Goal: Task Accomplishment & Management: Manage account settings

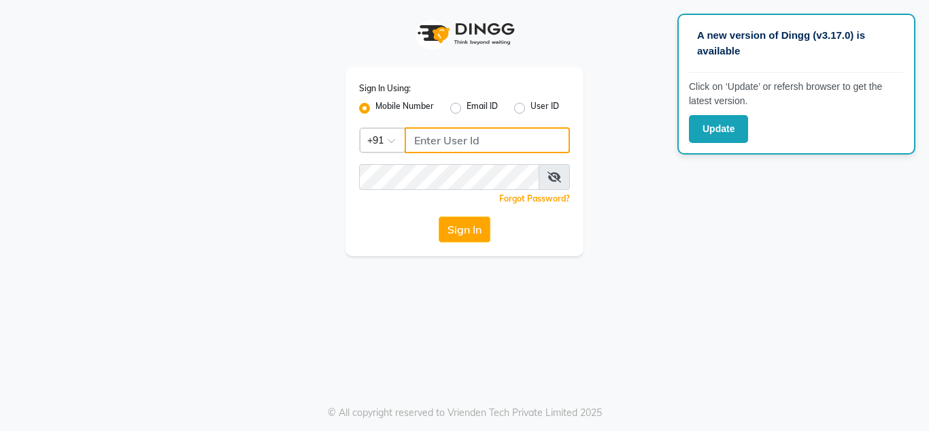
click at [462, 133] on input "Username" at bounding box center [487, 140] width 165 height 26
type input "9900284824"
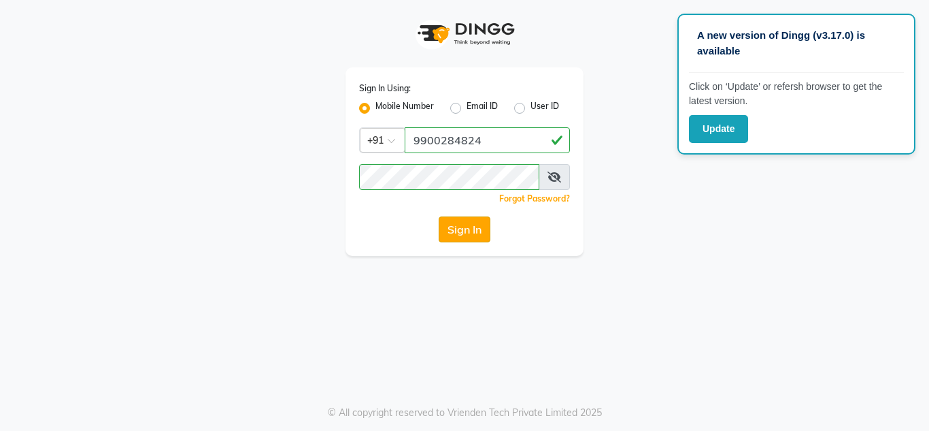
click at [473, 228] on button "Sign In" at bounding box center [465, 229] width 52 height 26
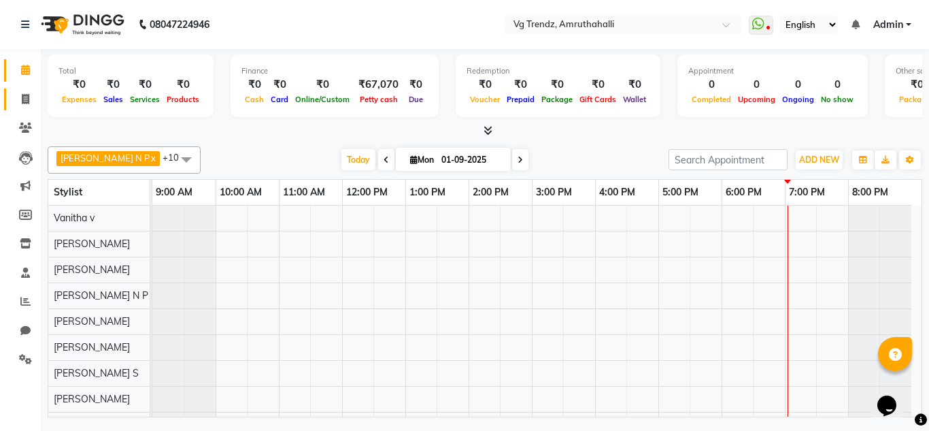
click at [10, 101] on link "Invoice" at bounding box center [20, 99] width 33 height 22
select select "5536"
select select "service"
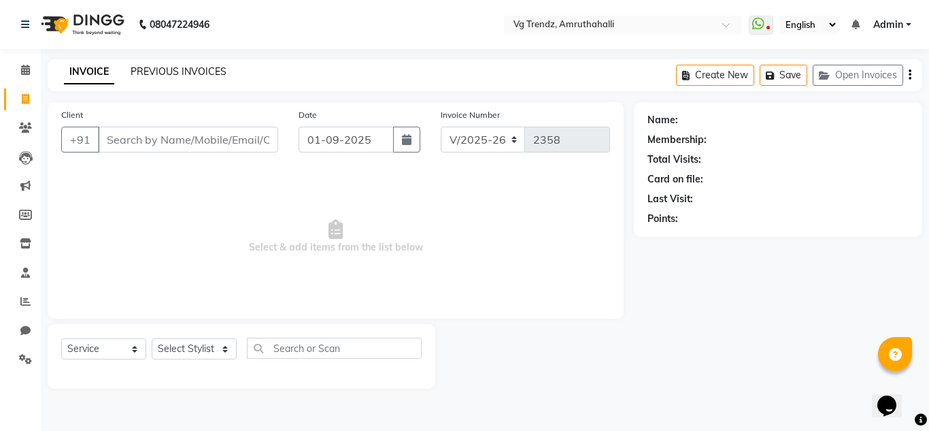
click at [205, 73] on link "PREVIOUS INVOICES" at bounding box center [179, 71] width 96 height 12
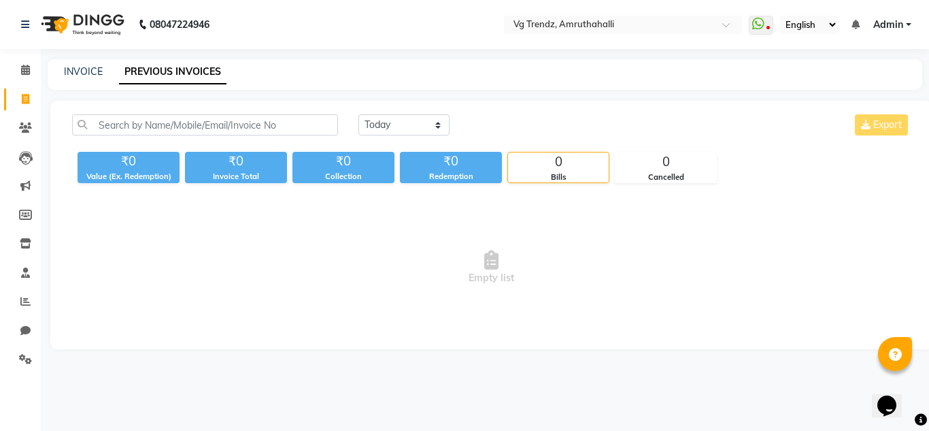
click at [98, 65] on div "INVOICE" at bounding box center [83, 72] width 39 height 14
click at [95, 71] on link "INVOICE" at bounding box center [83, 71] width 39 height 12
select select "service"
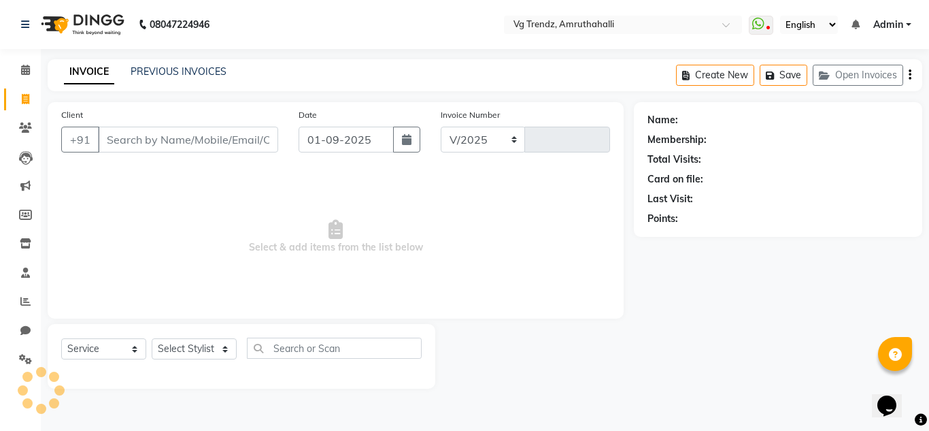
select select "5536"
type input "2358"
click at [407, 149] on button "button" at bounding box center [406, 140] width 27 height 26
select select "9"
select select "2025"
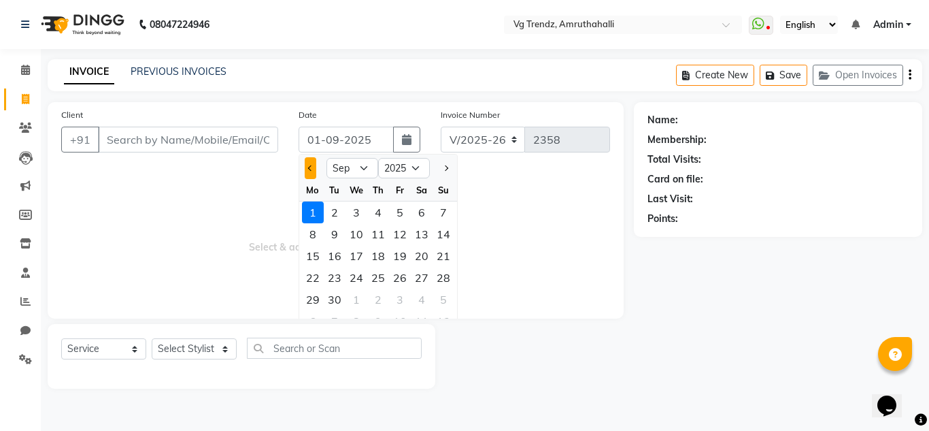
click at [310, 167] on span "Previous month" at bounding box center [310, 167] width 5 height 5
select select "8"
click at [452, 293] on div "31" at bounding box center [444, 299] width 22 height 22
type input "31-08-2025"
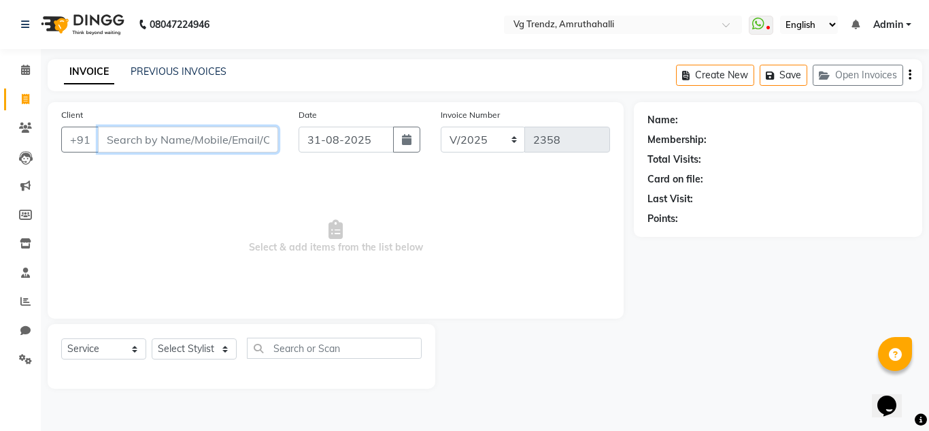
click at [130, 132] on input "Client" at bounding box center [188, 140] width 180 height 26
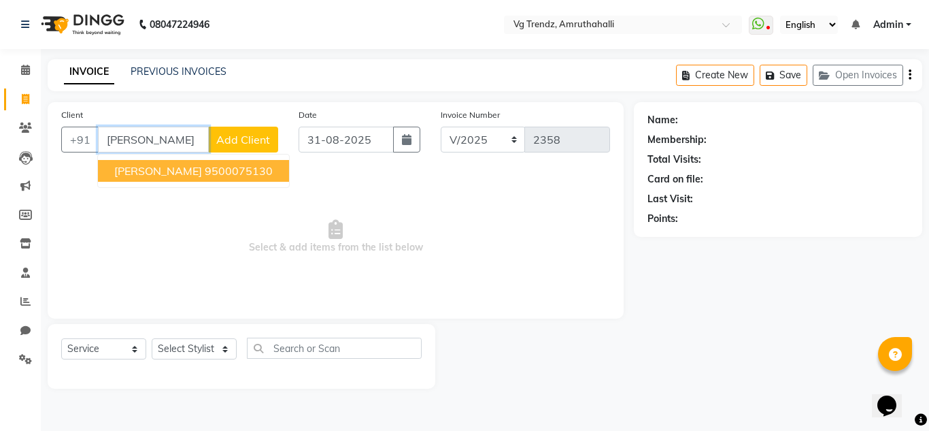
click at [155, 161] on button "vamsi 9500075130" at bounding box center [193, 171] width 191 height 22
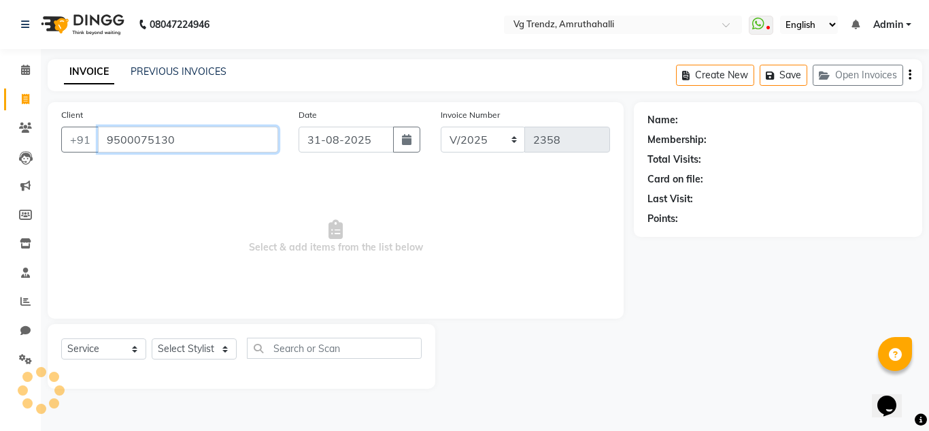
type input "9500075130"
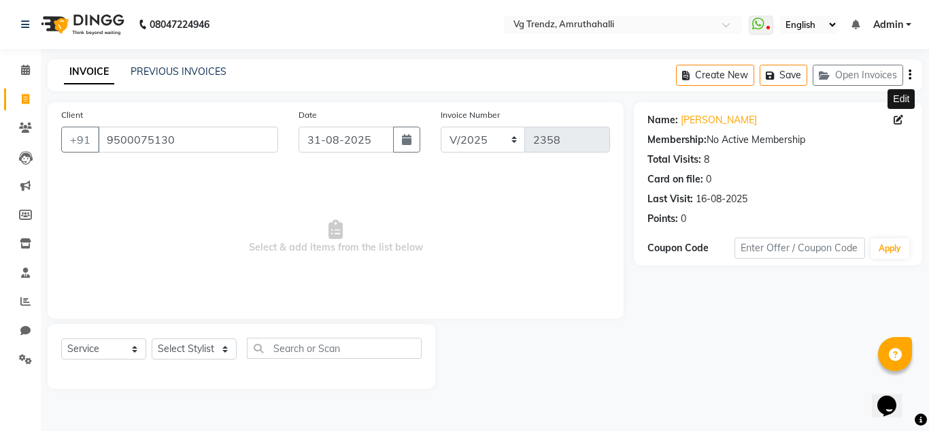
click at [895, 120] on icon at bounding box center [899, 120] width 10 height 10
select select "male"
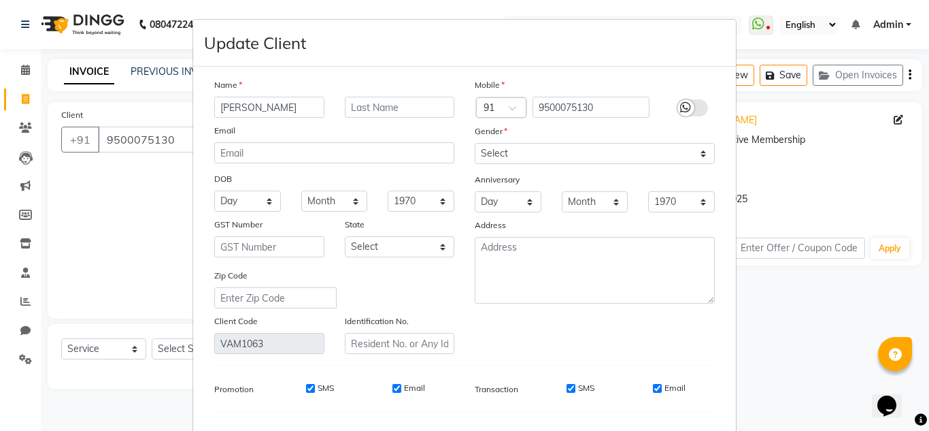
type input "Vamsi Krishna"
click at [516, 147] on select "Select Male Female Other Prefer Not To Say" at bounding box center [595, 153] width 240 height 21
click at [812, 318] on ngb-modal-window "Update Client Name Vamsi Krishna Email DOB Day 01 02 03 04 05 06 07 08 09 10 11…" at bounding box center [464, 215] width 929 height 431
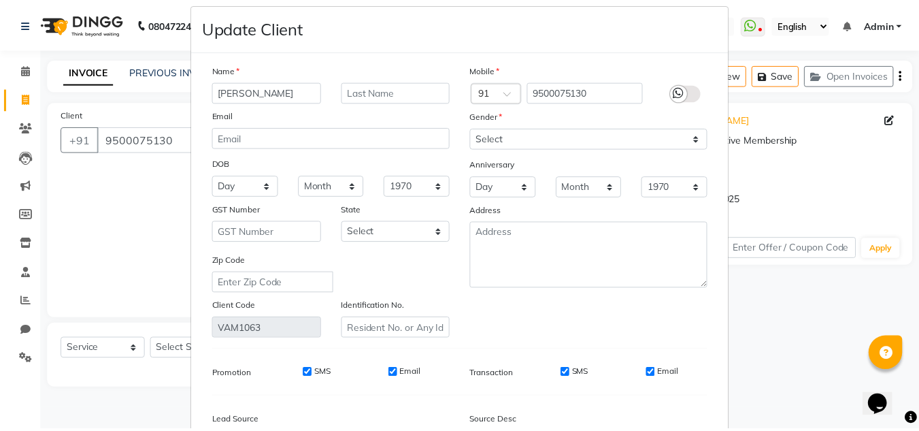
scroll to position [173, 0]
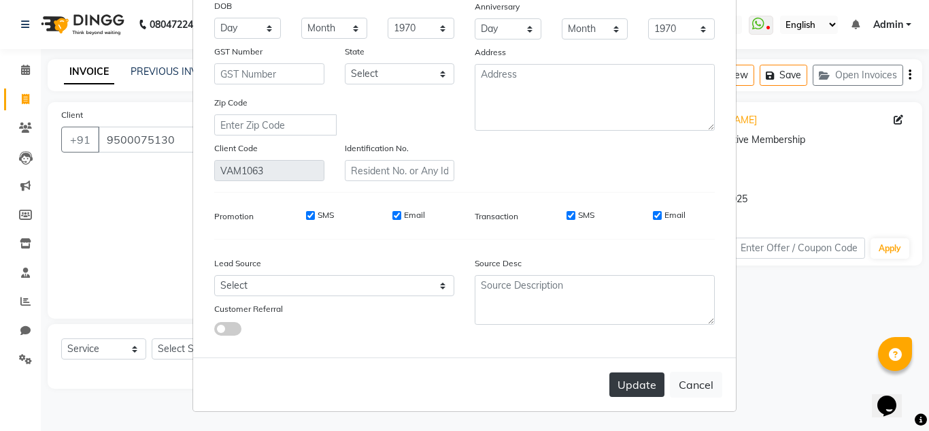
click at [650, 384] on button "Update" at bounding box center [637, 384] width 55 height 24
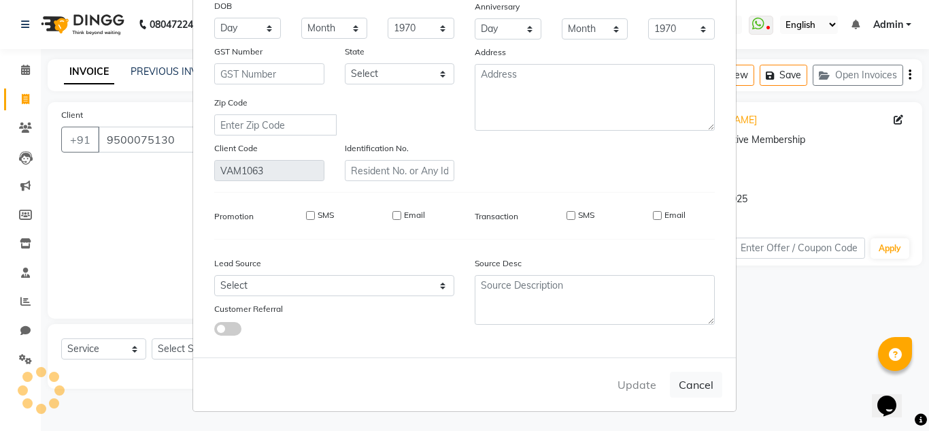
select select
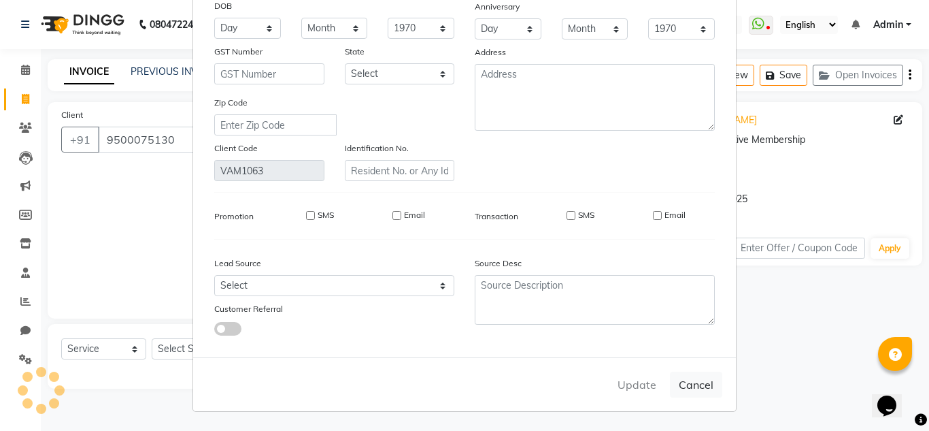
select select
checkbox input "false"
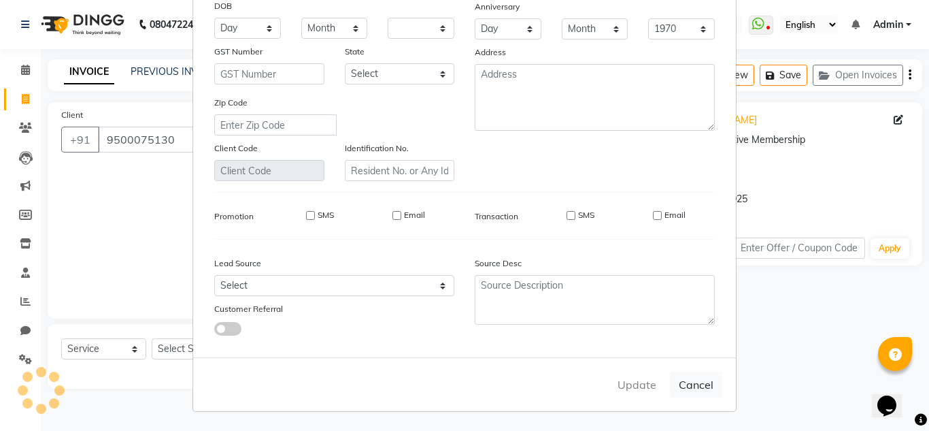
checkbox input "false"
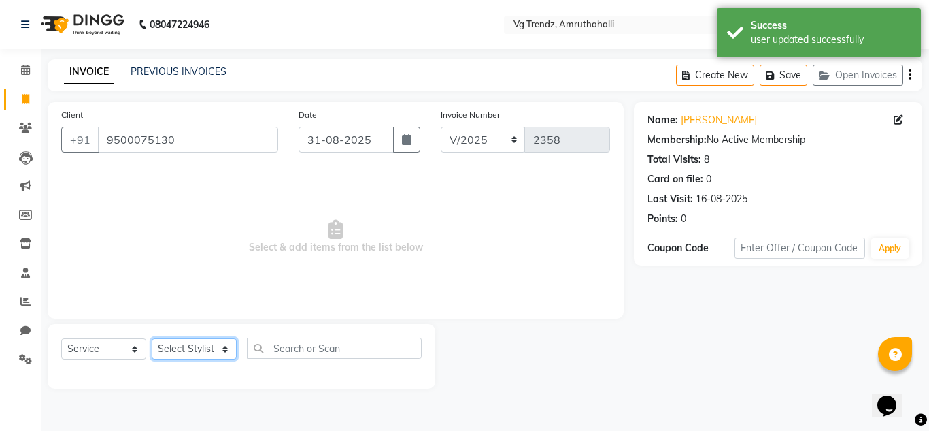
click at [201, 350] on select "Select Stylist Ashiwini N P Manjitha Chhetri Manjula S Mun Khan Naveen Kumar Ra…" at bounding box center [194, 348] width 85 height 21
select select "85009"
click at [152, 338] on select "Select Stylist Ashiwini N P Manjitha Chhetri Manjula S Mun Khan Naveen Kumar Ra…" at bounding box center [194, 348] width 85 height 21
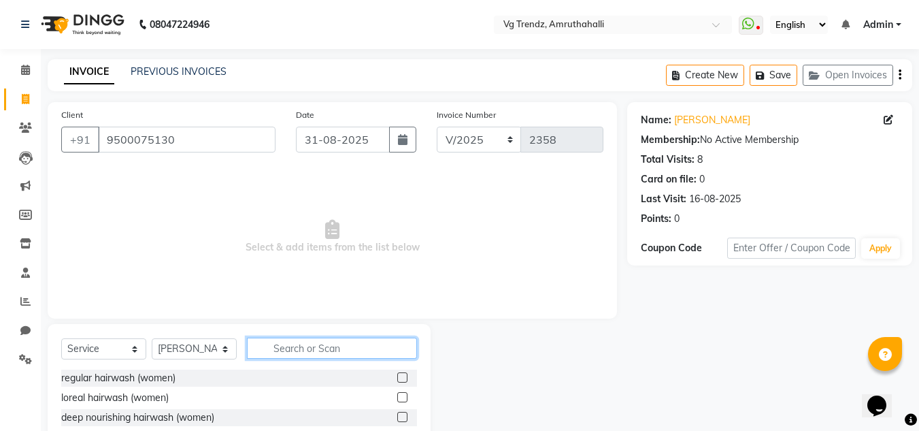
click at [335, 352] on input "text" at bounding box center [332, 347] width 170 height 21
type input "beard"
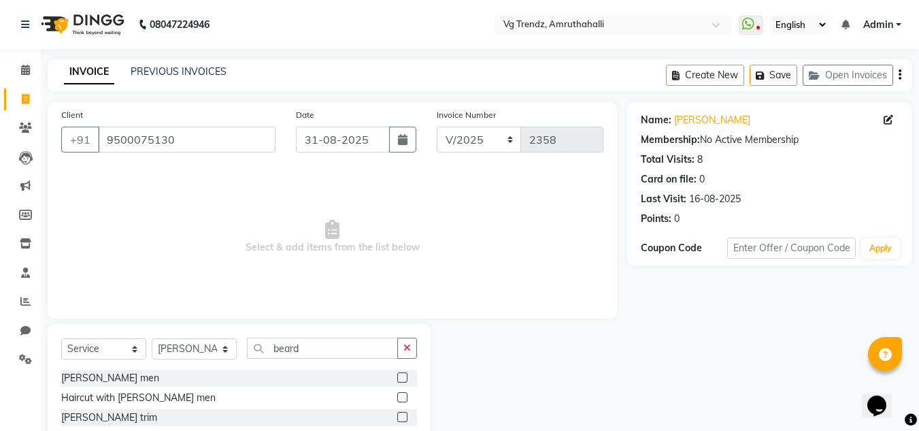
click at [404, 376] on label at bounding box center [402, 377] width 10 height 10
click at [404, 376] on input "checkbox" at bounding box center [401, 377] width 9 height 9
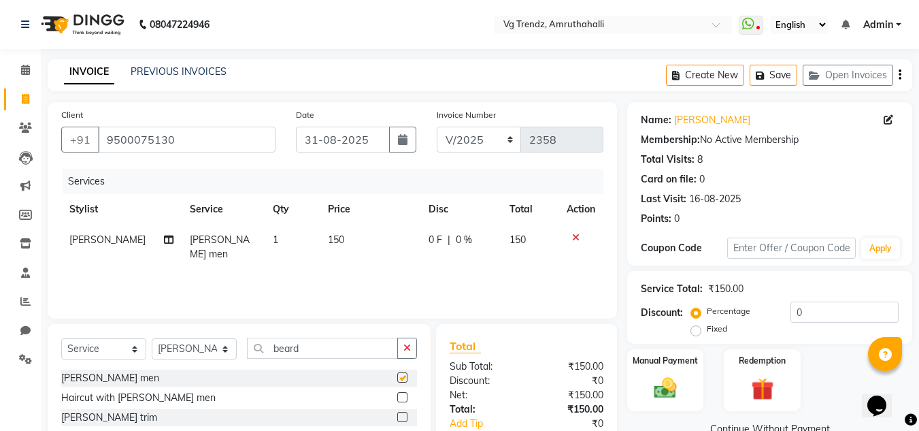
checkbox input "false"
click at [348, 350] on input "beard" at bounding box center [322, 347] width 151 height 21
type input "b"
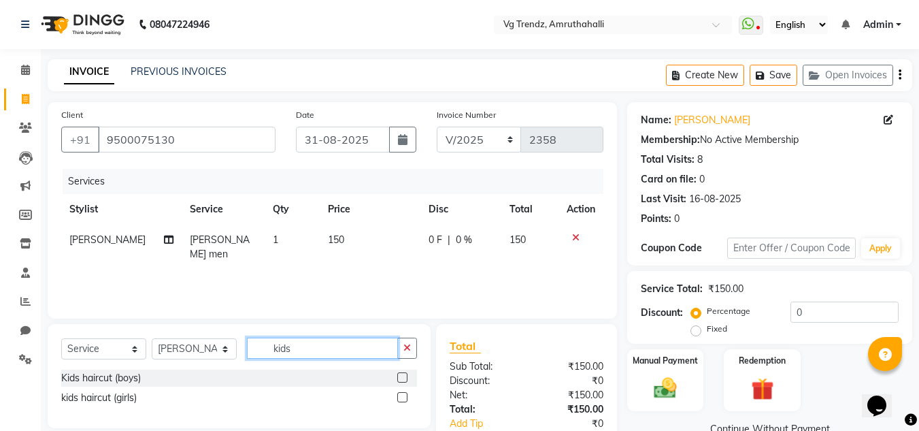
type input "kids"
click at [402, 379] on label at bounding box center [402, 377] width 10 height 10
click at [402, 379] on input "checkbox" at bounding box center [401, 377] width 9 height 9
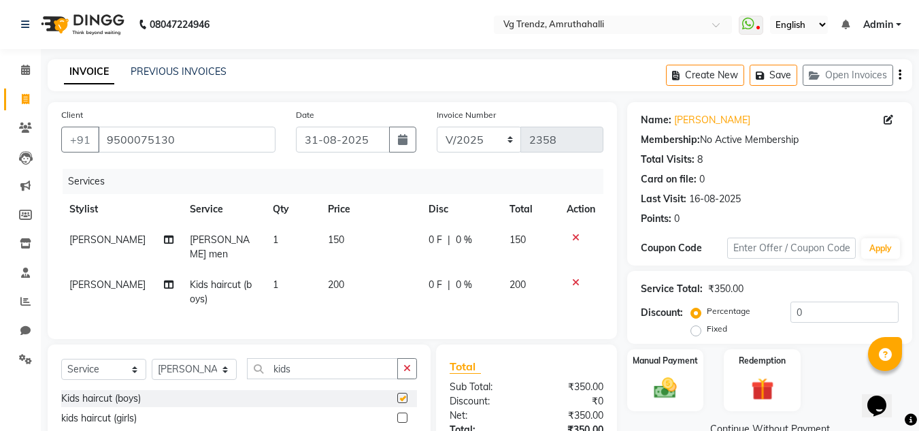
checkbox input "false"
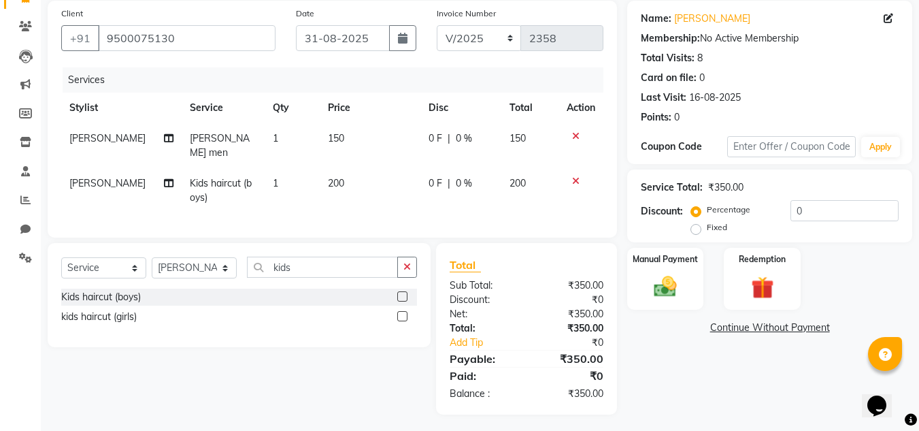
click at [402, 311] on label at bounding box center [402, 316] width 10 height 10
click at [402, 312] on input "checkbox" at bounding box center [401, 316] width 9 height 9
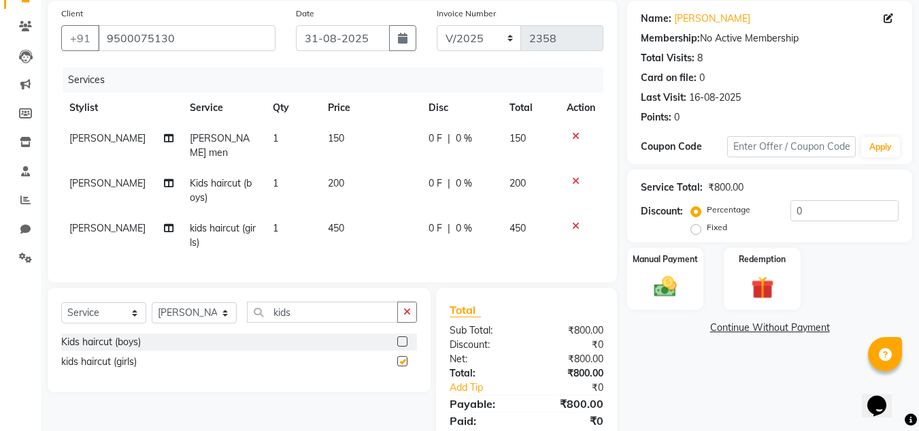
checkbox input "false"
click at [575, 176] on icon at bounding box center [575, 181] width 7 height 10
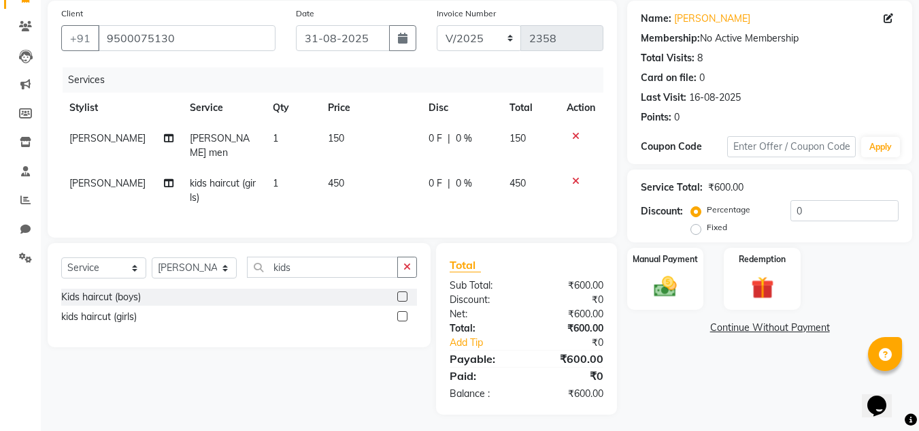
click at [331, 177] on span "450" at bounding box center [336, 183] width 16 height 12
select select "85009"
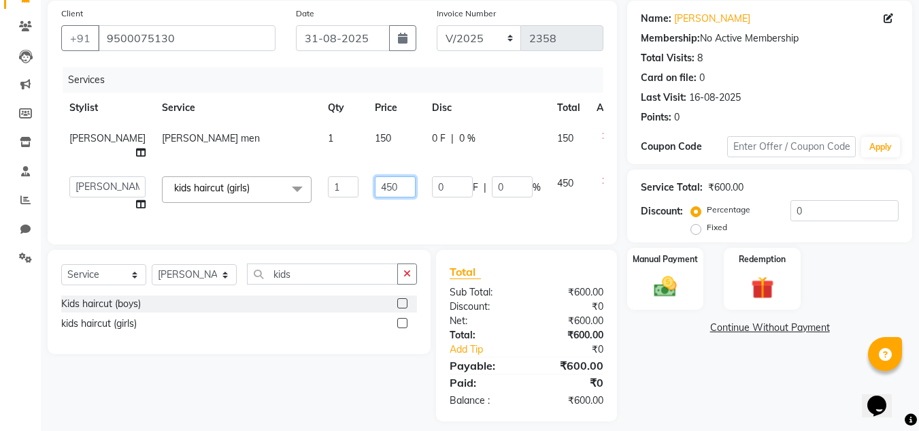
click at [375, 190] on input "450" at bounding box center [395, 186] width 41 height 21
type input "400"
click at [384, 224] on div "Client +91 9500075130 Date 31-08-2025 Invoice Number V/2025 V/2025-26 2358 Serv…" at bounding box center [332, 123] width 569 height 244
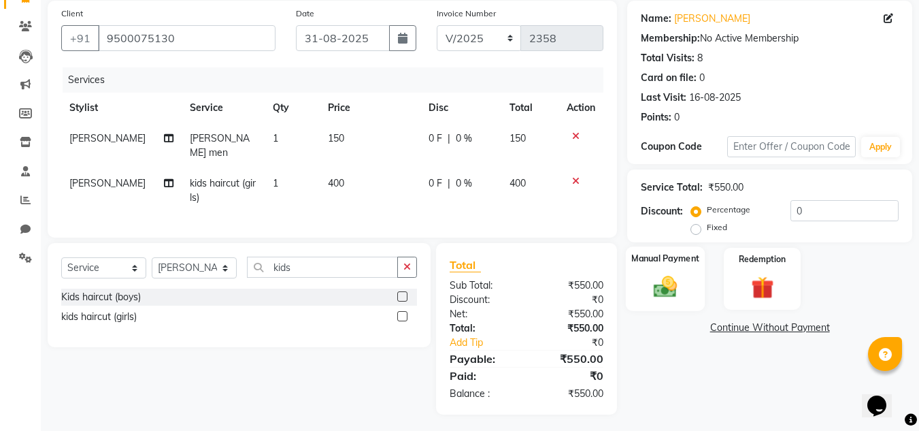
click at [682, 280] on img at bounding box center [665, 286] width 38 height 27
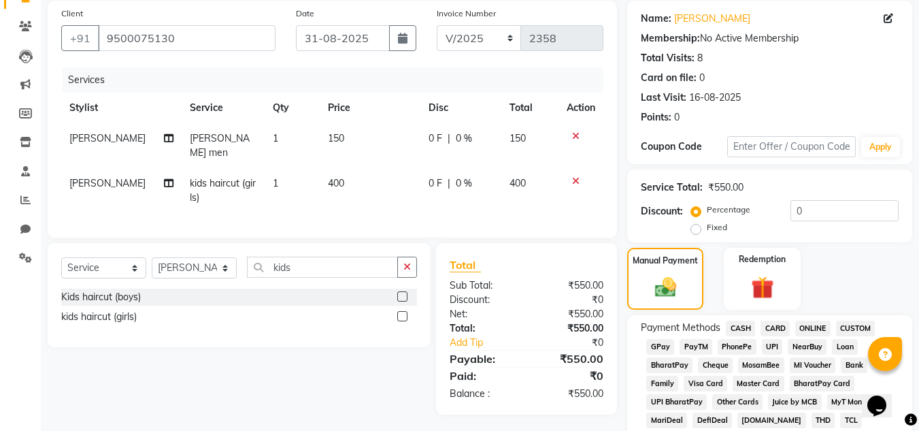
click at [572, 176] on icon at bounding box center [575, 181] width 7 height 10
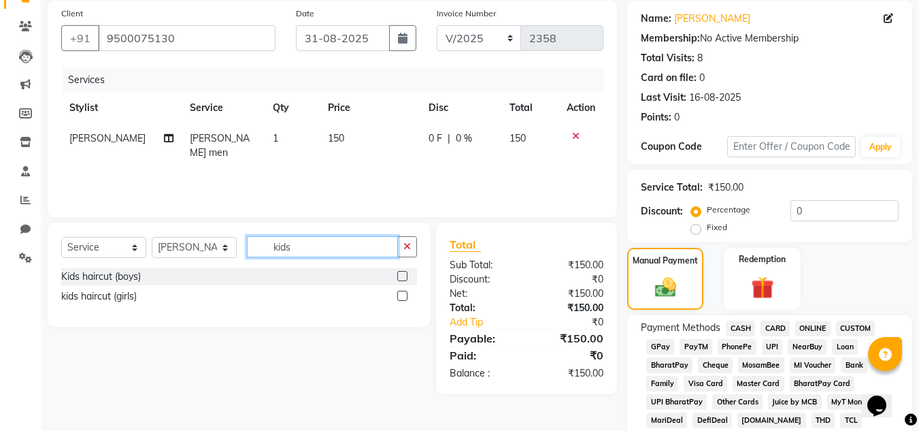
click at [301, 249] on input "kids" at bounding box center [322, 246] width 151 height 21
type input "k"
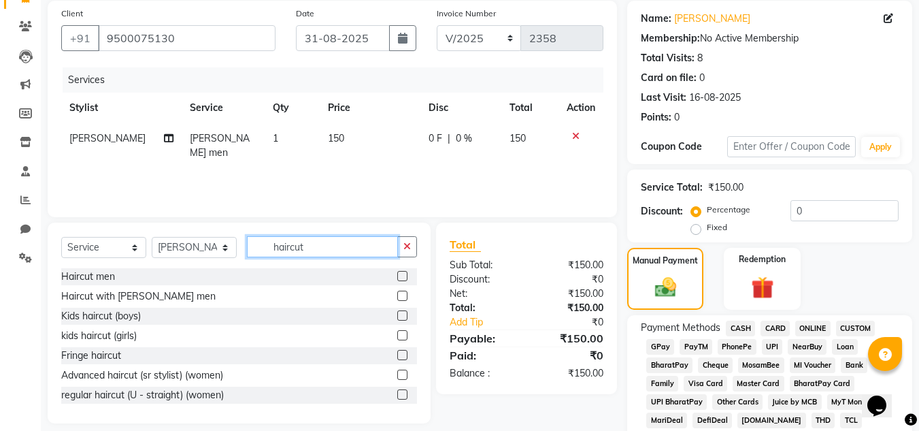
type input "haircut"
click at [397, 275] on label at bounding box center [402, 276] width 10 height 10
click at [397, 275] on input "checkbox" at bounding box center [401, 276] width 9 height 9
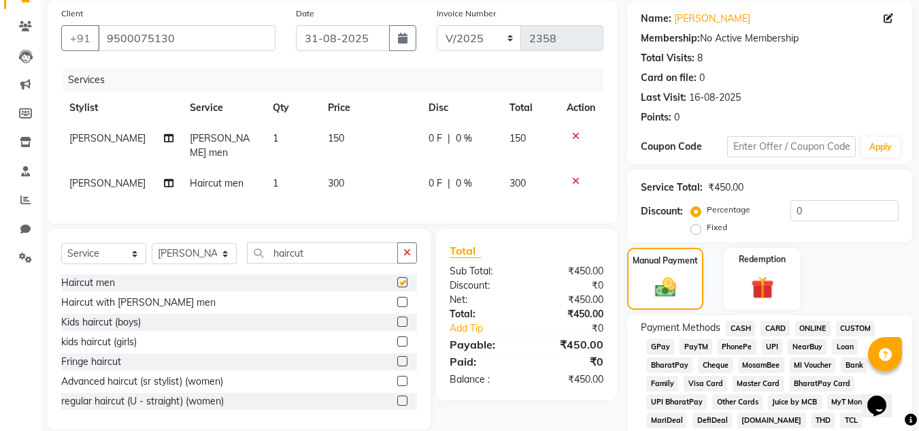
checkbox input "false"
click at [397, 297] on label at bounding box center [402, 302] width 10 height 10
click at [397, 298] on input "checkbox" at bounding box center [401, 302] width 9 height 9
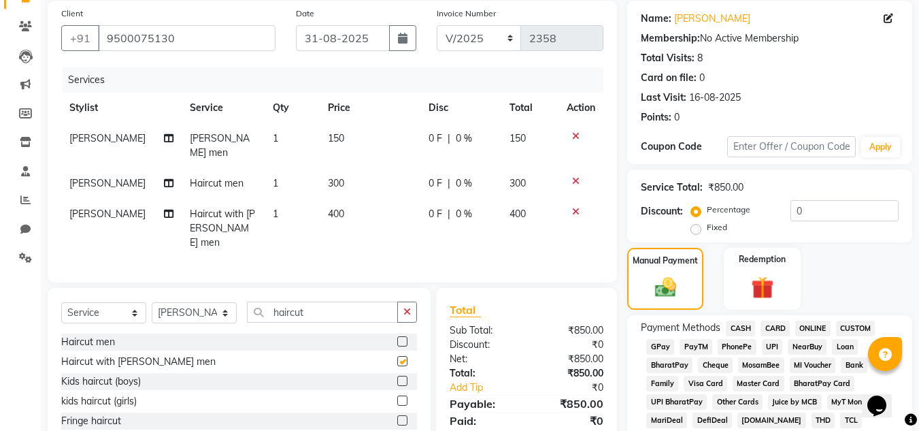
checkbox input "false"
click at [576, 176] on icon at bounding box center [575, 181] width 7 height 10
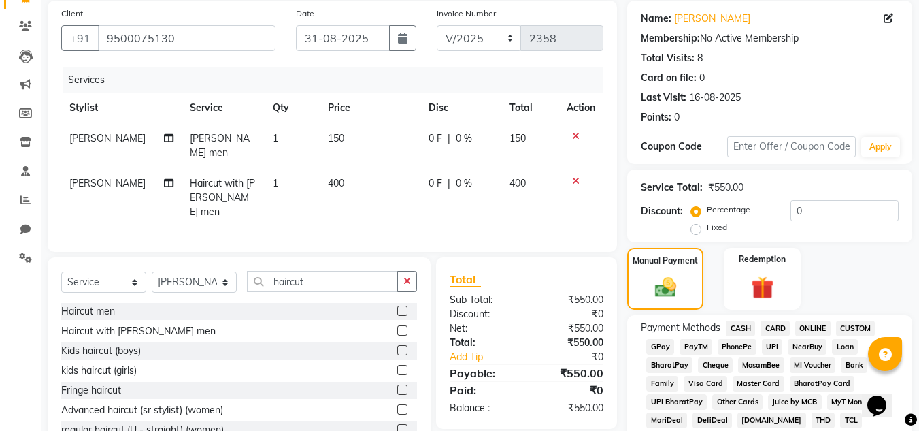
click at [573, 176] on icon at bounding box center [575, 181] width 7 height 10
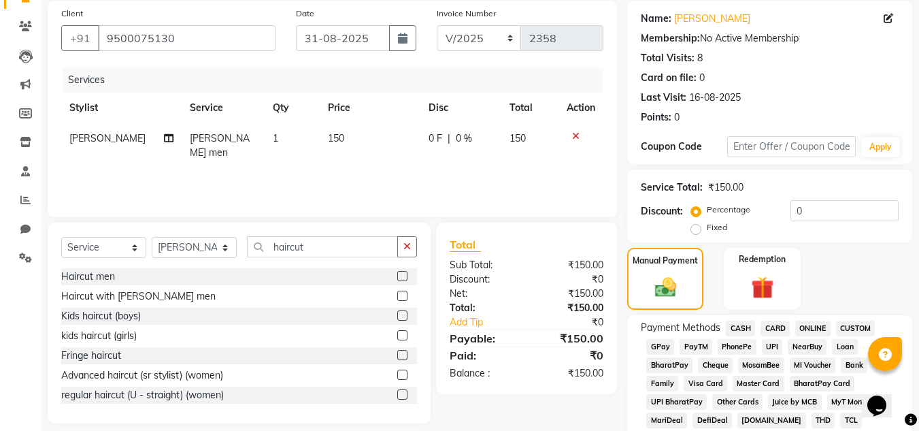
click at [397, 276] on label at bounding box center [402, 276] width 10 height 10
click at [397, 276] on input "checkbox" at bounding box center [401, 276] width 9 height 9
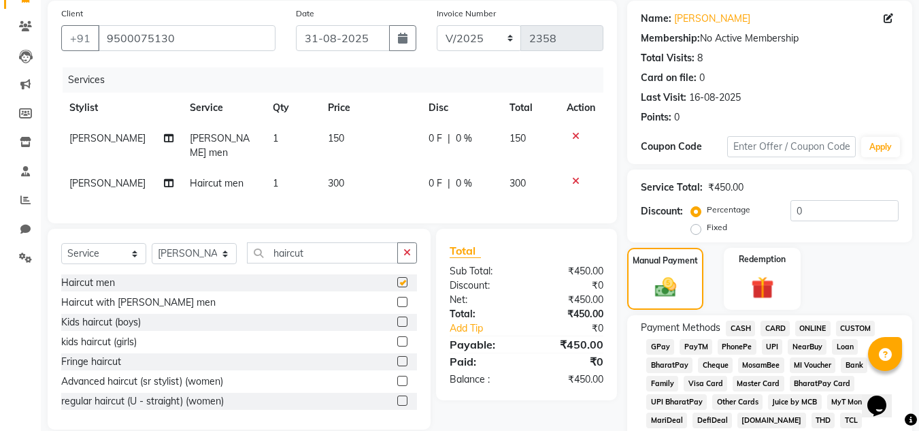
checkbox input "false"
click at [737, 352] on span "PhonePe" at bounding box center [737, 347] width 39 height 16
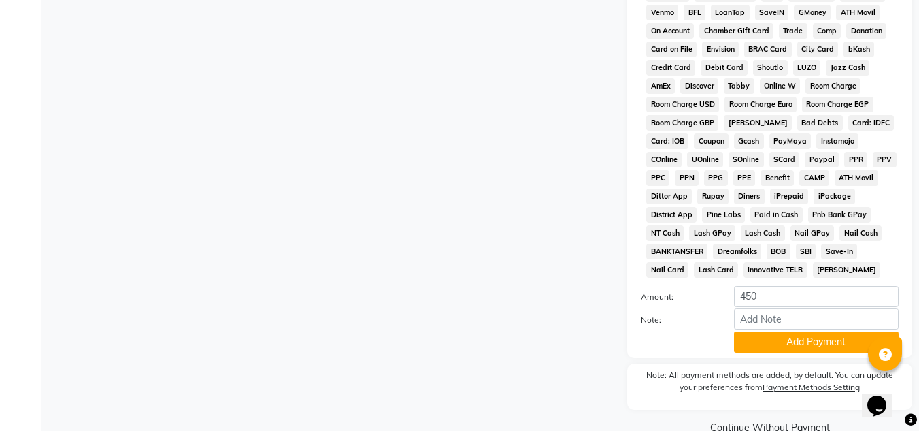
scroll to position [587, 0]
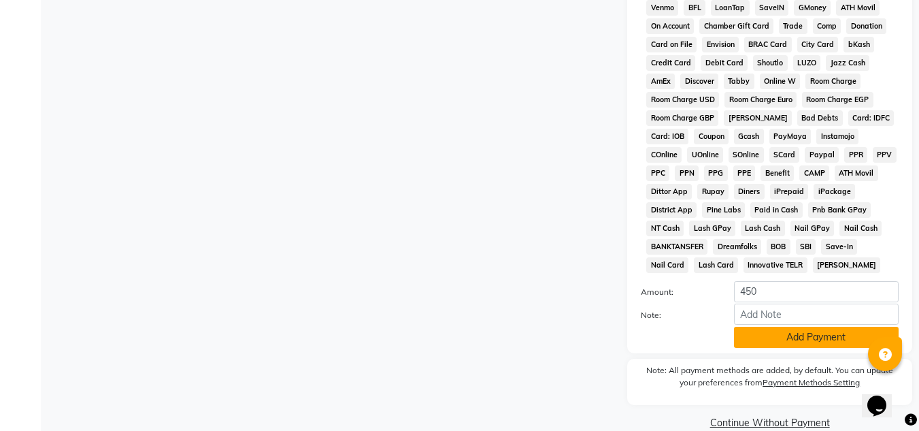
click at [785, 333] on button "Add Payment" at bounding box center [816, 337] width 165 height 21
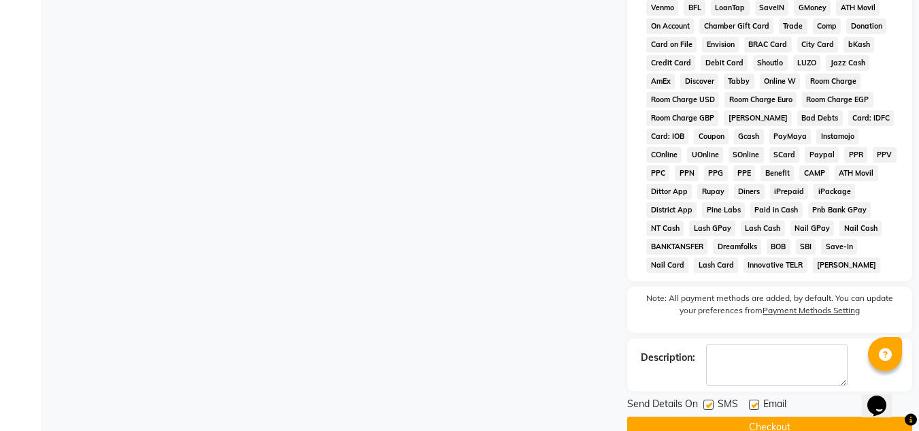
click at [709, 408] on label at bounding box center [708, 404] width 10 height 10
click at [709, 408] on input "checkbox" at bounding box center [707, 405] width 9 height 9
checkbox input "false"
click at [756, 409] on label at bounding box center [754, 404] width 10 height 10
click at [756, 409] on input "checkbox" at bounding box center [753, 405] width 9 height 9
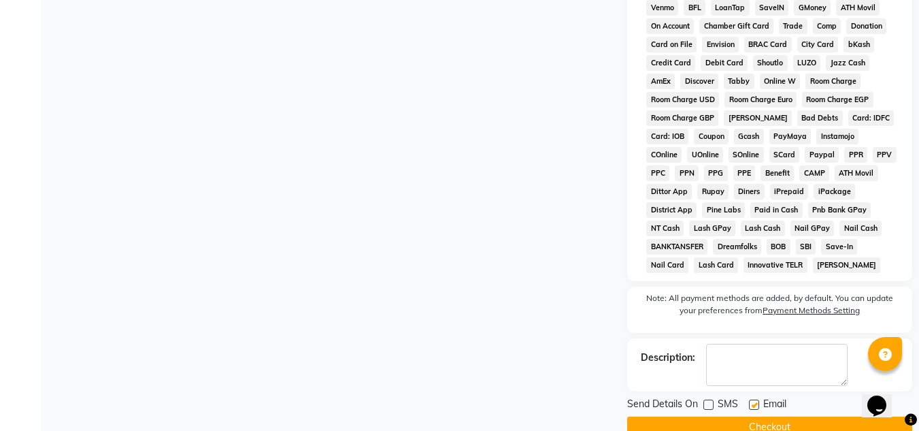
checkbox input "false"
click at [737, 422] on button "Checkout" at bounding box center [769, 426] width 285 height 21
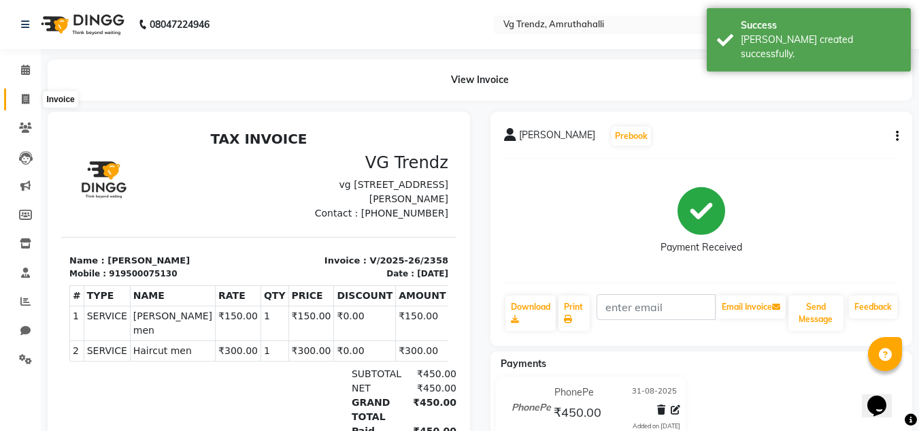
click at [33, 93] on span at bounding box center [26, 100] width 24 height 16
select select "service"
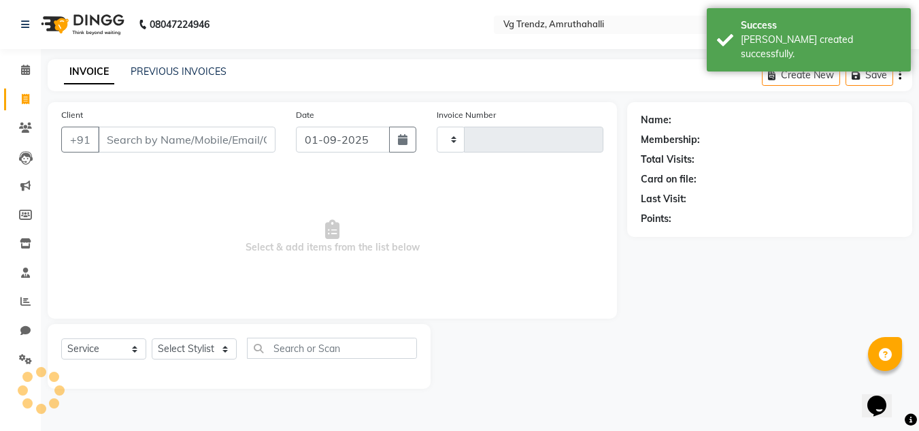
type input "2359"
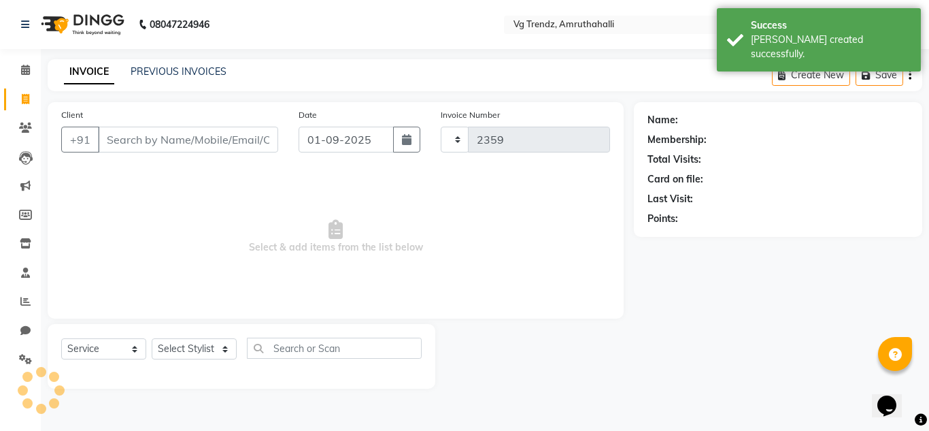
select select "5536"
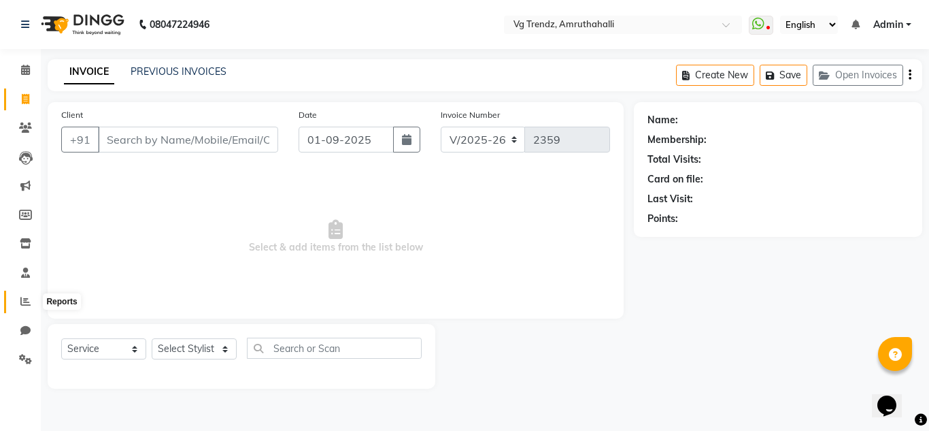
click at [22, 297] on icon at bounding box center [25, 301] width 10 height 10
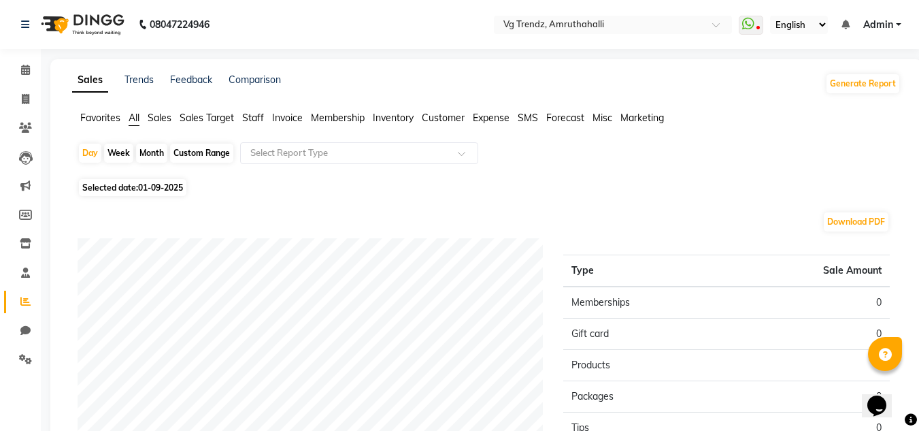
click at [256, 119] on span "Staff" at bounding box center [253, 118] width 22 height 12
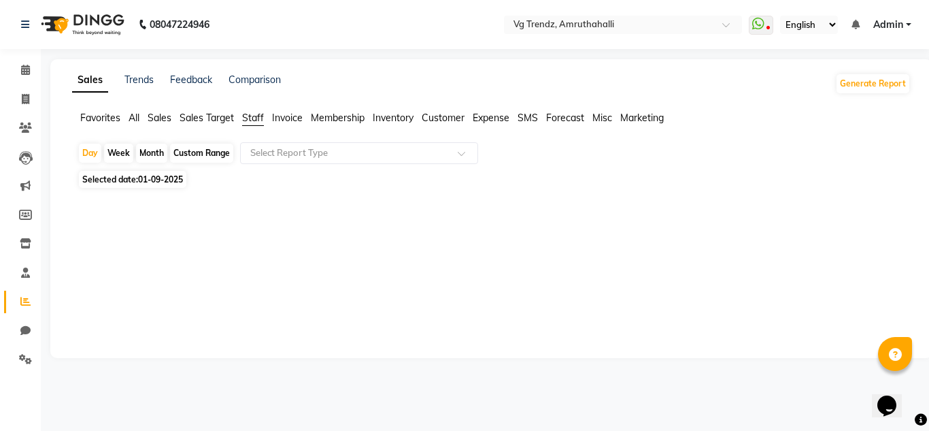
click at [154, 173] on span "Selected date: 01-09-2025" at bounding box center [132, 179] width 107 height 17
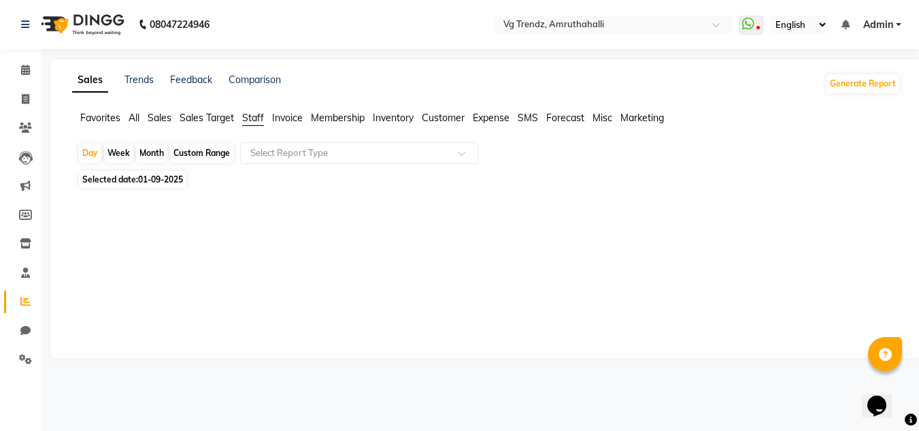
select select "9"
select select "2025"
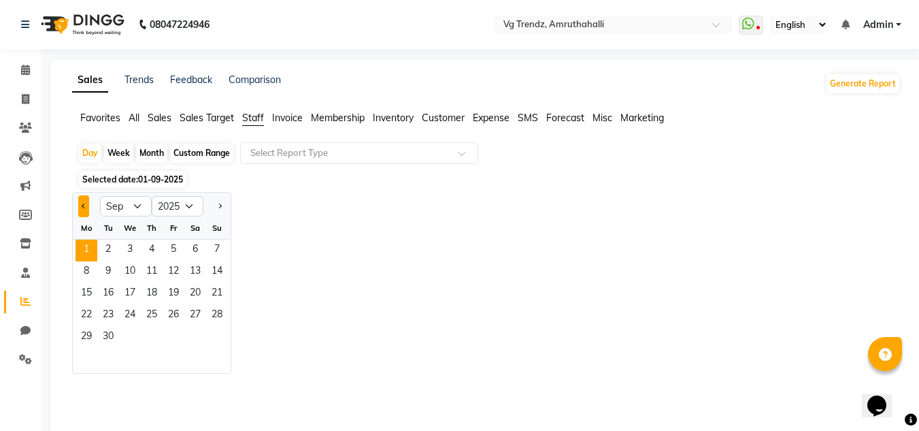
click at [88, 206] on button "Previous month" at bounding box center [83, 206] width 11 height 22
select select "8"
click at [211, 336] on span "31" at bounding box center [217, 338] width 22 height 22
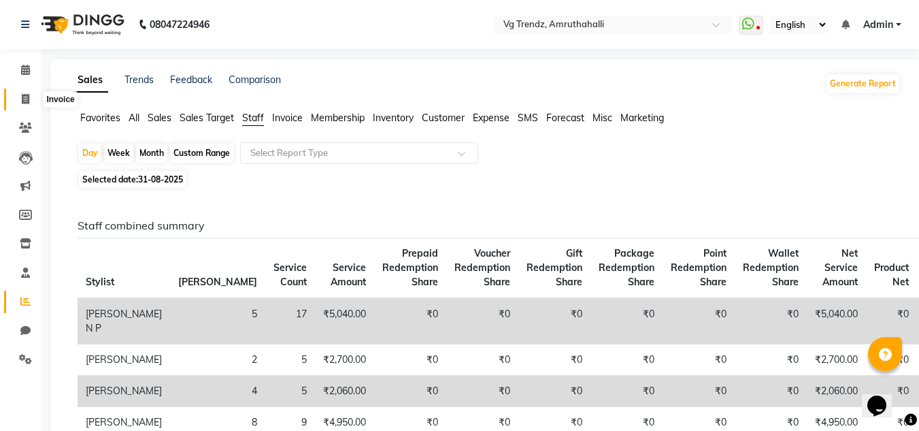
click at [20, 95] on span at bounding box center [26, 100] width 24 height 16
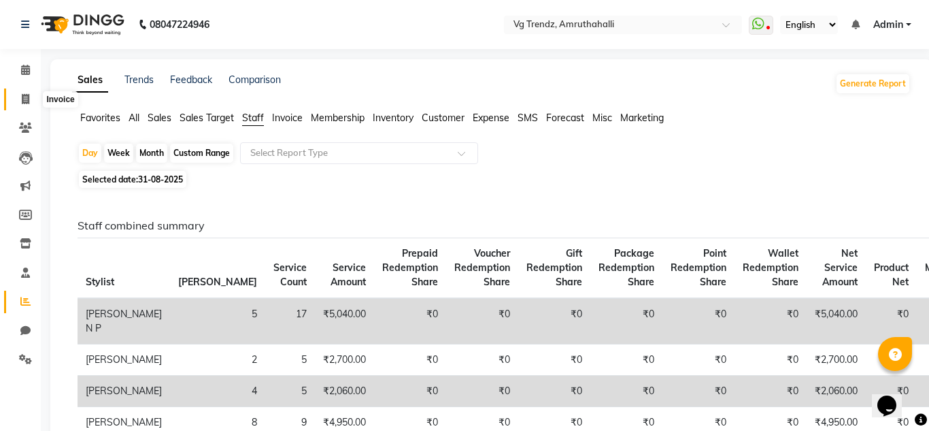
select select "5536"
select select "service"
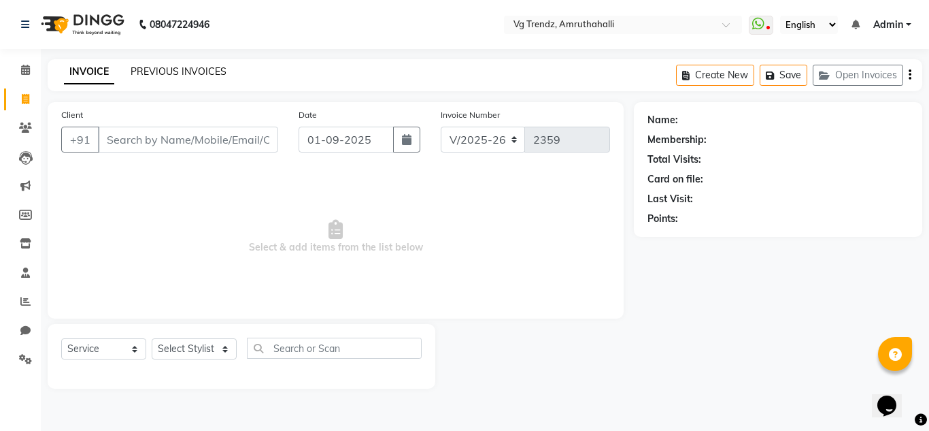
click at [175, 65] on link "PREVIOUS INVOICES" at bounding box center [179, 71] width 96 height 12
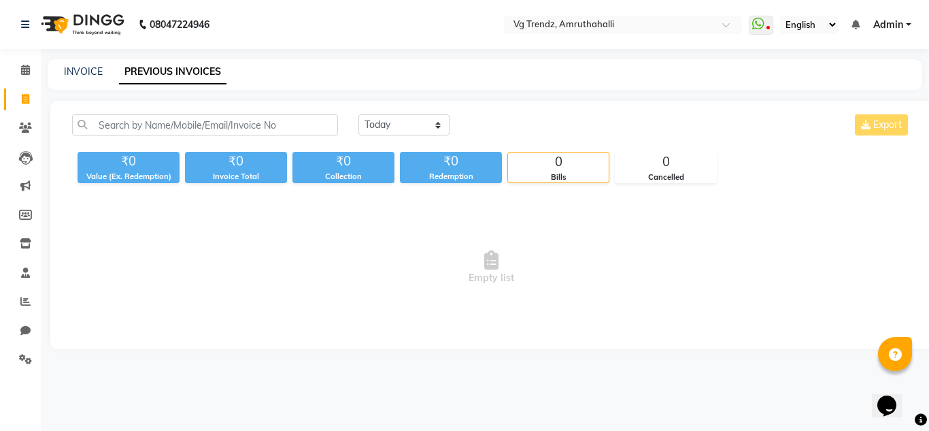
drag, startPoint x: 175, startPoint y: 65, endPoint x: 453, endPoint y: 117, distance: 283.0
click at [453, 117] on div "Today Yesterday Custom Range Export" at bounding box center [635, 124] width 552 height 21
click at [434, 129] on select "Today Yesterday Custom Range" at bounding box center [404, 124] width 91 height 21
select select "yesterday"
click at [359, 114] on select "Today Yesterday Custom Range" at bounding box center [404, 124] width 91 height 21
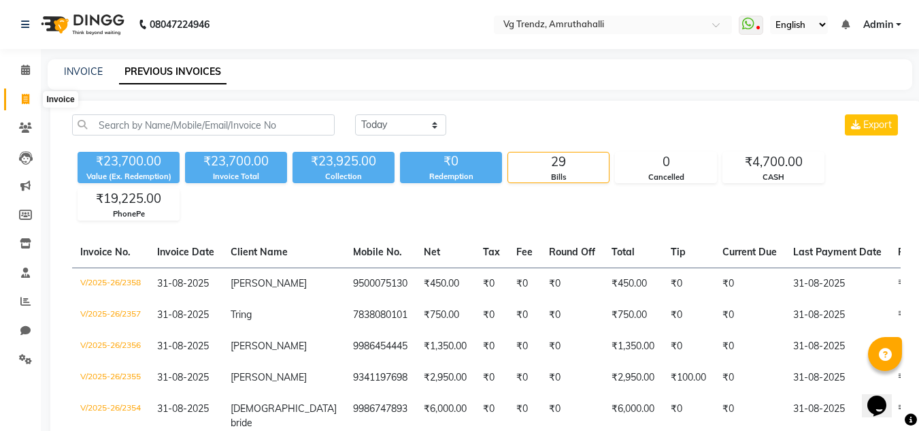
click at [19, 103] on span at bounding box center [26, 100] width 24 height 16
select select "service"
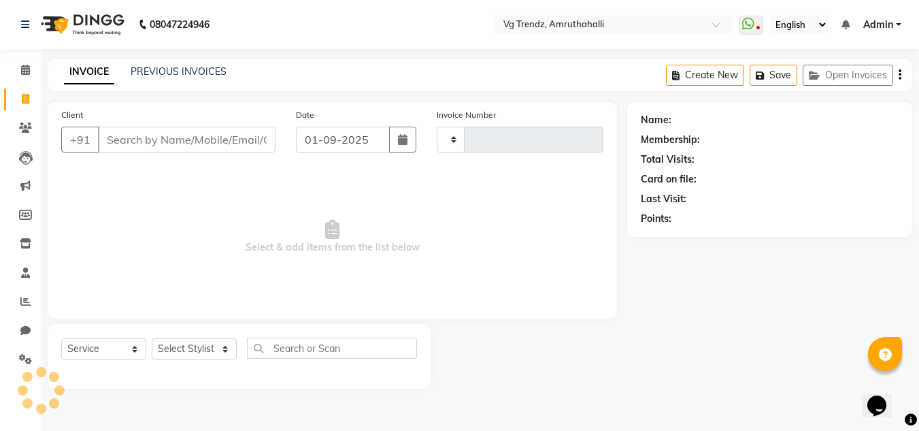
type input "2359"
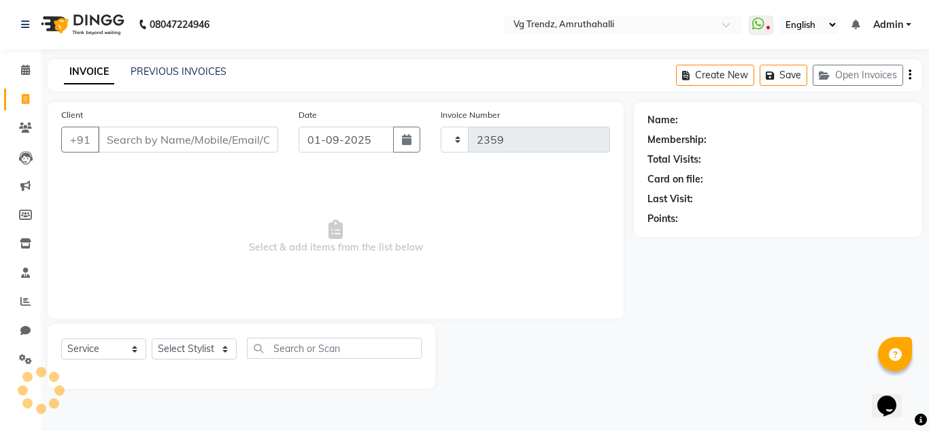
select select "5536"
click at [409, 135] on icon "button" at bounding box center [407, 139] width 10 height 11
select select "9"
select select "2025"
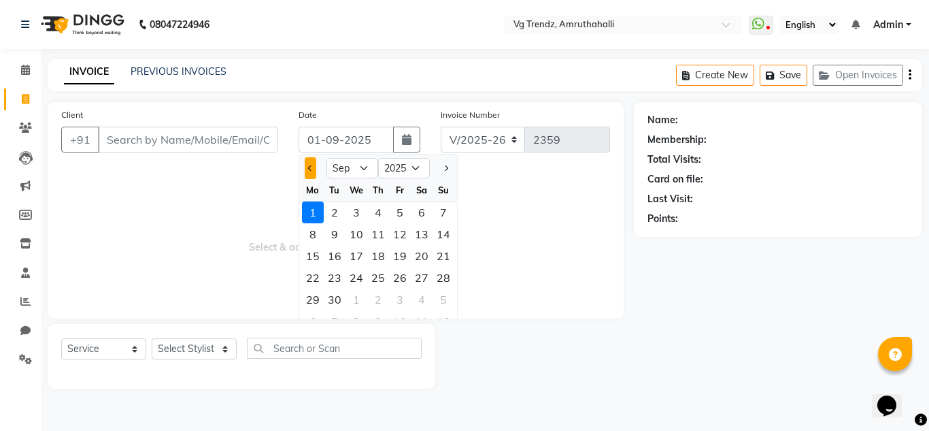
click at [307, 167] on button "Previous month" at bounding box center [311, 168] width 12 height 22
select select "8"
click at [425, 302] on div "30" at bounding box center [422, 299] width 22 height 22
type input "30-08-2025"
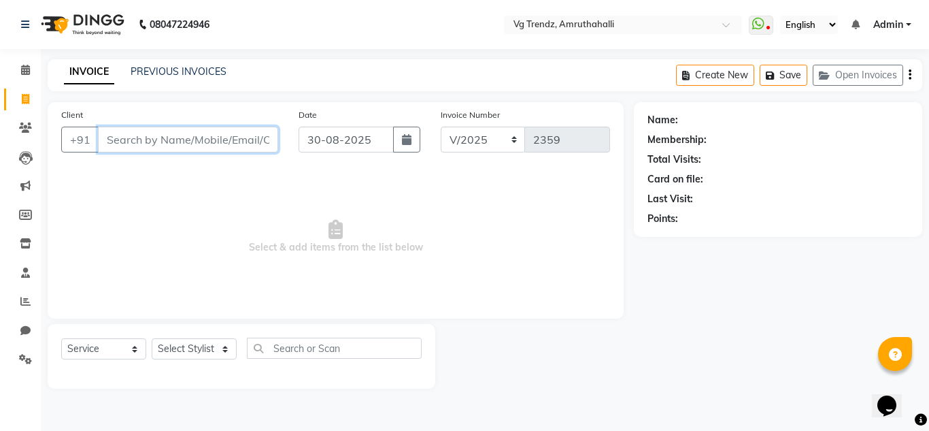
click at [180, 146] on input "Client" at bounding box center [188, 140] width 180 height 26
type input "7760657429"
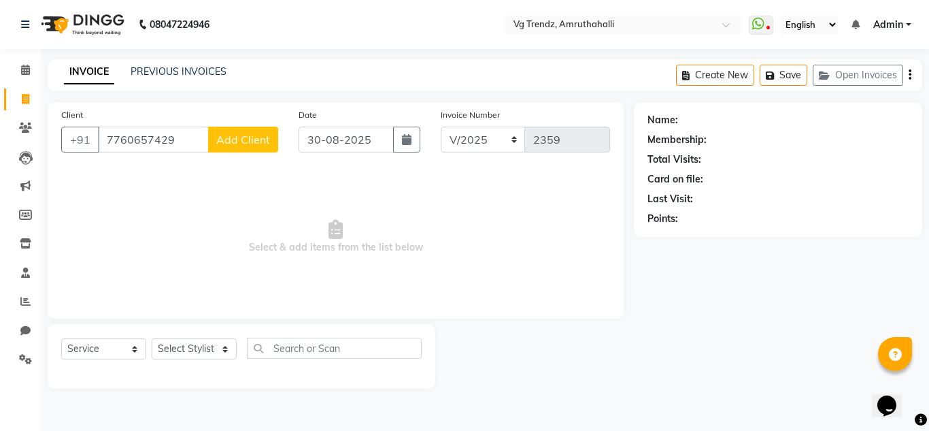
click at [252, 146] on button "Add Client" at bounding box center [243, 140] width 70 height 26
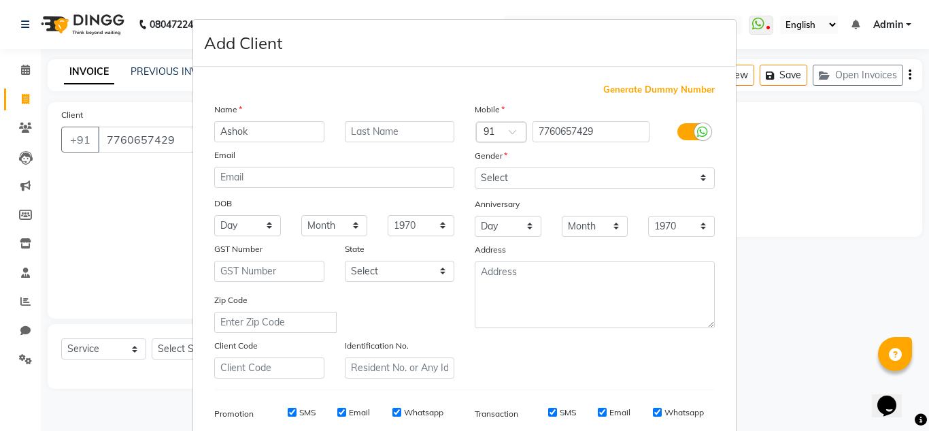
type input "Ashok"
click at [521, 165] on div "Gender" at bounding box center [595, 157] width 261 height 19
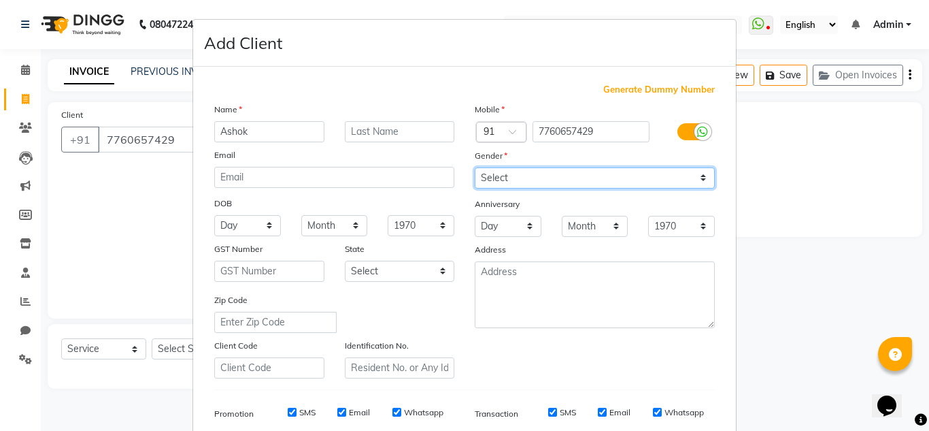
click at [525, 174] on select "Select Male Female Other Prefer Not To Say" at bounding box center [595, 177] width 240 height 21
select select "male"
click at [475, 167] on select "Select Male Female Other Prefer Not To Say" at bounding box center [595, 177] width 240 height 21
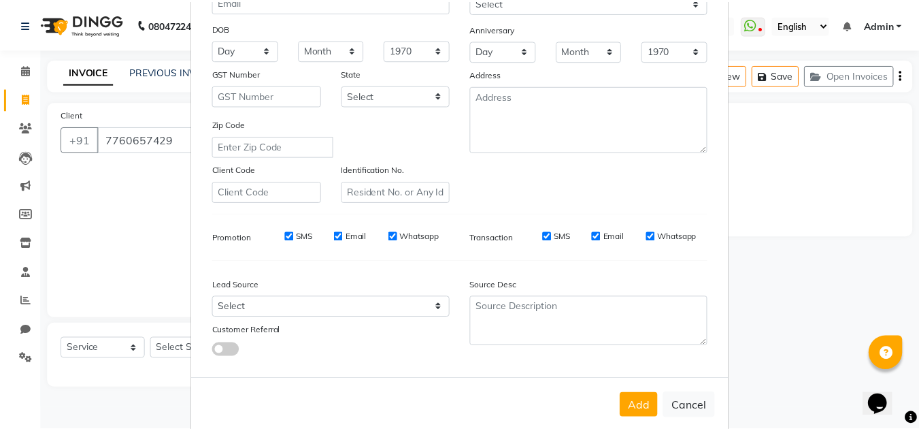
scroll to position [197, 0]
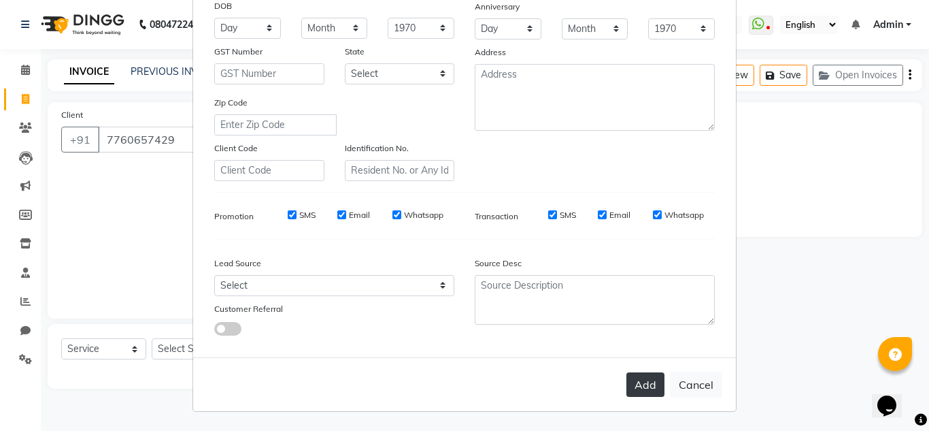
click at [646, 379] on button "Add" at bounding box center [646, 384] width 38 height 24
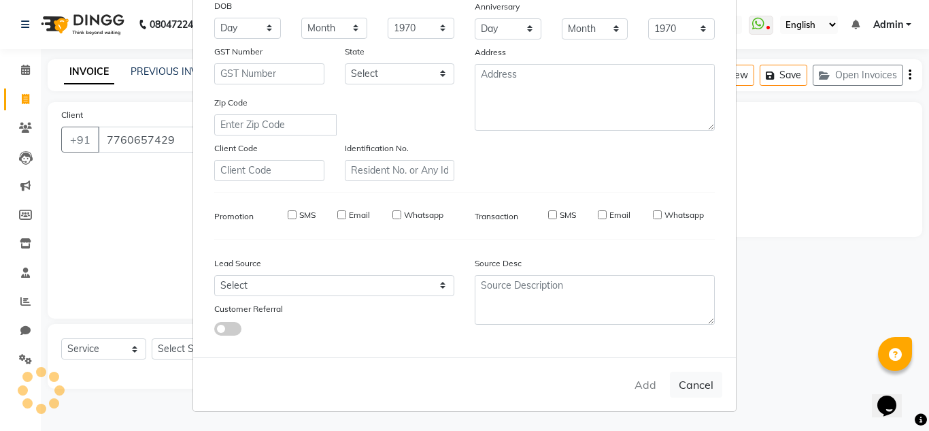
select select
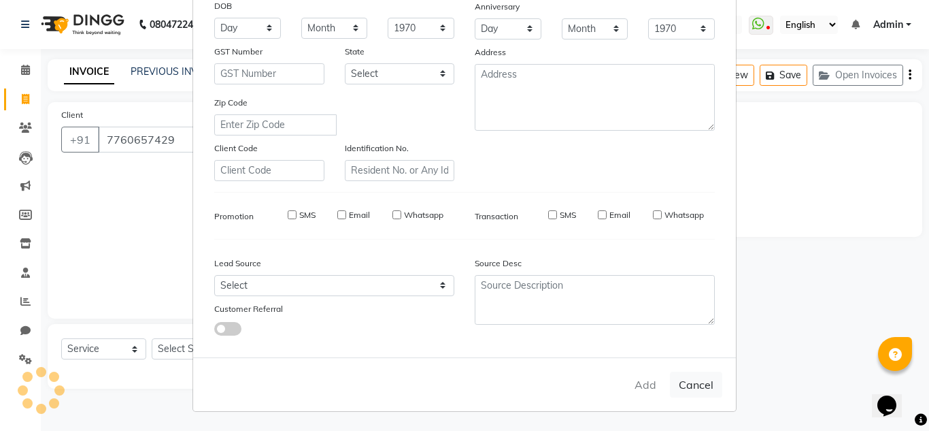
select select
checkbox input "false"
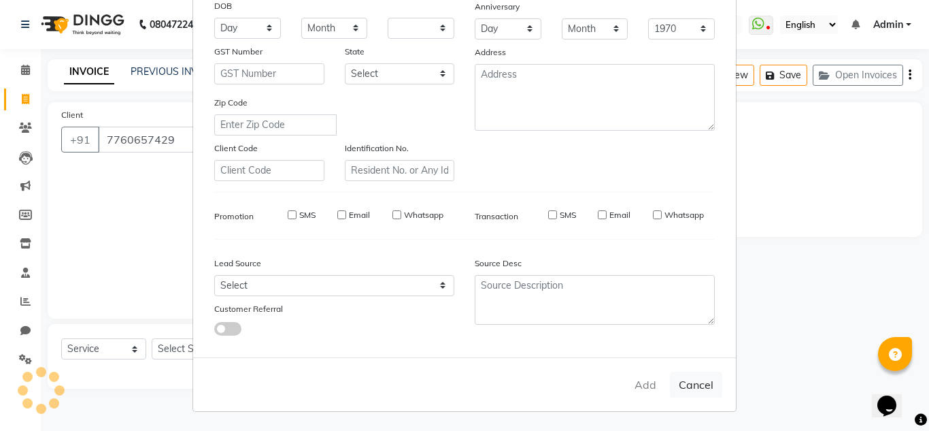
checkbox input "false"
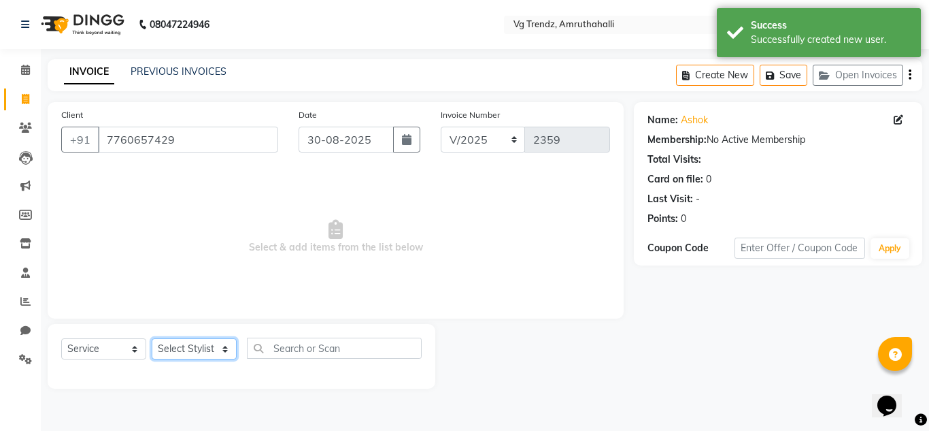
click at [205, 350] on select "Select Stylist Ashiwini N P Manjitha Chhetri Manjula S Mun Khan Naveen Kumar Ra…" at bounding box center [194, 348] width 85 height 21
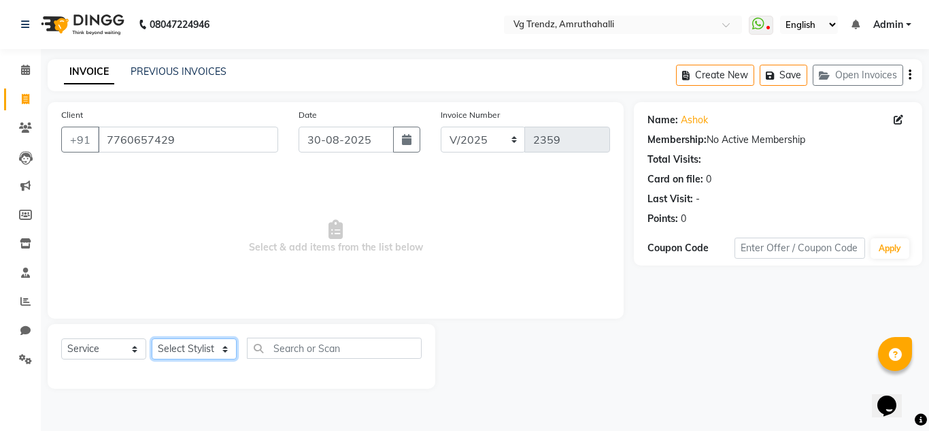
select select "84659"
click at [152, 338] on select "Select Stylist Ashiwini N P Manjitha Chhetri Manjula S Mun Khan Naveen Kumar Ra…" at bounding box center [194, 348] width 85 height 21
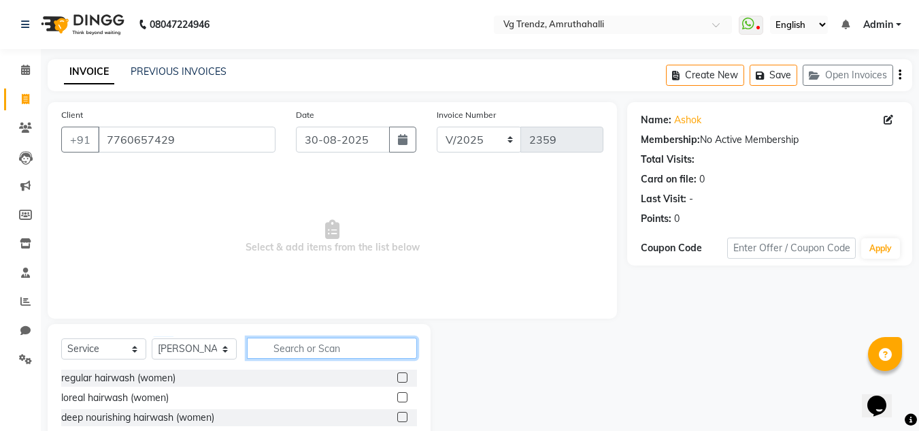
click at [294, 358] on input "text" at bounding box center [332, 347] width 170 height 21
type input "haircut"
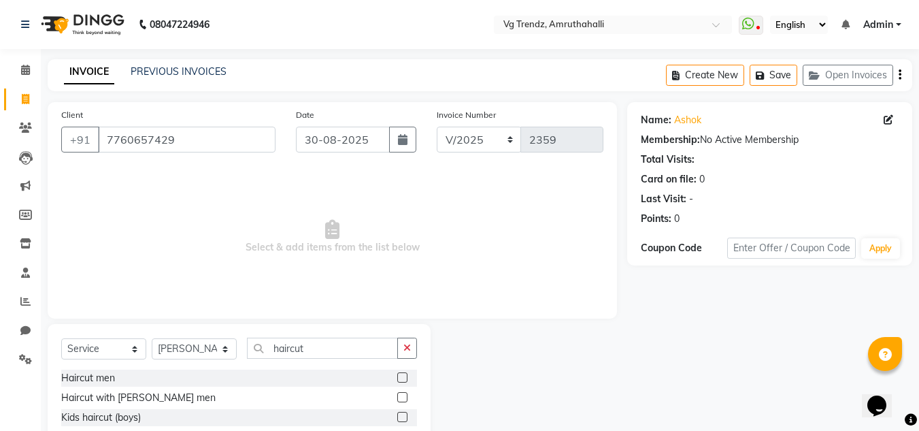
click at [397, 376] on label at bounding box center [402, 377] width 10 height 10
click at [397, 376] on input "checkbox" at bounding box center [401, 377] width 9 height 9
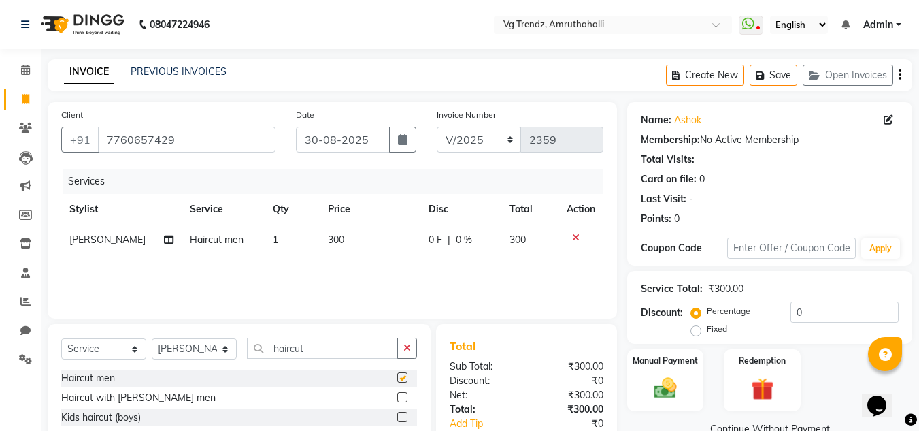
checkbox input "false"
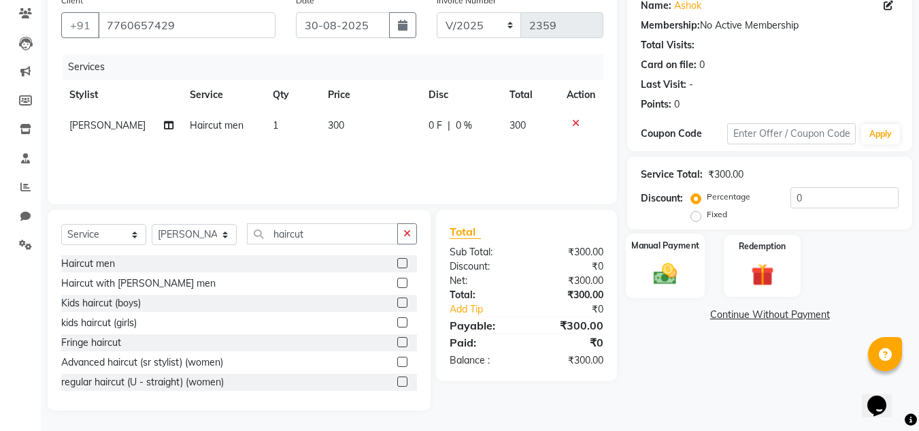
click at [667, 282] on img at bounding box center [665, 273] width 38 height 27
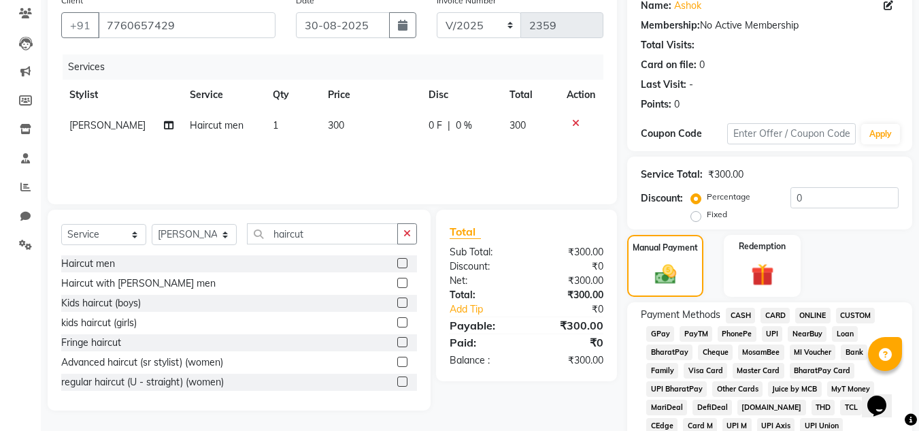
click at [739, 332] on span "PhonePe" at bounding box center [737, 334] width 39 height 16
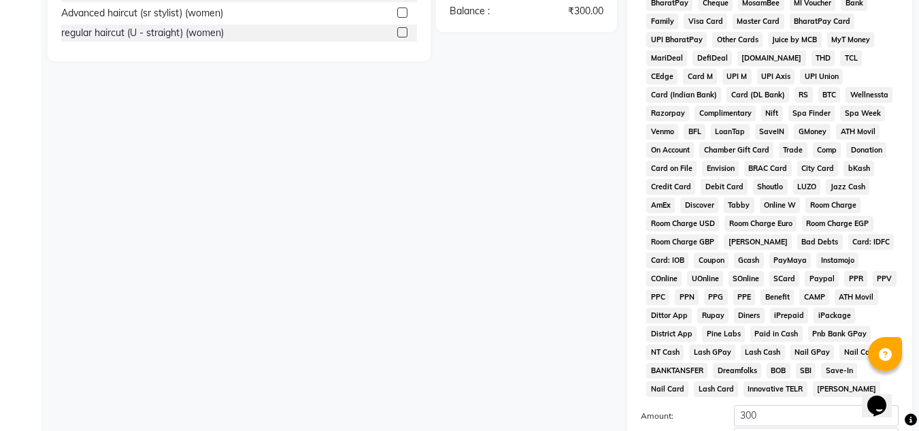
scroll to position [610, 0]
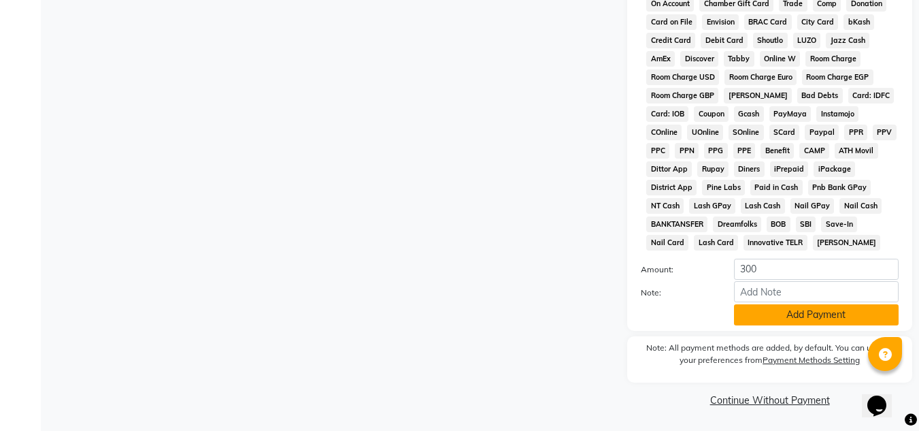
click at [787, 314] on button "Add Payment" at bounding box center [816, 314] width 165 height 21
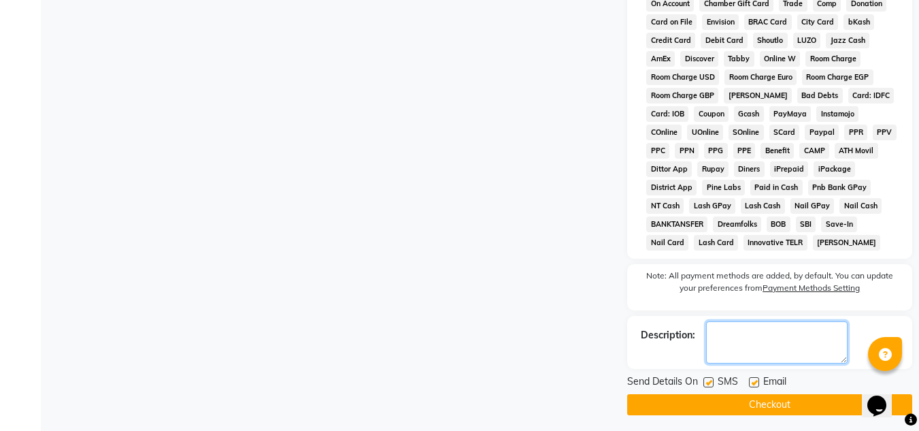
click at [739, 344] on textarea at bounding box center [777, 342] width 142 height 42
type textarea "maam"
click at [710, 379] on label at bounding box center [708, 382] width 10 height 10
click at [710, 379] on input "checkbox" at bounding box center [707, 382] width 9 height 9
checkbox input "false"
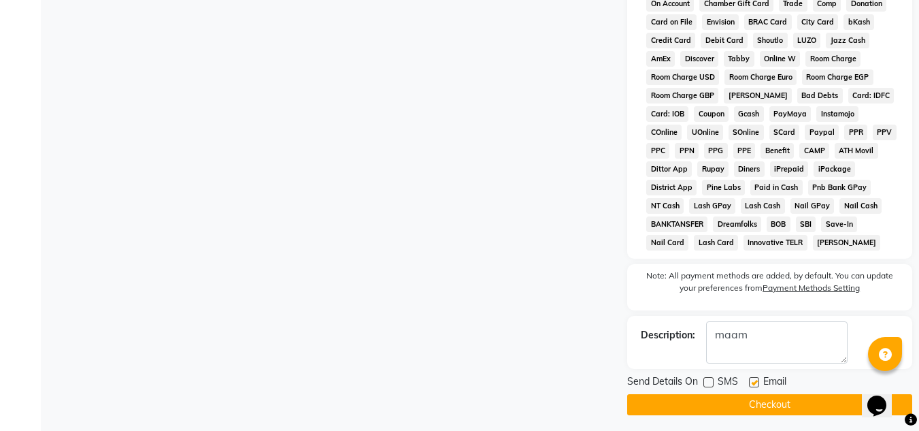
click at [755, 386] on label at bounding box center [754, 382] width 10 height 10
click at [755, 386] on input "checkbox" at bounding box center [753, 382] width 9 height 9
checkbox input "false"
click at [756, 401] on button "Checkout" at bounding box center [769, 404] width 285 height 21
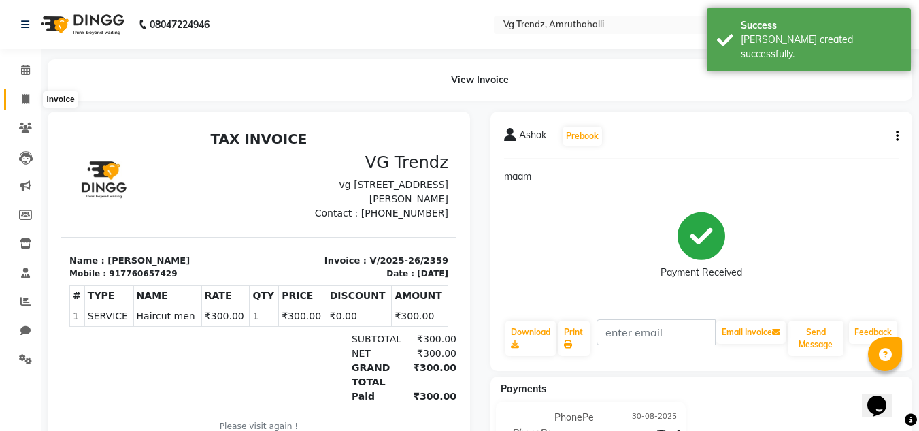
click at [24, 105] on span at bounding box center [26, 100] width 24 height 16
select select "service"
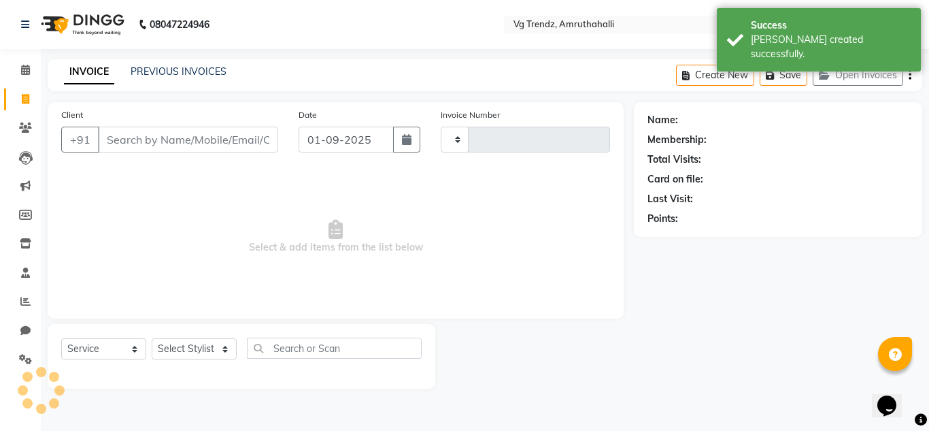
type input "2360"
select select "5536"
click at [170, 73] on link "PREVIOUS INVOICES" at bounding box center [179, 71] width 96 height 12
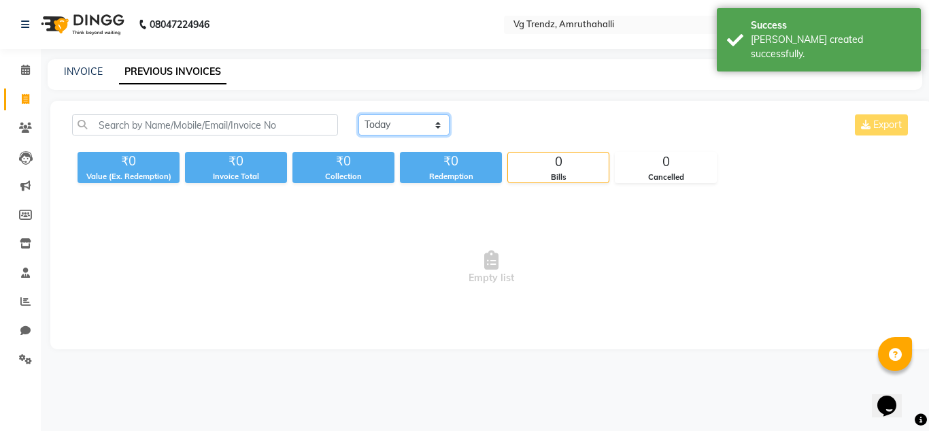
click at [442, 123] on select "Today Yesterday Custom Range" at bounding box center [404, 124] width 91 height 21
select select "range"
click at [359, 114] on select "Today Yesterday Custom Range" at bounding box center [404, 124] width 91 height 21
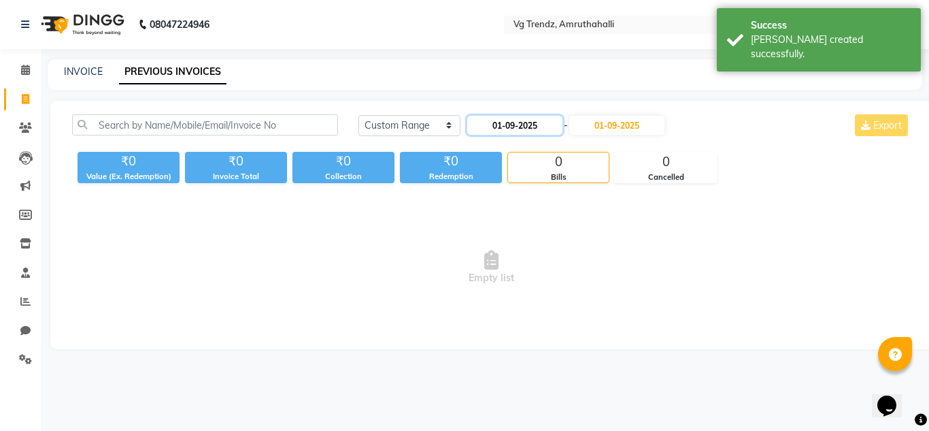
click at [537, 121] on input "01-09-2025" at bounding box center [514, 125] width 95 height 19
select select "9"
select select "2025"
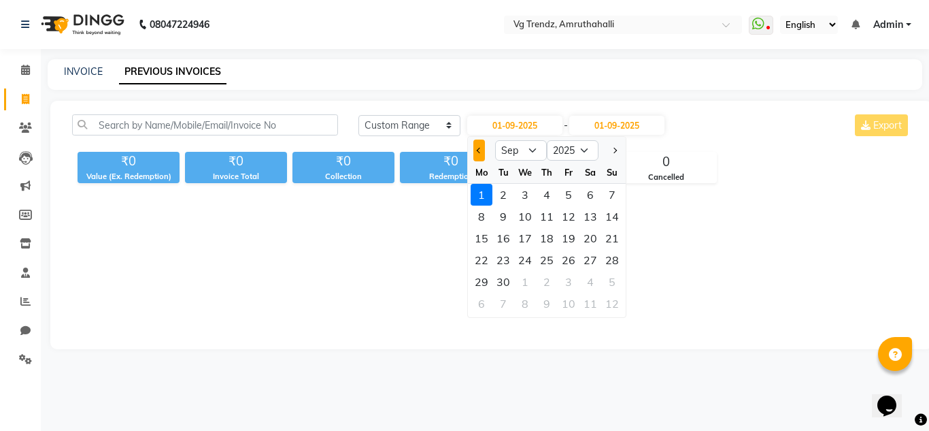
click at [478, 153] on button "Previous month" at bounding box center [479, 150] width 12 height 22
select select "8"
click at [595, 282] on div "30" at bounding box center [591, 282] width 22 height 22
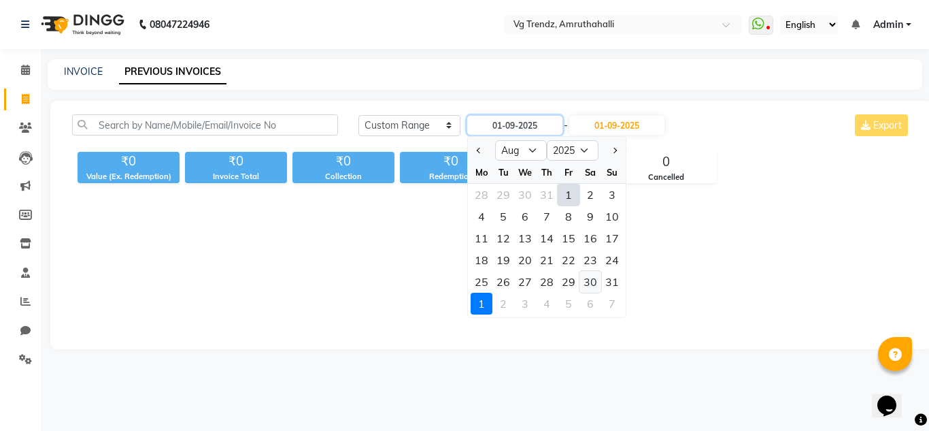
type input "30-08-2025"
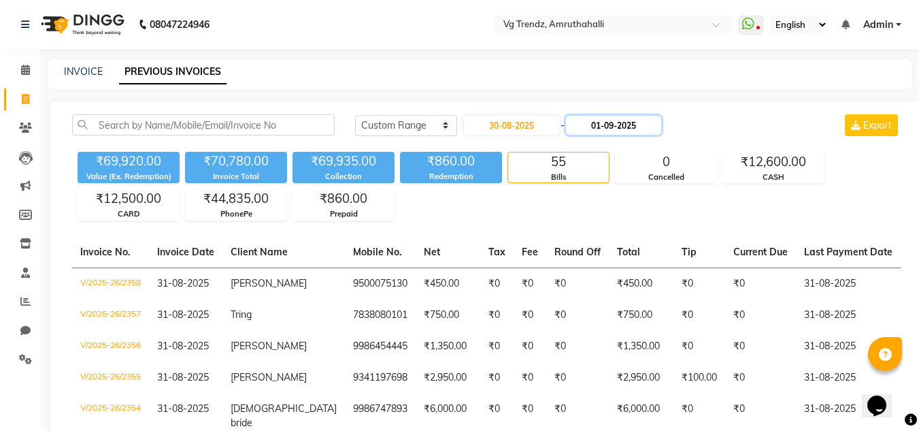
click at [619, 121] on input "01-09-2025" at bounding box center [613, 125] width 95 height 19
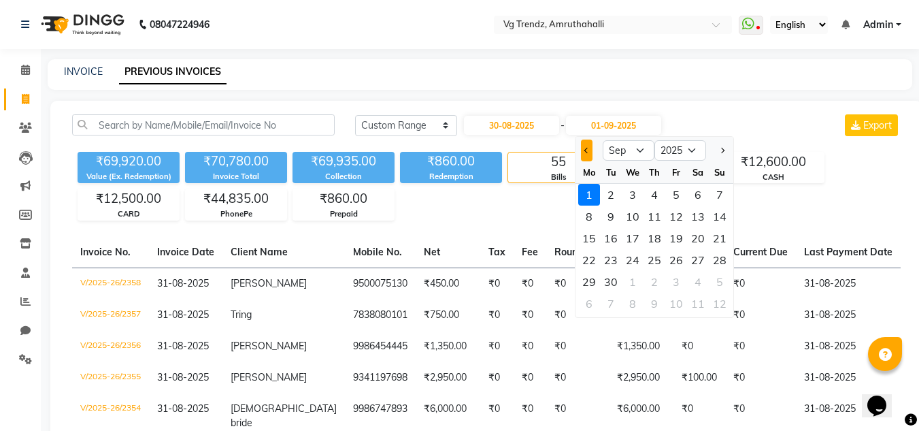
click at [587, 150] on span "Previous month" at bounding box center [586, 150] width 5 height 5
select select "8"
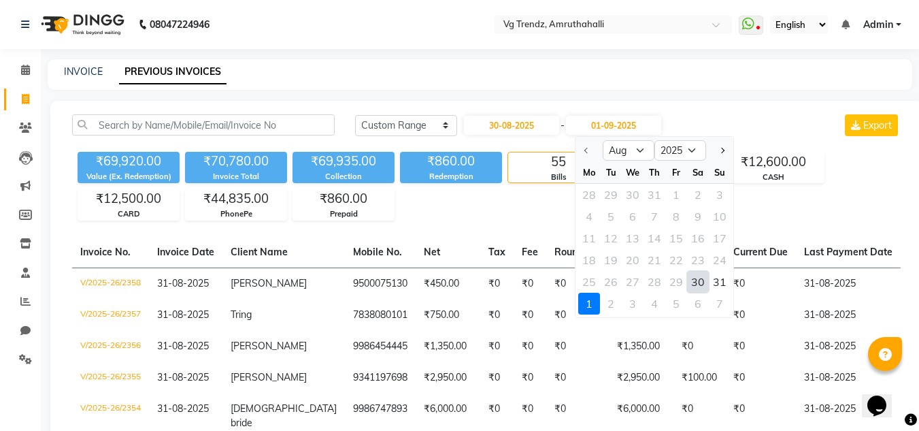
click at [702, 279] on div "30" at bounding box center [698, 282] width 22 height 22
type input "30-08-2025"
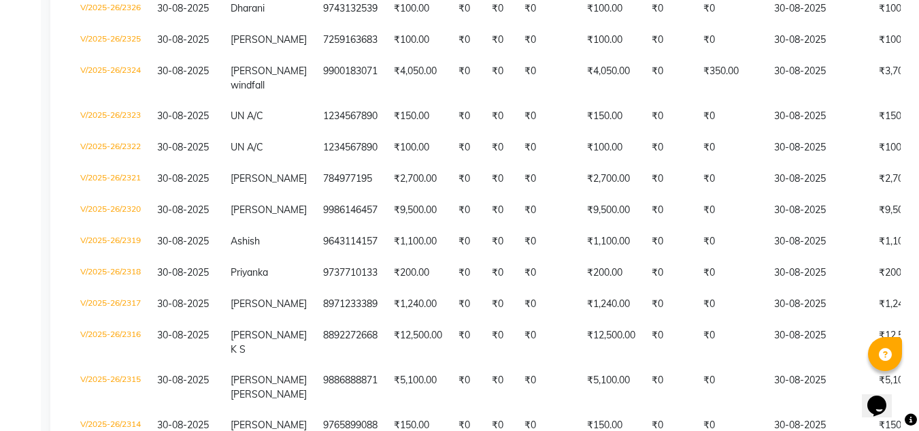
scroll to position [442, 0]
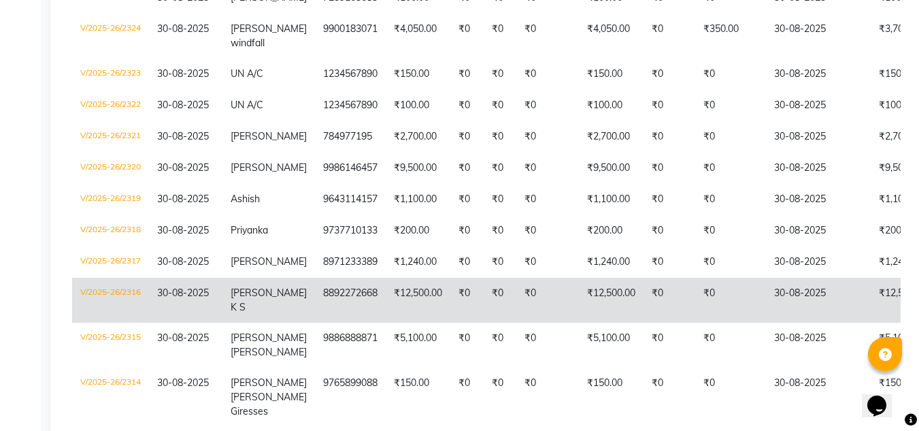
click at [595, 297] on td "₹12,500.00" at bounding box center [611, 300] width 65 height 45
click at [351, 299] on td "8892272668" at bounding box center [350, 300] width 71 height 45
click at [420, 297] on td "₹12,500.00" at bounding box center [418, 300] width 65 height 45
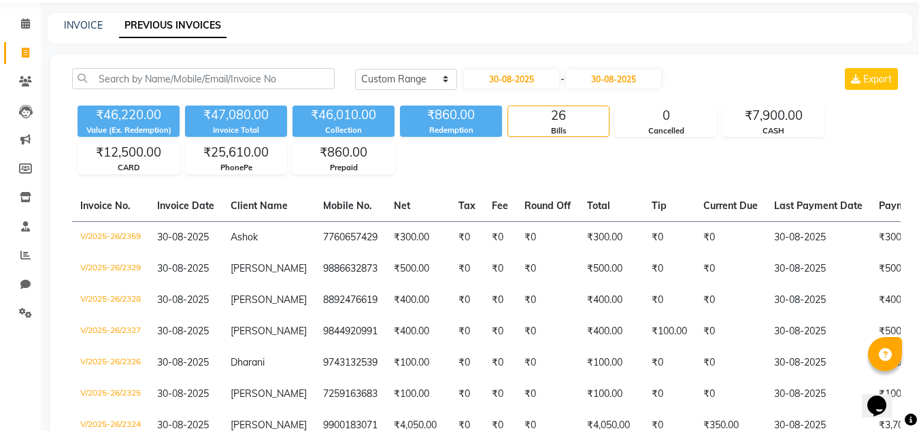
scroll to position [38, 0]
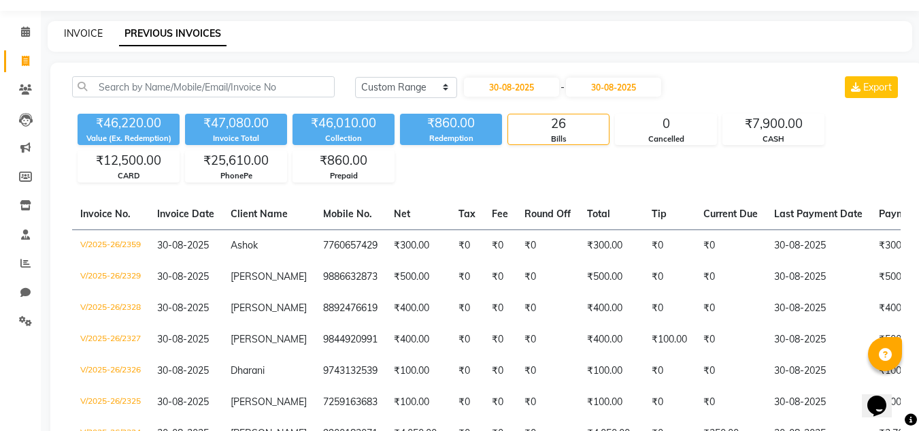
click at [77, 36] on link "INVOICE" at bounding box center [83, 33] width 39 height 12
select select "service"
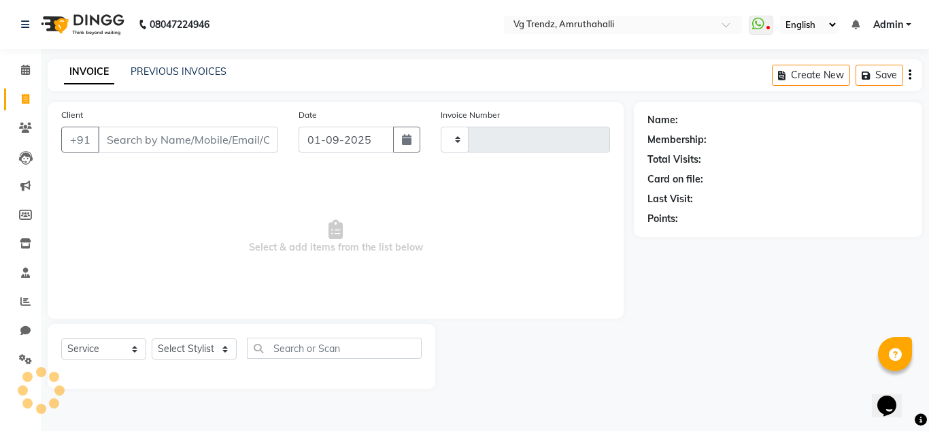
type input "2360"
select select "5536"
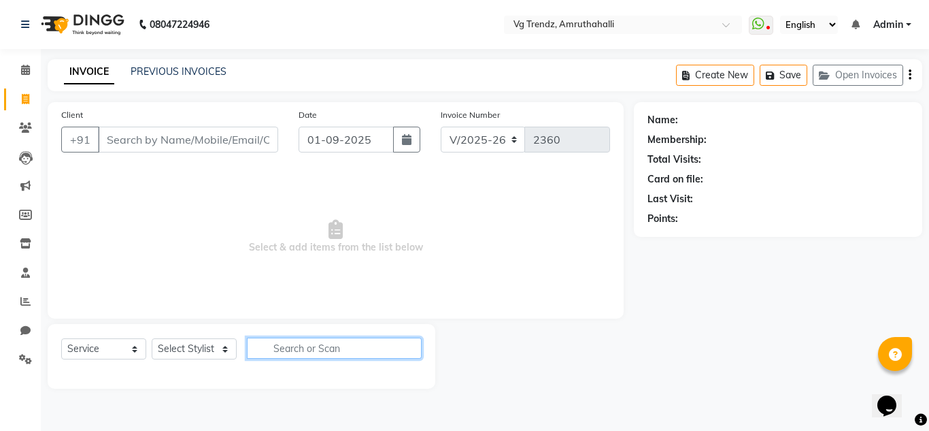
click at [280, 354] on input "text" at bounding box center [334, 347] width 175 height 21
type input "globa"
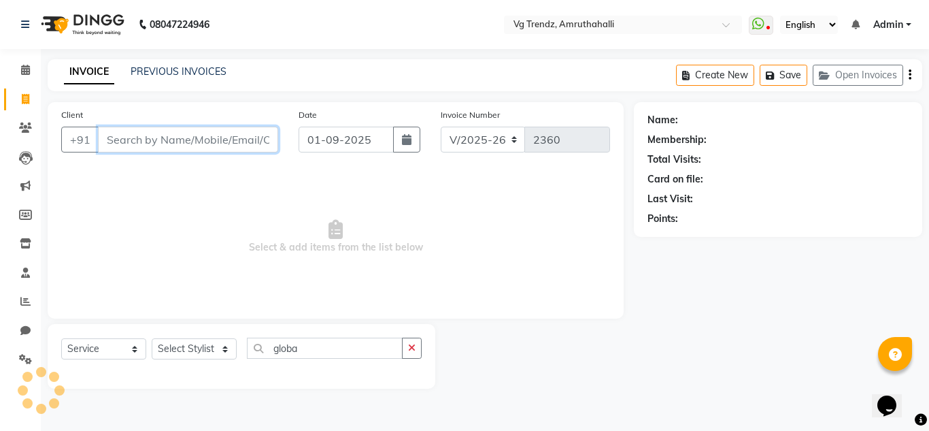
click at [195, 147] on input "Client" at bounding box center [188, 140] width 180 height 26
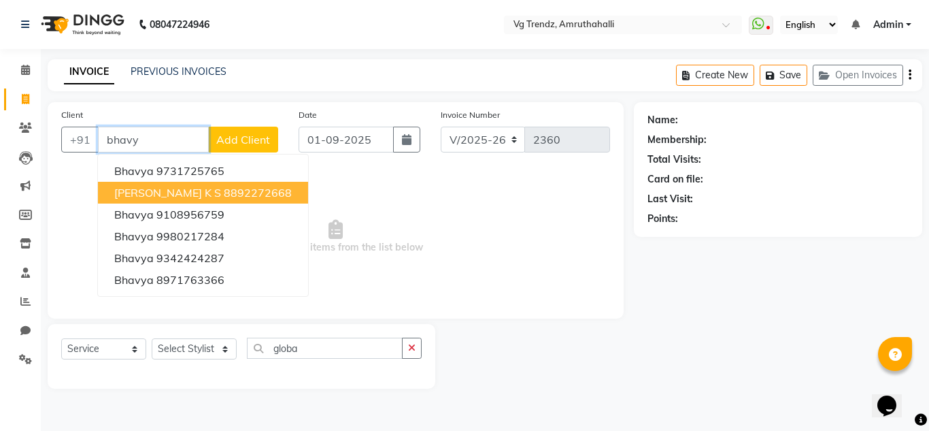
click at [224, 186] on ngb-highlight "8892272668" at bounding box center [258, 193] width 68 height 14
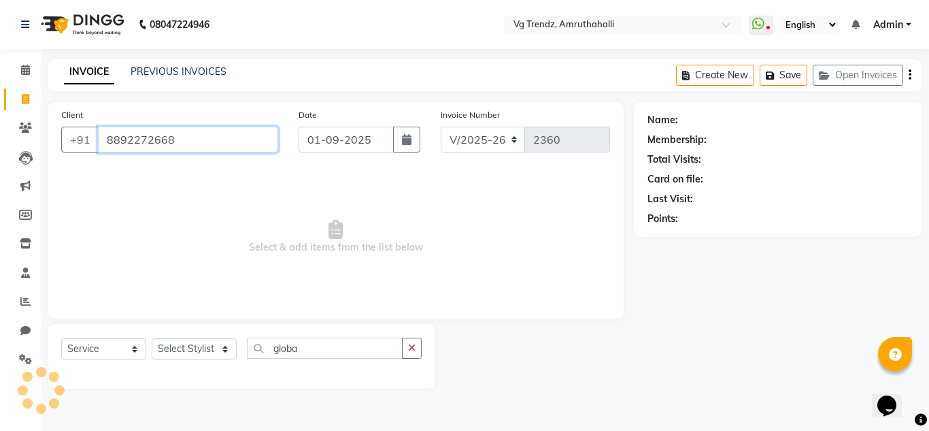
type input "8892272668"
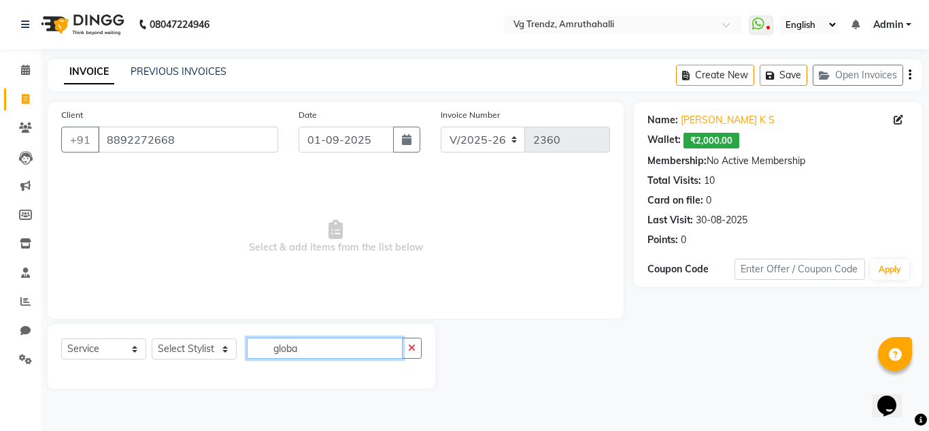
click at [320, 356] on input "globa" at bounding box center [325, 347] width 156 height 21
type input "g"
click at [229, 341] on select "Select Stylist Ashiwini N P Manjitha Chhetri Manjula S Mun Khan Naveen Kumar Ra…" at bounding box center [194, 348] width 85 height 21
select select "85009"
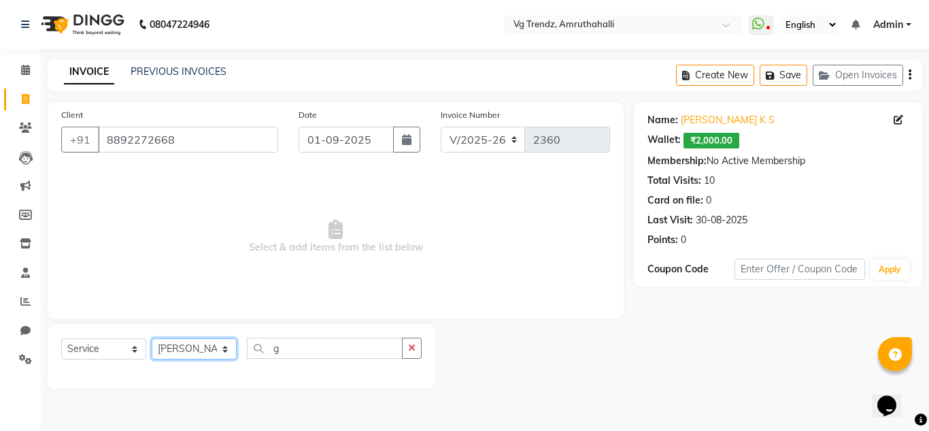
click at [152, 338] on select "Select Stylist Ashiwini N P Manjitha Chhetri Manjula S Mun Khan Naveen Kumar Ra…" at bounding box center [194, 348] width 85 height 21
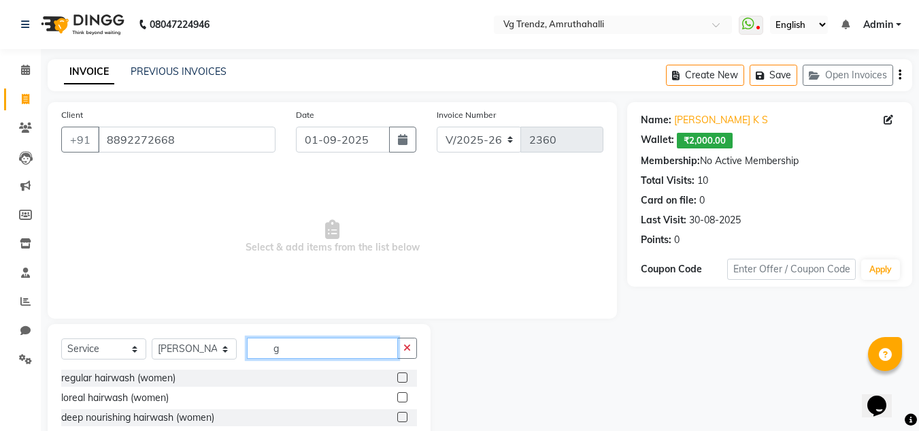
click at [299, 346] on input "g" at bounding box center [322, 347] width 151 height 21
type input "glo"
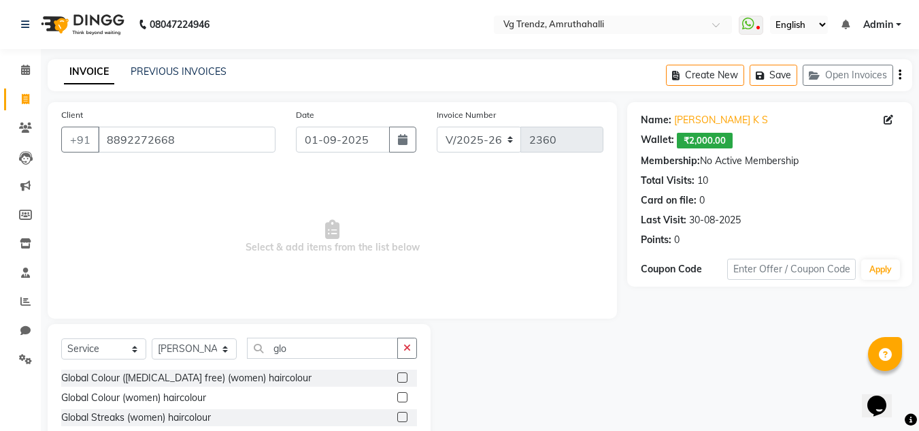
click at [397, 376] on label at bounding box center [402, 377] width 10 height 10
click at [397, 376] on input "checkbox" at bounding box center [401, 377] width 9 height 9
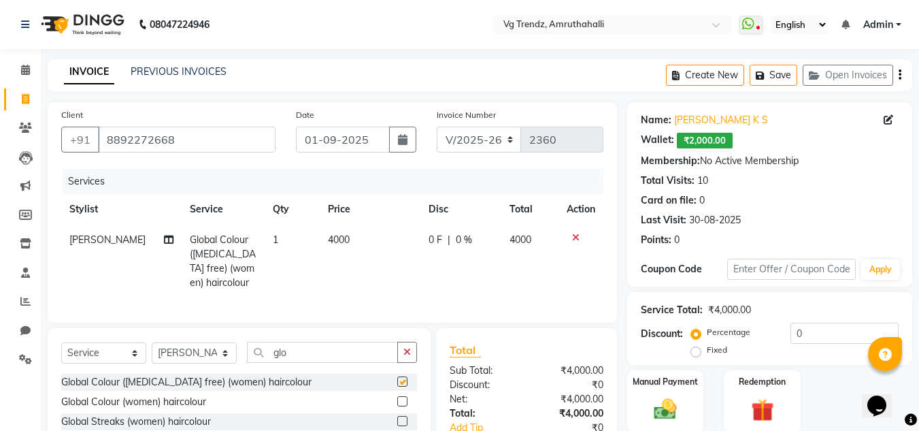
checkbox input "false"
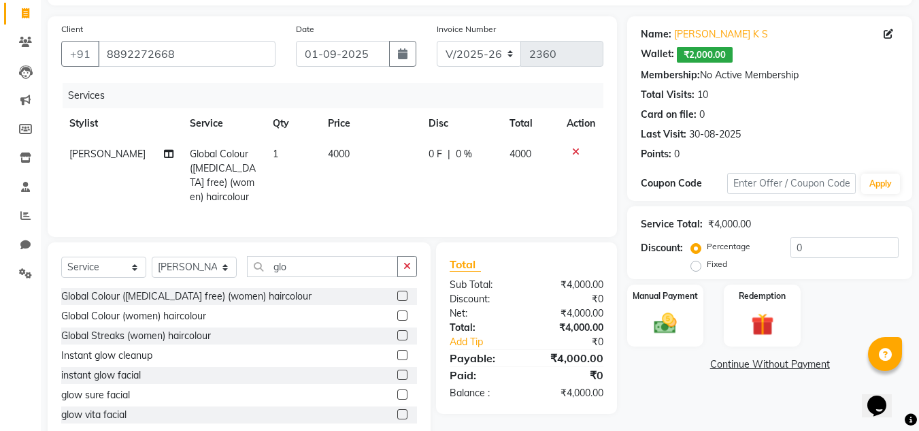
scroll to position [129, 0]
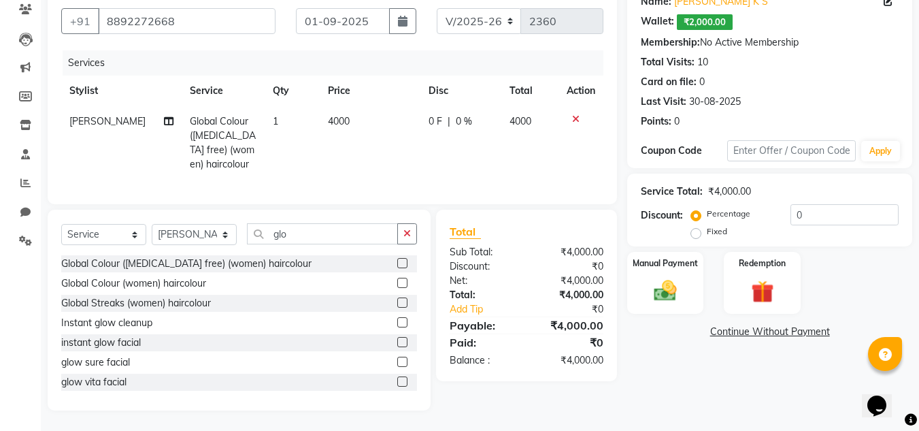
click at [574, 114] on icon at bounding box center [575, 119] width 7 height 10
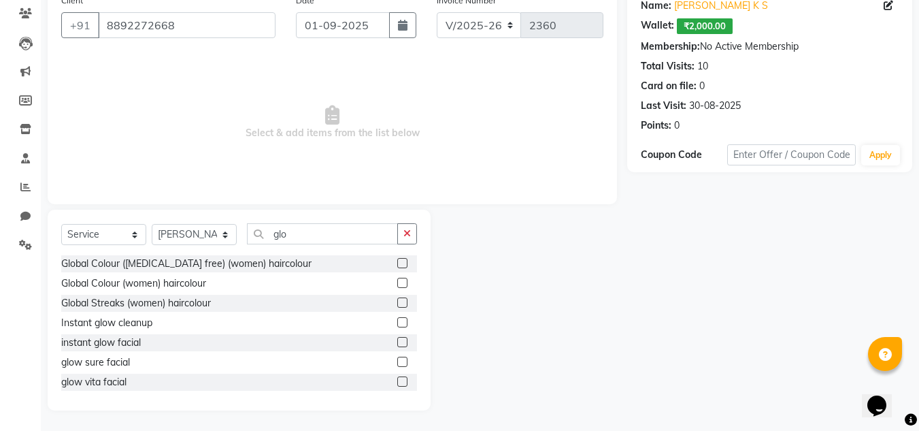
scroll to position [114, 0]
click at [397, 280] on label at bounding box center [402, 283] width 10 height 10
click at [397, 280] on input "checkbox" at bounding box center [401, 283] width 9 height 9
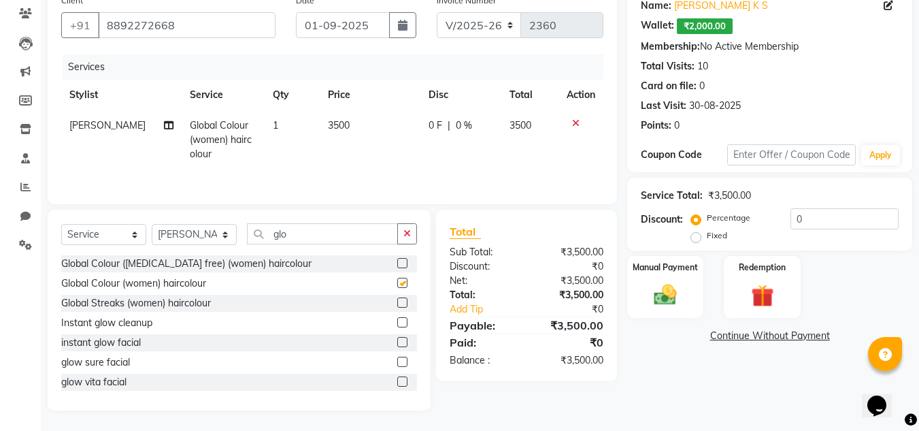
checkbox input "false"
click at [329, 122] on span "3500" at bounding box center [339, 125] width 22 height 12
select select "85009"
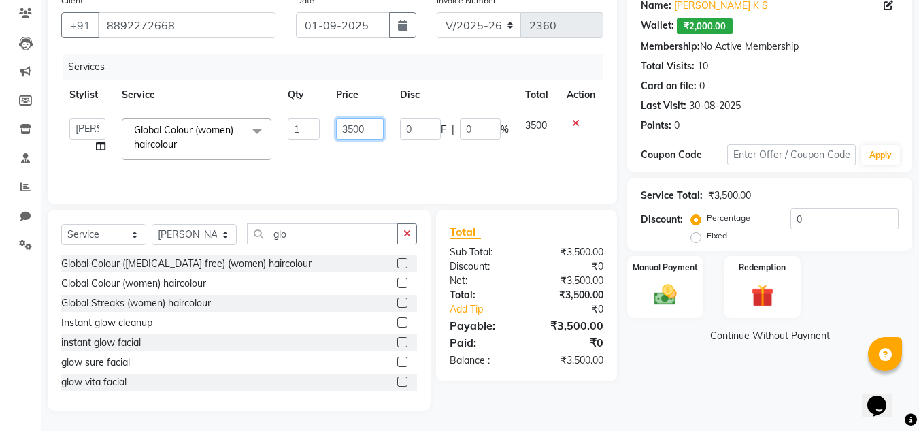
click at [353, 129] on input "3500" at bounding box center [359, 128] width 47 height 21
click at [318, 243] on input "glo" at bounding box center [322, 233] width 151 height 21
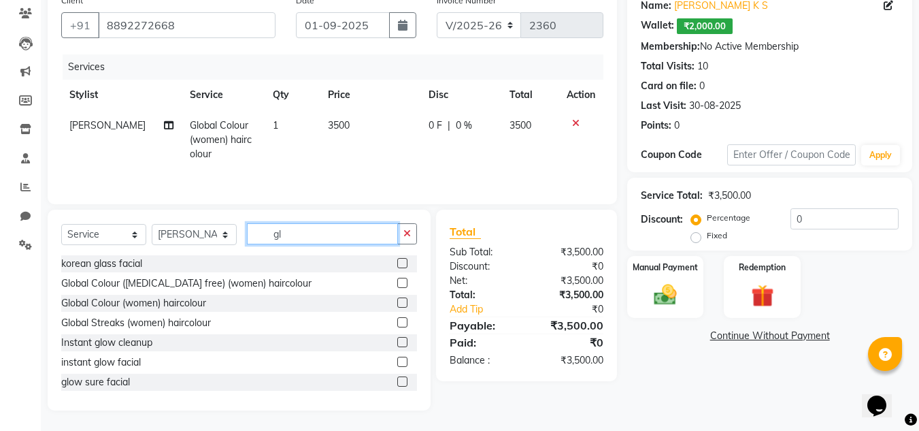
type input "g"
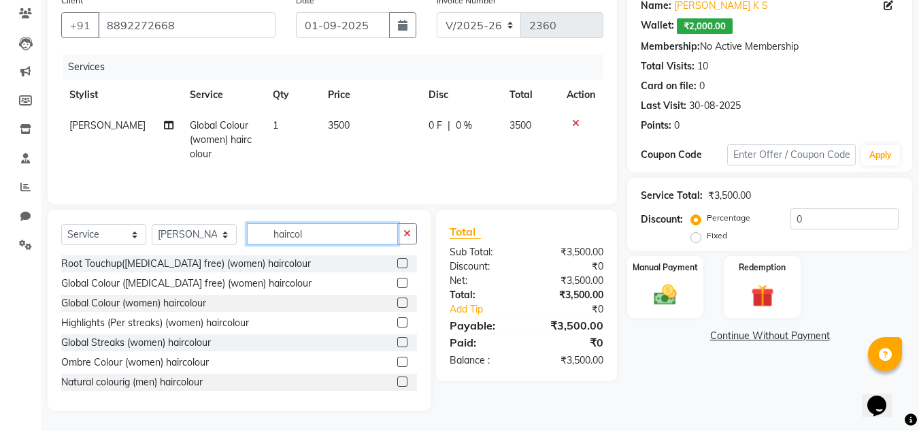
type input "haircol"
click at [574, 118] on icon at bounding box center [575, 123] width 7 height 10
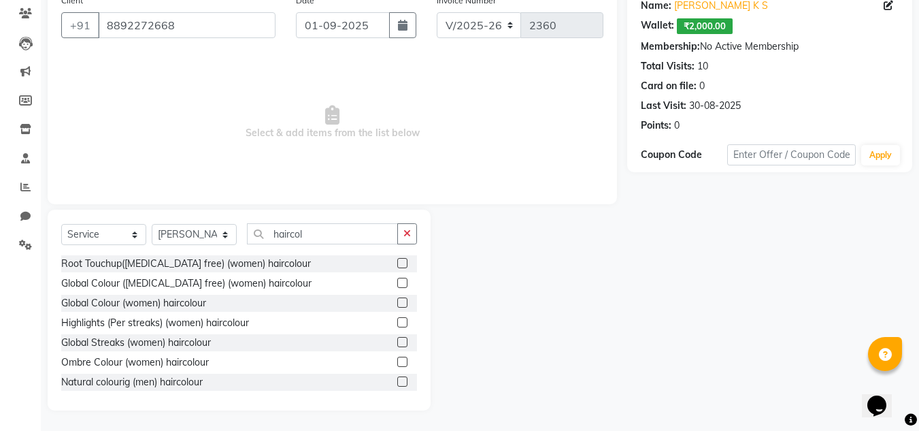
click at [397, 301] on label at bounding box center [402, 302] width 10 height 10
click at [397, 301] on input "checkbox" at bounding box center [401, 303] width 9 height 9
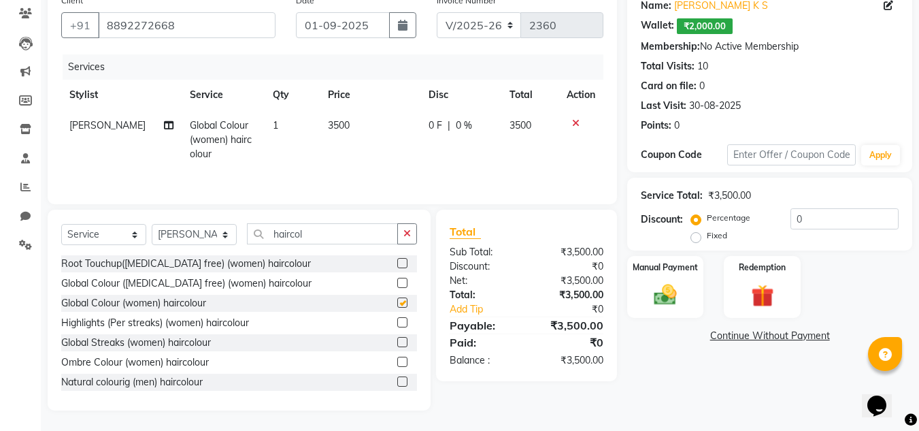
checkbox input "false"
click at [397, 280] on label at bounding box center [402, 283] width 10 height 10
click at [397, 280] on input "checkbox" at bounding box center [401, 283] width 9 height 9
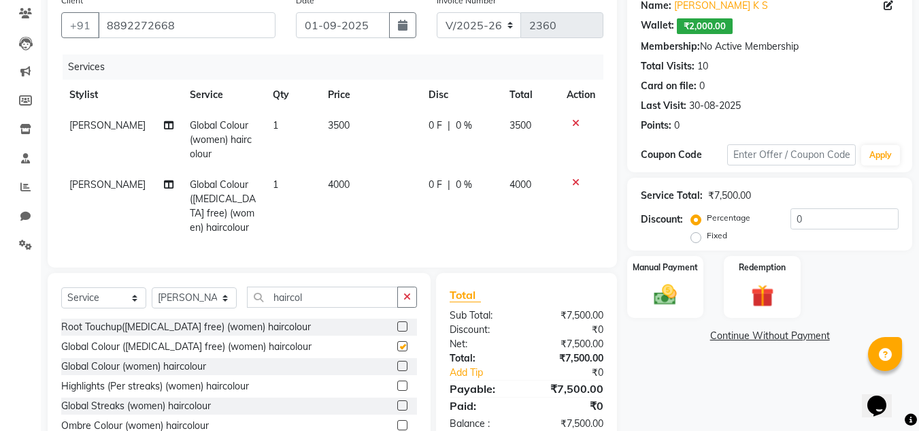
checkbox input "false"
click at [577, 184] on icon at bounding box center [575, 183] width 7 height 10
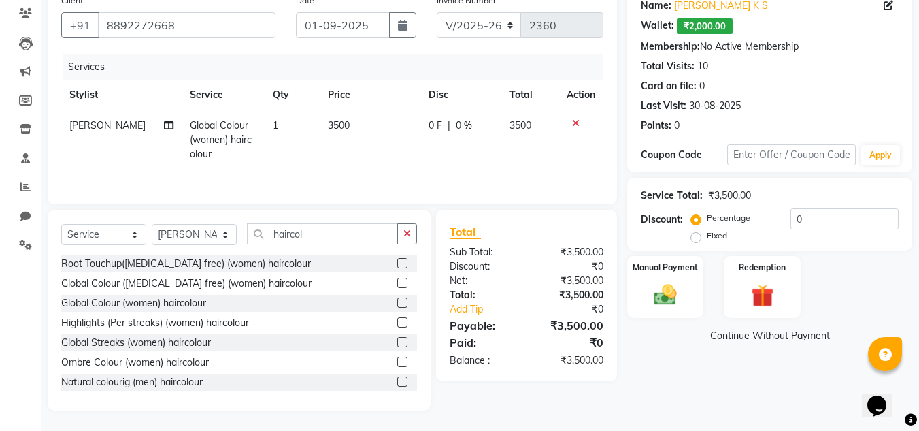
scroll to position [0, 0]
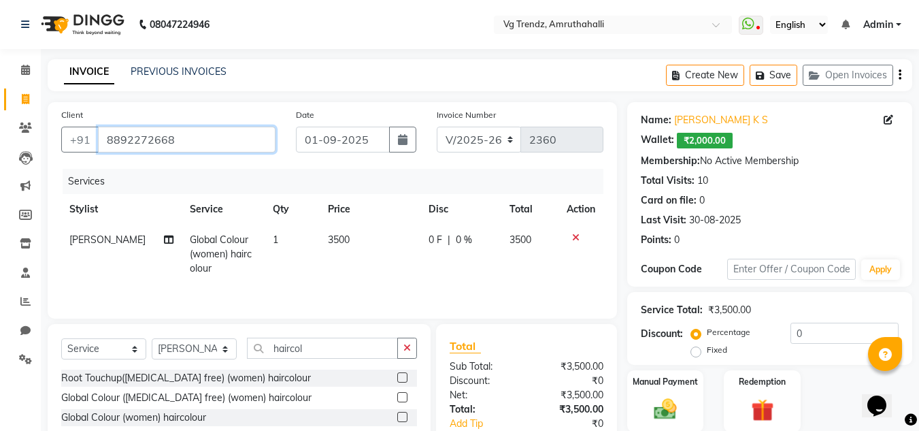
click at [205, 144] on input "8892272668" at bounding box center [187, 140] width 178 height 26
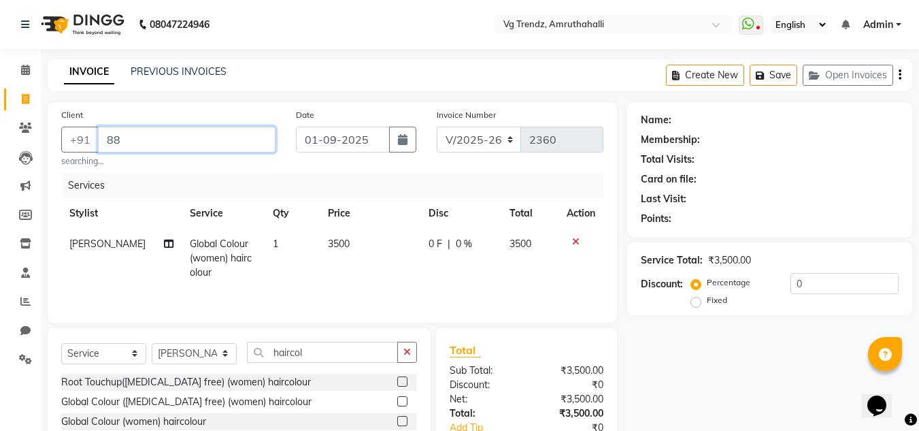
type input "8"
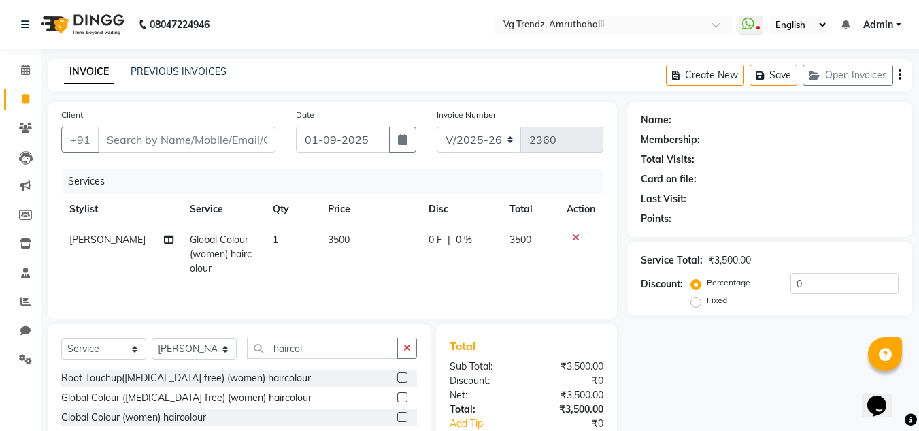
click at [576, 233] on icon at bounding box center [575, 238] width 7 height 10
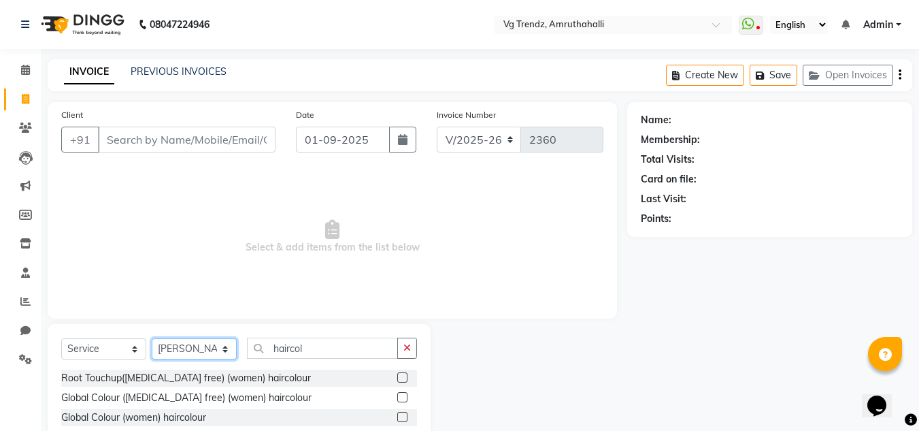
click at [193, 348] on select "Select Stylist Ashiwini N P Manjitha Chhetri Manjula S Mun Khan Naveen Kumar Ra…" at bounding box center [194, 348] width 85 height 21
select select "84659"
click at [152, 338] on select "Select Stylist Ashiwini N P Manjitha Chhetri Manjula S Mun Khan Naveen Kumar Ra…" at bounding box center [194, 348] width 85 height 21
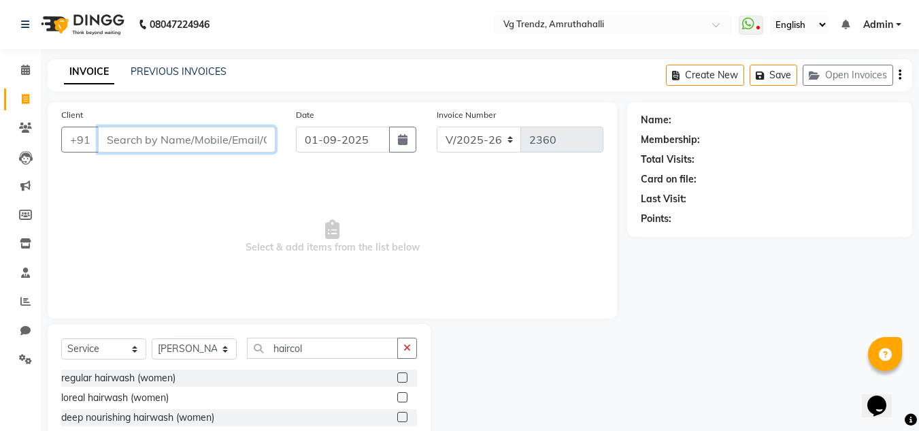
click at [176, 150] on input "Client" at bounding box center [187, 140] width 178 height 26
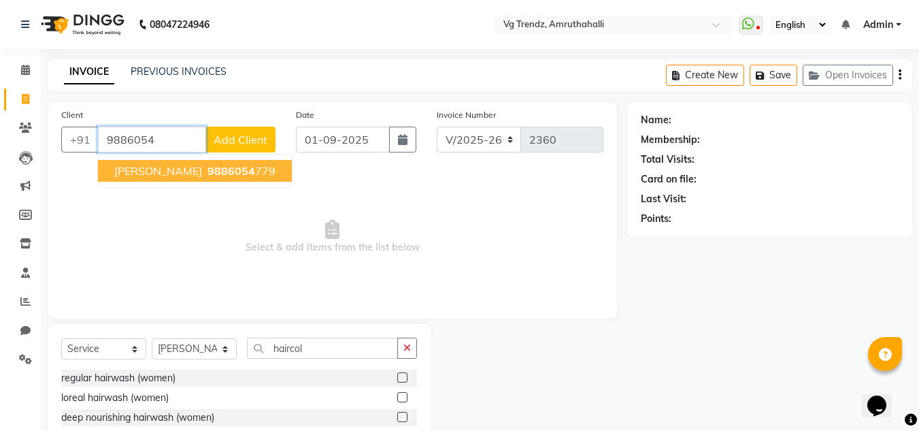
click at [201, 176] on span "Rachana mehathan" at bounding box center [158, 171] width 88 height 14
type input "9886054779"
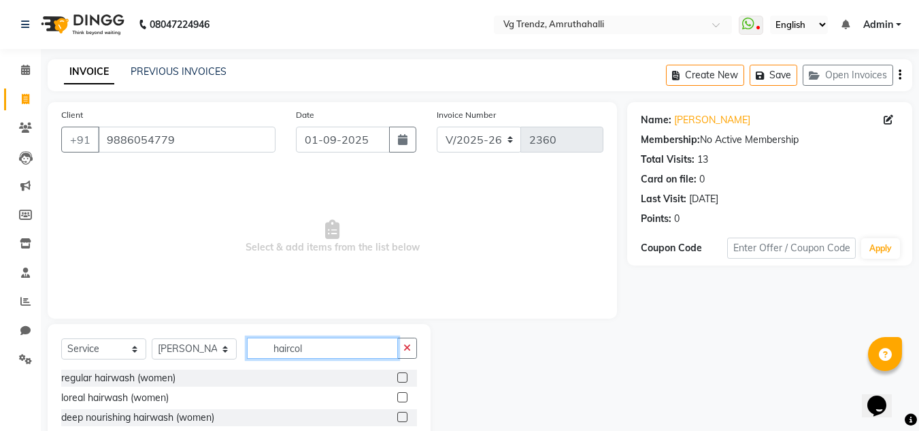
click at [311, 340] on input "haircol" at bounding box center [322, 347] width 151 height 21
type input "haircut"
click at [397, 381] on label at bounding box center [402, 377] width 10 height 10
click at [397, 381] on input "checkbox" at bounding box center [401, 377] width 9 height 9
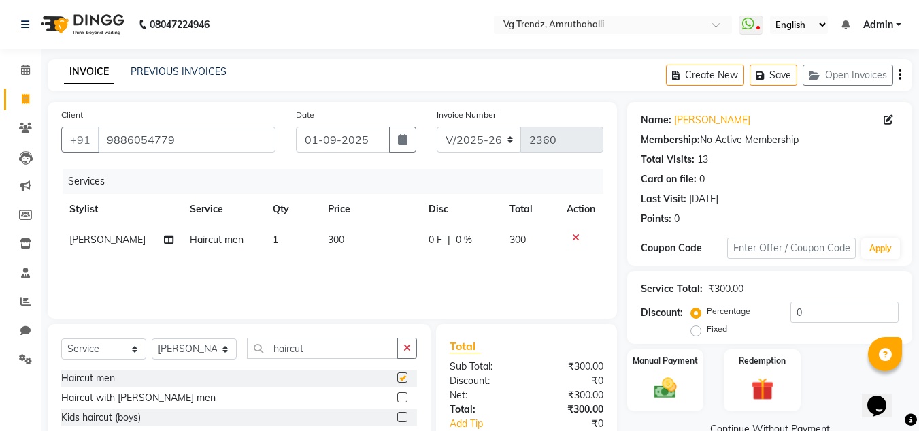
checkbox input "false"
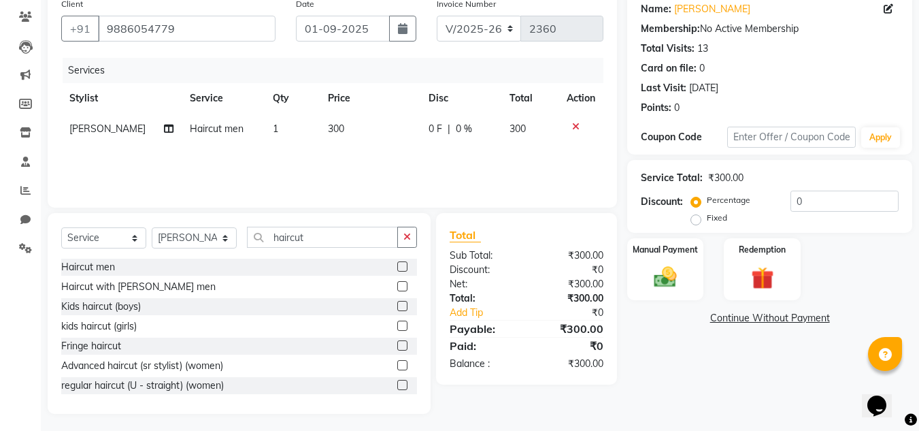
scroll to position [114, 0]
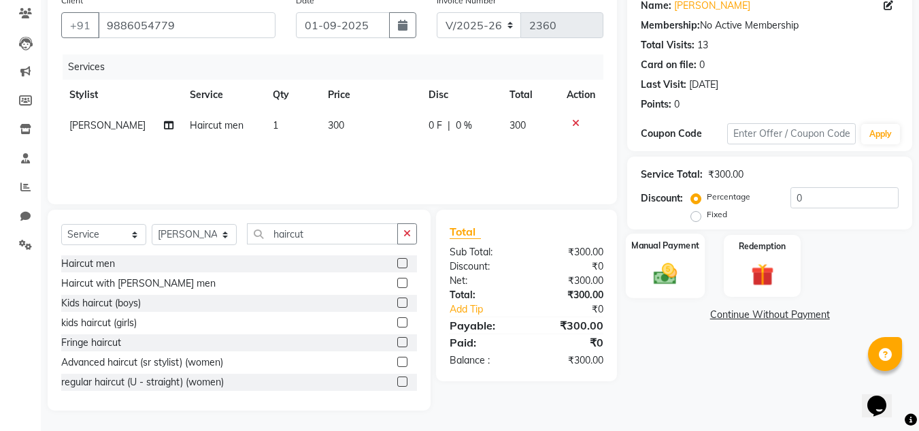
click at [681, 259] on div "Manual Payment" at bounding box center [666, 265] width 80 height 65
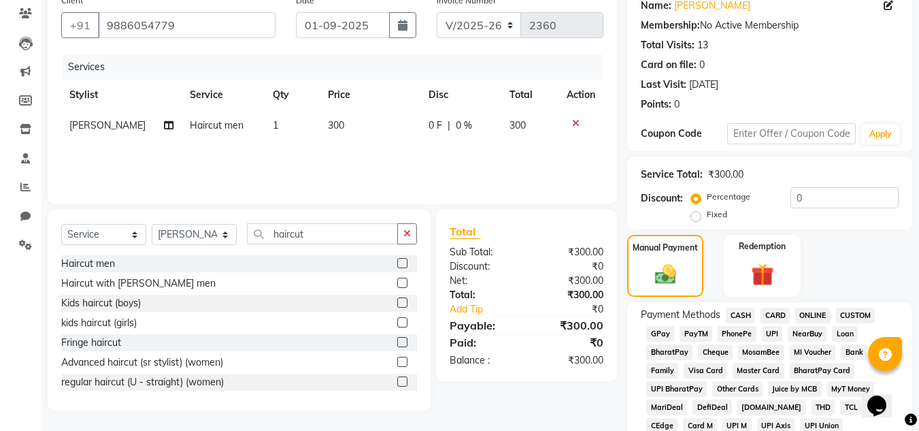
click at [739, 314] on span "CASH" at bounding box center [740, 315] width 29 height 16
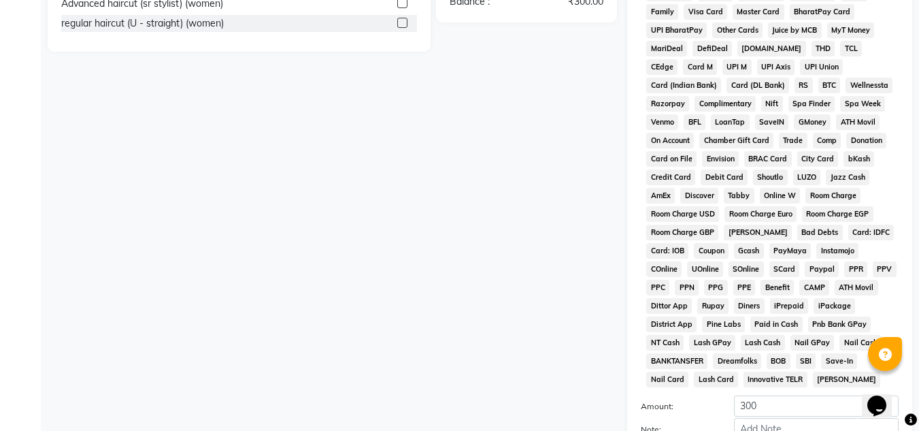
scroll to position [610, 0]
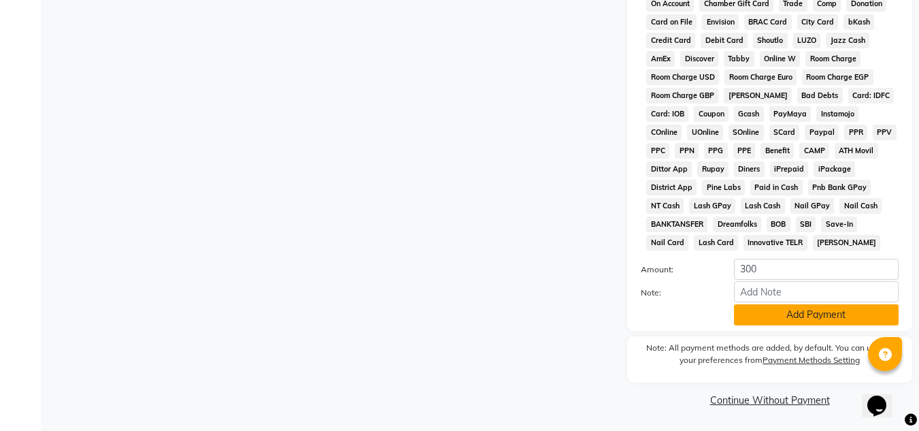
click at [777, 309] on button "Add Payment" at bounding box center [816, 314] width 165 height 21
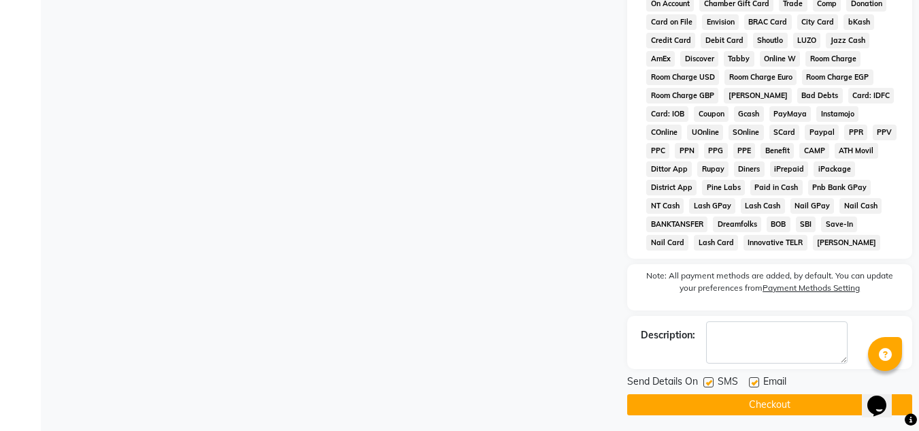
click at [714, 379] on label at bounding box center [708, 382] width 10 height 10
click at [712, 379] on input "checkbox" at bounding box center [707, 382] width 9 height 9
checkbox input "false"
click at [753, 381] on label at bounding box center [754, 382] width 10 height 10
click at [753, 381] on input "checkbox" at bounding box center [753, 382] width 9 height 9
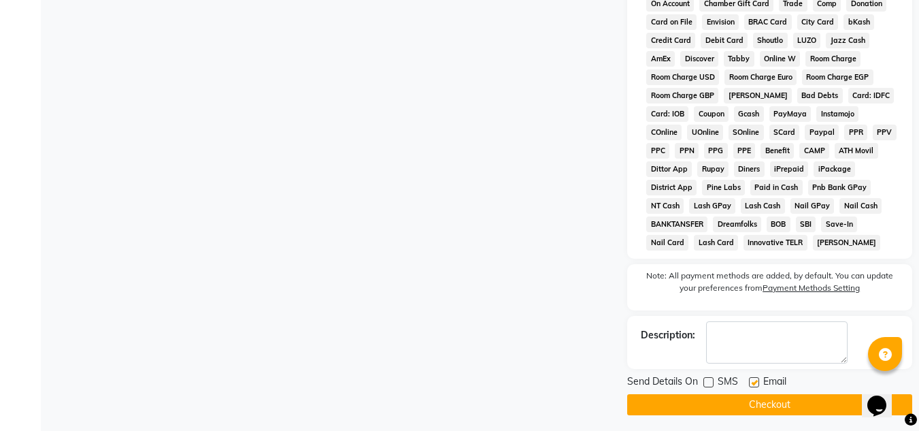
checkbox input "false"
click at [762, 401] on button "Checkout" at bounding box center [769, 404] width 285 height 21
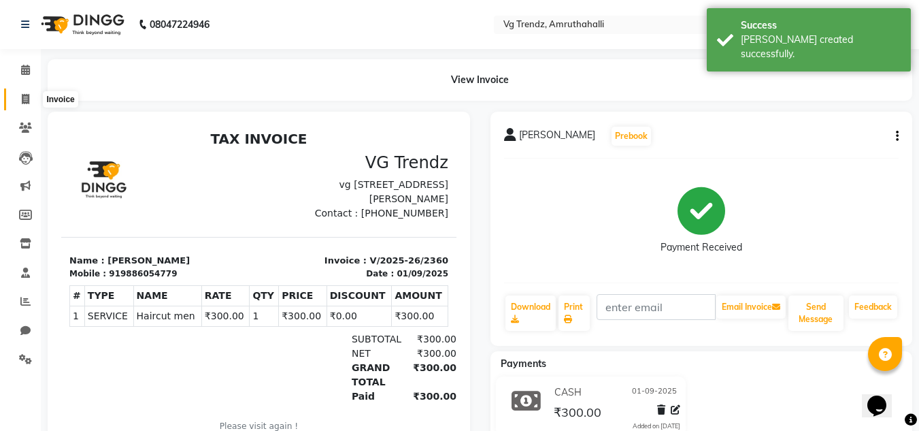
click at [28, 95] on icon at bounding box center [25, 99] width 7 height 10
select select "service"
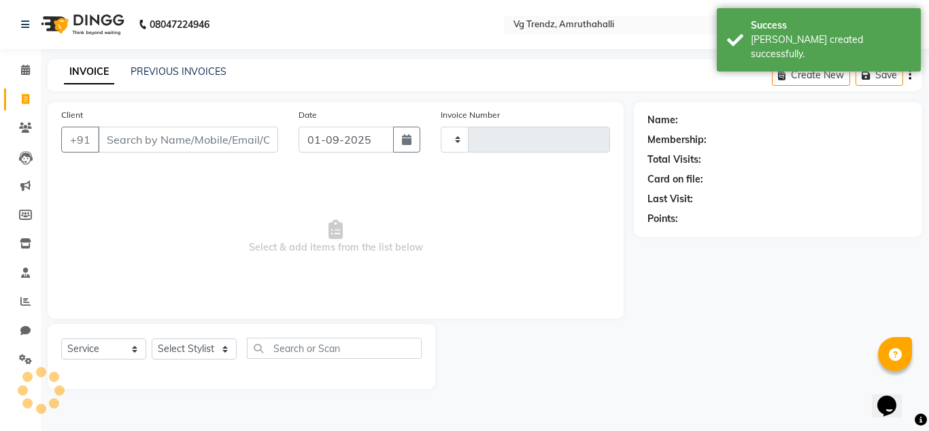
type input "2361"
select select "5536"
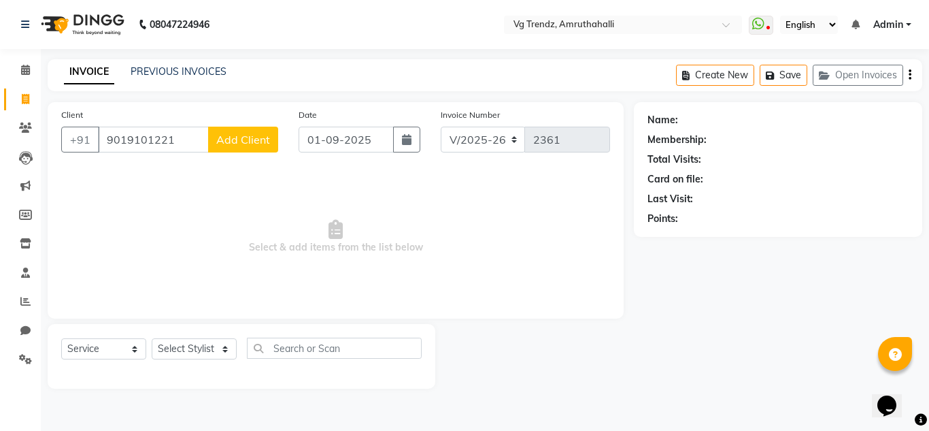
type input "9019101221"
click at [237, 135] on span "Add Client" at bounding box center [243, 140] width 54 height 14
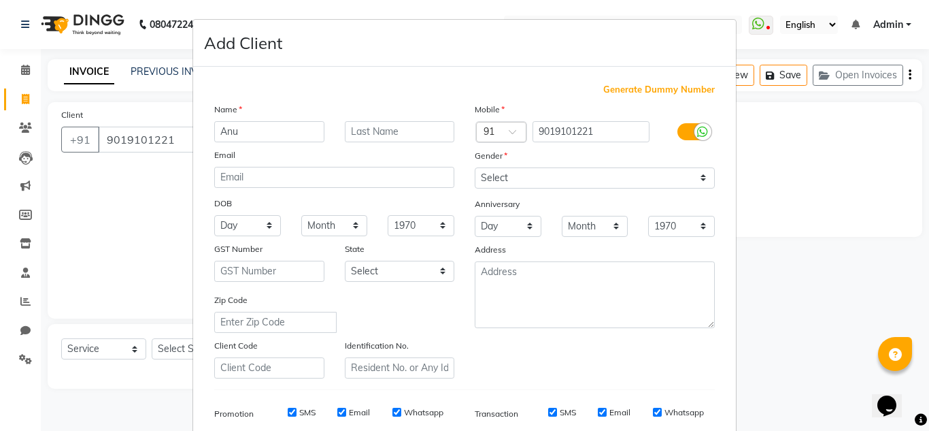
type input "Anu"
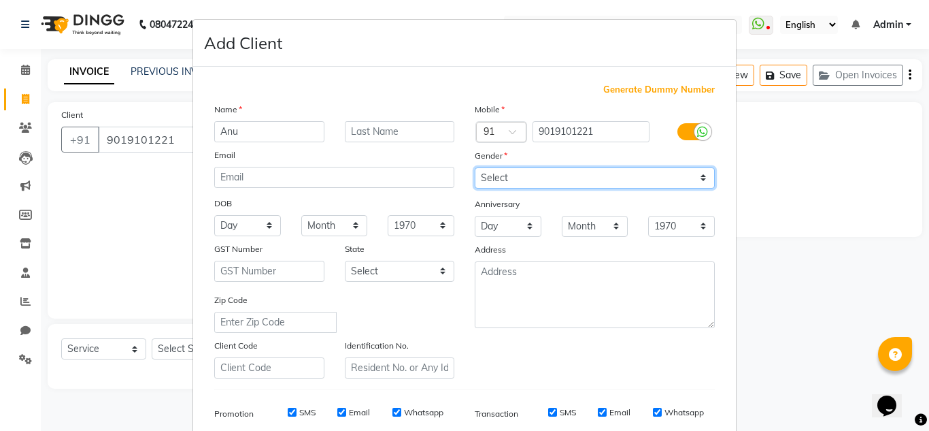
click at [603, 186] on select "Select Male Female Other Prefer Not To Say" at bounding box center [595, 177] width 240 height 21
select select "[DEMOGRAPHIC_DATA]"
click at [475, 167] on select "Select Male Female Other Prefer Not To Say" at bounding box center [595, 177] width 240 height 21
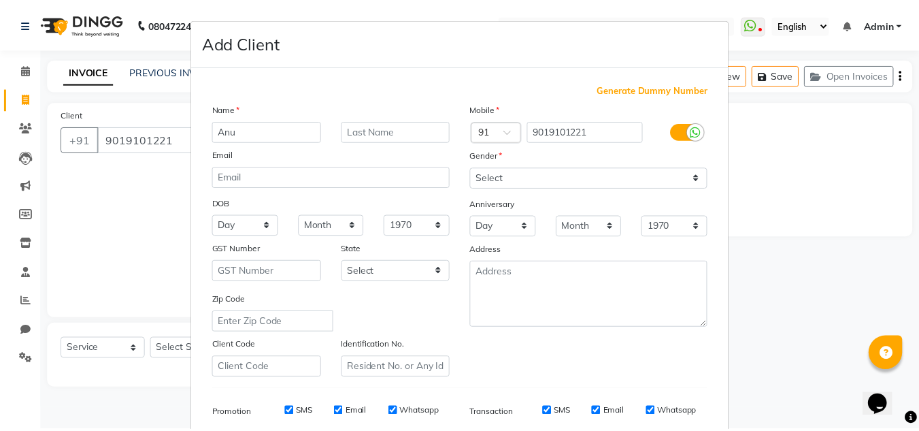
scroll to position [197, 0]
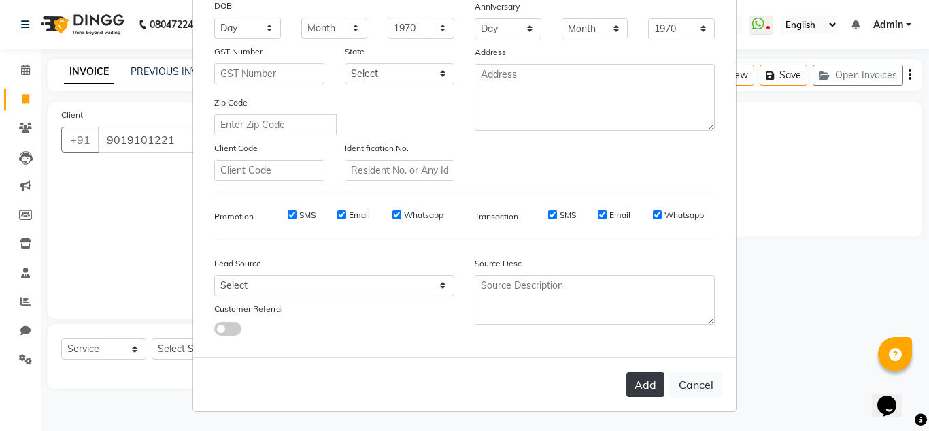
click at [653, 379] on button "Add" at bounding box center [646, 384] width 38 height 24
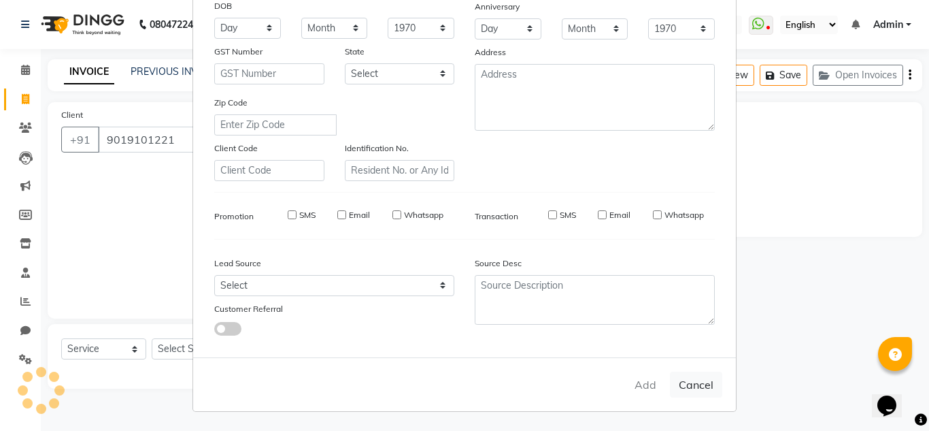
select select
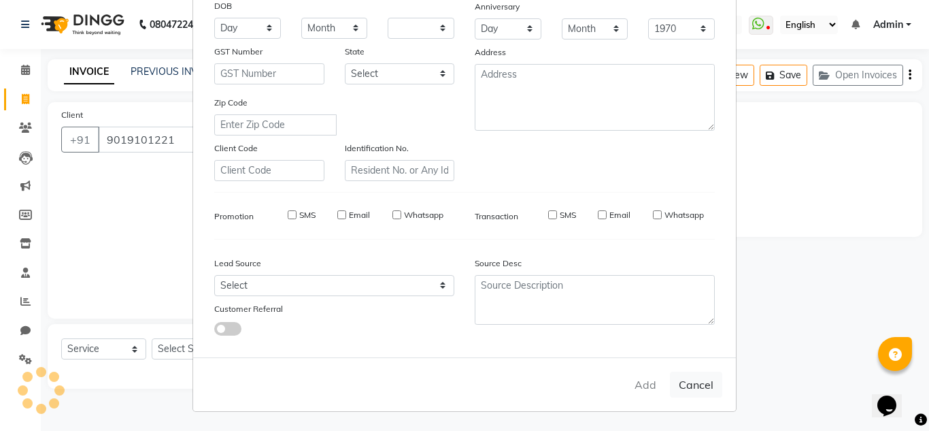
select select
checkbox input "false"
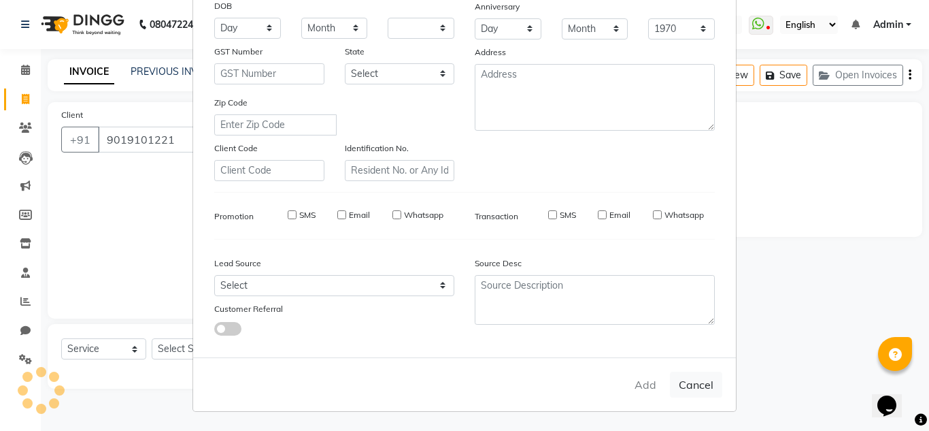
checkbox input "false"
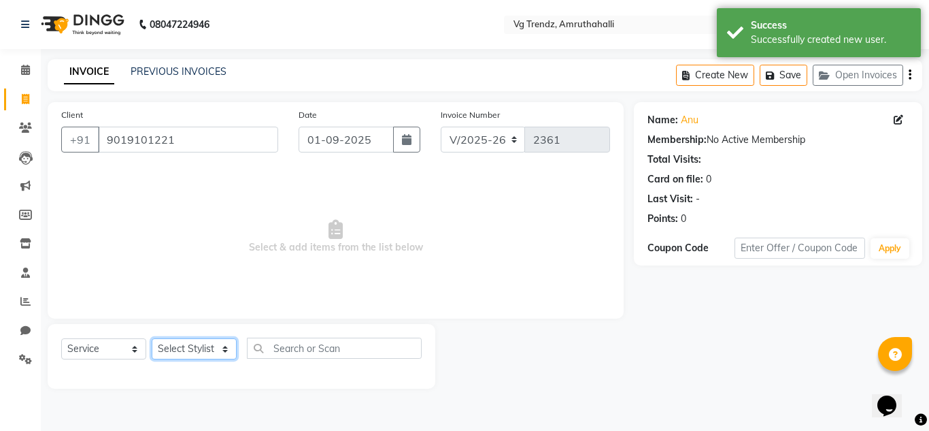
click at [212, 345] on select "Select Stylist Ashiwini N P Manjitha Chhetri Manjula S Mun Khan Naveen Kumar Ra…" at bounding box center [194, 348] width 85 height 21
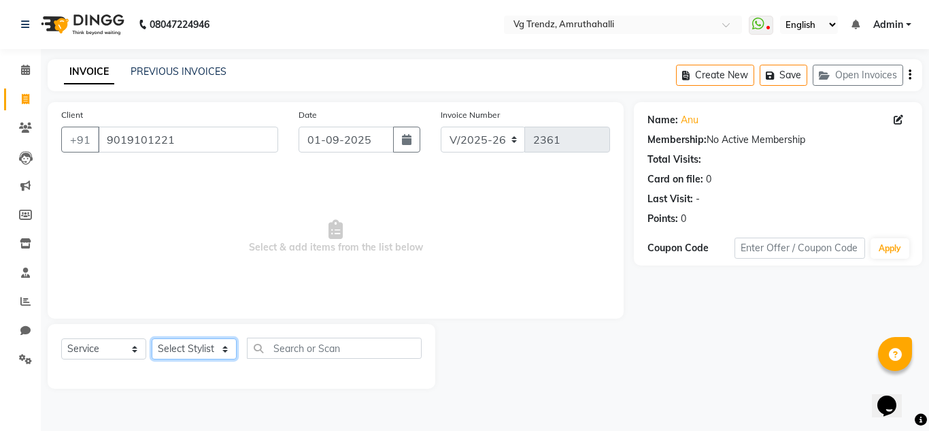
select select "85009"
click at [152, 338] on select "Select Stylist Ashiwini N P Manjitha Chhetri Manjula S Mun Khan Naveen Kumar Ra…" at bounding box center [194, 348] width 85 height 21
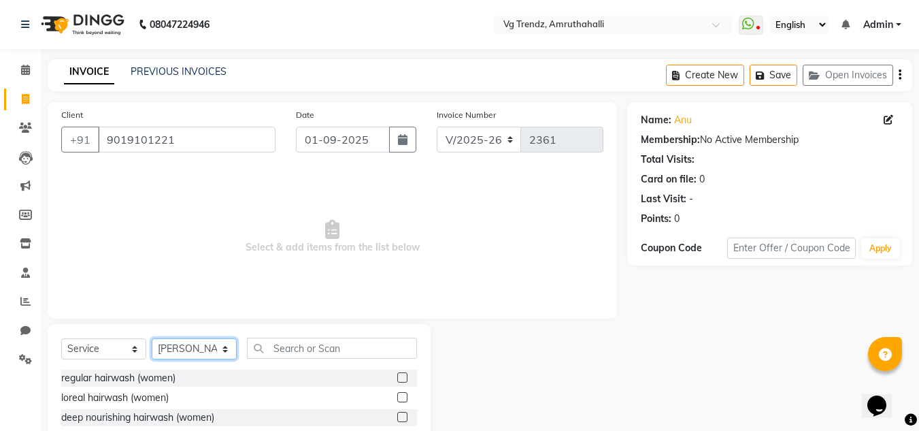
click at [215, 348] on select "Select Stylist Ashiwini N P Manjitha Chhetri Manjula S Mun Khan Naveen Kumar Ra…" at bounding box center [194, 348] width 85 height 21
click at [269, 344] on input "text" at bounding box center [332, 347] width 170 height 21
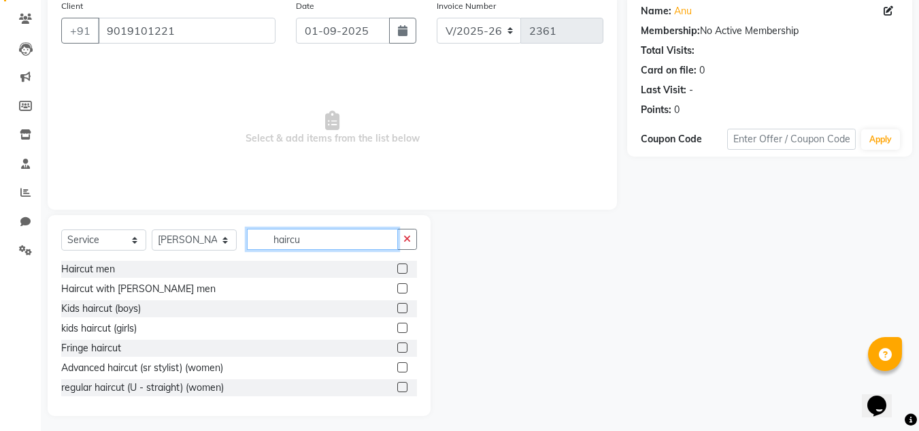
scroll to position [114, 0]
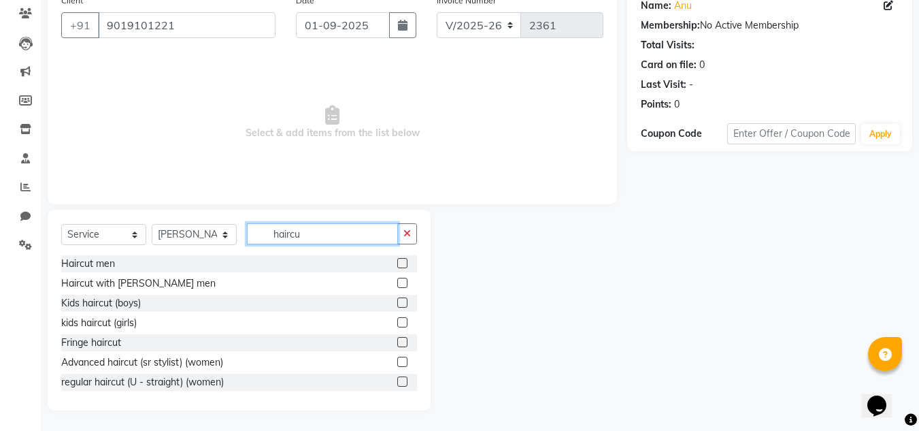
type input "haircu"
click at [397, 364] on label at bounding box center [402, 361] width 10 height 10
click at [397, 364] on input "checkbox" at bounding box center [401, 362] width 9 height 9
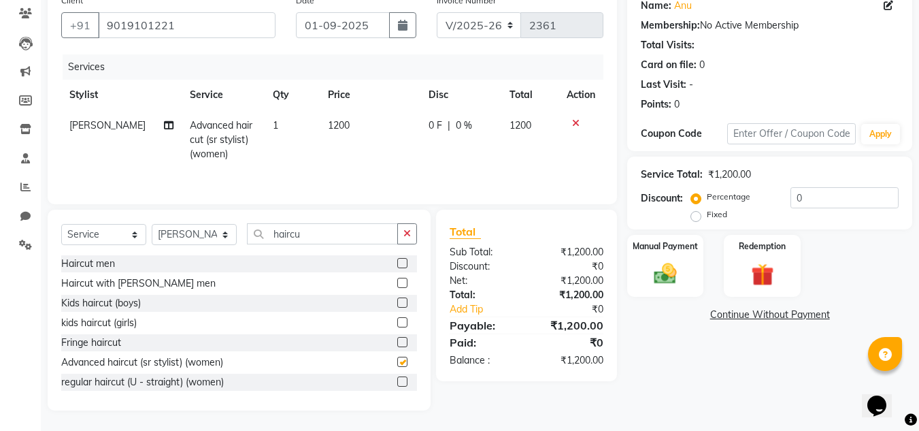
checkbox input "false"
click at [429, 120] on span "0 F" at bounding box center [436, 125] width 14 height 14
select select "85009"
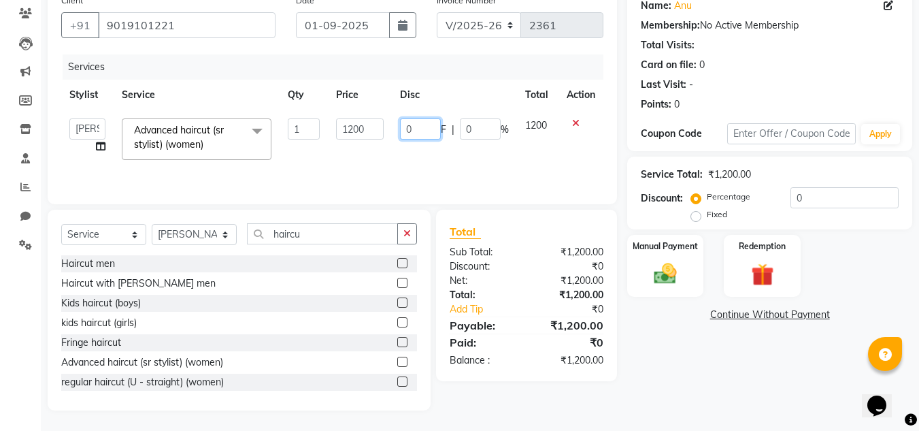
click at [431, 127] on input "0" at bounding box center [420, 128] width 41 height 21
type input "200"
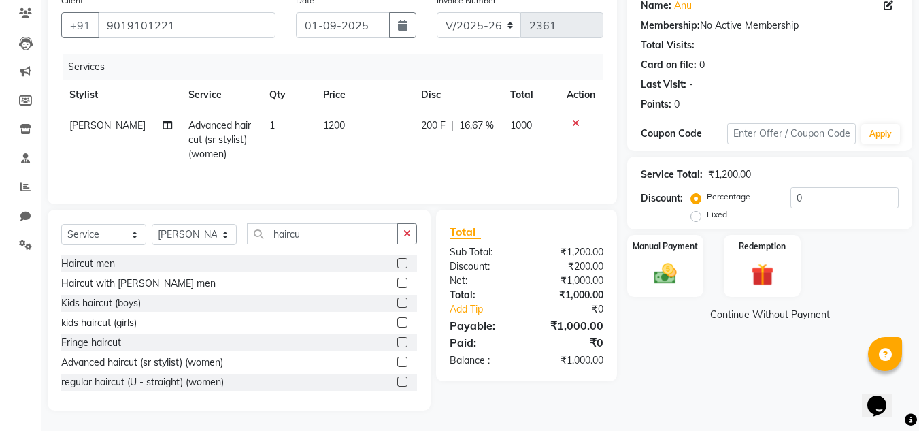
click at [434, 159] on td "200 F | 16.67 %" at bounding box center [457, 139] width 89 height 59
select select "85009"
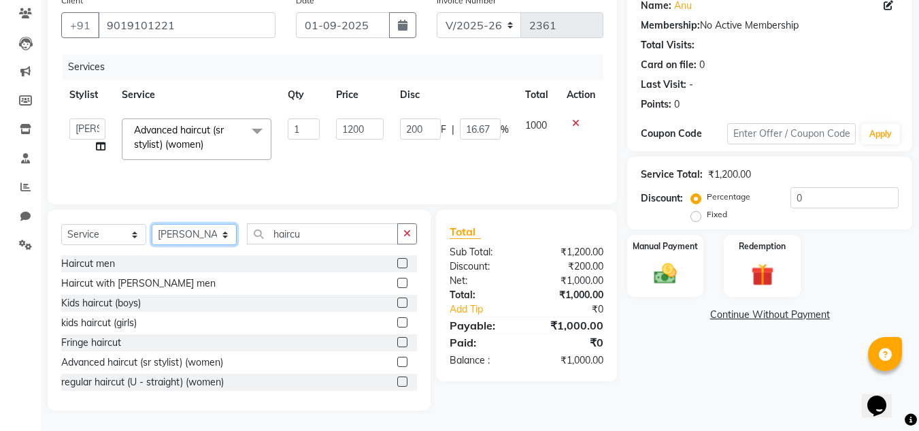
click at [207, 227] on select "Select Stylist Ashiwini N P Manjitha Chhetri Manjula S Mun Khan Naveen Kumar Ra…" at bounding box center [194, 234] width 85 height 21
select select "85002"
click at [152, 224] on select "Select Stylist Ashiwini N P Manjitha Chhetri Manjula S Mun Khan Naveen Kumar Ra…" at bounding box center [194, 234] width 85 height 21
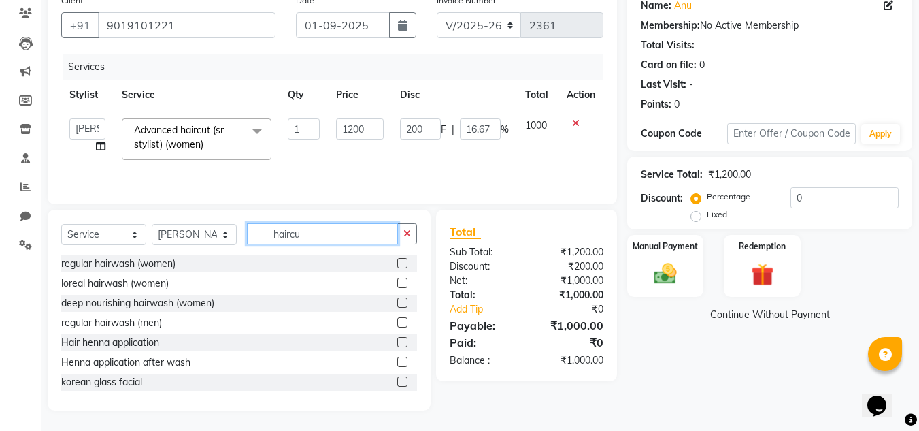
click at [306, 229] on input "haircu" at bounding box center [322, 233] width 151 height 21
type input "h"
type input "cleanu"
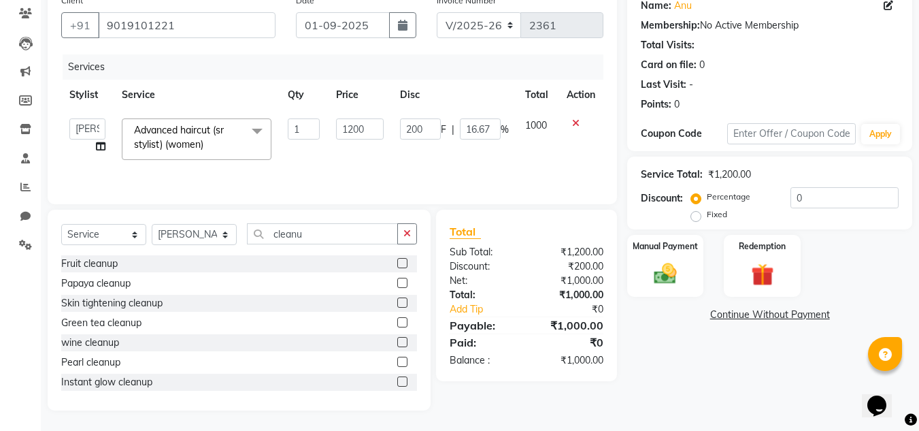
click at [397, 283] on label at bounding box center [402, 283] width 10 height 10
click at [397, 283] on input "checkbox" at bounding box center [401, 283] width 9 height 9
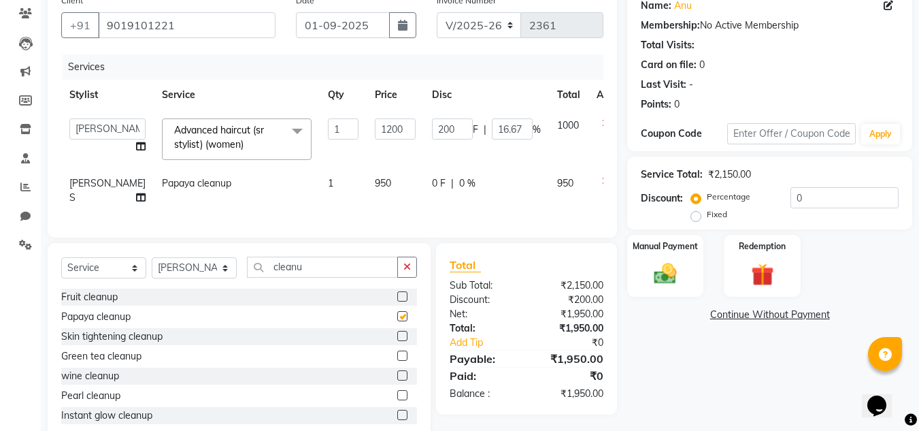
checkbox input "false"
click at [375, 188] on span "950" at bounding box center [383, 183] width 16 height 12
select select "85002"
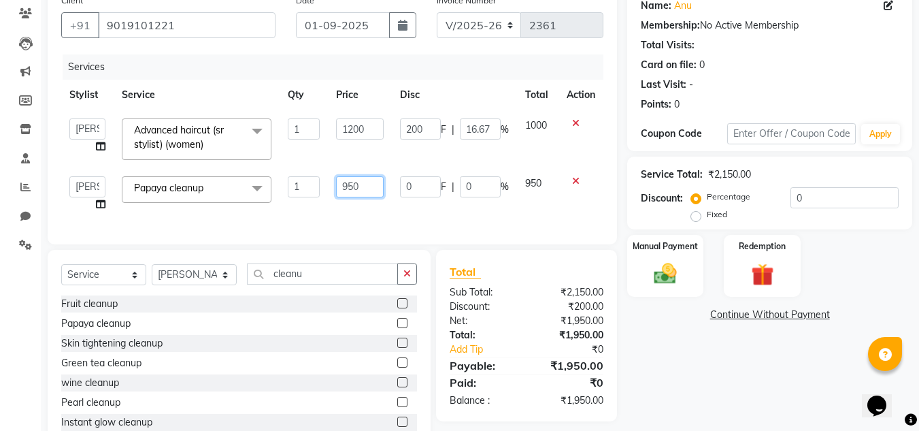
click at [363, 182] on input "950" at bounding box center [359, 186] width 47 height 21
type input "9"
type input "1000"
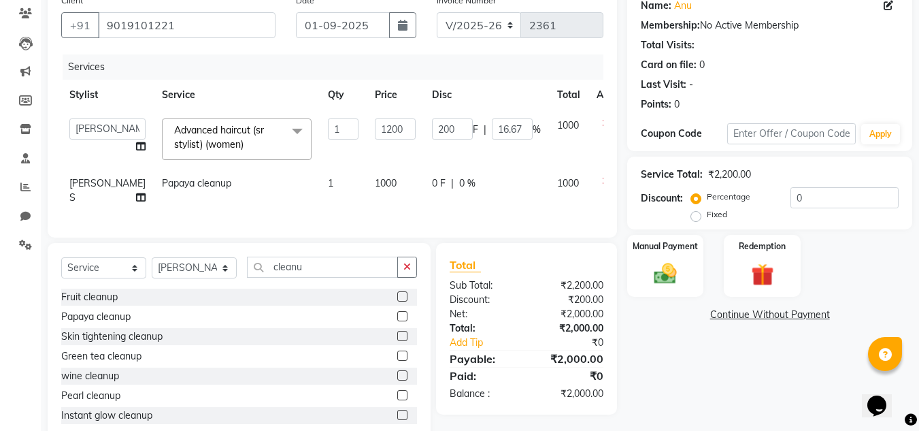
click at [373, 205] on td "1000" at bounding box center [395, 190] width 57 height 45
select select "85002"
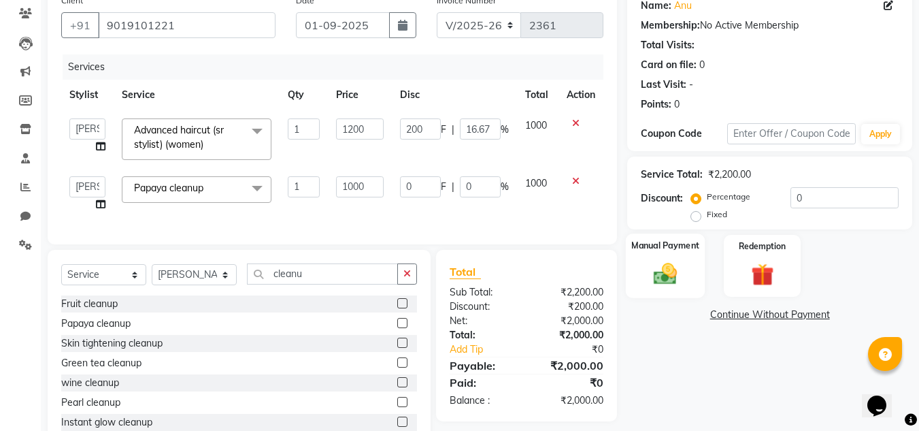
click at [678, 256] on div "Manual Payment" at bounding box center [666, 265] width 80 height 65
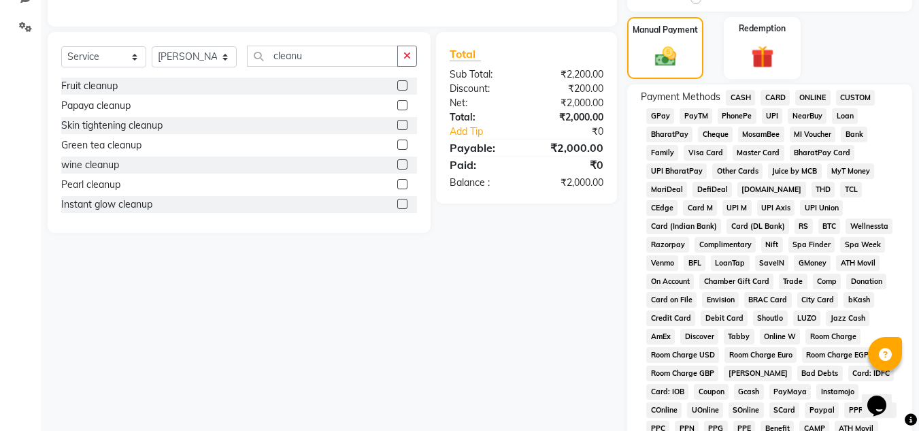
scroll to position [329, 0]
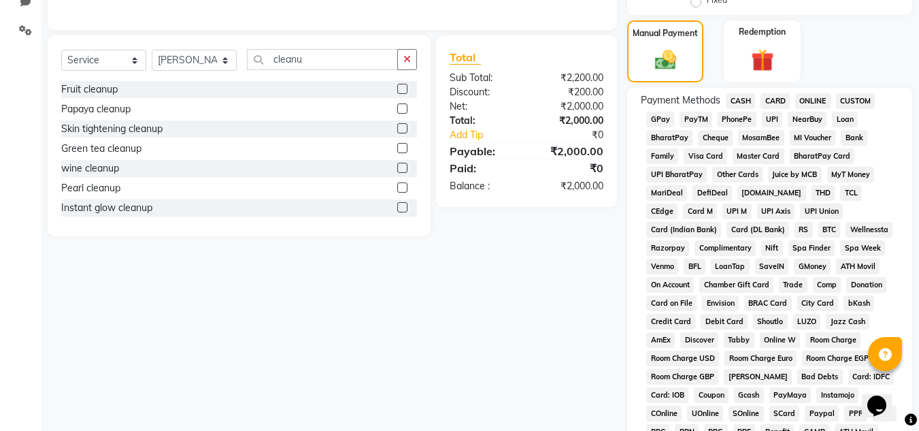
click at [742, 118] on span "PhonePe" at bounding box center [737, 120] width 39 height 16
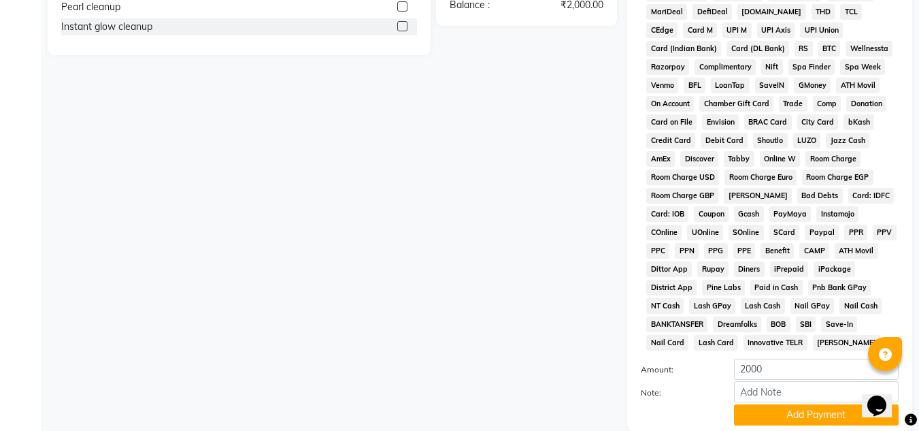
scroll to position [610, 0]
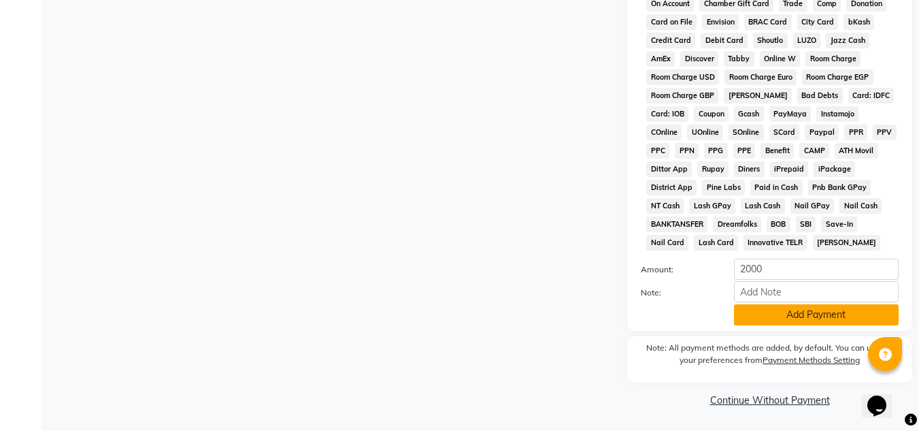
click at [793, 320] on button "Add Payment" at bounding box center [816, 314] width 165 height 21
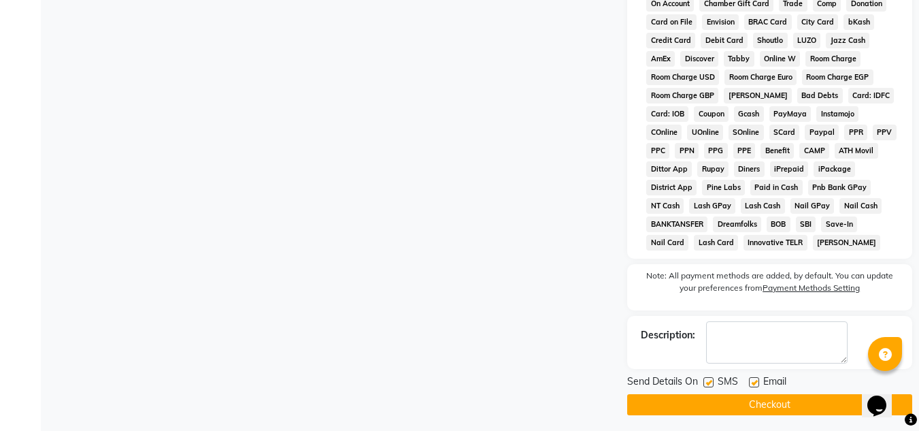
click at [710, 386] on label at bounding box center [708, 382] width 10 height 10
click at [710, 386] on input "checkbox" at bounding box center [707, 382] width 9 height 9
checkbox input "false"
click at [755, 384] on label at bounding box center [754, 382] width 10 height 10
click at [755, 384] on input "checkbox" at bounding box center [753, 382] width 9 height 9
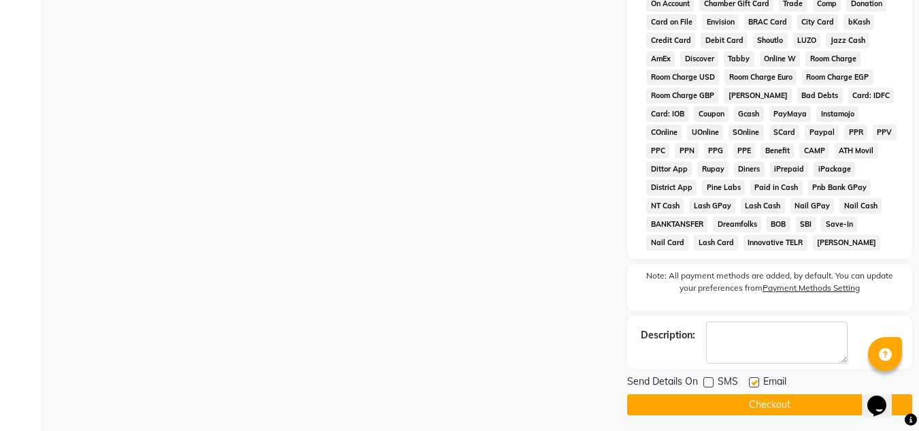
checkbox input "false"
click at [760, 397] on button "Checkout" at bounding box center [769, 404] width 285 height 21
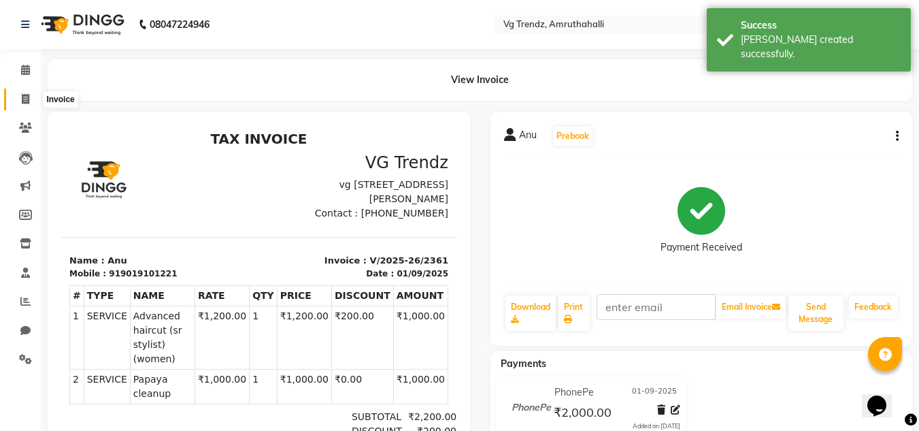
click at [30, 101] on span at bounding box center [26, 100] width 24 height 16
select select "5536"
select select "service"
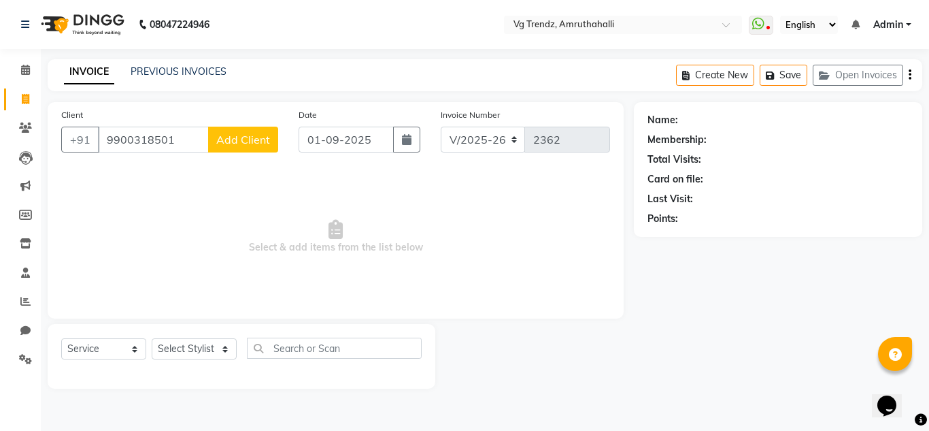
type input "9900318501"
click at [254, 141] on span "Add Client" at bounding box center [243, 140] width 54 height 14
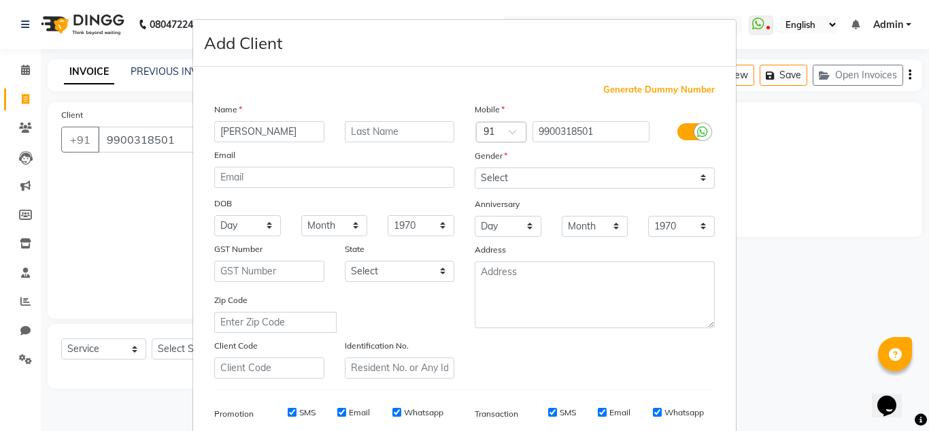
type input "[PERSON_NAME]"
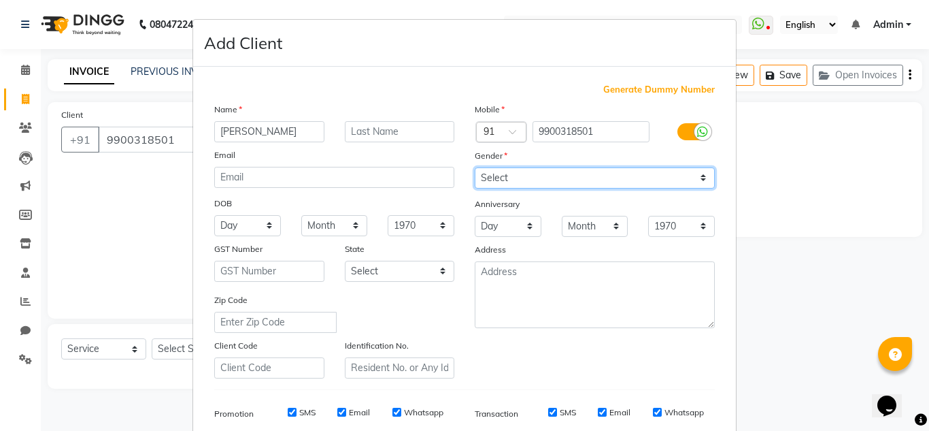
click at [522, 175] on select "Select Male Female Other Prefer Not To Say" at bounding box center [595, 177] width 240 height 21
select select "[DEMOGRAPHIC_DATA]"
click at [475, 167] on select "Select Male Female Other Prefer Not To Say" at bounding box center [595, 177] width 240 height 21
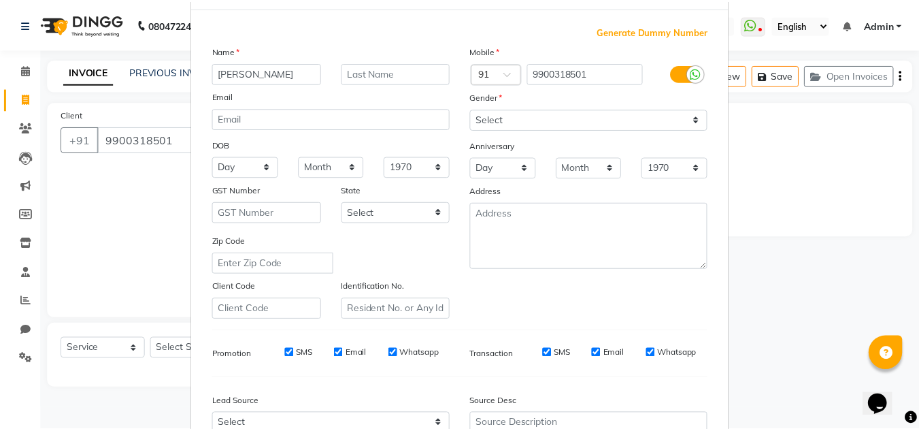
scroll to position [197, 0]
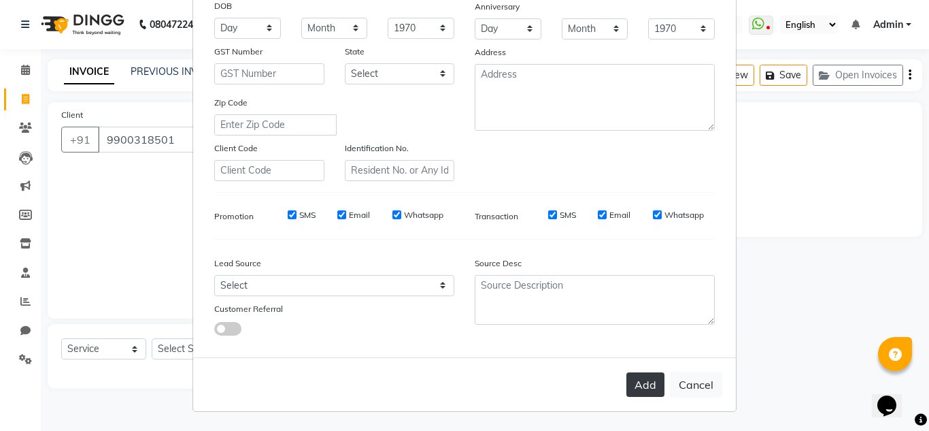
click at [639, 386] on button "Add" at bounding box center [646, 384] width 38 height 24
select select
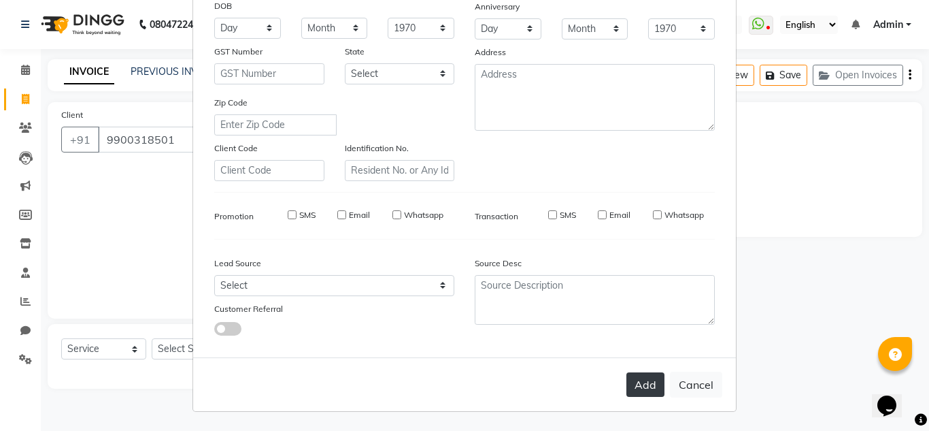
select select
checkbox input "false"
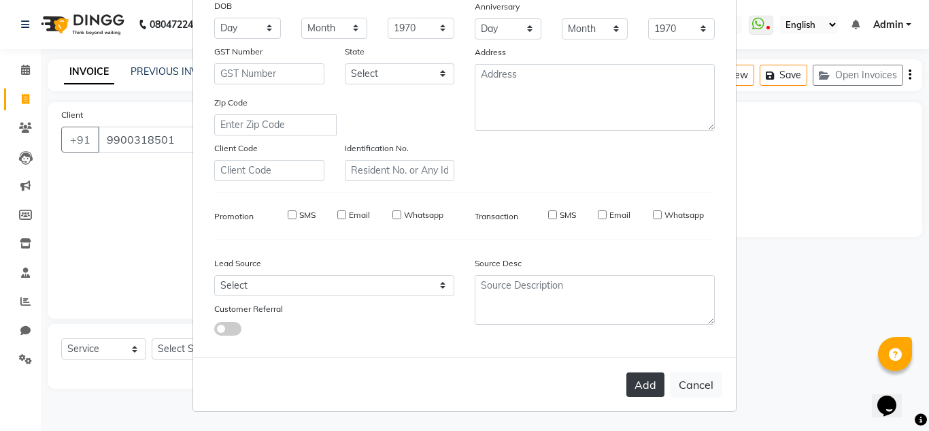
checkbox input "false"
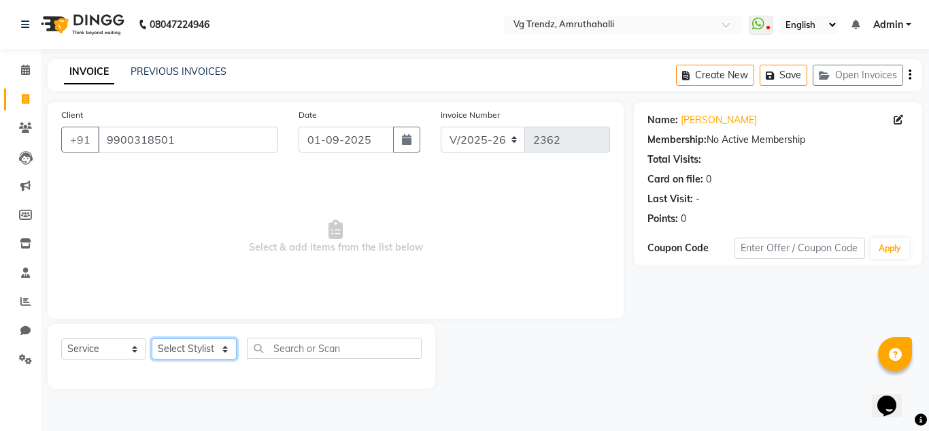
click at [214, 354] on select "Select Stylist Ashiwini N P Manjitha Chhetri Manjula S Mun Khan Naveen Kumar Ra…" at bounding box center [194, 348] width 85 height 21
select select "87955"
click at [152, 338] on select "Select Stylist Ashiwini N P Manjitha Chhetri Manjula S Mun Khan Naveen Kumar Ra…" at bounding box center [194, 348] width 85 height 21
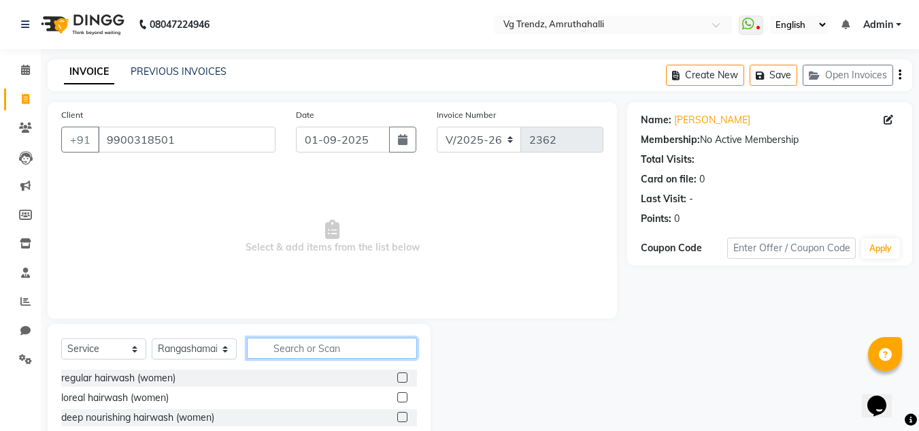
click at [298, 342] on input "text" at bounding box center [332, 347] width 170 height 21
type input "haircut"
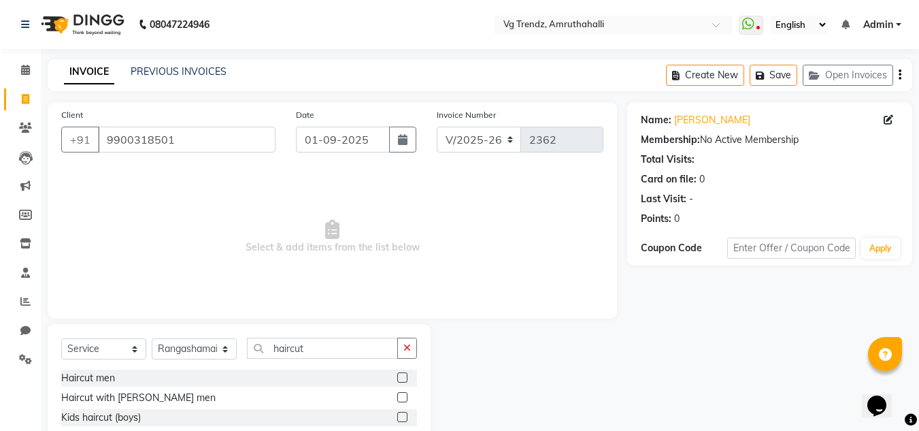
click at [397, 397] on label at bounding box center [402, 397] width 10 height 10
click at [397, 397] on input "checkbox" at bounding box center [401, 397] width 9 height 9
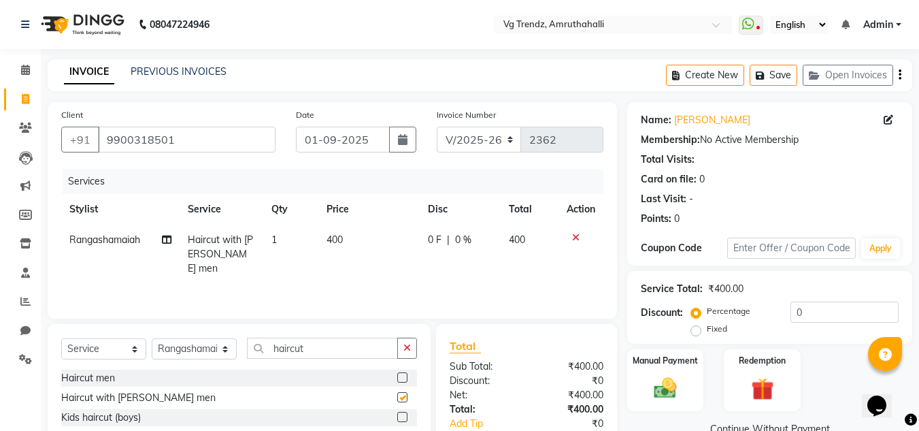
checkbox input "false"
click at [324, 351] on input "haircut" at bounding box center [322, 347] width 151 height 21
type input "head"
click at [402, 376] on label at bounding box center [402, 377] width 10 height 10
click at [402, 376] on input "checkbox" at bounding box center [401, 377] width 9 height 9
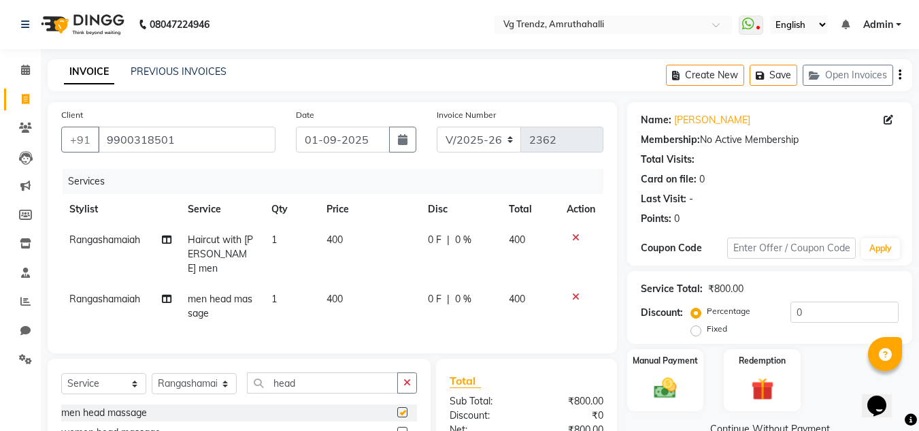
checkbox input "false"
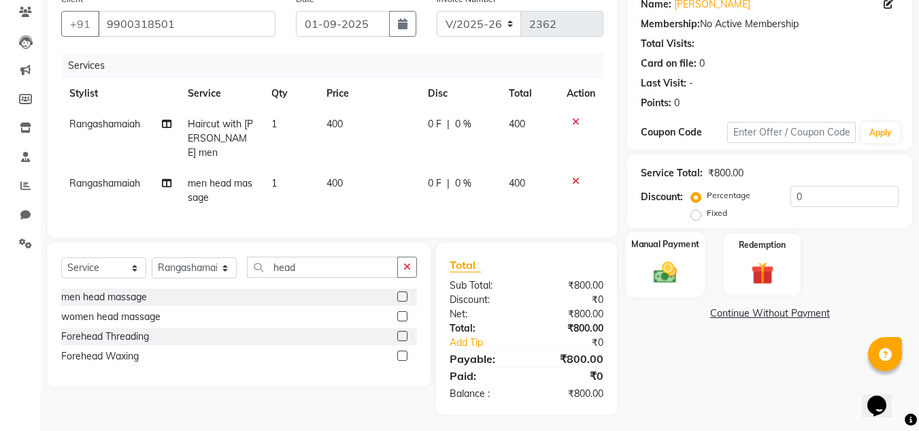
click at [656, 269] on img at bounding box center [665, 272] width 38 height 27
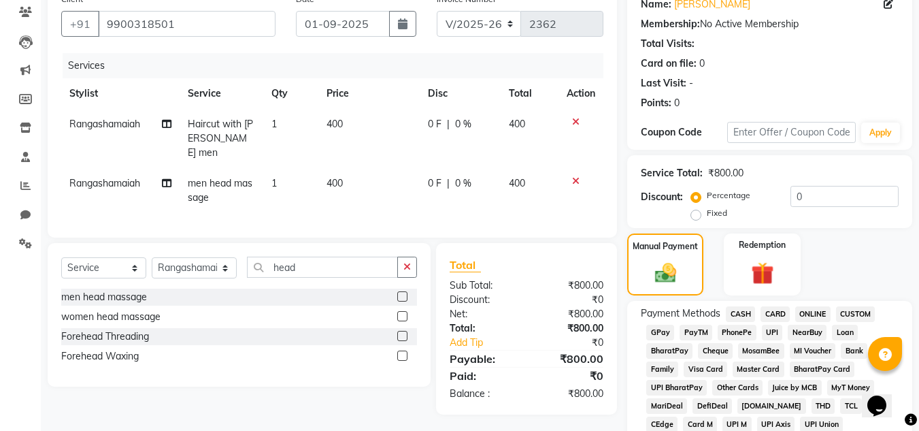
click at [737, 316] on span "CASH" at bounding box center [740, 314] width 29 height 16
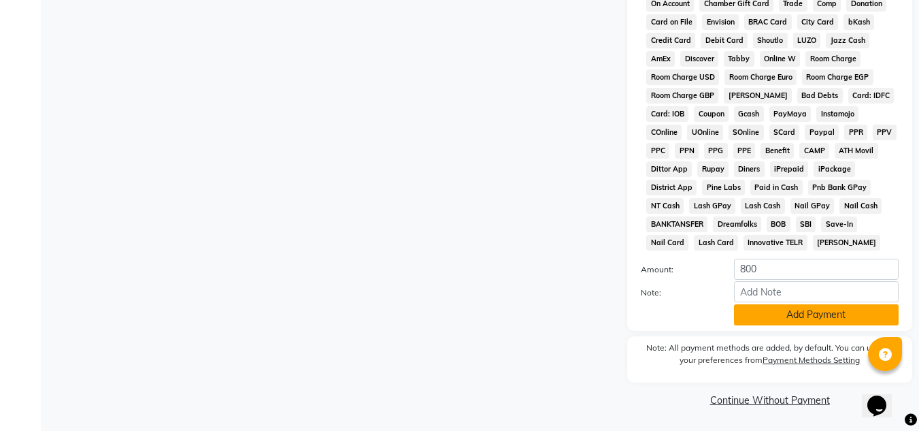
click at [810, 314] on button "Add Payment" at bounding box center [816, 314] width 165 height 21
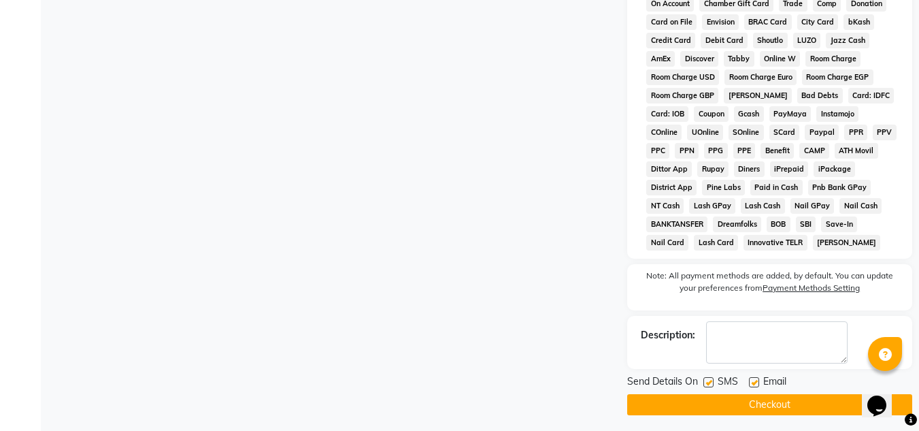
click at [710, 381] on label at bounding box center [708, 382] width 10 height 10
click at [710, 381] on input "checkbox" at bounding box center [707, 382] width 9 height 9
checkbox input "false"
click at [756, 381] on label at bounding box center [754, 382] width 10 height 10
click at [756, 381] on input "checkbox" at bounding box center [753, 382] width 9 height 9
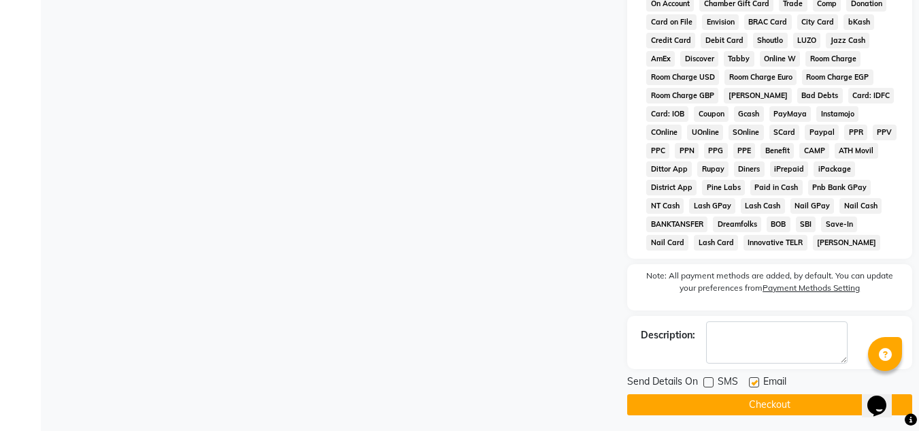
checkbox input "false"
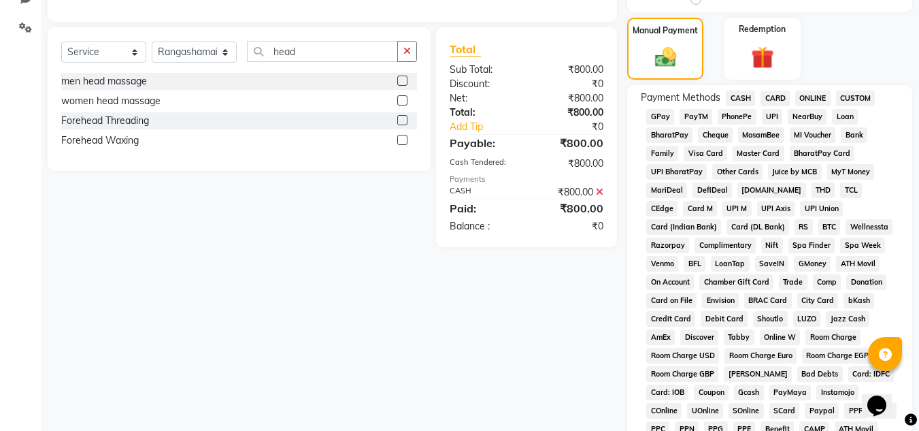
scroll to position [614, 0]
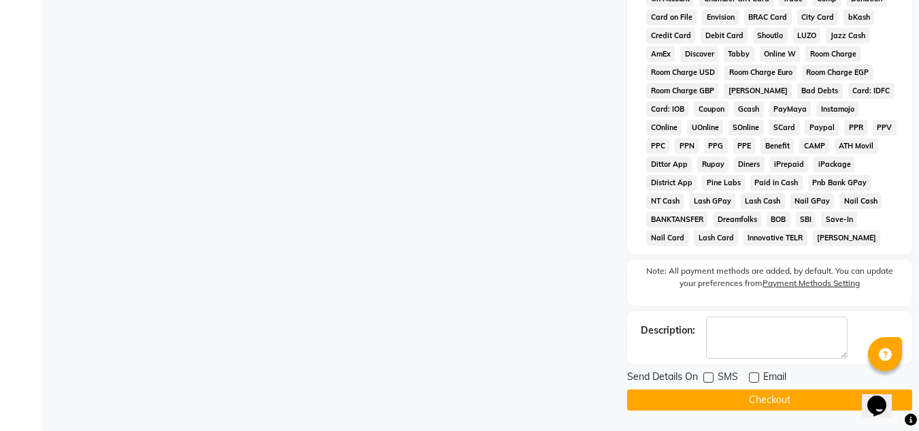
click at [709, 403] on button "Checkout" at bounding box center [769, 399] width 285 height 21
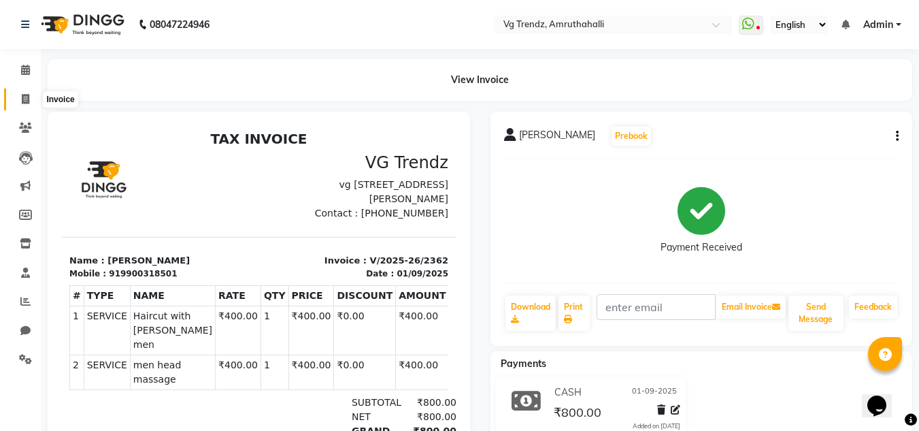
click at [35, 99] on span at bounding box center [26, 100] width 24 height 16
select select "service"
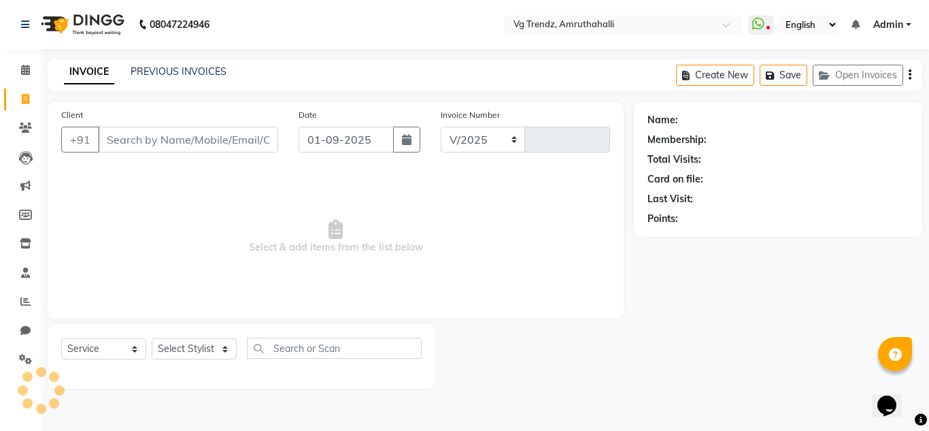
select select "5536"
type input "2363"
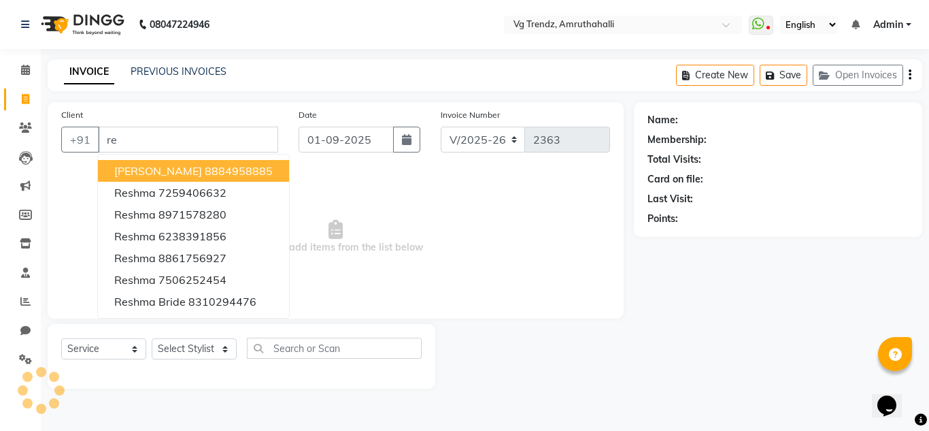
type input "r"
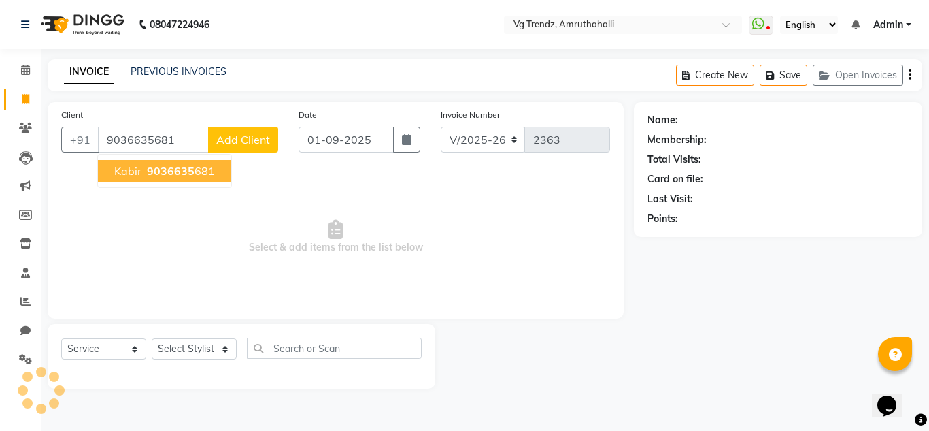
type input "9036635681"
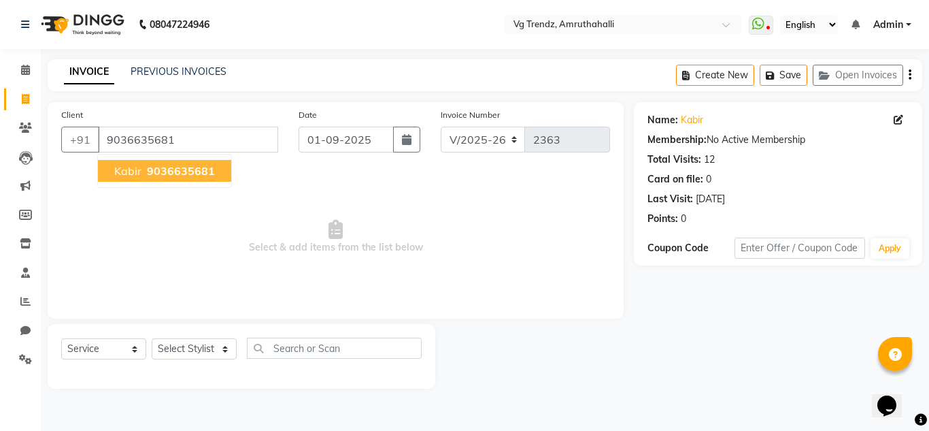
click at [180, 167] on span "9036635681" at bounding box center [181, 171] width 68 height 14
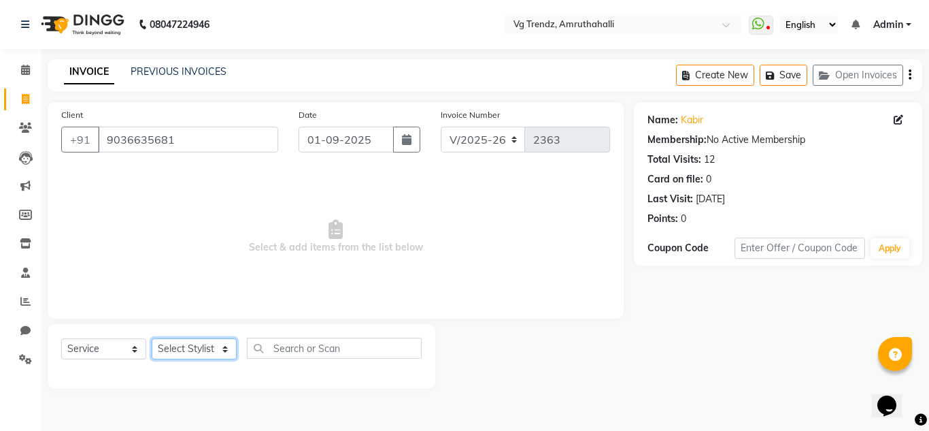
click at [205, 346] on select "Select Stylist Ashiwini N P Manjitha Chhetri Manjula S Mun Khan Naveen Kumar Ra…" at bounding box center [194, 348] width 85 height 21
select select "84659"
click at [152, 338] on select "Select Stylist Ashiwini N P Manjitha Chhetri Manjula S Mun Khan Naveen Kumar Ra…" at bounding box center [194, 348] width 85 height 21
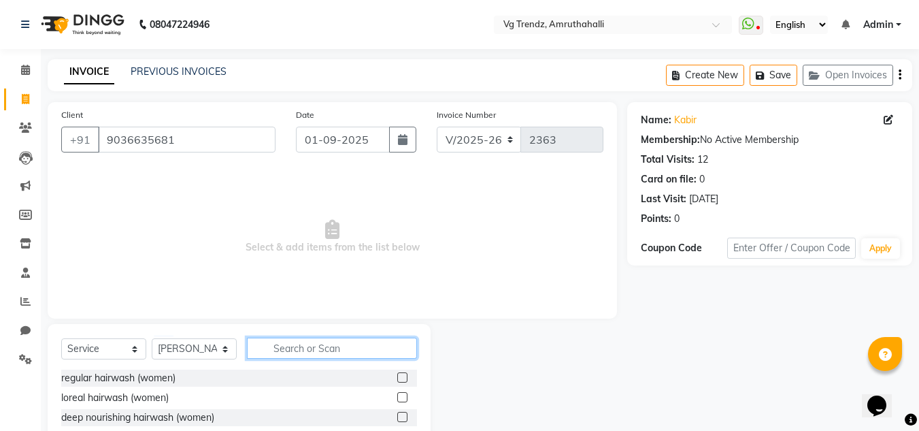
click at [302, 343] on input "text" at bounding box center [332, 347] width 170 height 21
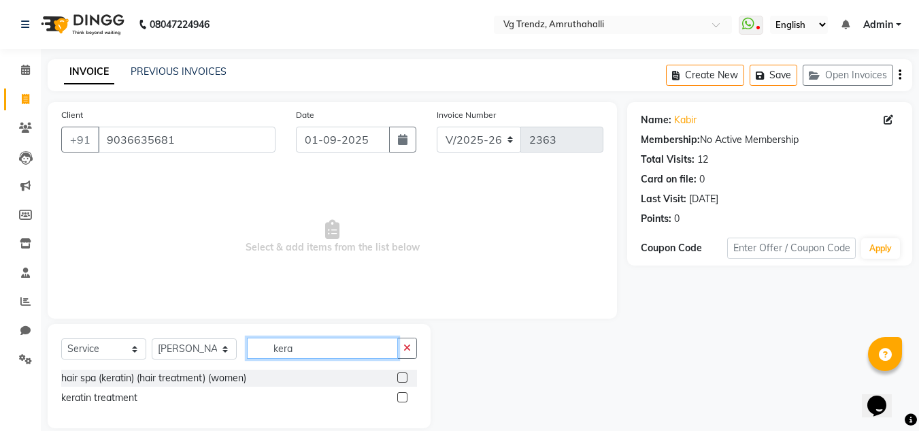
type input "kera"
click at [399, 394] on label at bounding box center [402, 397] width 10 height 10
click at [399, 394] on input "checkbox" at bounding box center [401, 397] width 9 height 9
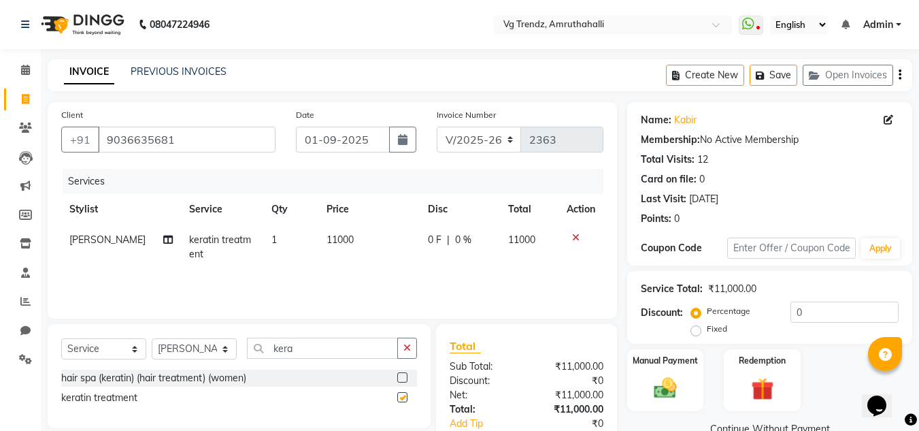
checkbox input "false"
click at [329, 233] on td "11000" at bounding box center [368, 246] width 101 height 45
select select "84659"
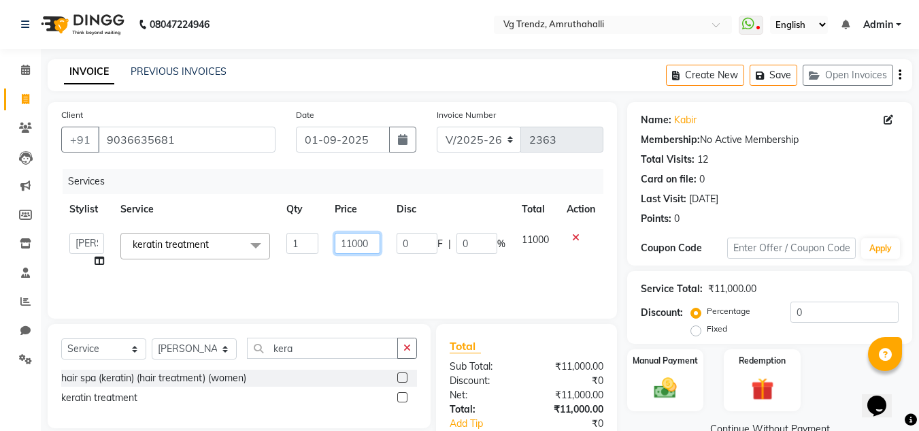
click at [352, 242] on input "11000" at bounding box center [358, 243] width 46 height 21
type input "9000"
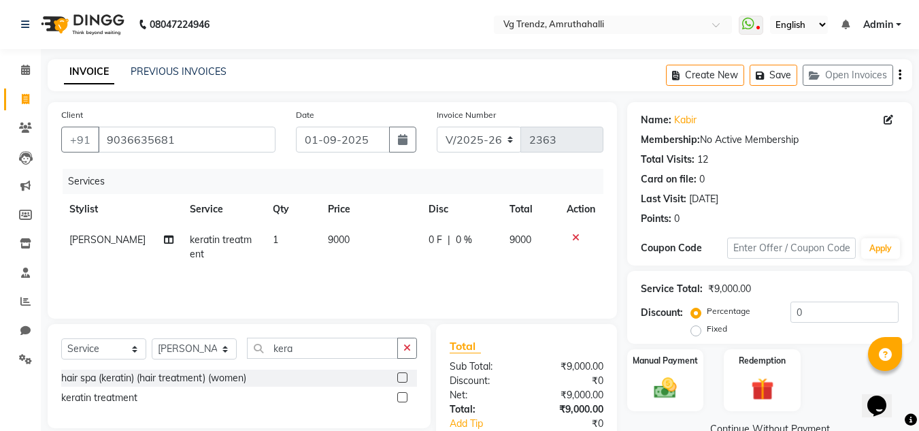
click at [365, 267] on td "9000" at bounding box center [370, 246] width 101 height 45
select select "84659"
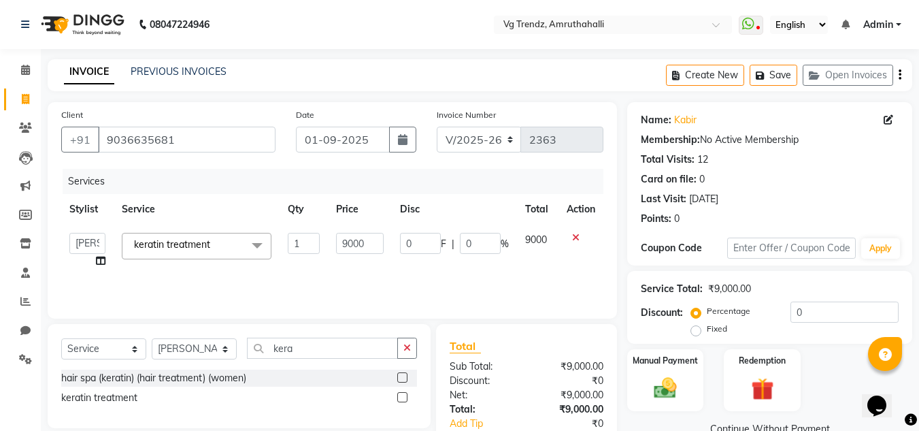
scroll to position [85, 0]
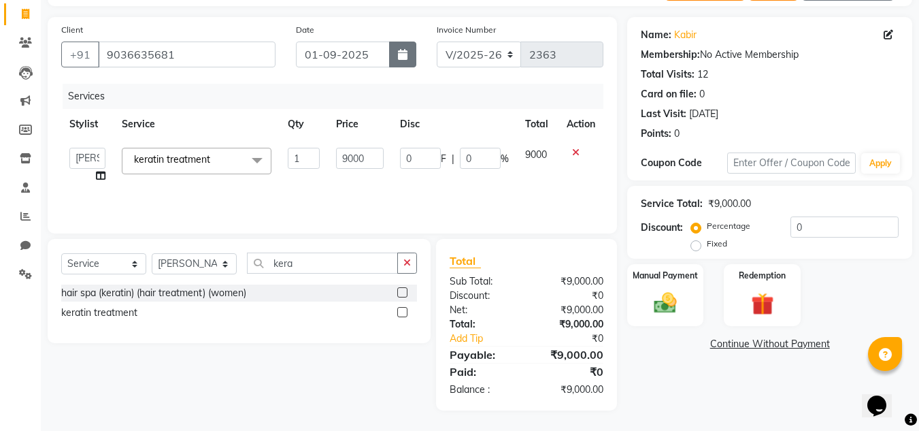
click at [395, 56] on button "button" at bounding box center [402, 54] width 27 height 26
select select "9"
select select "2025"
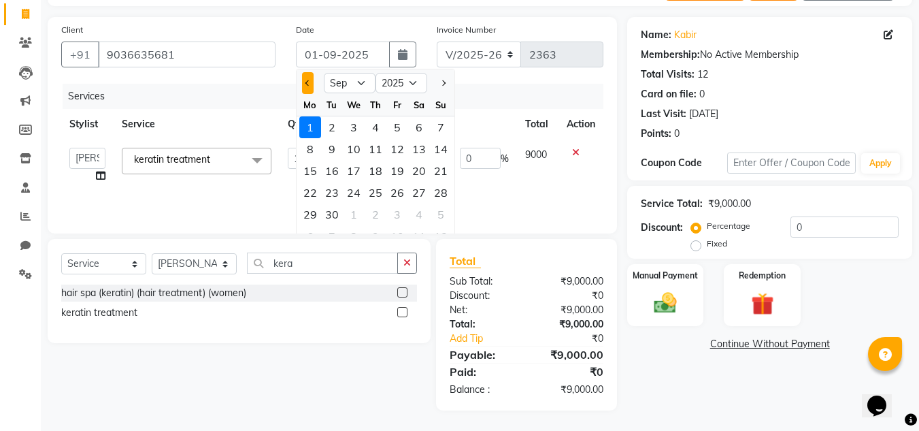
click at [309, 84] on span "Previous month" at bounding box center [307, 82] width 5 height 5
drag, startPoint x: 439, startPoint y: 84, endPoint x: 469, endPoint y: 321, distance: 239.4
click at [469, 321] on div "Client +91 9036635681 Date 01-09-2025 Jan Feb Mar Apr May Jun Jul Aug Sep Oct N…" at bounding box center [332, 213] width 590 height 393
click at [443, 86] on button "Next month" at bounding box center [443, 83] width 12 height 22
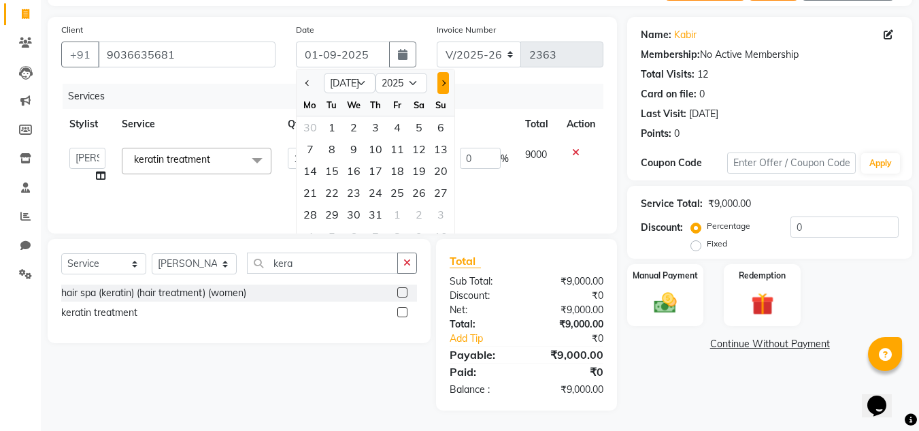
select select "8"
click at [415, 216] on div "30" at bounding box center [419, 214] width 22 height 22
type input "30-08-2025"
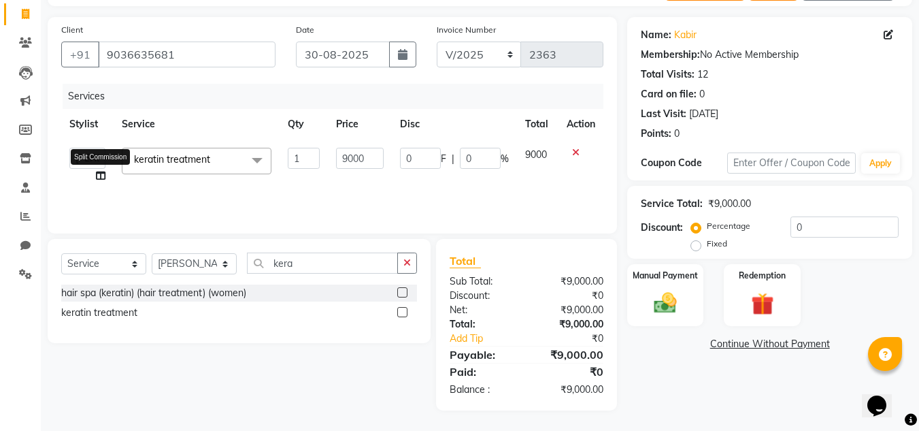
click at [96, 171] on icon at bounding box center [101, 176] width 10 height 10
select select "84659"
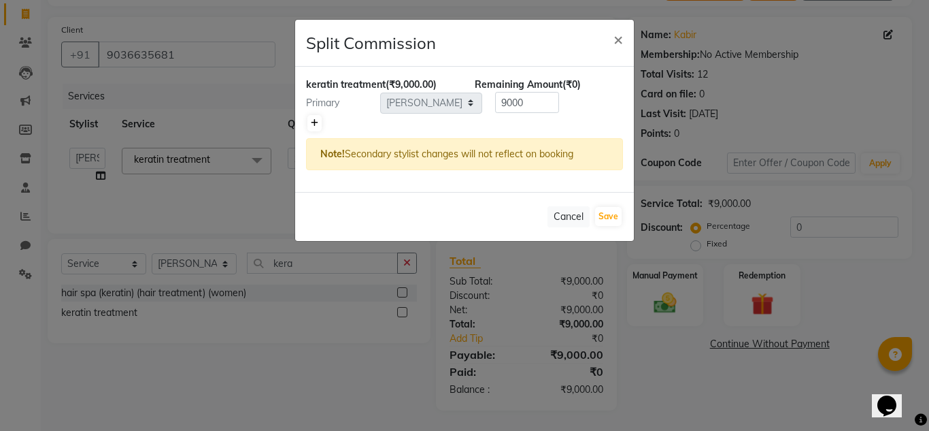
click at [312, 118] on link at bounding box center [314, 123] width 14 height 16
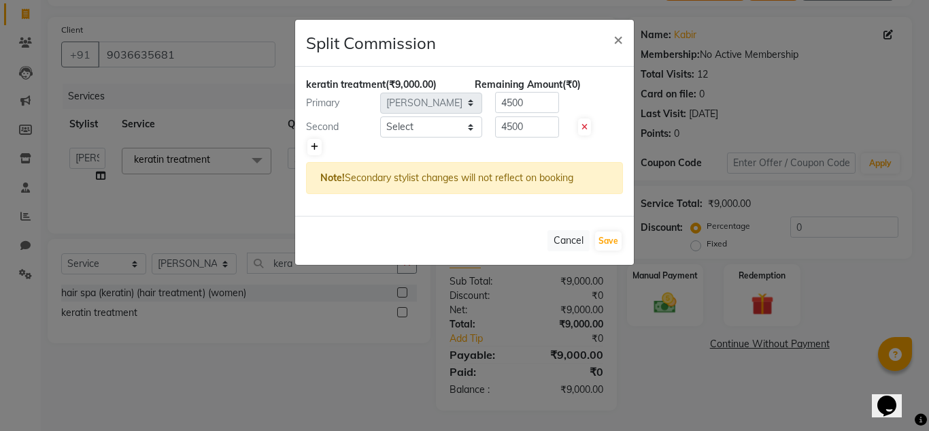
click at [316, 143] on icon at bounding box center [314, 147] width 7 height 8
type input "3000"
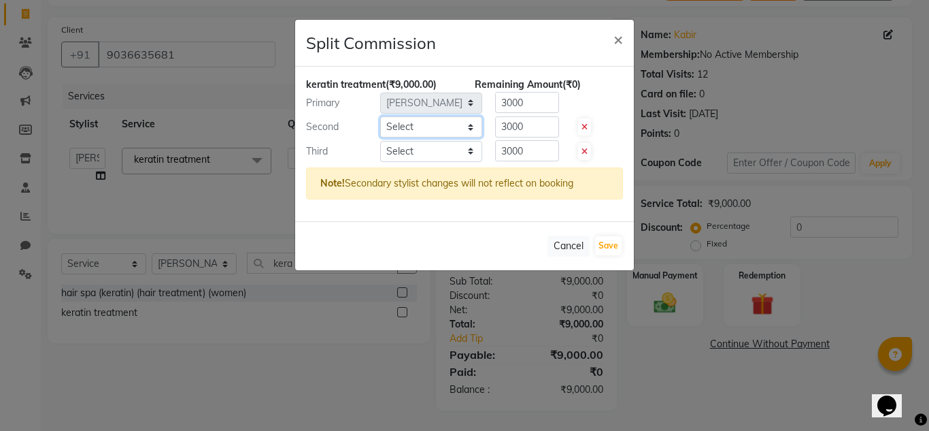
click at [462, 121] on select "Select Ashiwini N P Manjitha Chhetri Manjula S Mun Khan Naveen Kumar Rangashama…" at bounding box center [431, 126] width 102 height 21
select select "84657"
click at [380, 116] on select "Select Ashiwini N P Manjitha Chhetri Manjula S Mun Khan Naveen Kumar Rangashama…" at bounding box center [431, 126] width 102 height 21
click at [455, 339] on ngb-modal-window "Split Commission × keratin treatment (₹9,000.00) Remaining Amount (₹0) Primary …" at bounding box center [464, 215] width 929 height 431
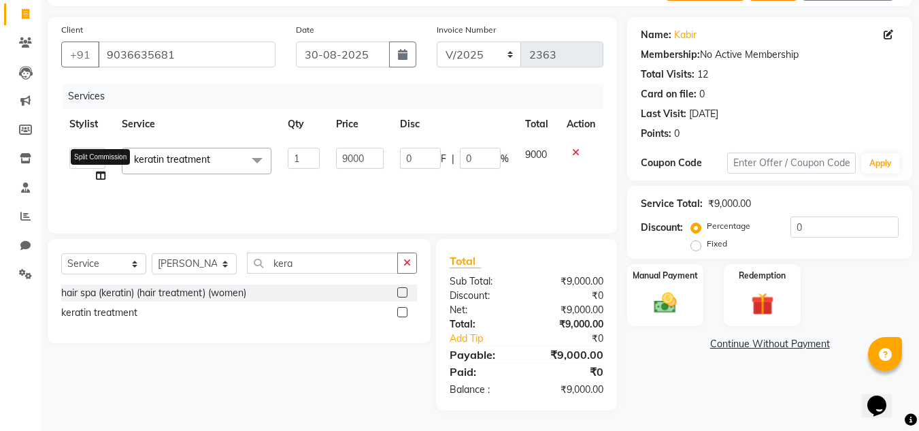
click at [99, 177] on icon at bounding box center [101, 176] width 10 height 10
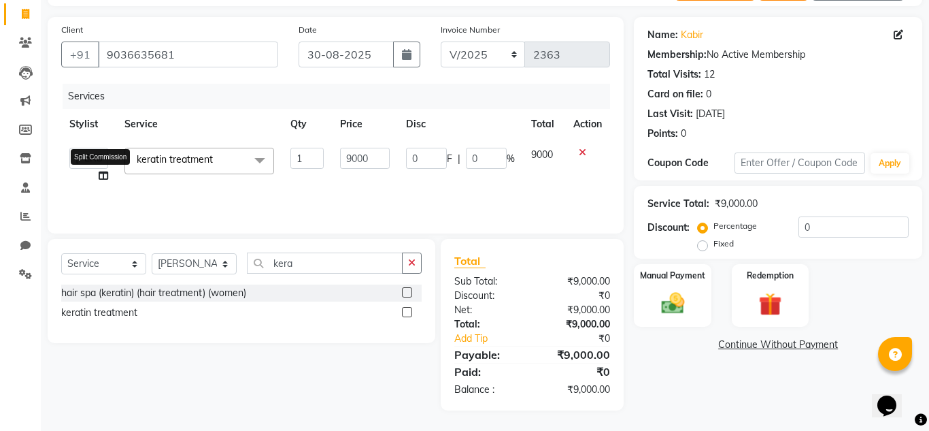
select select "84659"
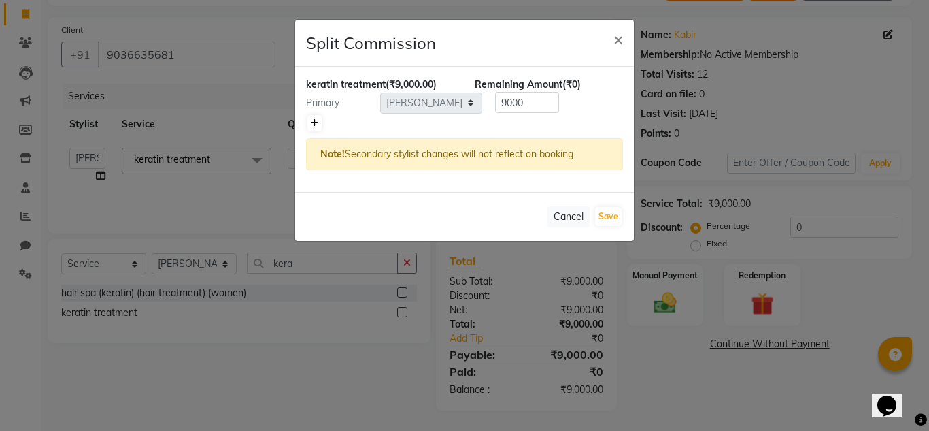
click at [318, 121] on link at bounding box center [314, 123] width 14 height 16
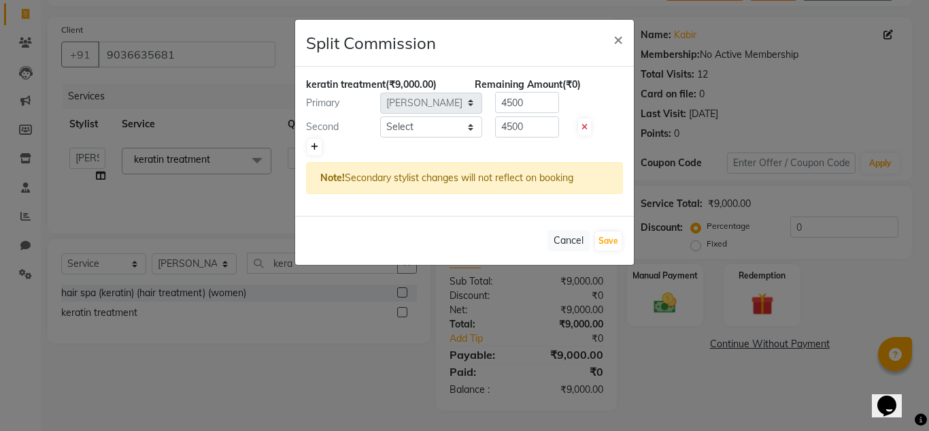
click at [318, 146] on icon at bounding box center [314, 147] width 7 height 8
type input "3000"
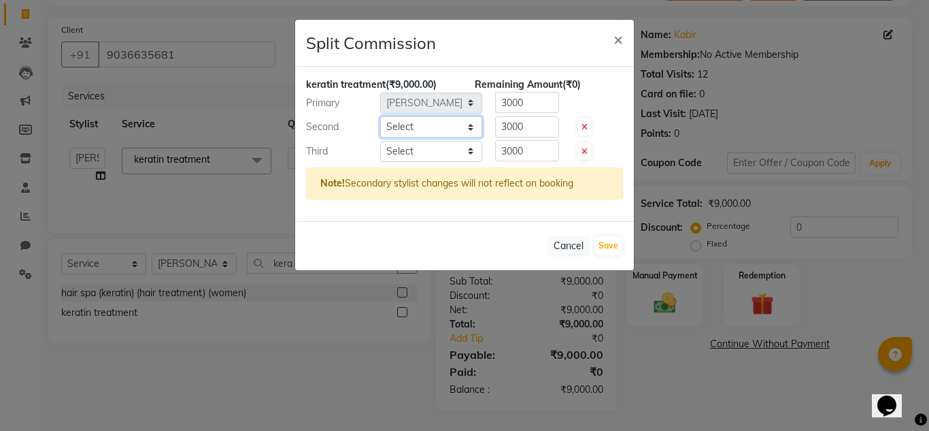
click at [422, 135] on select "Select Ashiwini N P Manjitha Chhetri Manjula S Mun Khan Naveen Kumar Rangashama…" at bounding box center [431, 126] width 102 height 21
select select "84657"
click at [380, 116] on select "Select Ashiwini N P Manjitha Chhetri Manjula S Mun Khan Naveen Kumar Rangashama…" at bounding box center [431, 126] width 102 height 21
click at [425, 157] on select "Select Ashiwini N P Manjitha Chhetri Manjula S Mun Khan Naveen Kumar Rangashama…" at bounding box center [431, 151] width 102 height 21
select select "87955"
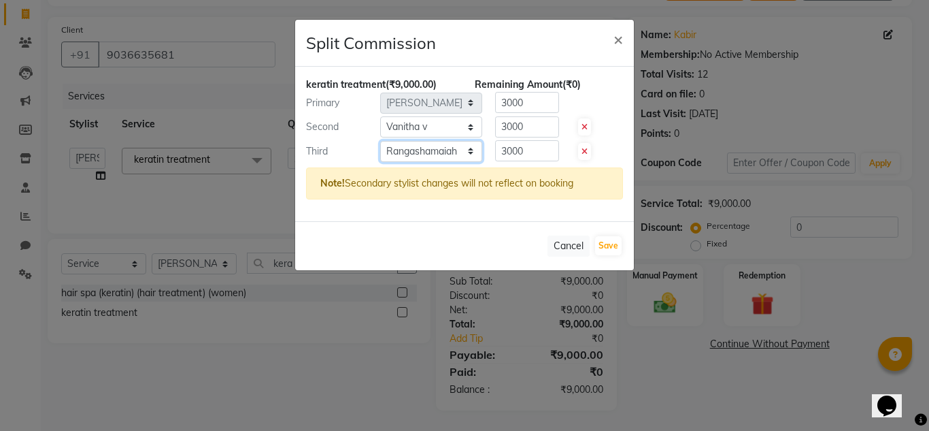
click at [380, 141] on select "Select Ashiwini N P Manjitha Chhetri Manjula S Mun Khan Naveen Kumar Rangashama…" at bounding box center [431, 151] width 102 height 21
click at [542, 151] on input "3000" at bounding box center [527, 150] width 64 height 21
type input "3"
type input "500"
click at [530, 131] on input "3000" at bounding box center [527, 126] width 64 height 21
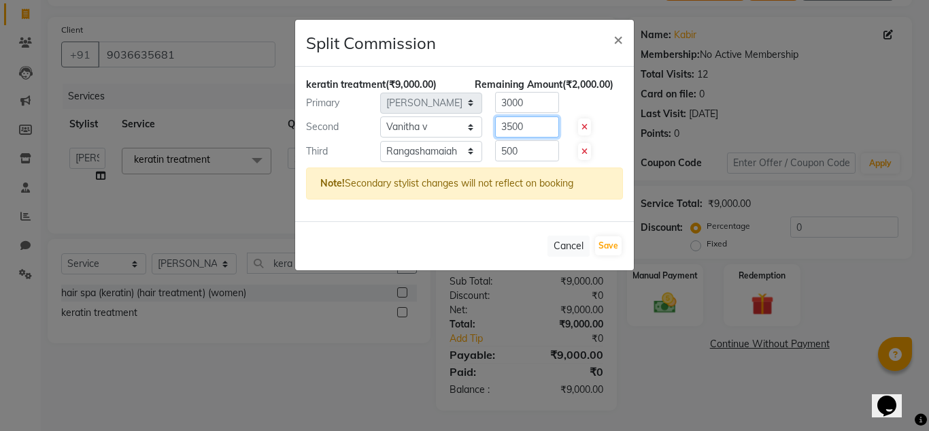
type input "3500"
click at [532, 99] on input "3000" at bounding box center [527, 102] width 64 height 21
click at [608, 250] on button "Save" at bounding box center [608, 245] width 27 height 19
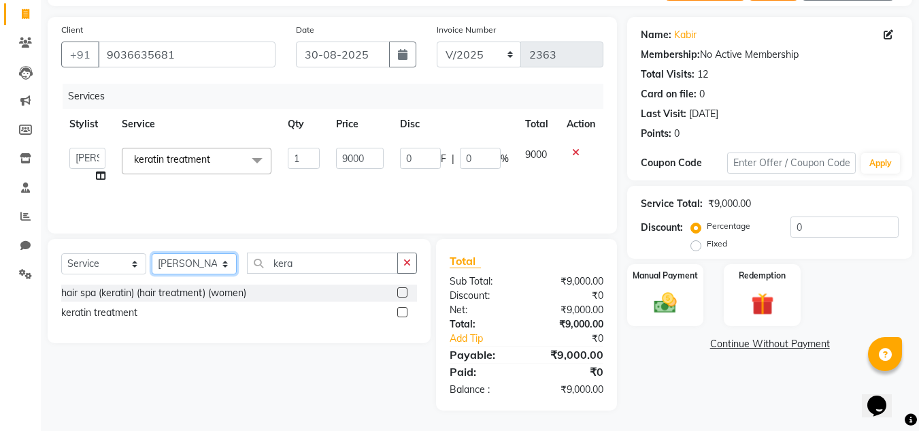
click at [207, 269] on select "Select Stylist Ashiwini N P Manjitha Chhetri Manjula S Mun Khan Naveen Kumar Ra…" at bounding box center [194, 263] width 85 height 21
click at [152, 253] on select "Select Stylist Ashiwini N P Manjitha Chhetri Manjula S Mun Khan Naveen Kumar Ra…" at bounding box center [194, 263] width 85 height 21
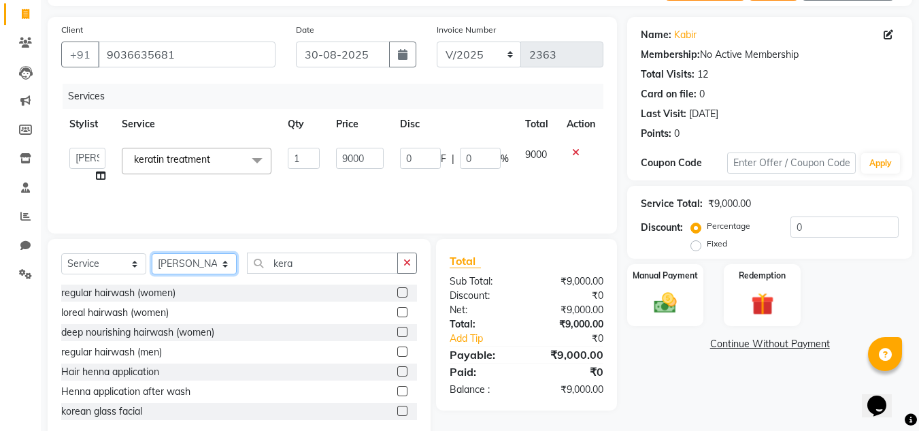
click at [224, 255] on select "Select Stylist Ashiwini N P Manjitha Chhetri Manjula S Mun Khan Naveen Kumar Ra…" at bounding box center [194, 263] width 85 height 21
click at [152, 253] on select "Select Stylist Ashiwini N P Manjitha Chhetri Manjula S Mun Khan Naveen Kumar Ra…" at bounding box center [194, 263] width 85 height 21
click at [344, 255] on input "kera" at bounding box center [322, 262] width 151 height 21
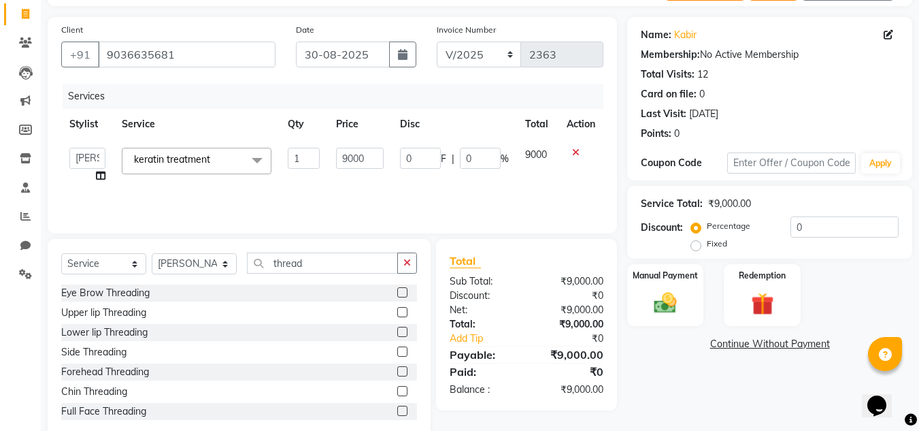
click at [397, 289] on label at bounding box center [402, 292] width 10 height 10
click at [397, 289] on input "checkbox" at bounding box center [401, 292] width 9 height 9
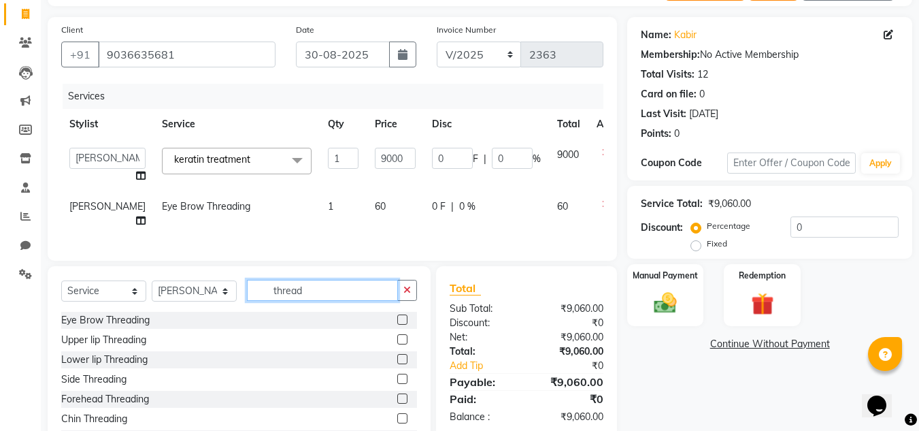
click at [302, 301] on input "thread" at bounding box center [322, 290] width 151 height 21
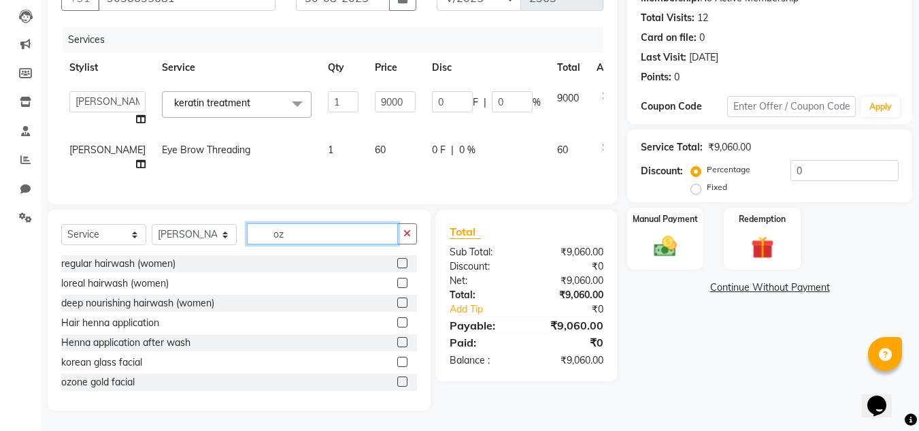
scroll to position [122, 0]
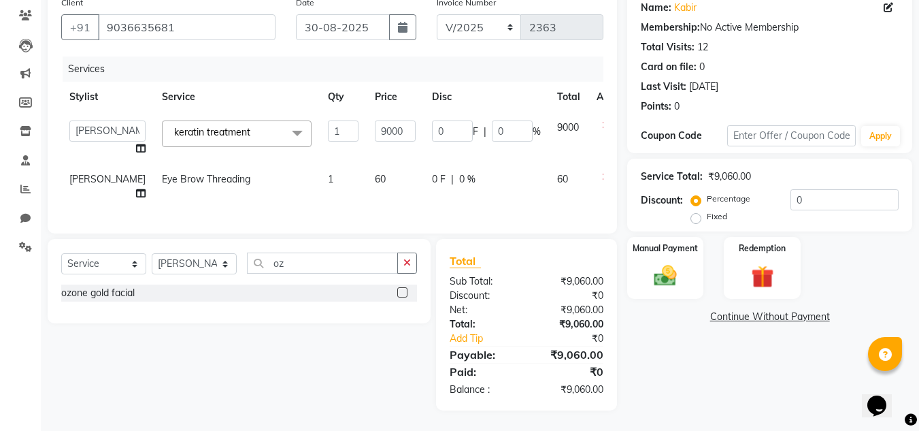
click at [404, 288] on label at bounding box center [402, 292] width 10 height 10
click at [404, 288] on input "checkbox" at bounding box center [401, 292] width 9 height 9
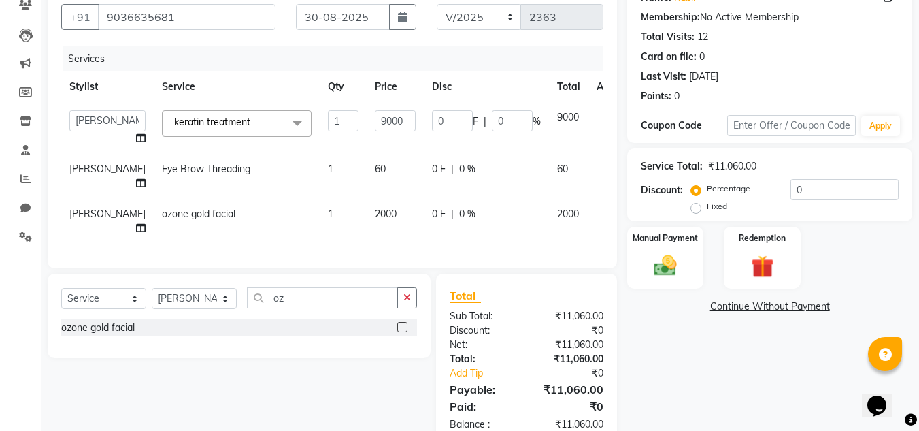
click at [375, 212] on span "2000" at bounding box center [386, 213] width 22 height 12
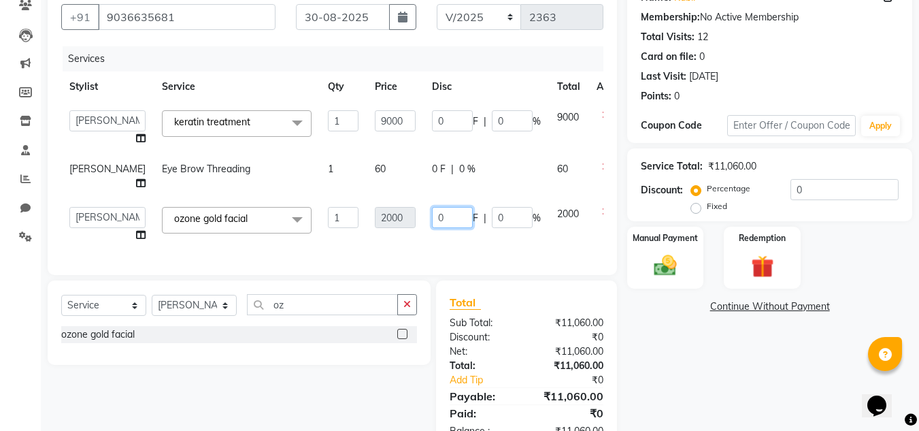
click at [432, 216] on input "0" at bounding box center [452, 217] width 41 height 21
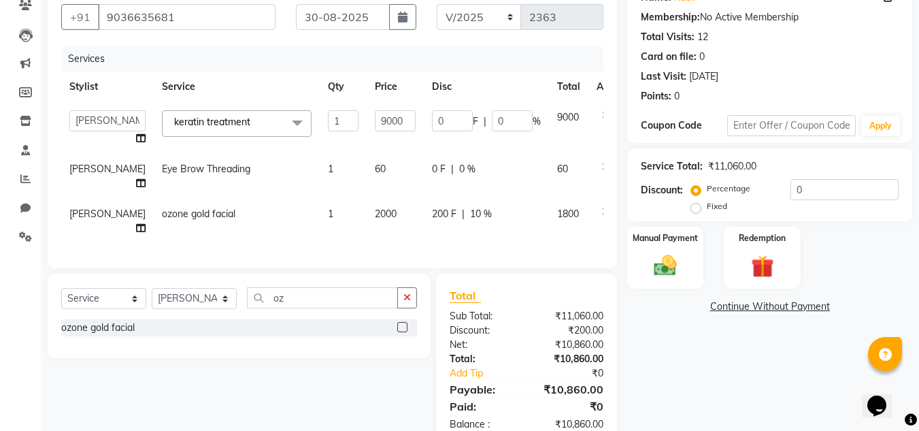
click at [441, 242] on td "200 F | 10 %" at bounding box center [486, 221] width 125 height 45
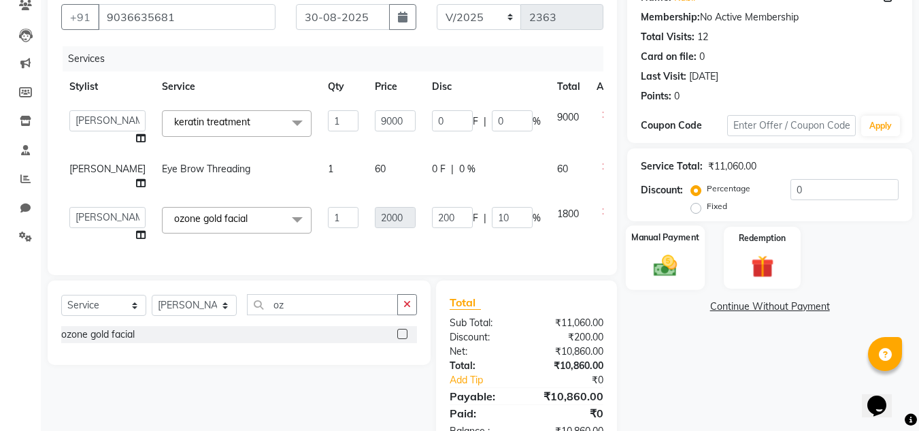
click at [655, 277] on img at bounding box center [665, 265] width 38 height 27
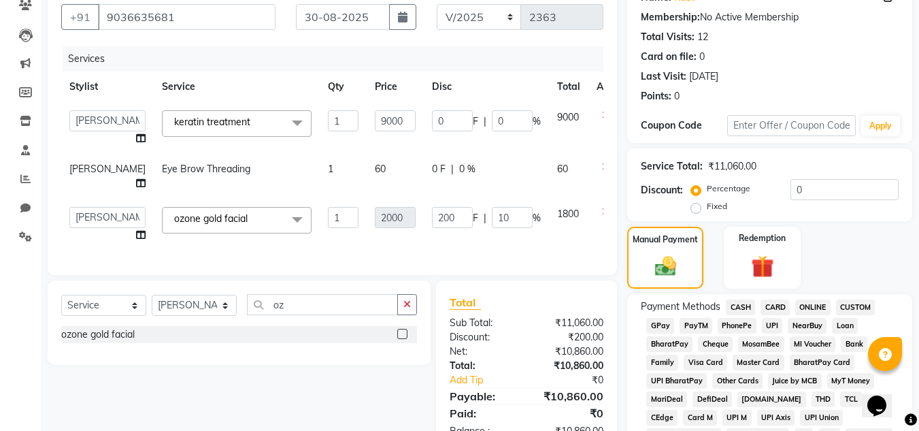
click at [773, 307] on span "CARD" at bounding box center [775, 307] width 29 height 16
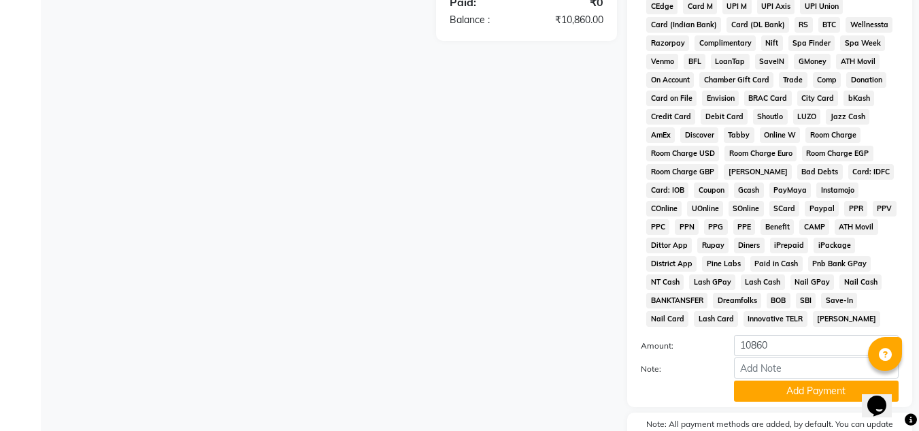
scroll to position [610, 0]
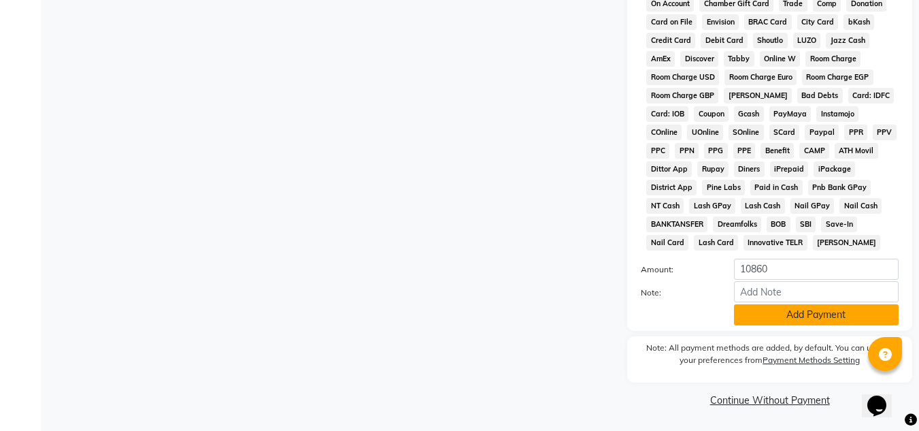
click at [765, 312] on button "Add Payment" at bounding box center [816, 314] width 165 height 21
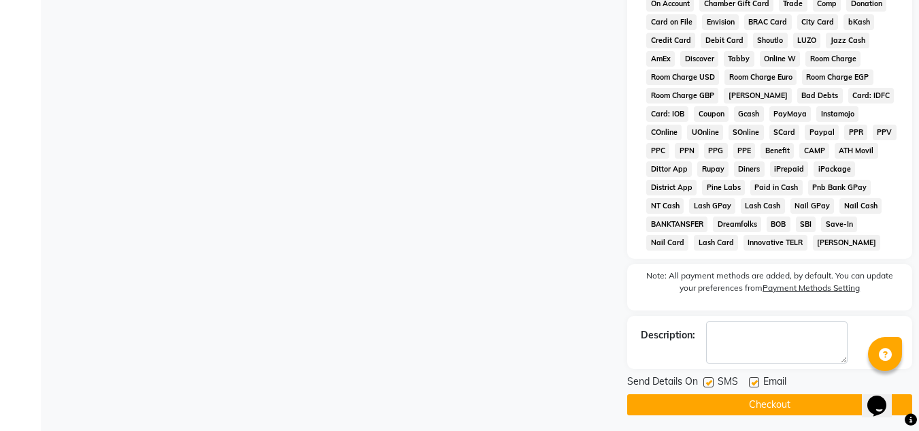
click at [712, 378] on label at bounding box center [708, 382] width 10 height 10
click at [712, 378] on input "checkbox" at bounding box center [707, 382] width 9 height 9
click at [756, 384] on label at bounding box center [754, 382] width 10 height 10
click at [756, 384] on input "checkbox" at bounding box center [753, 382] width 9 height 9
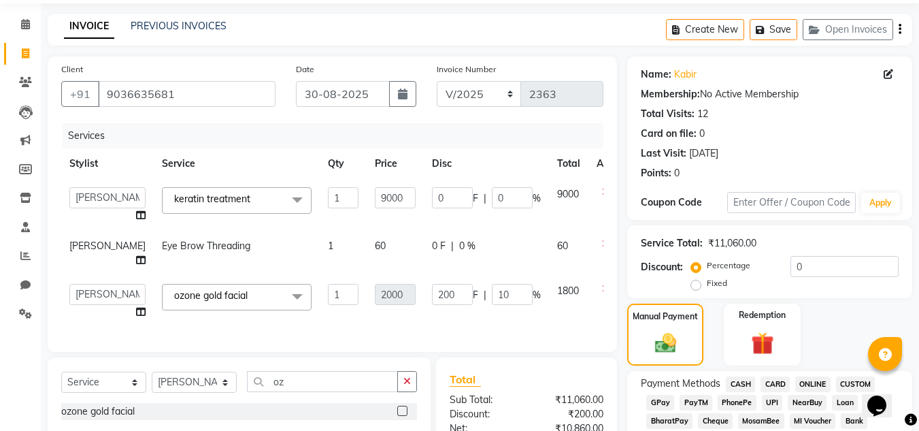
scroll to position [47, 0]
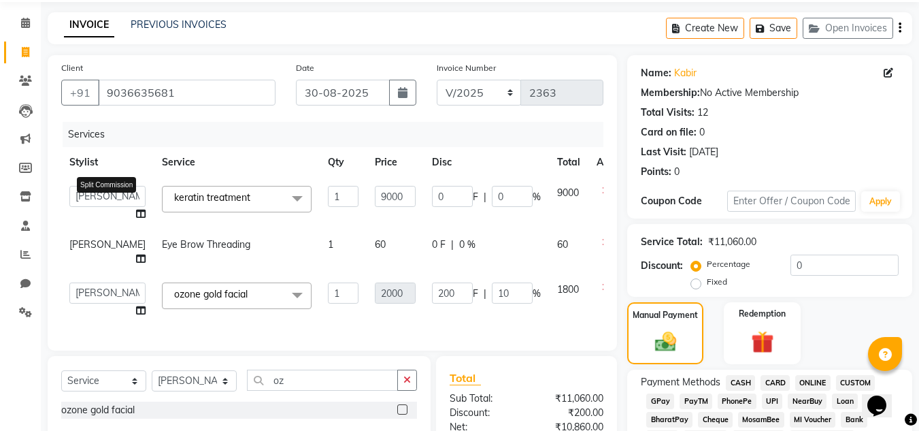
click at [136, 215] on icon at bounding box center [141, 214] width 10 height 10
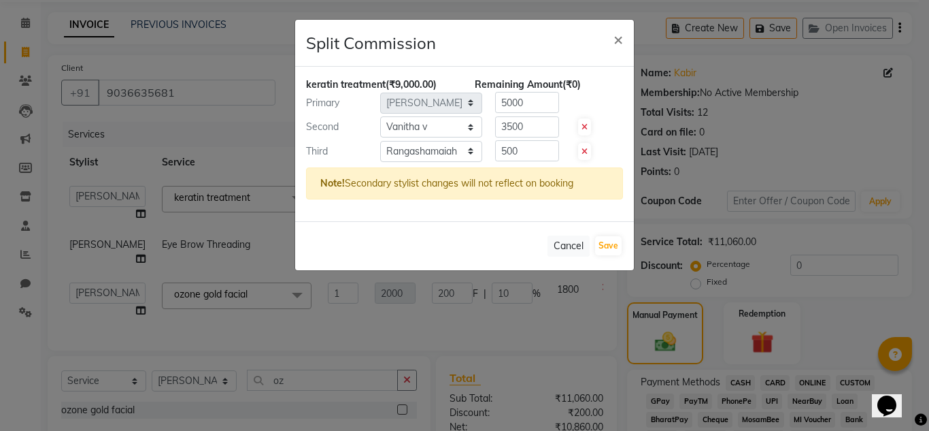
click at [844, 118] on ngb-modal-window "Split Commission × keratin treatment (₹9,000.00) Remaining Amount (₹0) Primary …" at bounding box center [464, 215] width 929 height 431
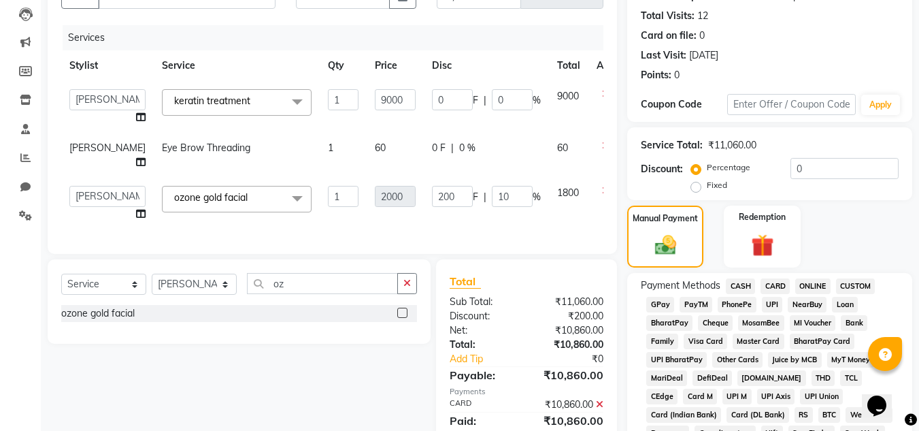
scroll to position [614, 0]
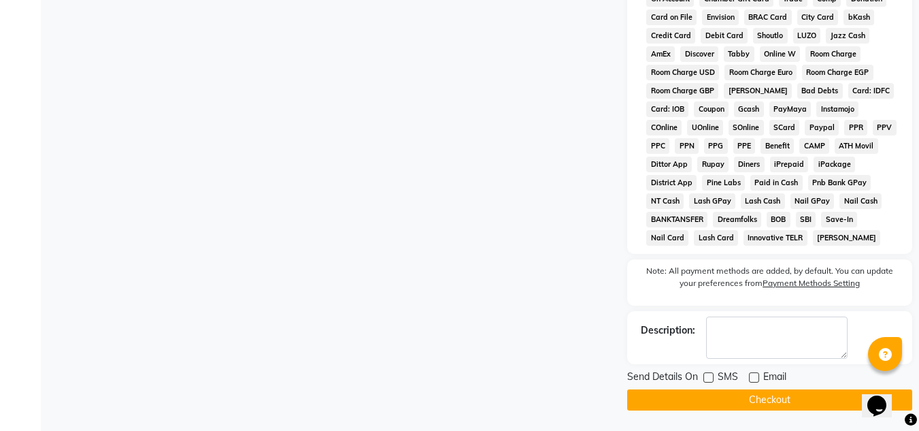
click at [797, 403] on button "Checkout" at bounding box center [769, 399] width 285 height 21
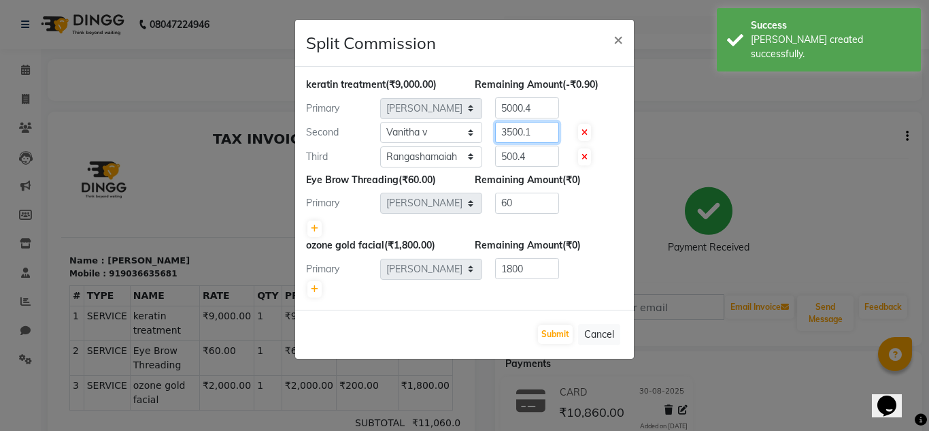
click at [539, 129] on input "3500.1" at bounding box center [527, 132] width 64 height 21
click at [536, 154] on input "500.4" at bounding box center [527, 156] width 64 height 21
click at [537, 108] on input "5000.4" at bounding box center [527, 107] width 64 height 21
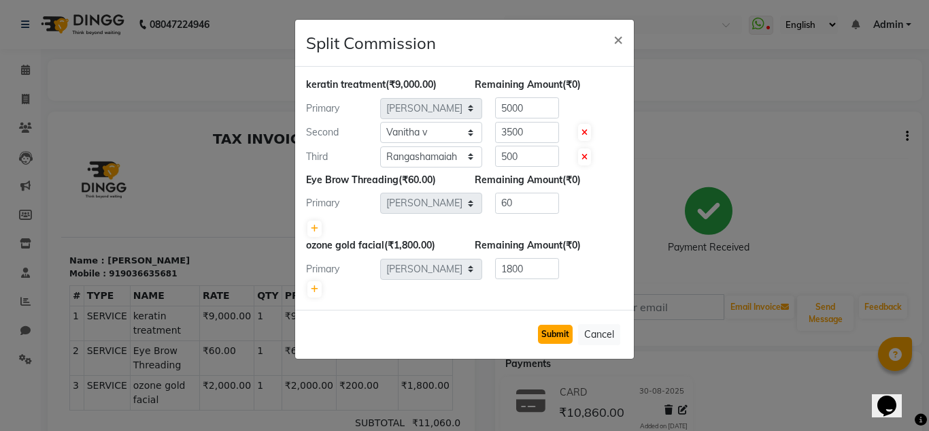
click at [559, 331] on button "Submit" at bounding box center [555, 333] width 35 height 19
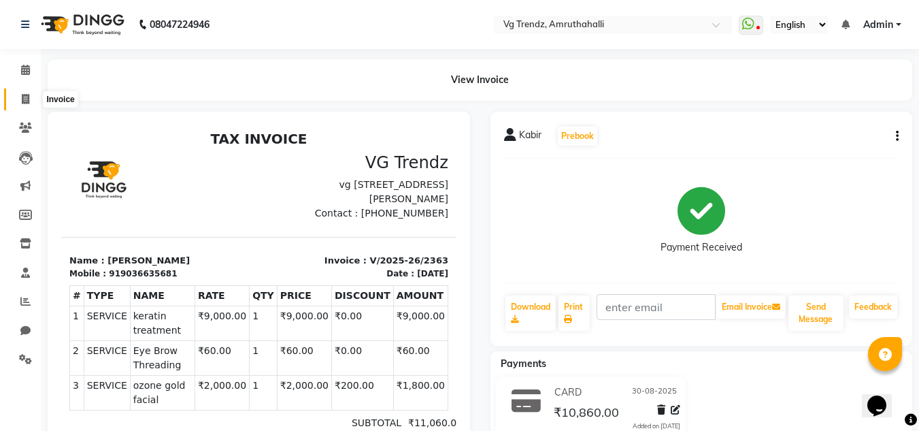
click at [22, 95] on icon at bounding box center [25, 99] width 7 height 10
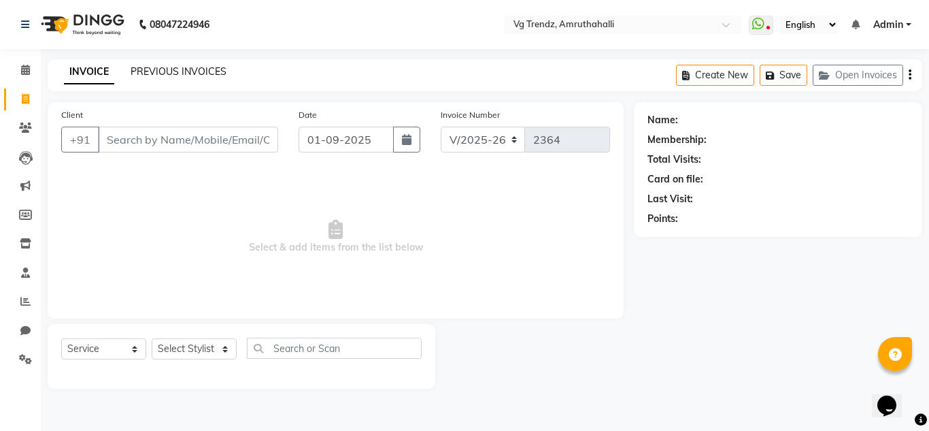
click at [172, 76] on link "PREVIOUS INVOICES" at bounding box center [179, 71] width 96 height 12
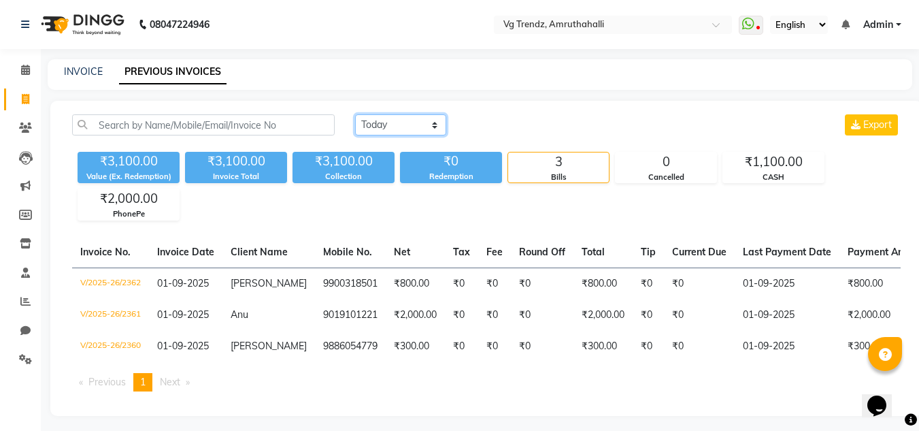
click at [411, 124] on select "Today Yesterday Custom Range" at bounding box center [400, 124] width 91 height 21
click at [355, 114] on select "Today Yesterday Custom Range" at bounding box center [400, 124] width 91 height 21
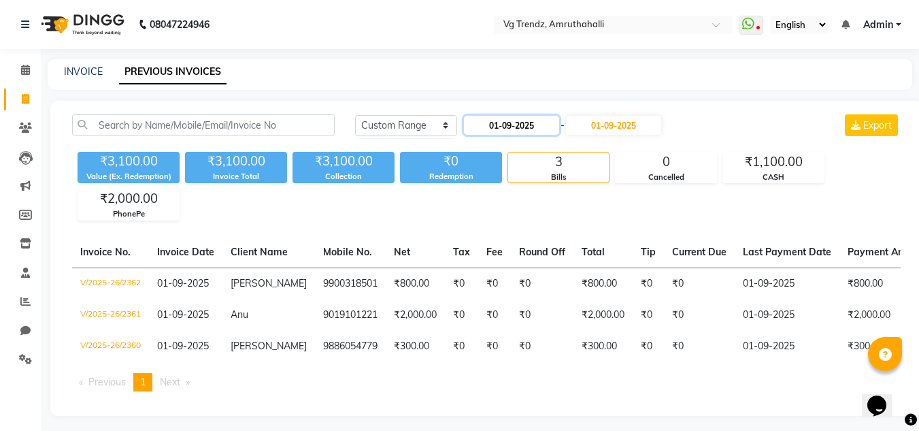
click at [530, 125] on input "01-09-2025" at bounding box center [511, 125] width 95 height 19
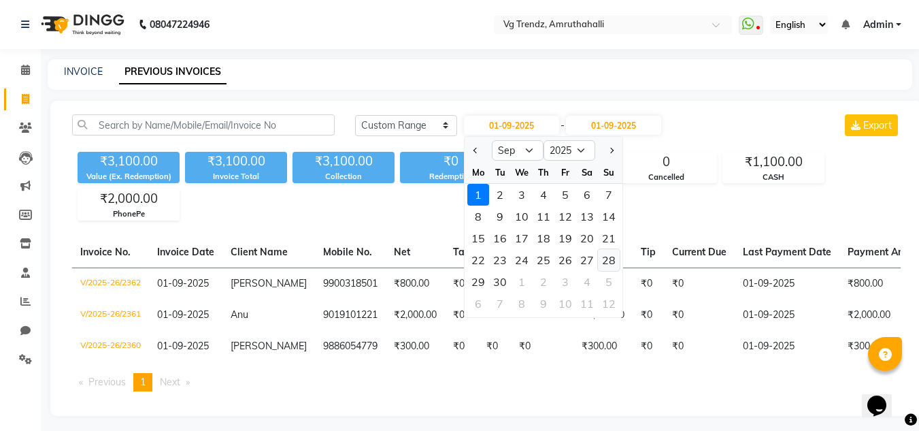
click at [604, 263] on div "28" at bounding box center [609, 260] width 22 height 22
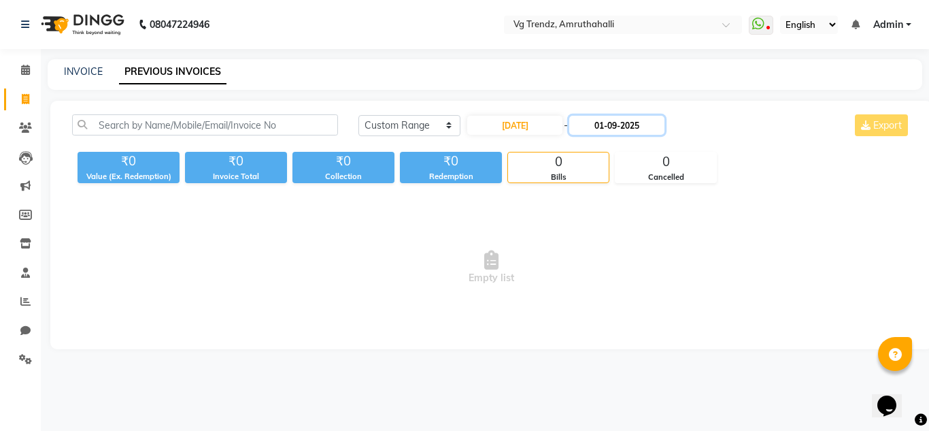
click at [624, 121] on input "01-09-2025" at bounding box center [616, 125] width 95 height 19
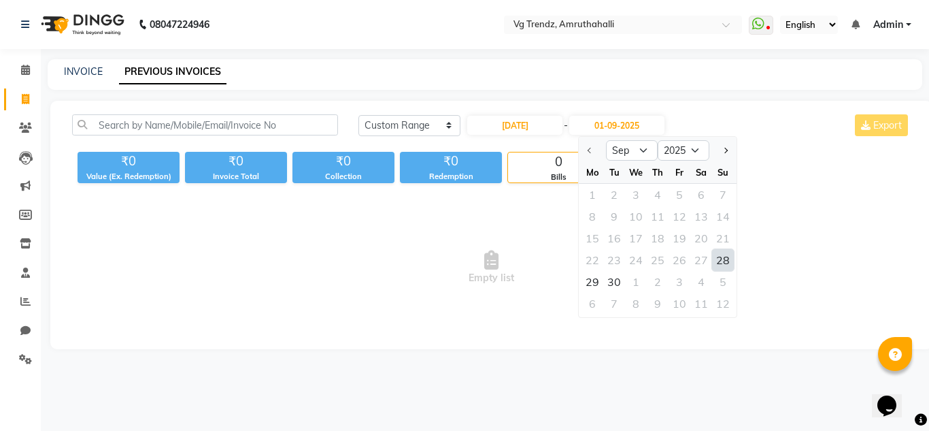
click at [720, 260] on div "28" at bounding box center [723, 260] width 22 height 22
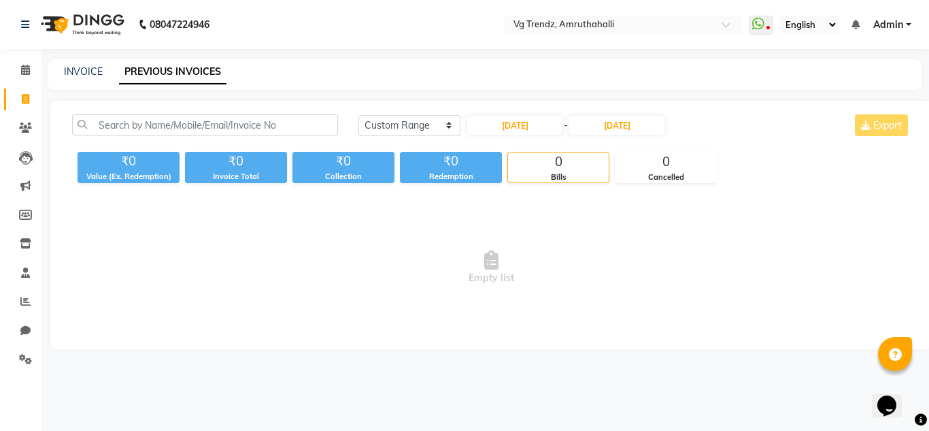
click at [654, 290] on span "Empty list" at bounding box center [491, 267] width 839 height 136
click at [521, 131] on input "28-09-2025" at bounding box center [514, 125] width 95 height 19
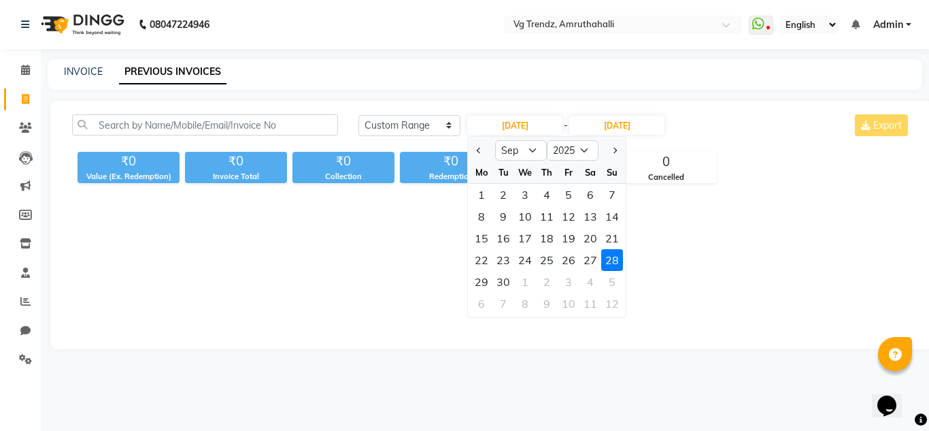
click at [611, 257] on div "28" at bounding box center [612, 260] width 22 height 22
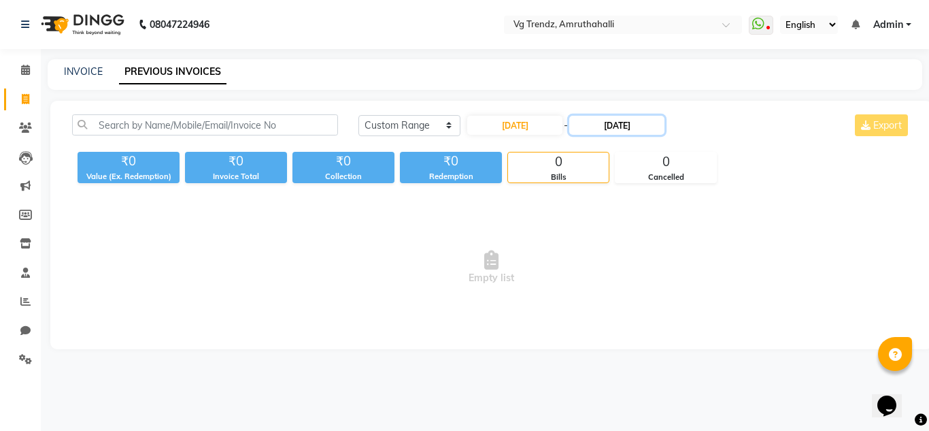
click at [637, 128] on input "28-09-2025" at bounding box center [616, 125] width 95 height 19
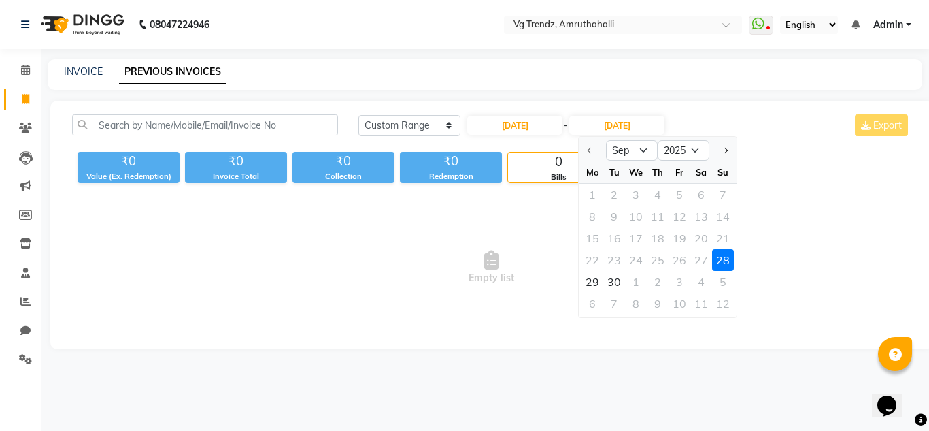
click at [592, 154] on div at bounding box center [592, 150] width 27 height 22
click at [590, 148] on div at bounding box center [592, 150] width 27 height 22
click at [715, 255] on div "28" at bounding box center [723, 260] width 22 height 22
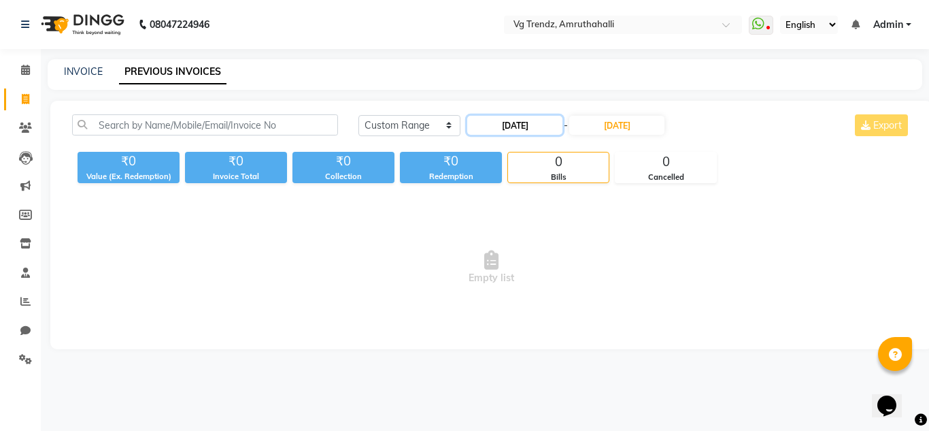
click at [525, 120] on input "28-09-2025" at bounding box center [514, 125] width 95 height 19
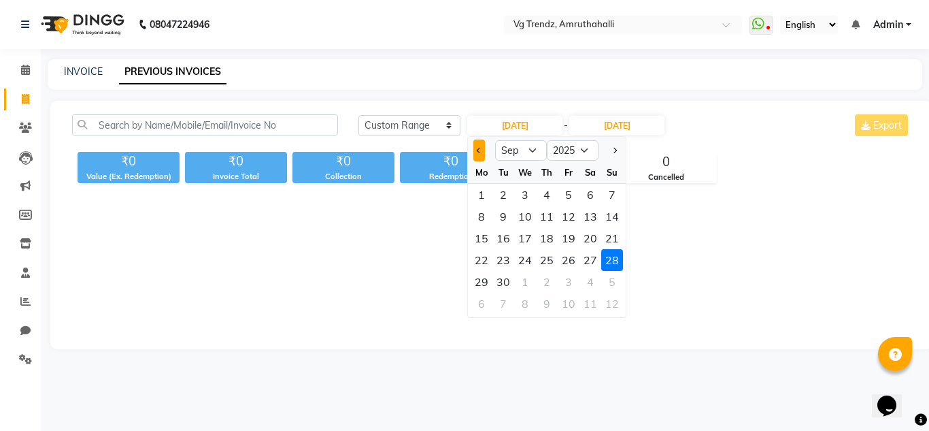
click at [478, 146] on button "Previous month" at bounding box center [479, 150] width 12 height 22
click at [547, 281] on div "28" at bounding box center [547, 282] width 22 height 22
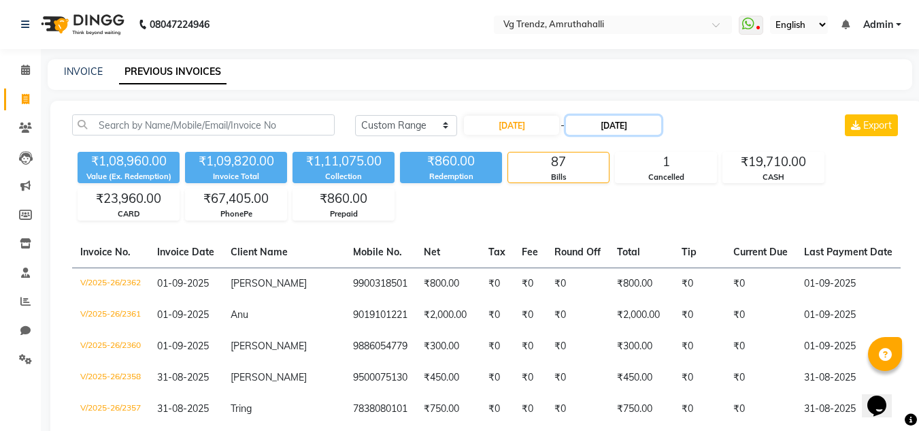
click at [613, 124] on input "28-09-2025" at bounding box center [613, 125] width 95 height 19
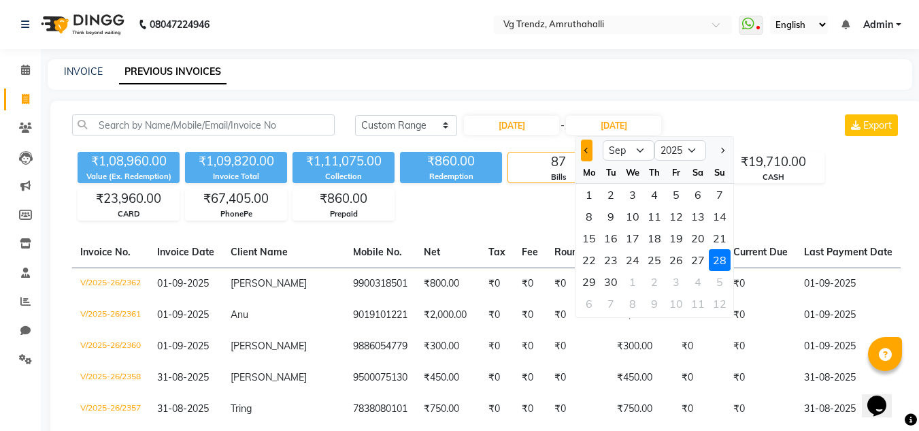
click at [585, 155] on button "Previous month" at bounding box center [587, 150] width 12 height 22
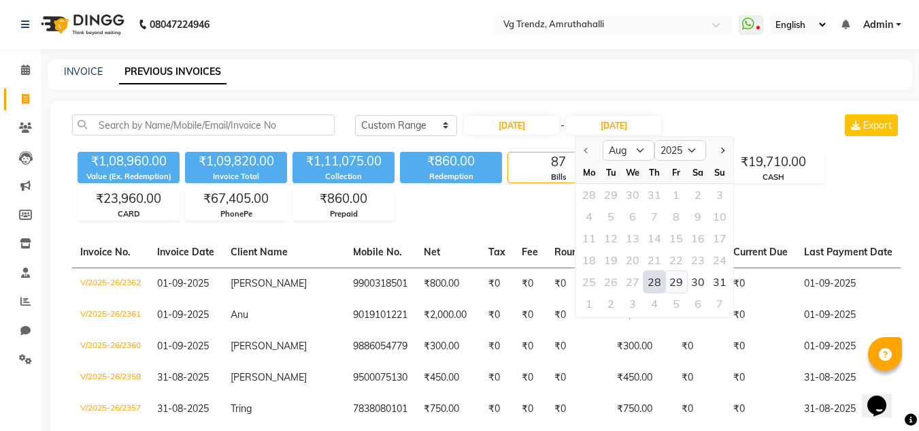
click at [680, 277] on div "29" at bounding box center [676, 282] width 22 height 22
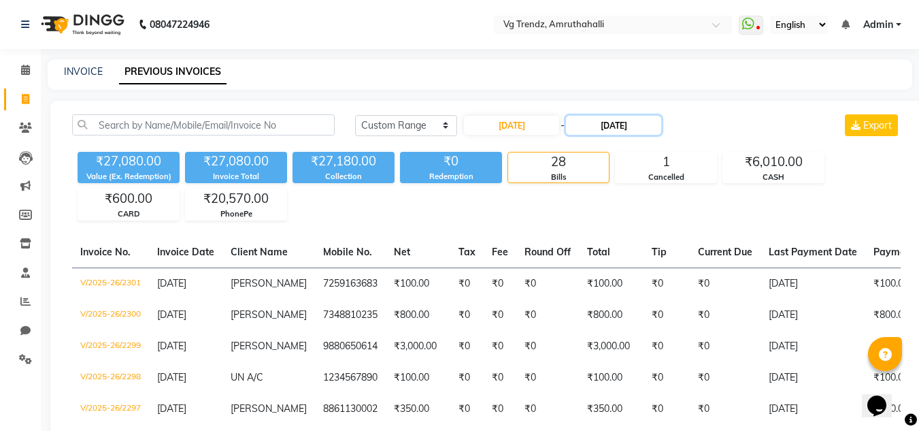
click at [619, 128] on input "29-08-2025" at bounding box center [613, 125] width 95 height 19
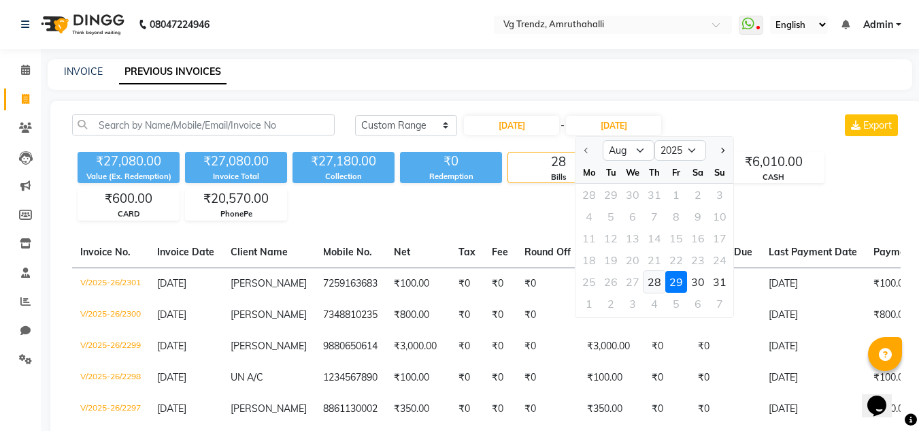
click at [654, 276] on div "28" at bounding box center [655, 282] width 22 height 22
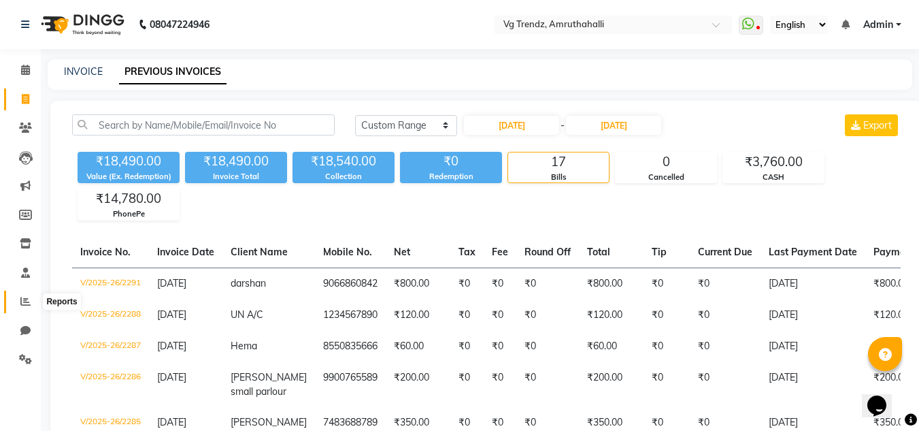
click at [21, 306] on span at bounding box center [26, 302] width 24 height 16
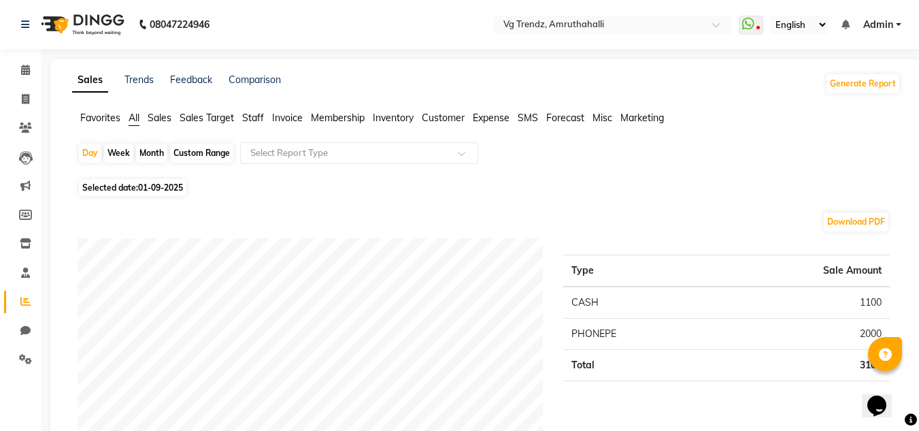
click at [254, 116] on span "Staff" at bounding box center [253, 118] width 22 height 12
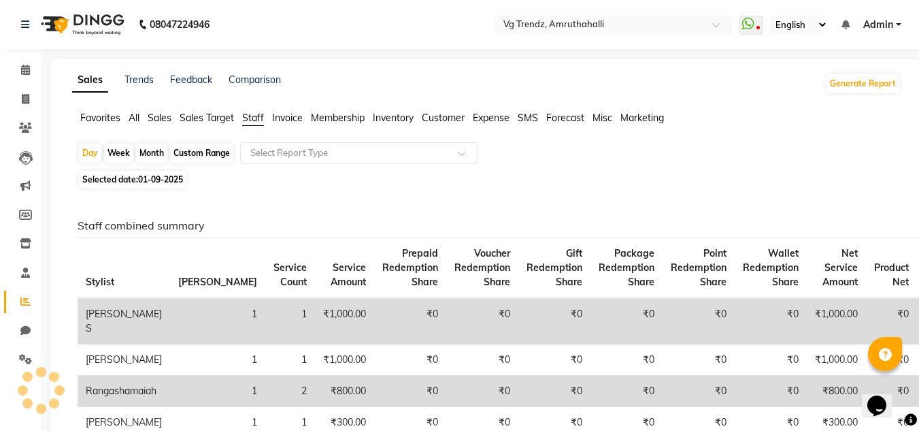
click at [148, 156] on div "Month" at bounding box center [151, 153] width 31 height 19
click at [163, 182] on span "01-09-2025" at bounding box center [160, 179] width 45 height 10
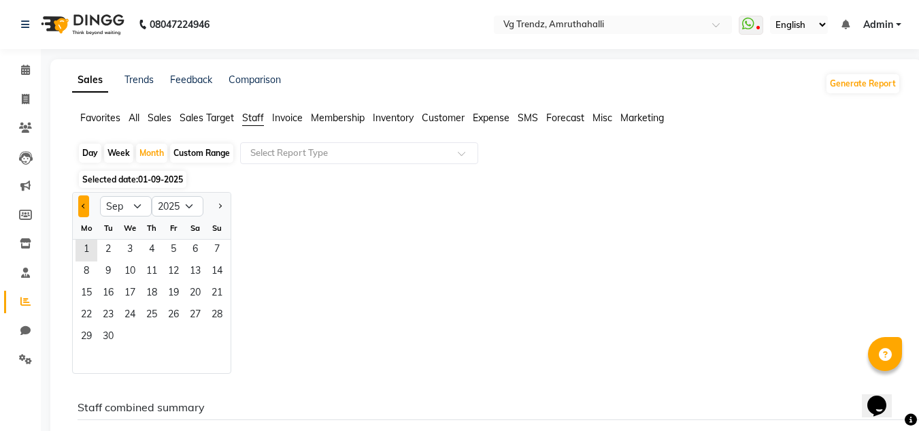
click at [87, 210] on button "Previous month" at bounding box center [83, 206] width 11 height 22
click at [172, 249] on span "1" at bounding box center [174, 250] width 22 height 22
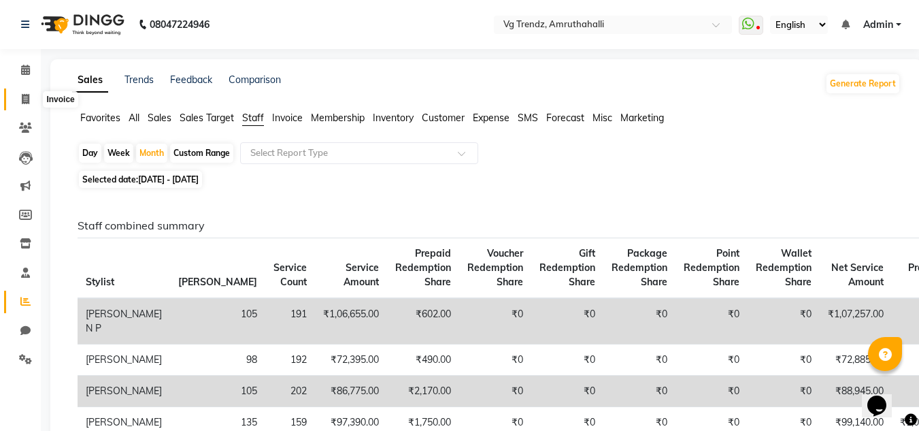
click at [18, 106] on span at bounding box center [26, 100] width 24 height 16
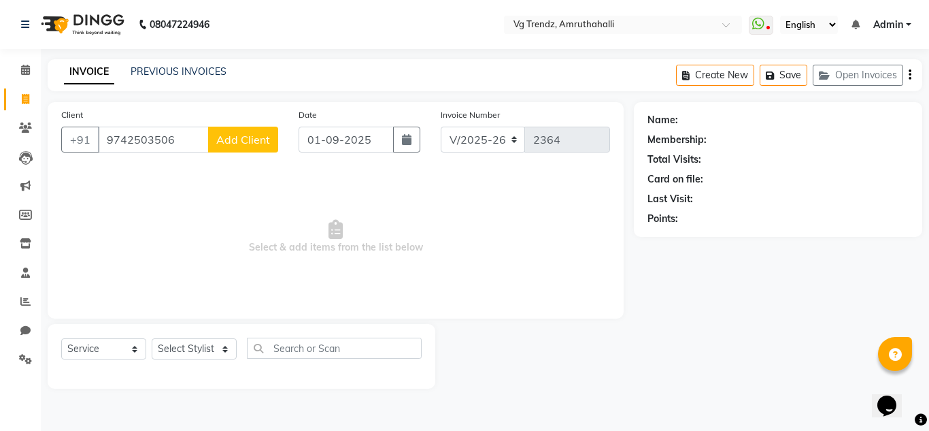
click at [271, 139] on button "Add Client" at bounding box center [243, 140] width 70 height 26
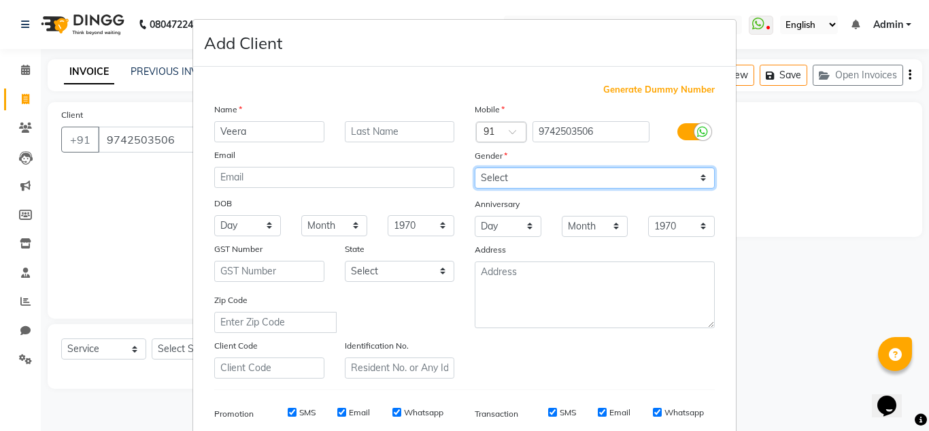
click at [490, 171] on select "Select Male Female Other Prefer Not To Say" at bounding box center [595, 177] width 240 height 21
click at [475, 167] on select "Select Male Female Other Prefer Not To Say" at bounding box center [595, 177] width 240 height 21
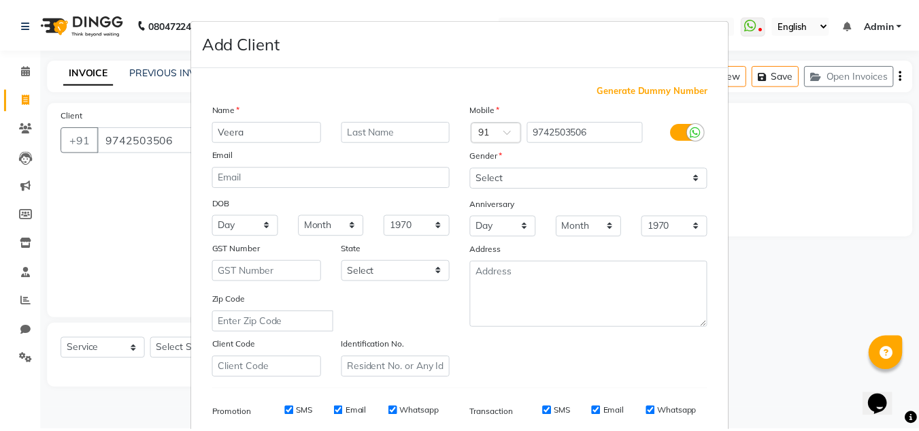
scroll to position [197, 0]
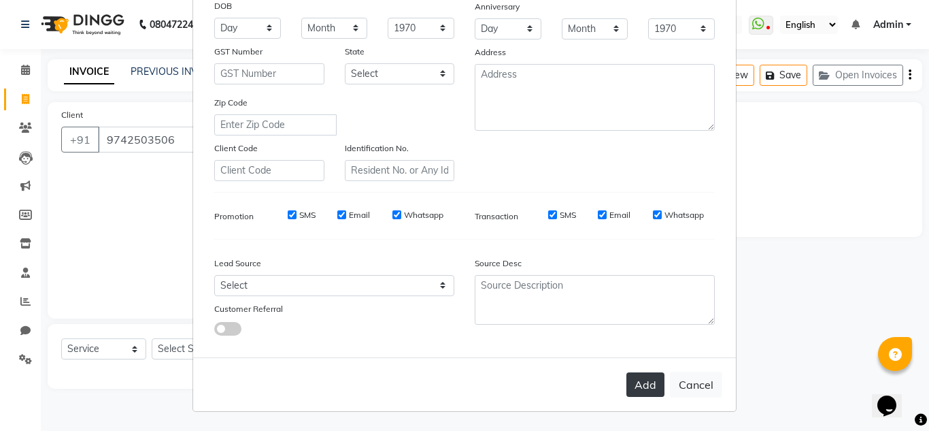
click at [636, 376] on button "Add" at bounding box center [646, 384] width 38 height 24
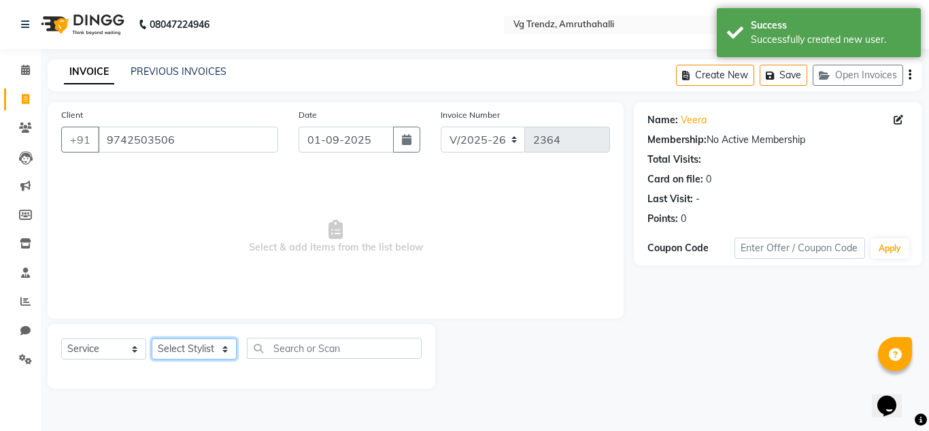
click at [225, 344] on select "Select Stylist Ashiwini N P Manjitha Chhetri Manjula S Mun Khan Naveen Kumar Ra…" at bounding box center [194, 348] width 85 height 21
click at [152, 338] on select "Select Stylist Ashiwini N P Manjitha Chhetri Manjula S Mun Khan Naveen Kumar Ra…" at bounding box center [194, 348] width 85 height 21
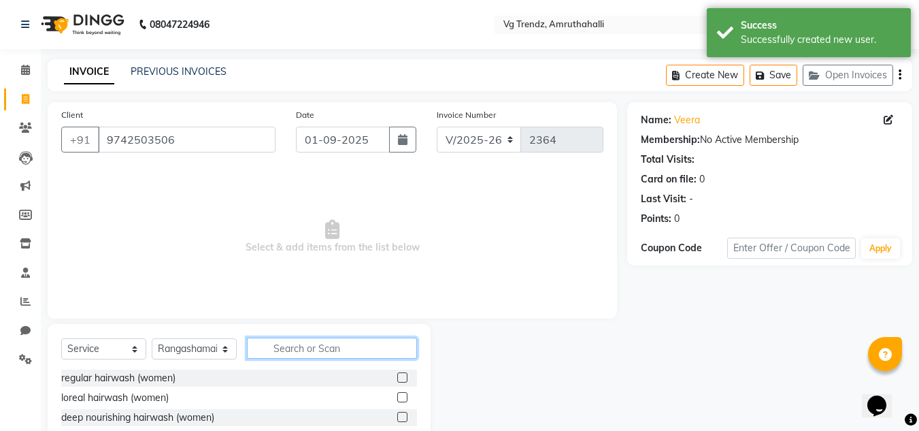
click at [303, 346] on input "text" at bounding box center [332, 347] width 170 height 21
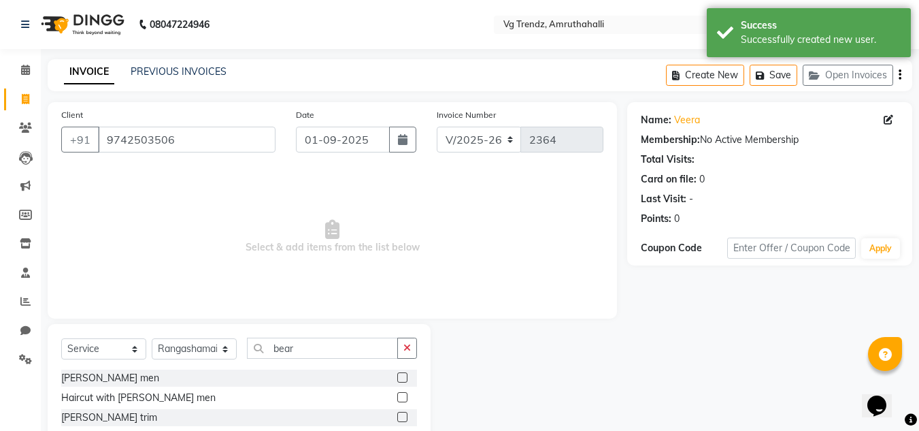
click at [404, 372] on label at bounding box center [402, 377] width 10 height 10
click at [404, 373] on input "checkbox" at bounding box center [401, 377] width 9 height 9
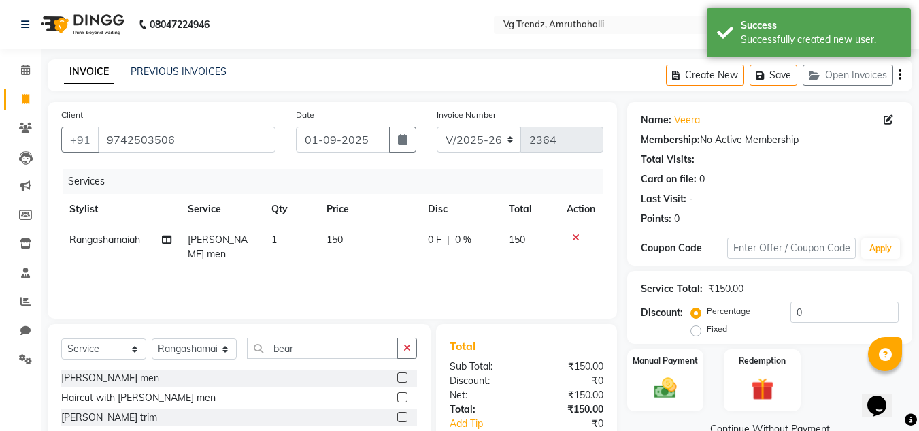
scroll to position [85, 0]
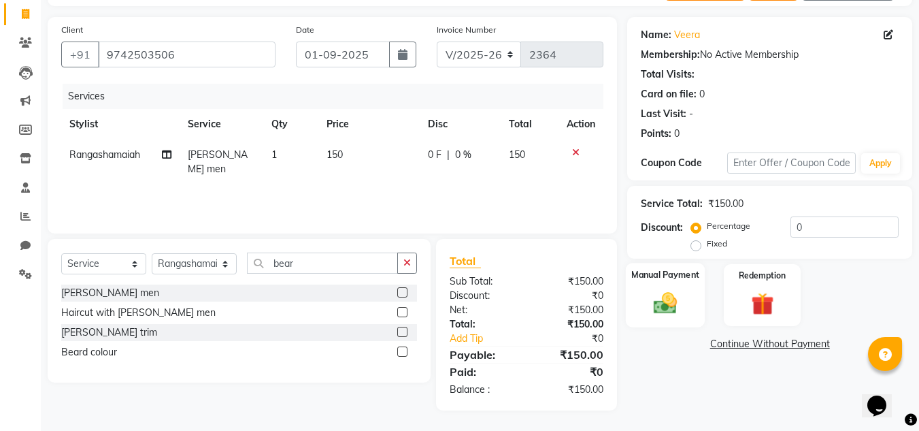
click at [676, 290] on img at bounding box center [665, 302] width 38 height 27
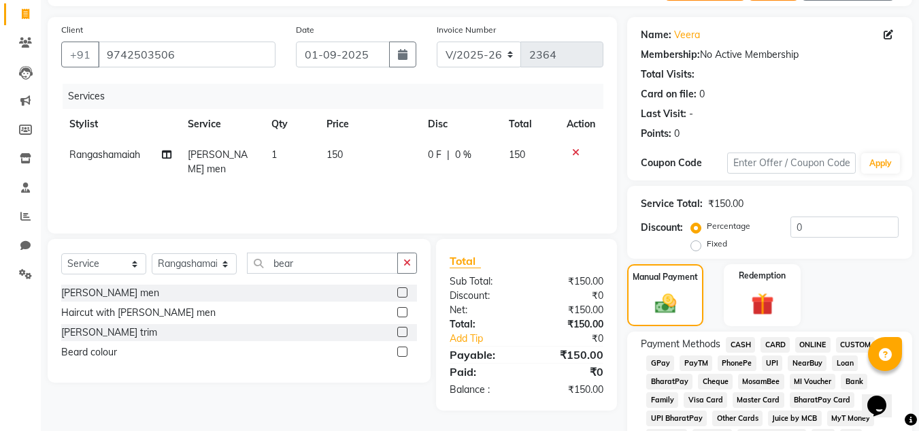
click at [737, 363] on span "PhonePe" at bounding box center [737, 363] width 39 height 16
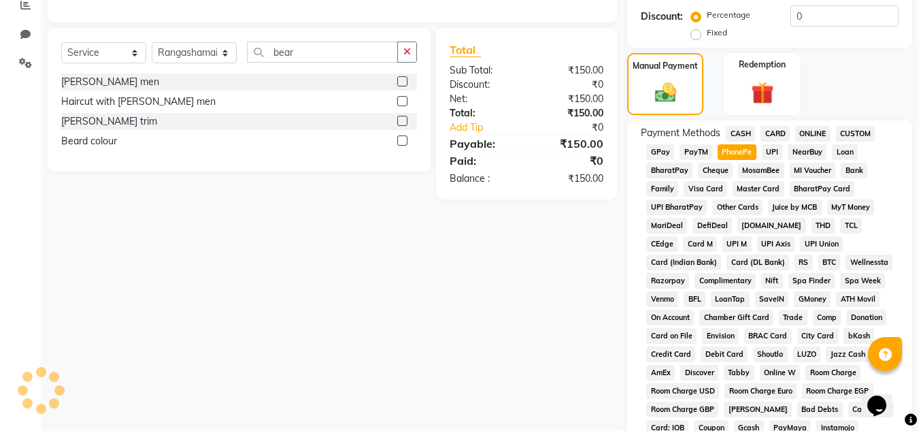
scroll to position [610, 0]
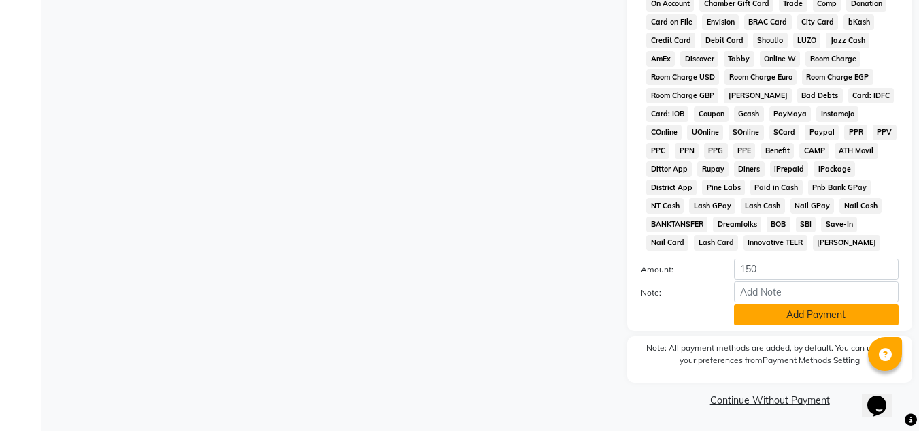
click at [757, 310] on button "Add Payment" at bounding box center [816, 314] width 165 height 21
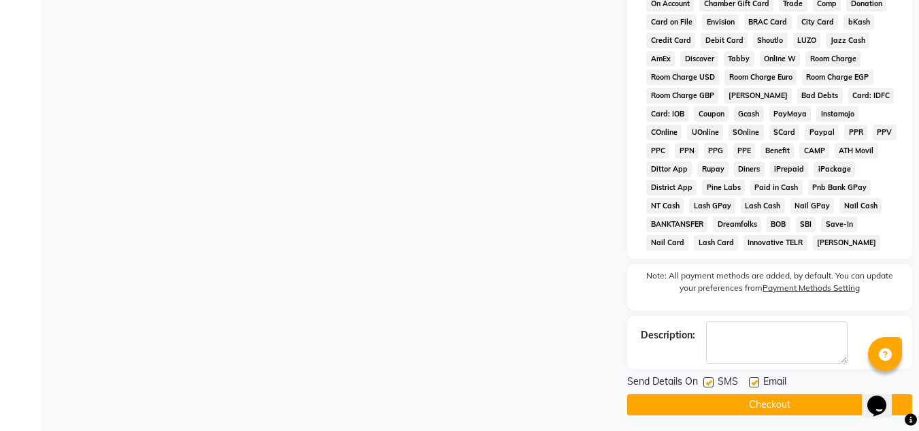
click at [711, 382] on label at bounding box center [708, 382] width 10 height 10
click at [711, 382] on input "checkbox" at bounding box center [707, 382] width 9 height 9
click at [749, 384] on label at bounding box center [754, 382] width 10 height 10
click at [749, 384] on input "checkbox" at bounding box center [753, 382] width 9 height 9
click at [749, 412] on button "Checkout" at bounding box center [769, 404] width 285 height 21
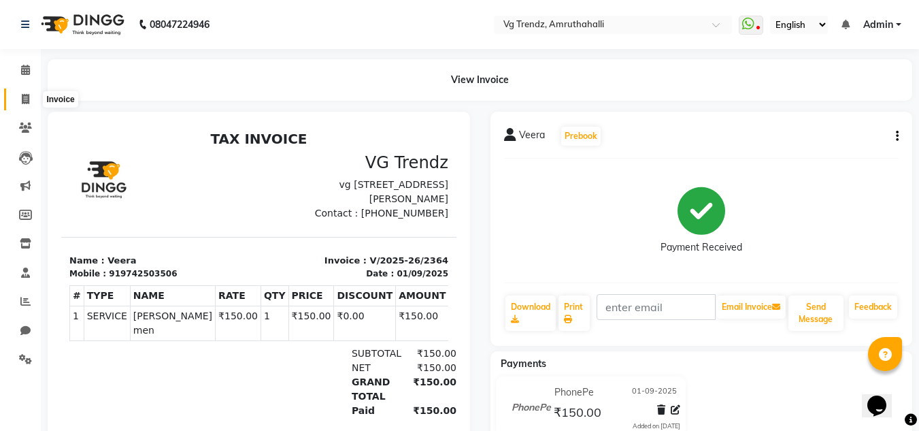
click at [17, 99] on span at bounding box center [26, 100] width 24 height 16
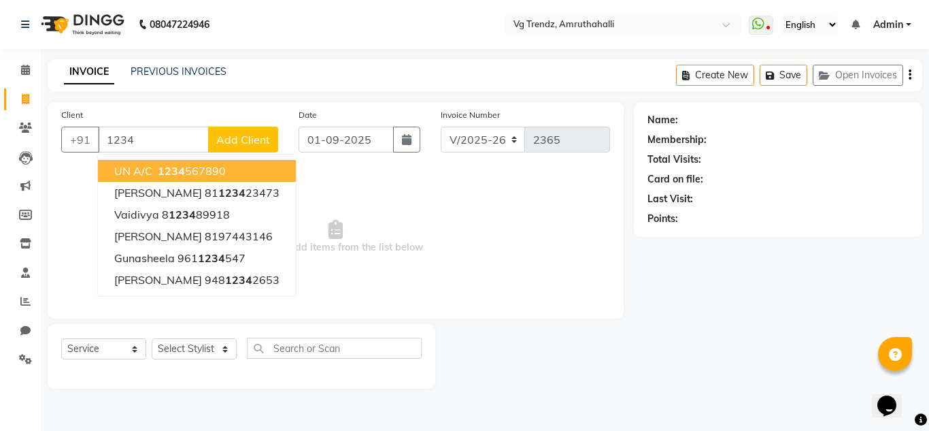
click at [220, 173] on ngb-highlight "1234 567890" at bounding box center [190, 171] width 71 height 14
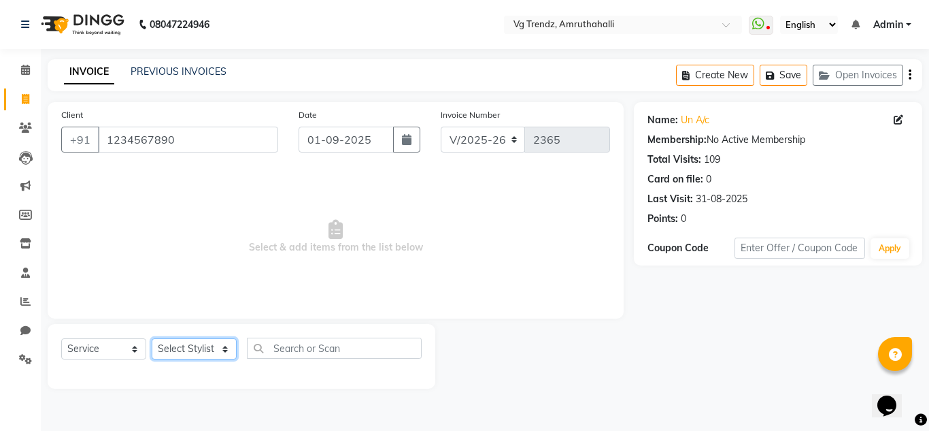
click at [201, 346] on select "Select Stylist Ashiwini N P Manjitha Chhetri Manjula S Mun Khan Naveen Kumar Ra…" at bounding box center [194, 348] width 85 height 21
click at [152, 338] on select "Select Stylist Ashiwini N P Manjitha Chhetri Manjula S Mun Khan Naveen Kumar Ra…" at bounding box center [194, 348] width 85 height 21
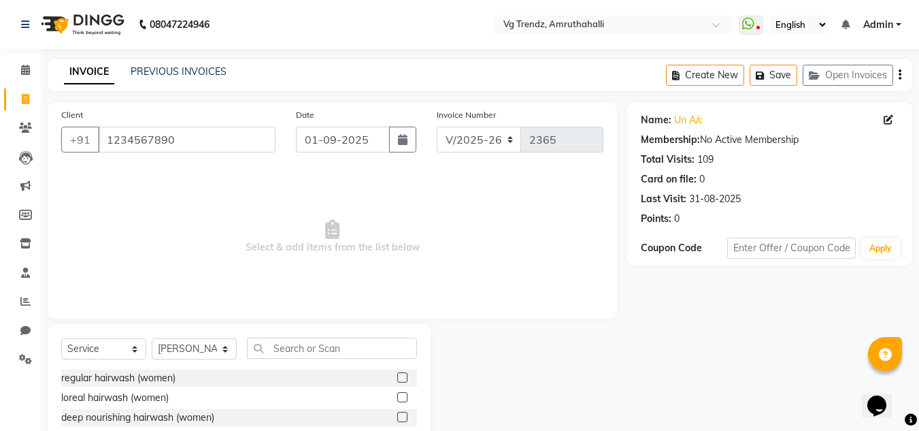
click at [299, 336] on div "Select Service Product Membership Package Voucher Prepaid Gift Card Select Styl…" at bounding box center [239, 424] width 383 height 201
click at [304, 348] on input "text" at bounding box center [332, 347] width 170 height 21
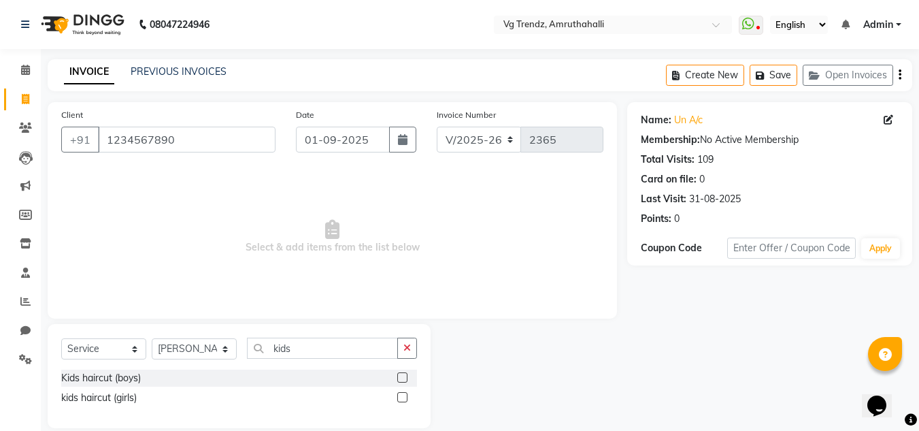
click at [406, 374] on label at bounding box center [402, 377] width 10 height 10
click at [406, 374] on input "checkbox" at bounding box center [401, 377] width 9 height 9
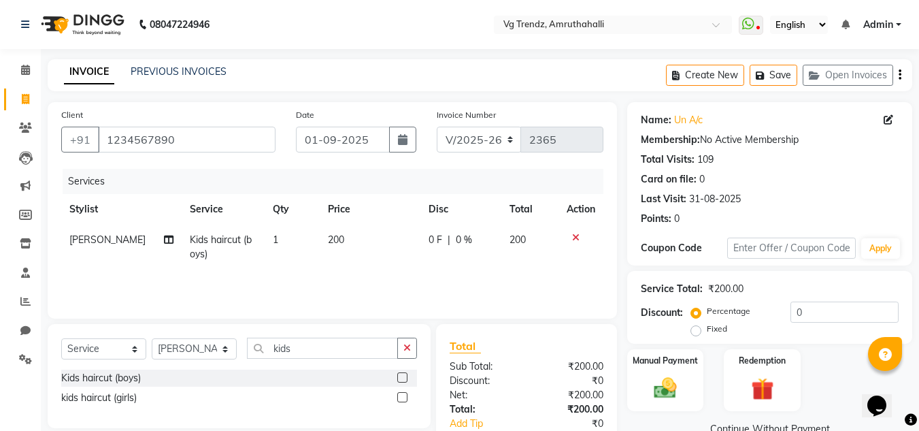
click at [333, 240] on span "200" at bounding box center [336, 239] width 16 height 12
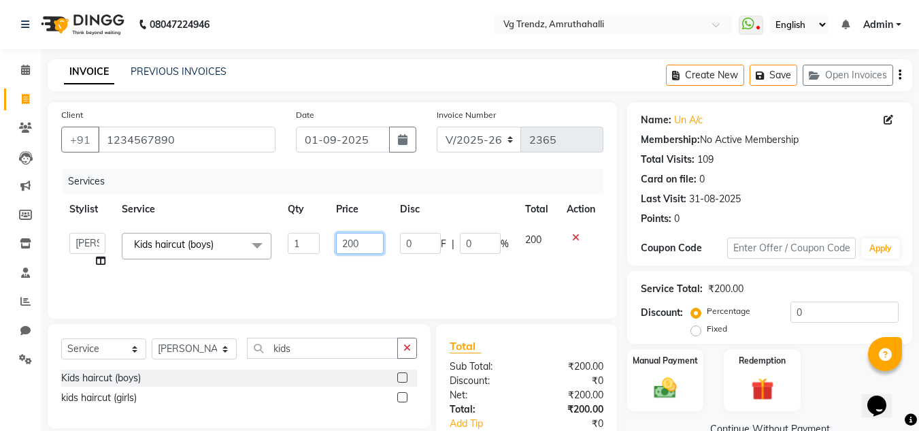
click at [352, 242] on input "200" at bounding box center [359, 243] width 47 height 21
click at [382, 263] on td "250" at bounding box center [359, 250] width 63 height 52
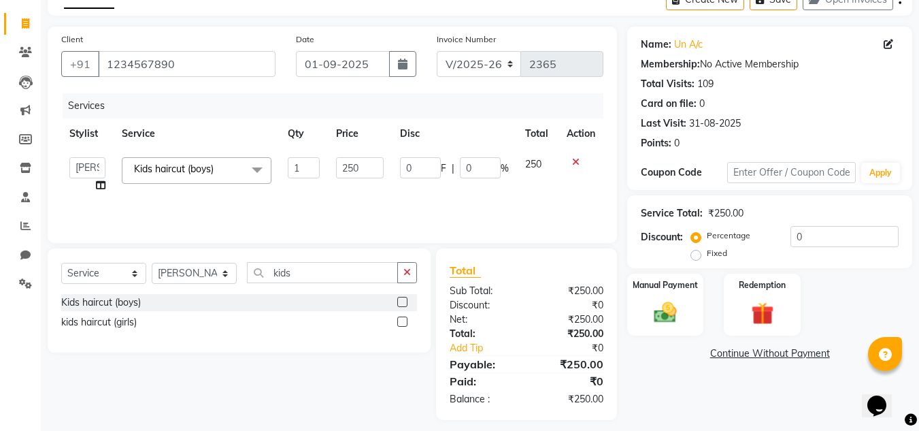
scroll to position [85, 0]
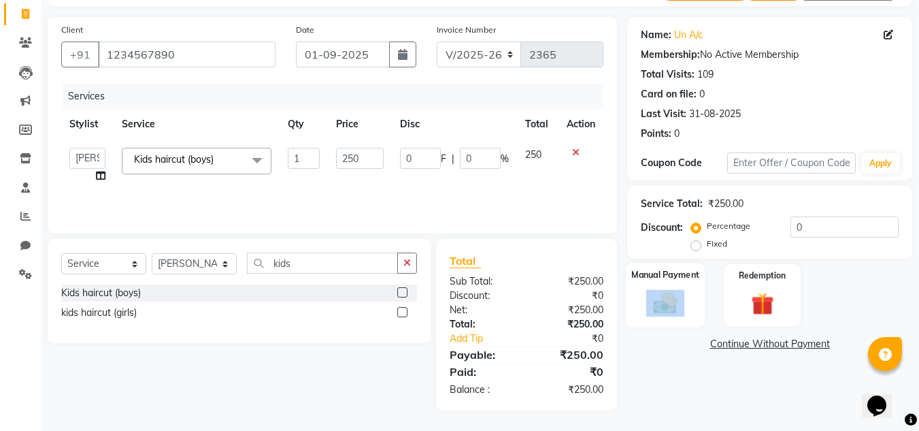
drag, startPoint x: 710, startPoint y: 294, endPoint x: 675, endPoint y: 293, distance: 35.4
click at [675, 293] on div "Manual Payment Redemption" at bounding box center [769, 295] width 305 height 62
click at [675, 293] on img at bounding box center [665, 302] width 38 height 27
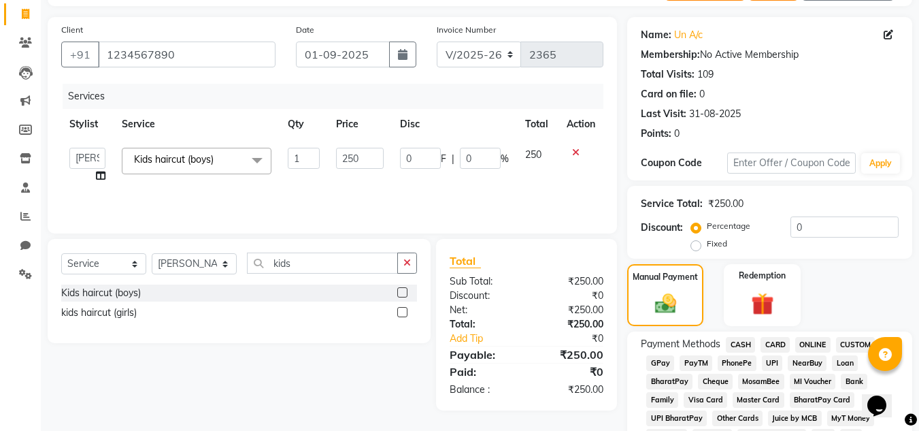
click at [748, 346] on span "CASH" at bounding box center [740, 345] width 29 height 16
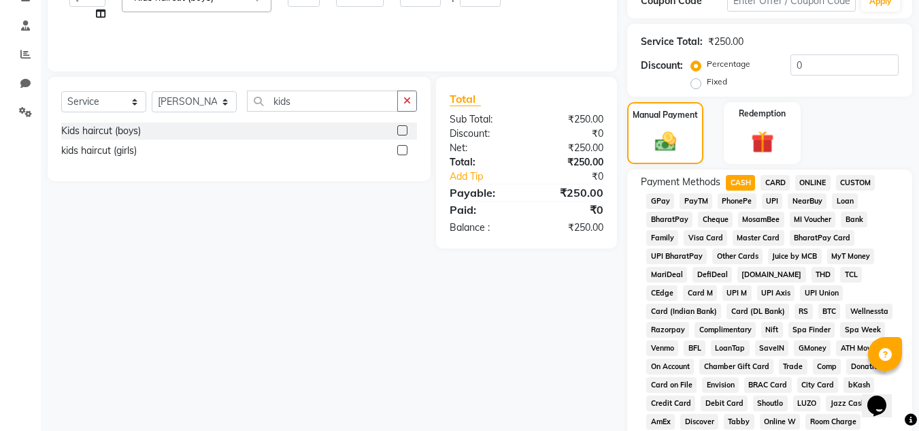
scroll to position [610, 0]
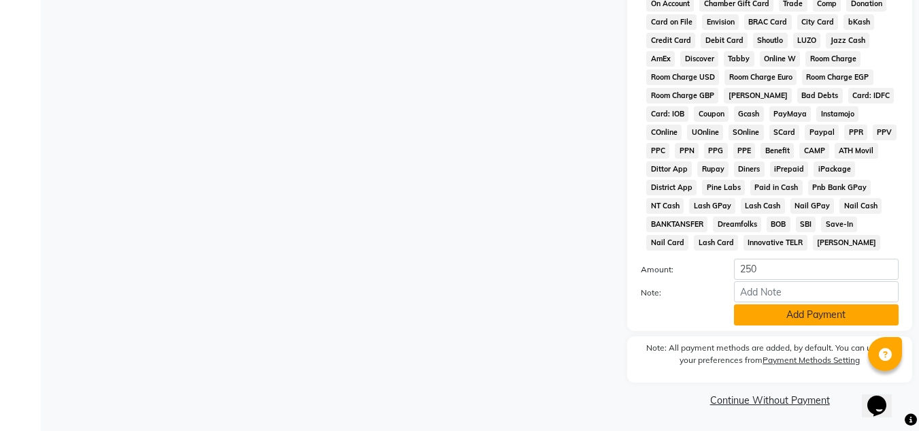
click at [790, 318] on button "Add Payment" at bounding box center [816, 314] width 165 height 21
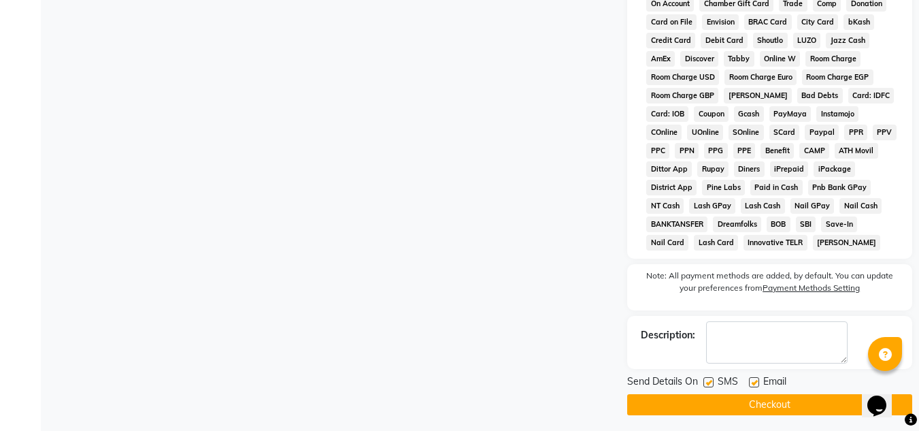
click at [709, 382] on label at bounding box center [708, 382] width 10 height 10
click at [709, 382] on input "checkbox" at bounding box center [707, 382] width 9 height 9
click at [759, 384] on label at bounding box center [754, 382] width 10 height 10
click at [758, 384] on input "checkbox" at bounding box center [753, 382] width 9 height 9
click at [763, 401] on button "Checkout" at bounding box center [769, 404] width 285 height 21
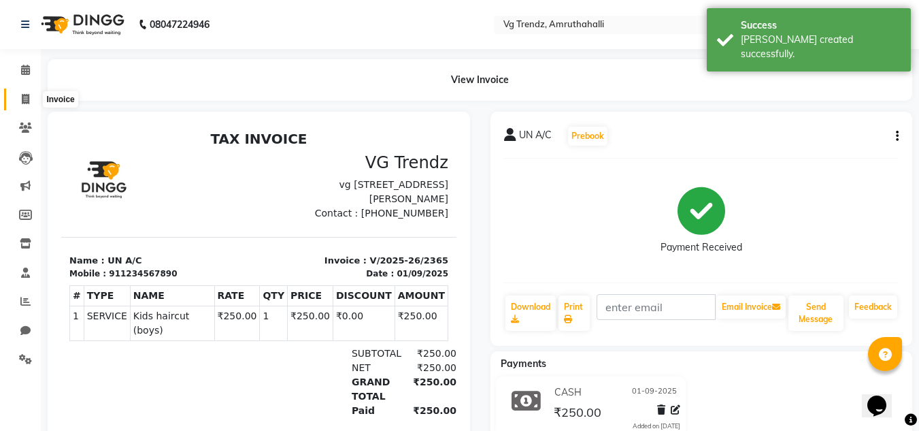
click at [14, 97] on span at bounding box center [26, 100] width 24 height 16
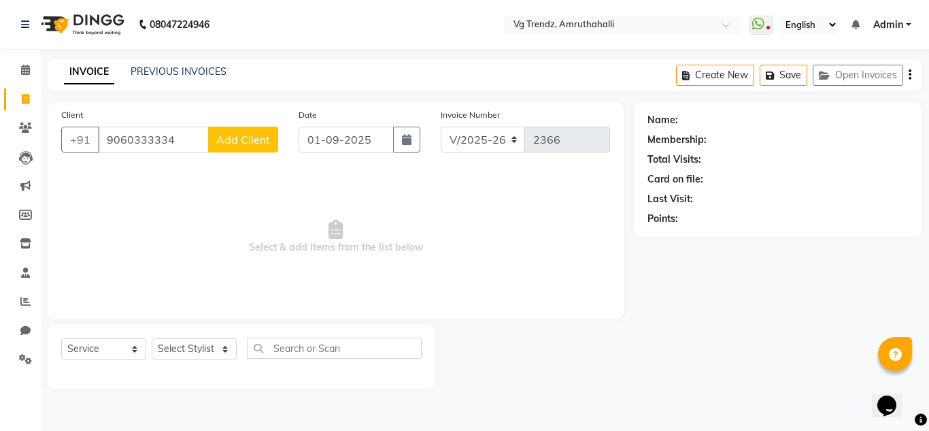
click at [271, 139] on button "Add Client" at bounding box center [243, 140] width 70 height 26
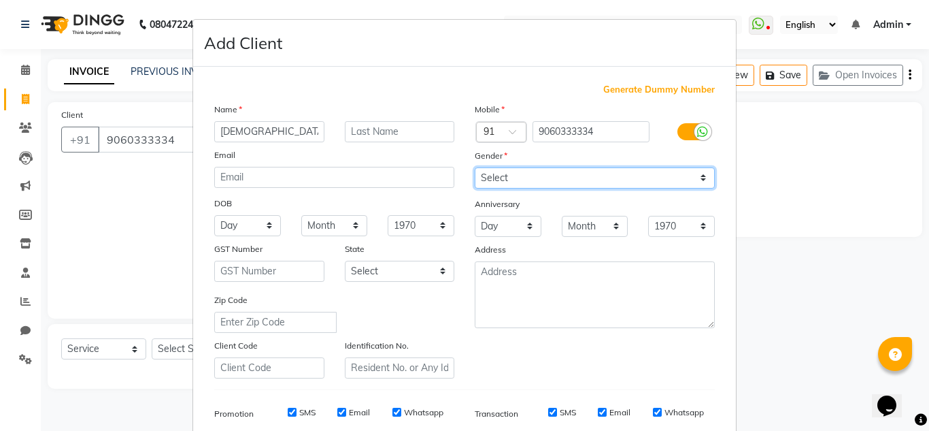
click at [501, 184] on select "Select Male Female Other Prefer Not To Say" at bounding box center [595, 177] width 240 height 21
click at [475, 167] on select "Select Male Female Other Prefer Not To Say" at bounding box center [595, 177] width 240 height 21
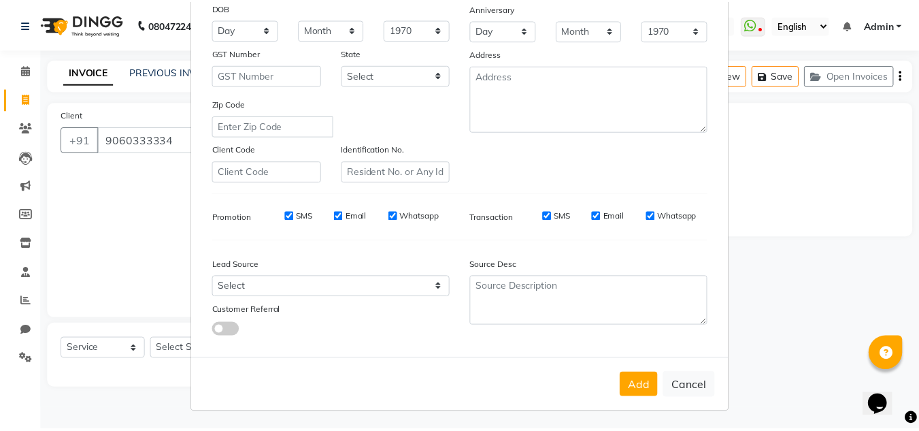
scroll to position [197, 0]
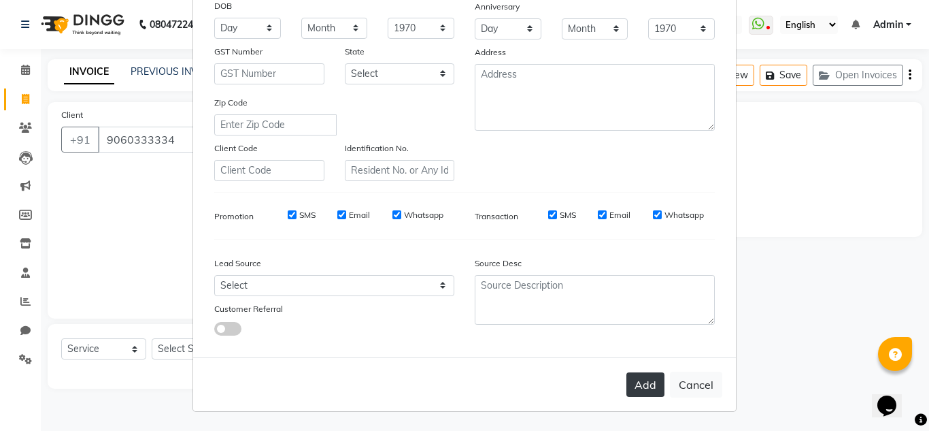
click at [639, 386] on button "Add" at bounding box center [646, 384] width 38 height 24
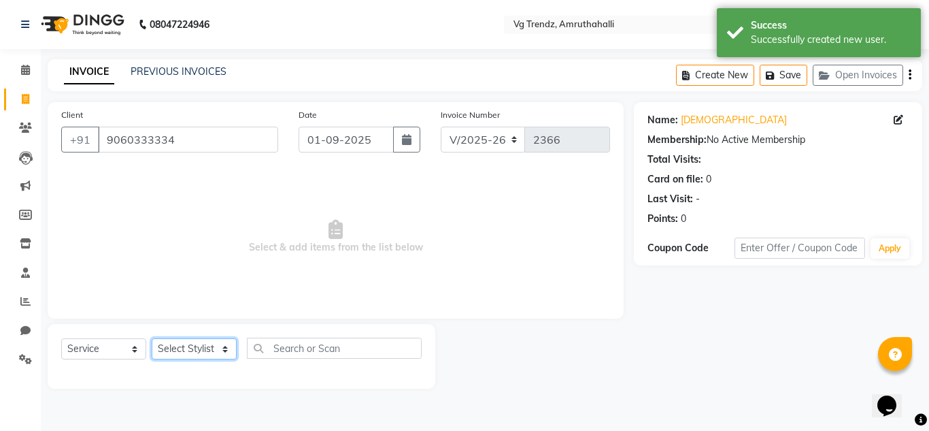
click at [196, 354] on select "Select Stylist Ashiwini N P Manjitha Chhetri Manjula S Mun Khan Naveen Kumar Ra…" at bounding box center [194, 348] width 85 height 21
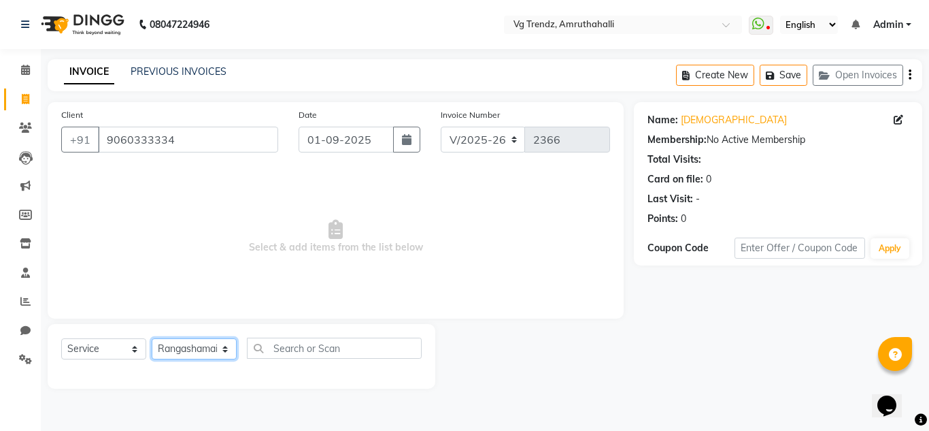
click at [152, 338] on select "Select Stylist Ashiwini N P Manjitha Chhetri Manjula S Mun Khan Naveen Kumar Ra…" at bounding box center [194, 348] width 85 height 21
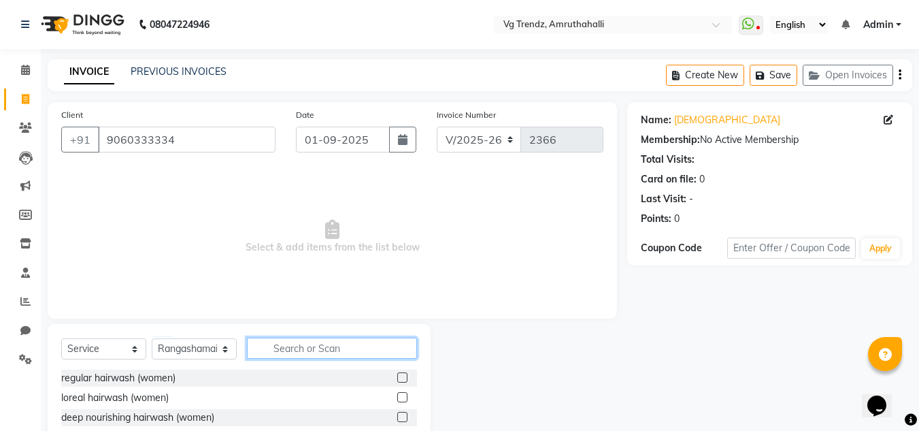
click at [337, 346] on input "text" at bounding box center [332, 347] width 170 height 21
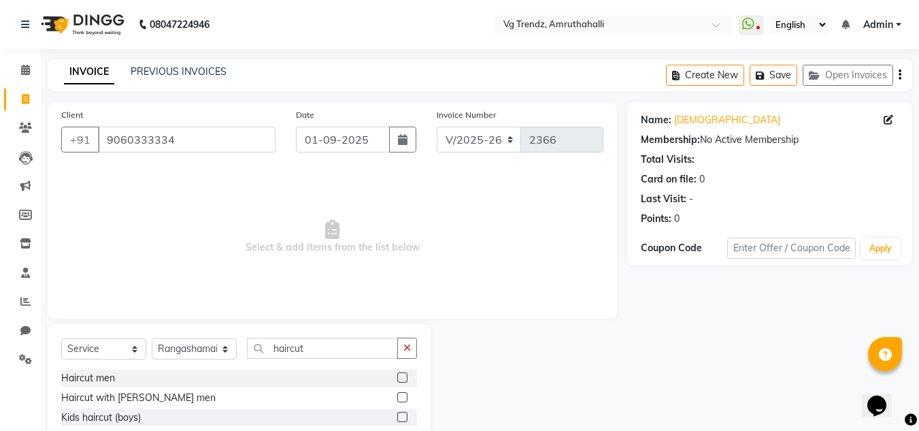
click at [397, 376] on label at bounding box center [402, 377] width 10 height 10
click at [397, 376] on input "checkbox" at bounding box center [401, 377] width 9 height 9
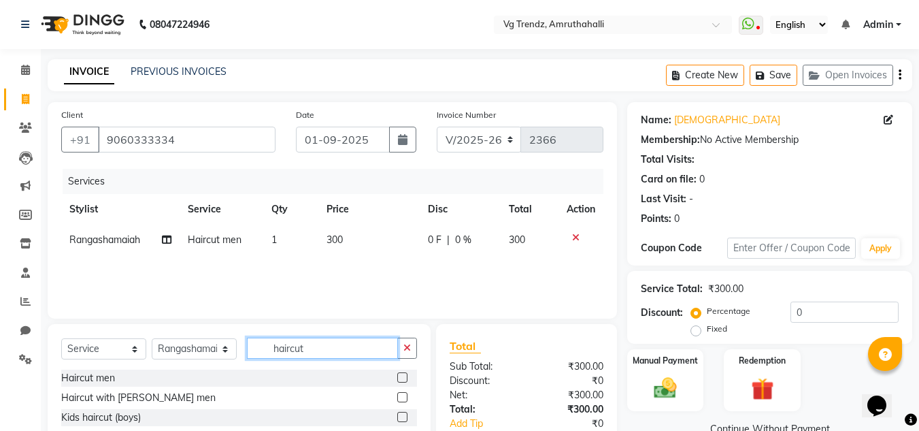
click at [320, 337] on input "haircut" at bounding box center [322, 347] width 151 height 21
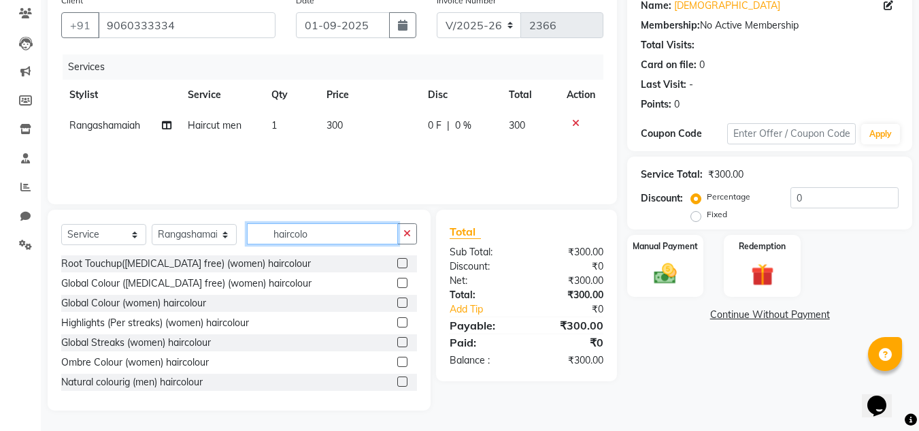
scroll to position [41, 0]
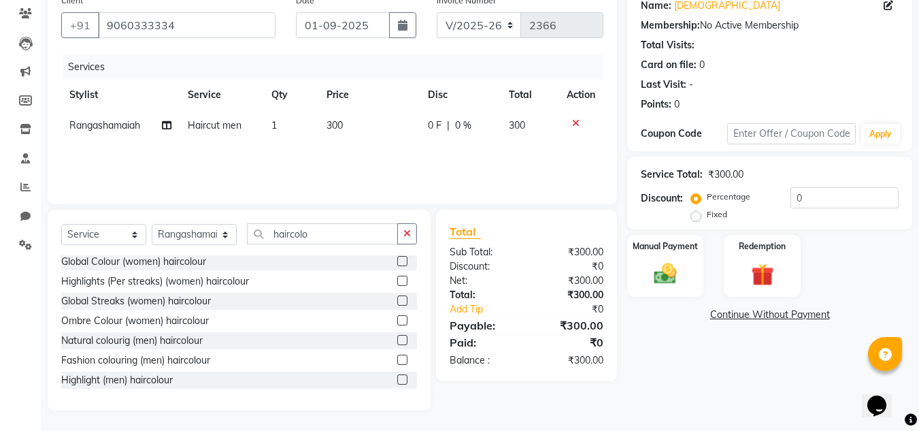
click at [397, 343] on label at bounding box center [402, 340] width 10 height 10
click at [397, 343] on input "checkbox" at bounding box center [401, 340] width 9 height 9
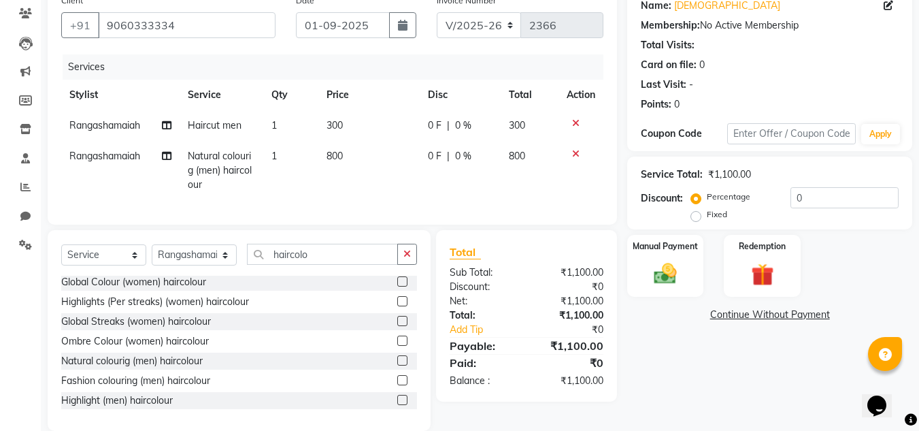
click at [434, 156] on span "0 F" at bounding box center [435, 156] width 14 height 14
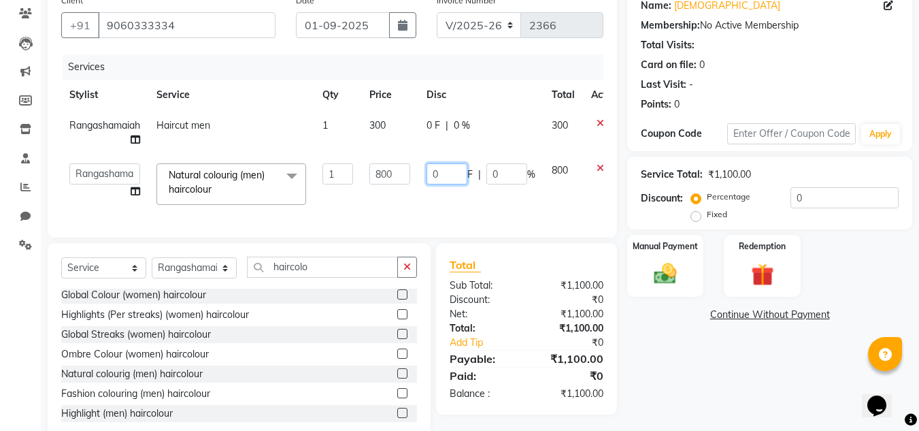
click at [437, 176] on input "0" at bounding box center [447, 173] width 41 height 21
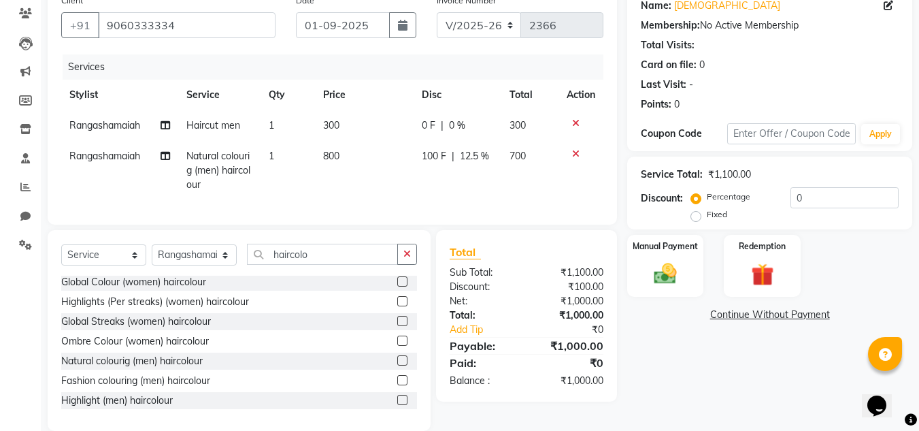
click at [442, 200] on div "Services Stylist Service Qty Price Disc Total Action Rangashamaiah Haircut men …" at bounding box center [332, 132] width 542 height 156
click at [684, 290] on div "Manual Payment" at bounding box center [666, 265] width 80 height 65
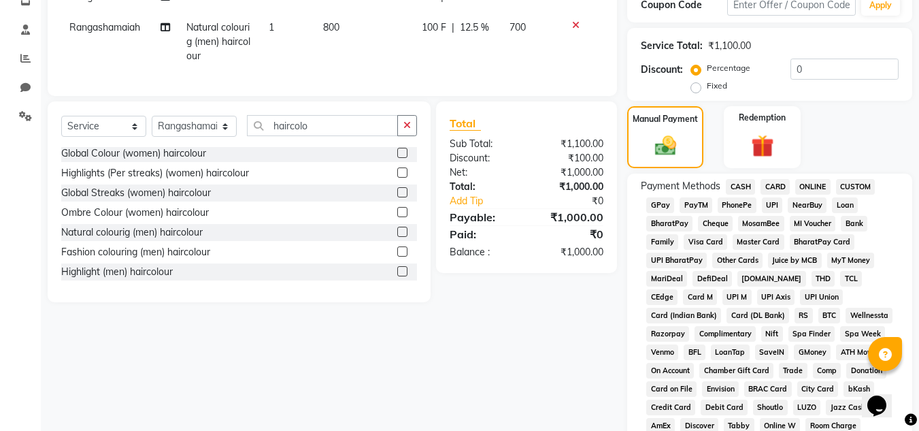
scroll to position [229, 0]
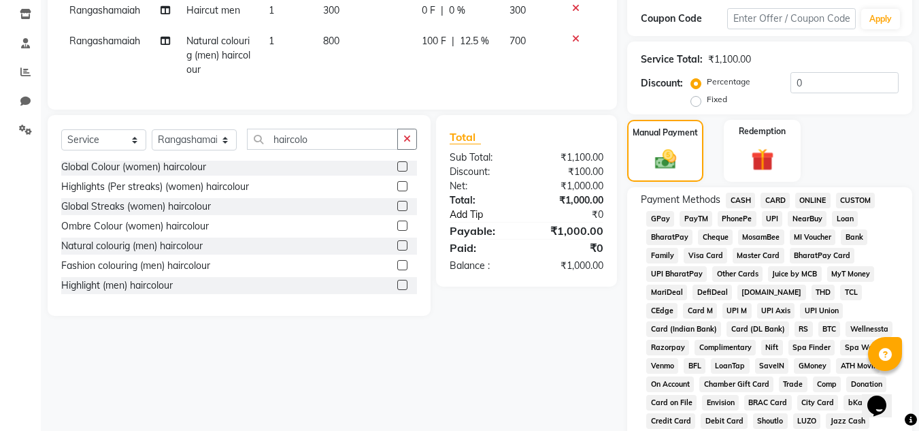
click at [475, 222] on link "Add Tip" at bounding box center [489, 214] width 101 height 14
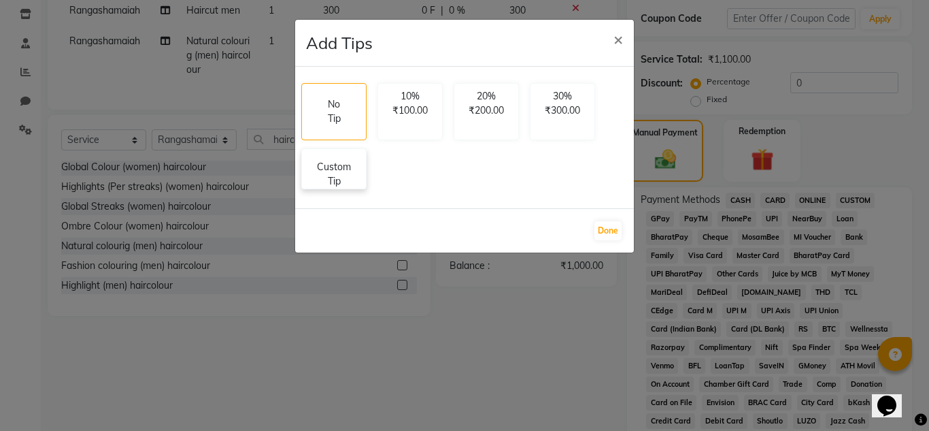
click at [339, 169] on p "Custom Tip" at bounding box center [334, 174] width 48 height 29
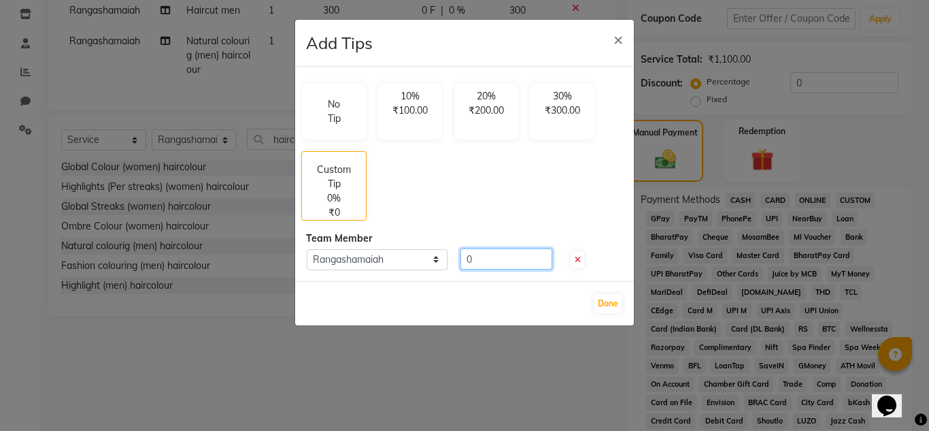
click at [471, 256] on input "0" at bounding box center [507, 258] width 92 height 21
click at [603, 303] on button "Done" at bounding box center [608, 303] width 27 height 19
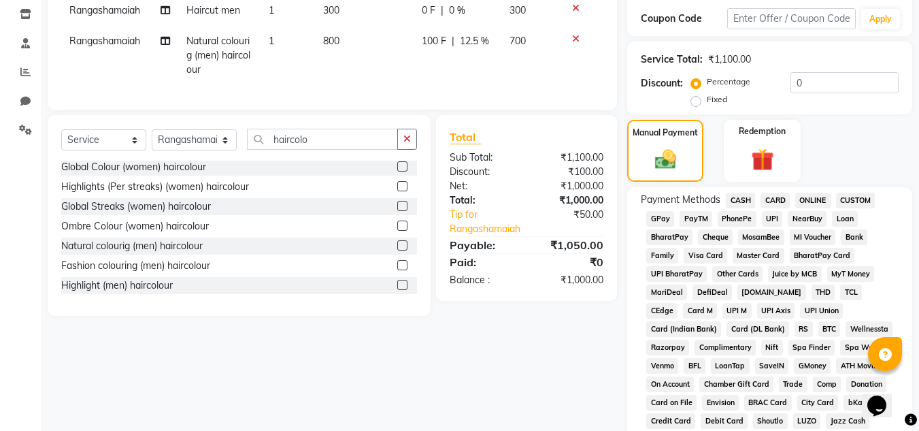
click at [730, 216] on span "PhonePe" at bounding box center [737, 219] width 39 height 16
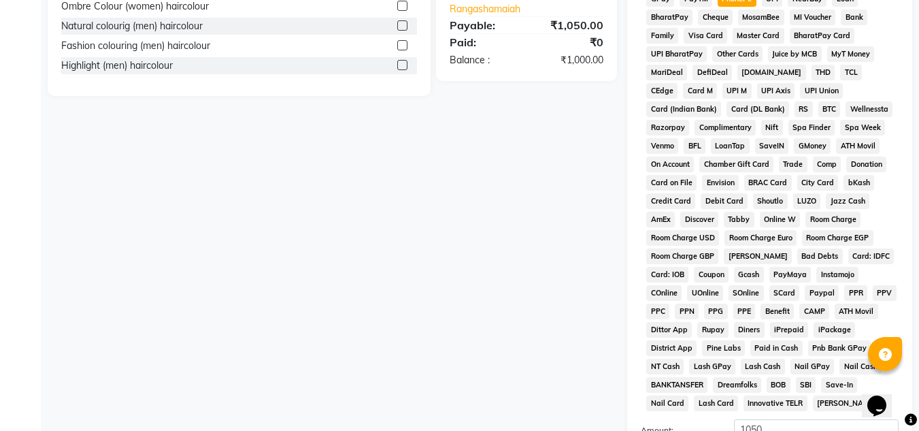
scroll to position [610, 0]
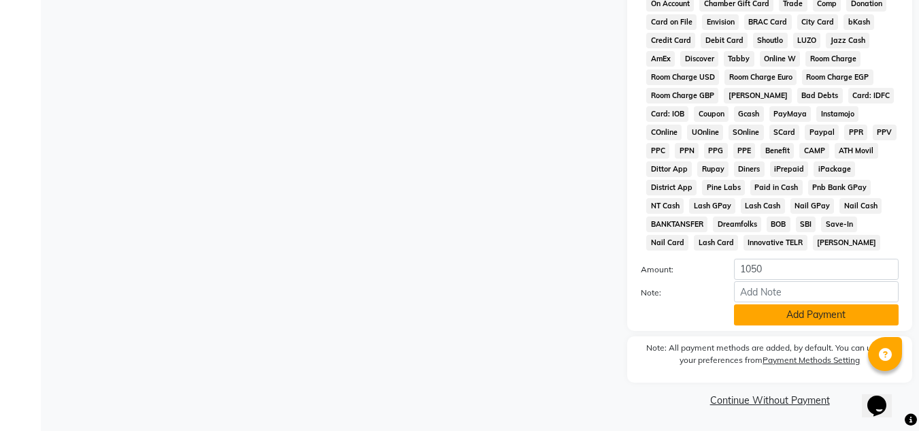
click at [797, 316] on button "Add Payment" at bounding box center [816, 314] width 165 height 21
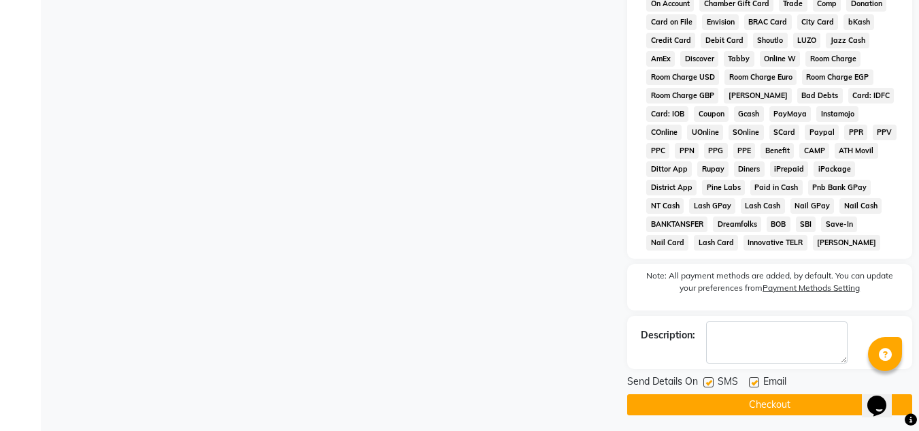
click at [708, 379] on label at bounding box center [708, 382] width 10 height 10
click at [708, 379] on input "checkbox" at bounding box center [707, 382] width 9 height 9
click at [752, 382] on label at bounding box center [754, 382] width 10 height 10
click at [752, 382] on input "checkbox" at bounding box center [753, 382] width 9 height 9
click at [759, 403] on button "Checkout" at bounding box center [769, 404] width 285 height 21
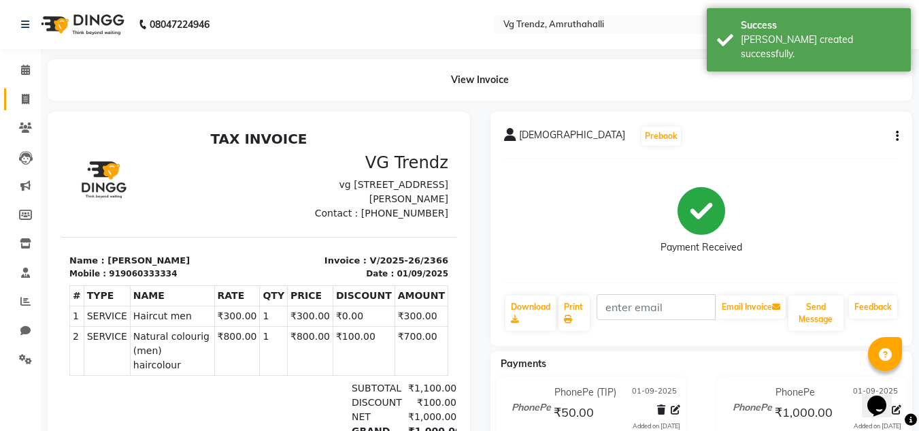
click at [18, 88] on link "Invoice" at bounding box center [20, 99] width 33 height 22
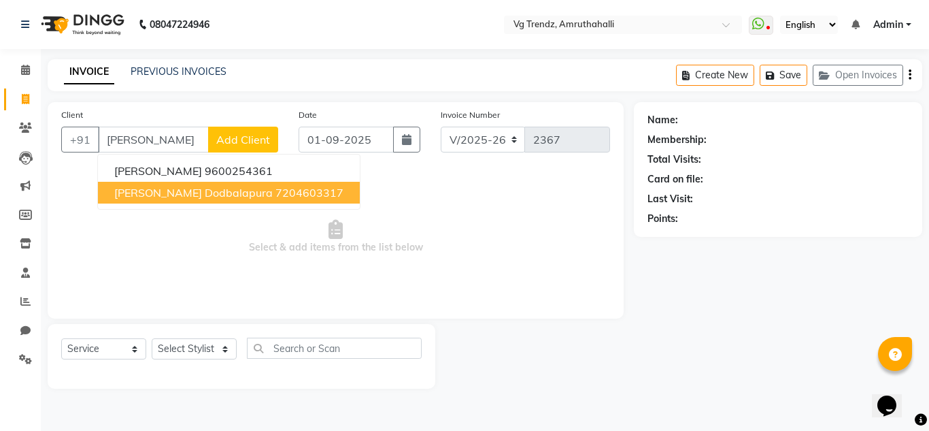
click at [174, 194] on span "[PERSON_NAME] Dodbalapura" at bounding box center [193, 193] width 159 height 14
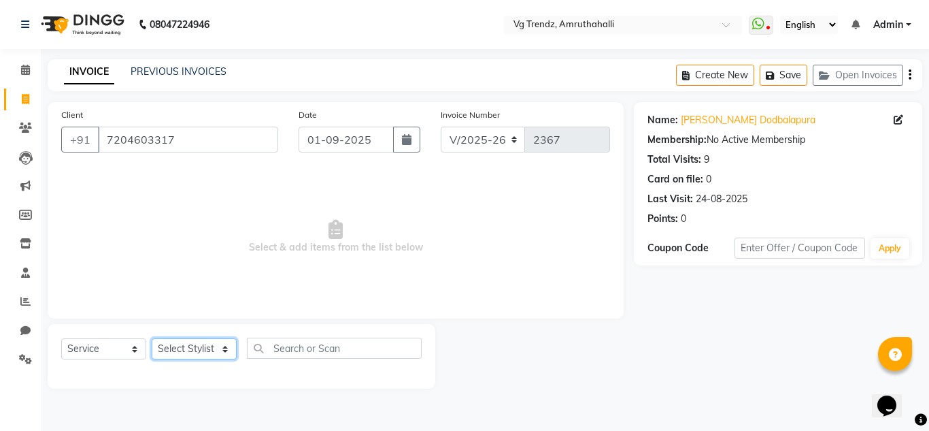
click at [195, 346] on select "Select Stylist Ashiwini N P Manjitha Chhetri Manjula S Mun Khan Naveen Kumar Ra…" at bounding box center [194, 348] width 85 height 21
click at [152, 338] on select "Select Stylist Ashiwini N P Manjitha Chhetri Manjula S Mun Khan Naveen Kumar Ra…" at bounding box center [194, 348] width 85 height 21
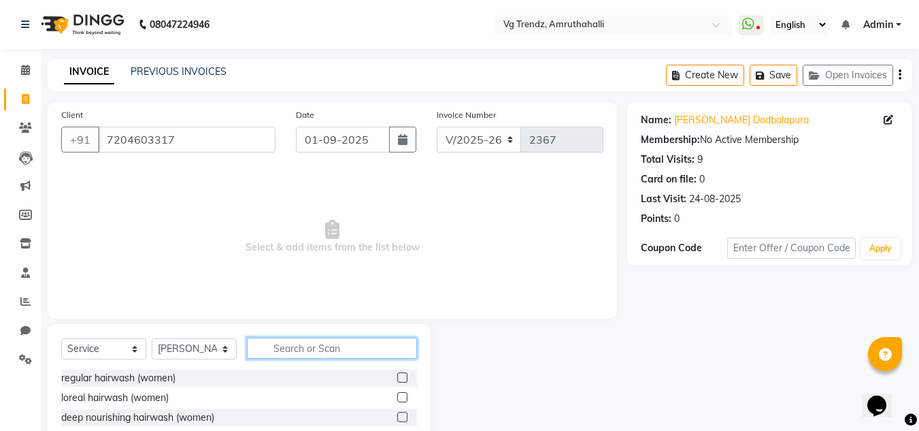
click at [322, 342] on input "text" at bounding box center [332, 347] width 170 height 21
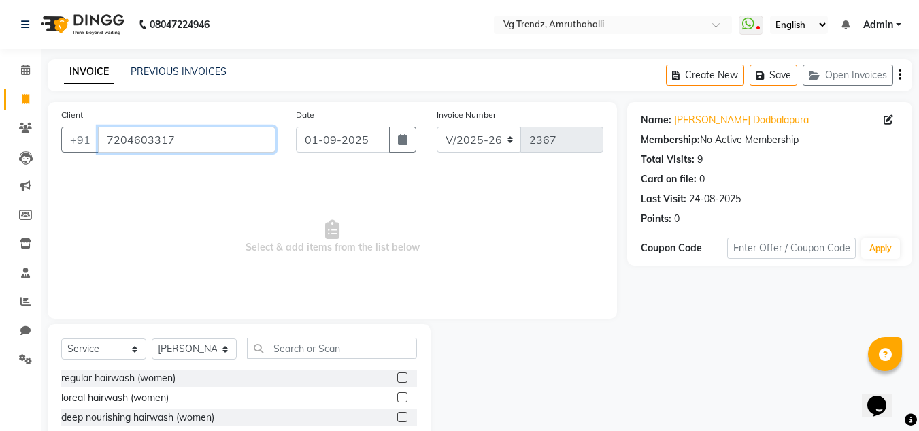
click at [188, 145] on input "7204603317" at bounding box center [187, 140] width 178 height 26
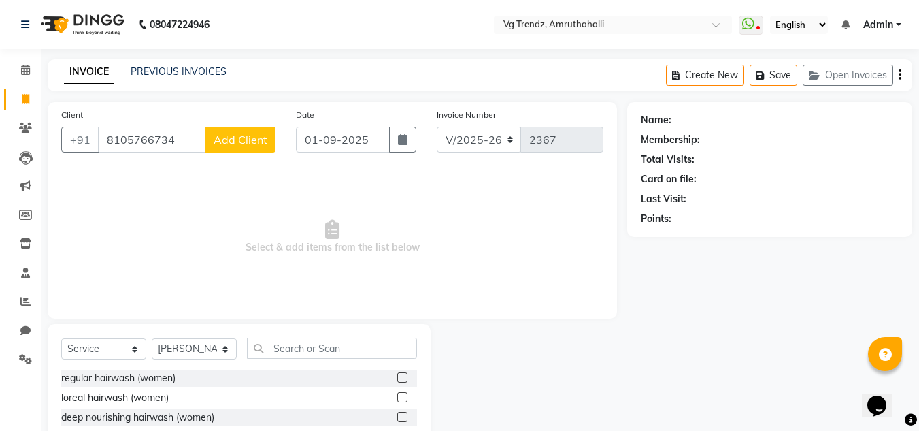
click at [237, 137] on span "Add Client" at bounding box center [241, 140] width 54 height 14
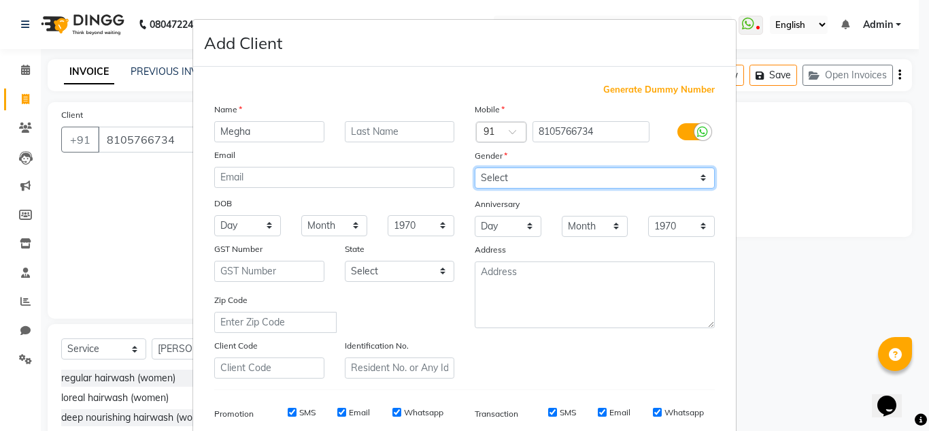
click at [529, 176] on select "Select Male Female Other Prefer Not To Say" at bounding box center [595, 177] width 240 height 21
click at [475, 167] on select "Select Male Female Other Prefer Not To Say" at bounding box center [595, 177] width 240 height 21
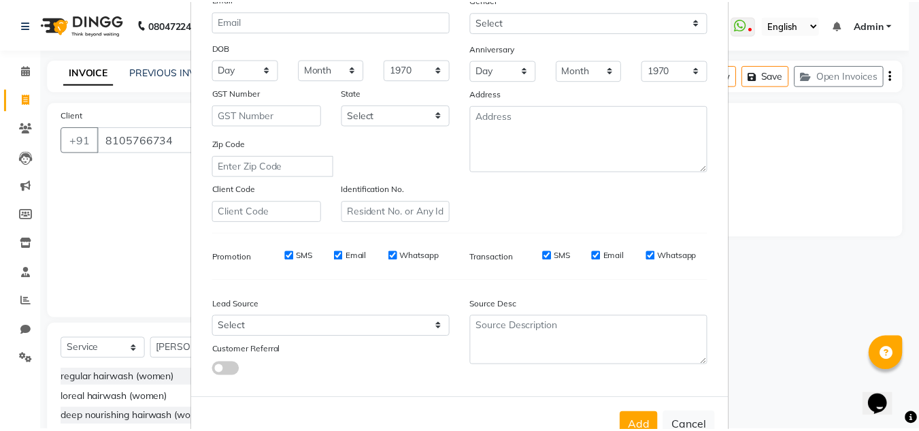
scroll to position [197, 0]
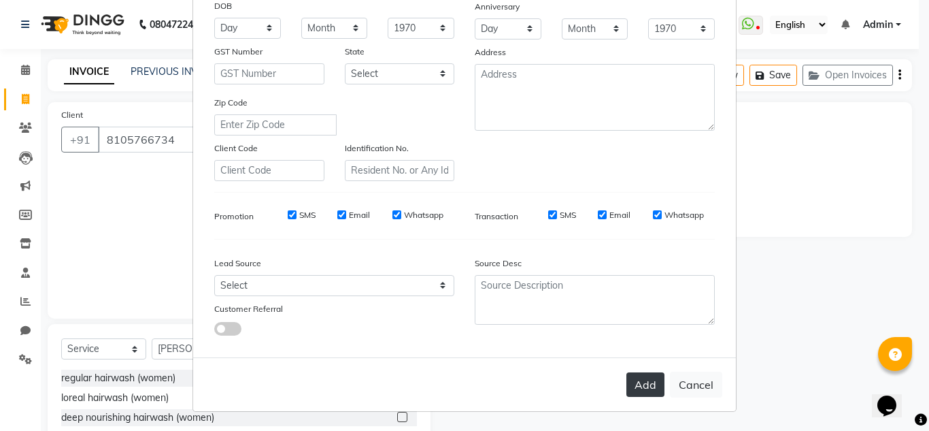
click at [627, 387] on button "Add" at bounding box center [646, 384] width 38 height 24
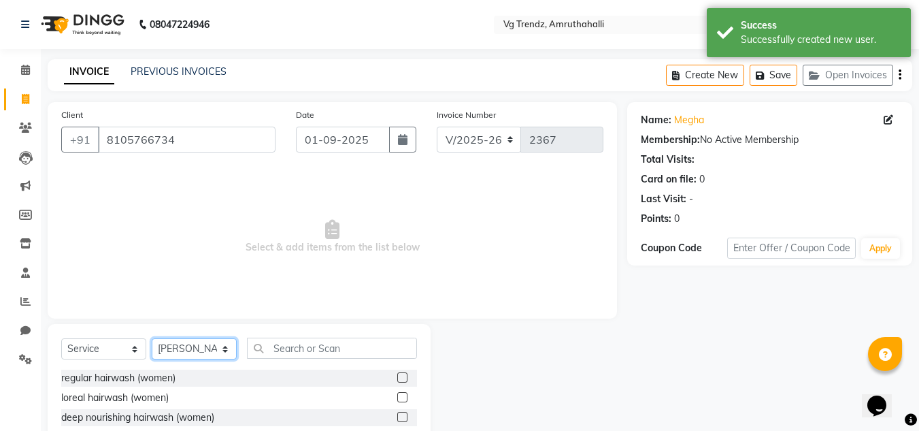
click at [223, 348] on select "Select Stylist Ashiwini N P Manjitha Chhetri Manjula S Mun Khan Naveen Kumar Ra…" at bounding box center [194, 348] width 85 height 21
click at [305, 344] on input "text" at bounding box center [332, 347] width 170 height 21
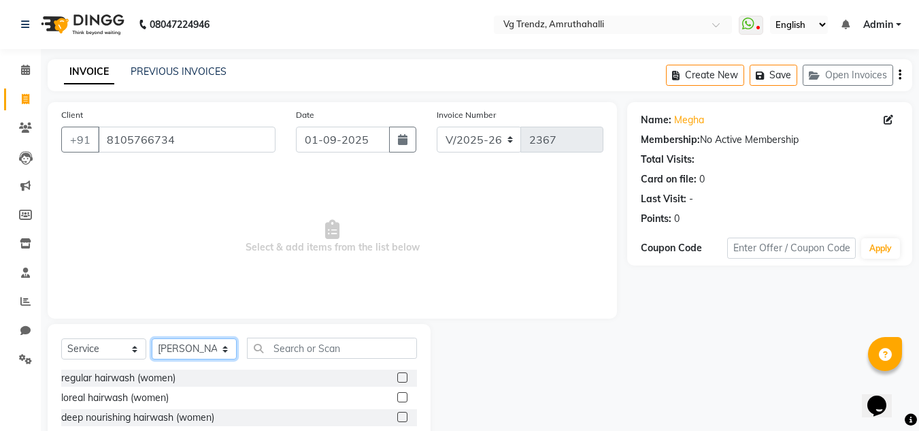
click at [207, 343] on select "Select Stylist Ashiwini N P Manjitha Chhetri Manjula S Mun Khan Naveen Kumar Ra…" at bounding box center [194, 348] width 85 height 21
click at [152, 338] on select "Select Stylist Ashiwini N P Manjitha Chhetri Manjula S Mun Khan Naveen Kumar Ra…" at bounding box center [194, 348] width 85 height 21
click at [297, 344] on input "text" at bounding box center [332, 347] width 170 height 21
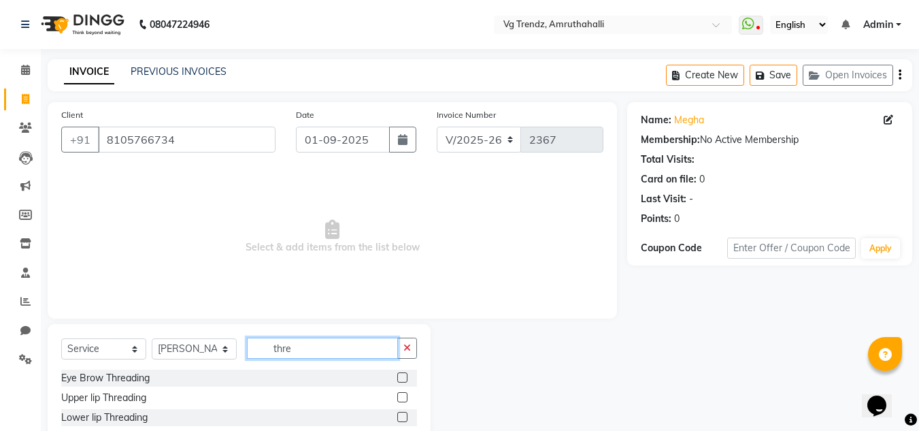
scroll to position [112, 0]
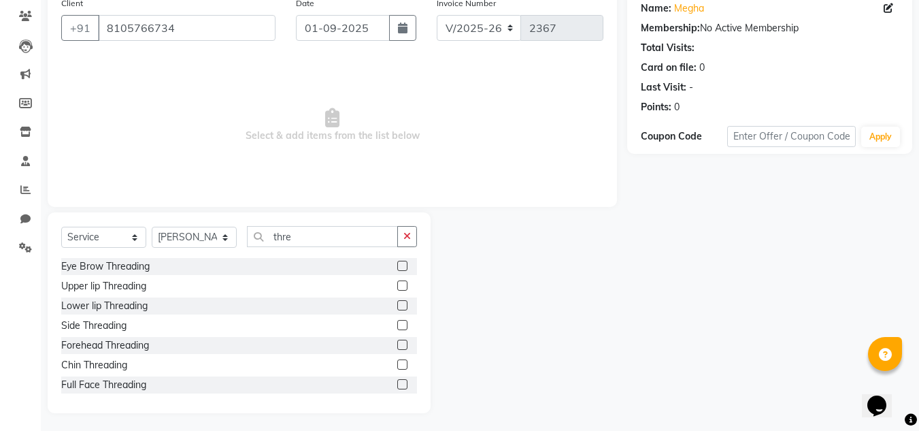
click at [397, 265] on label at bounding box center [402, 266] width 10 height 10
click at [397, 265] on input "checkbox" at bounding box center [401, 266] width 9 height 9
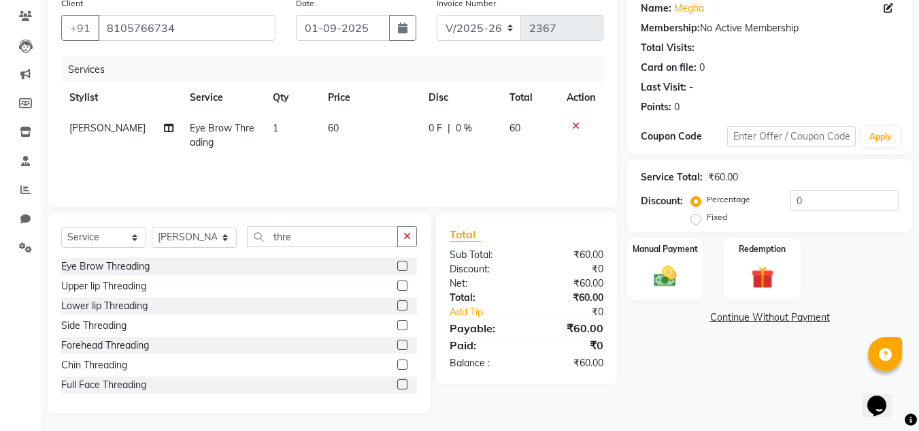
click at [397, 287] on label at bounding box center [402, 285] width 10 height 10
click at [397, 287] on input "checkbox" at bounding box center [401, 286] width 9 height 9
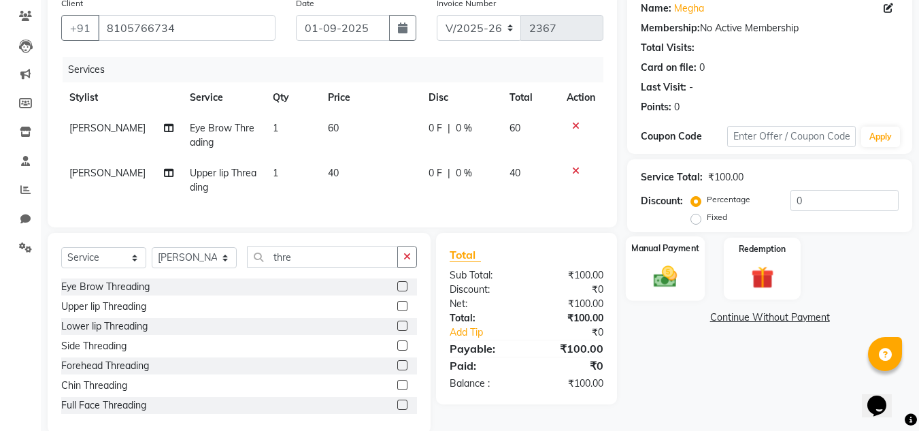
click at [642, 266] on div "Manual Payment" at bounding box center [666, 268] width 80 height 65
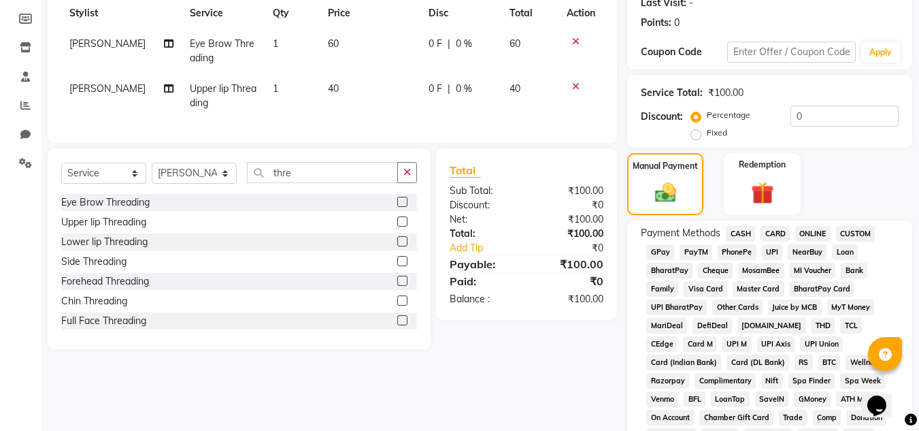
scroll to position [209, 0]
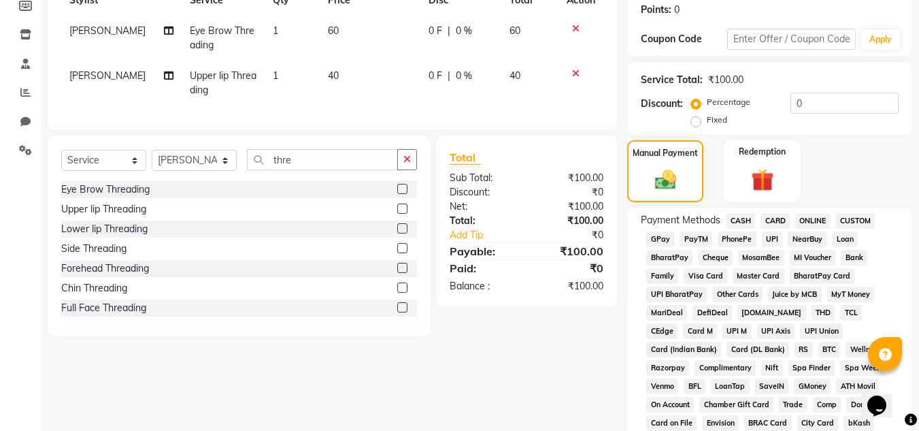
click at [735, 235] on span "PhonePe" at bounding box center [737, 239] width 39 height 16
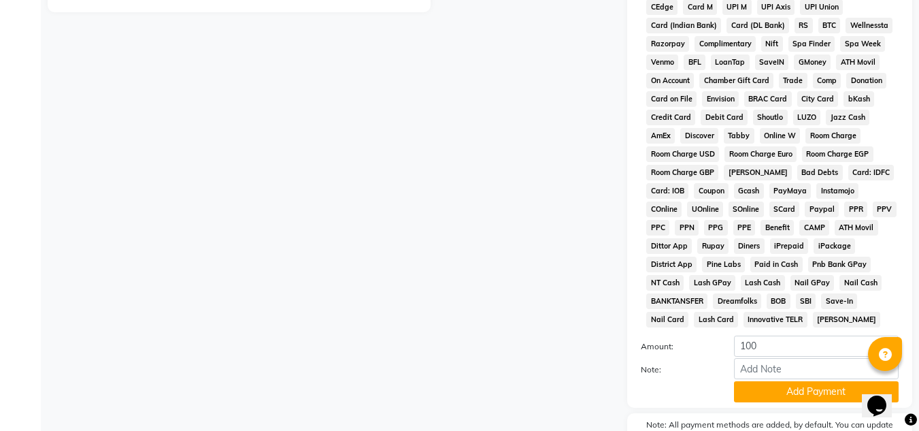
scroll to position [610, 0]
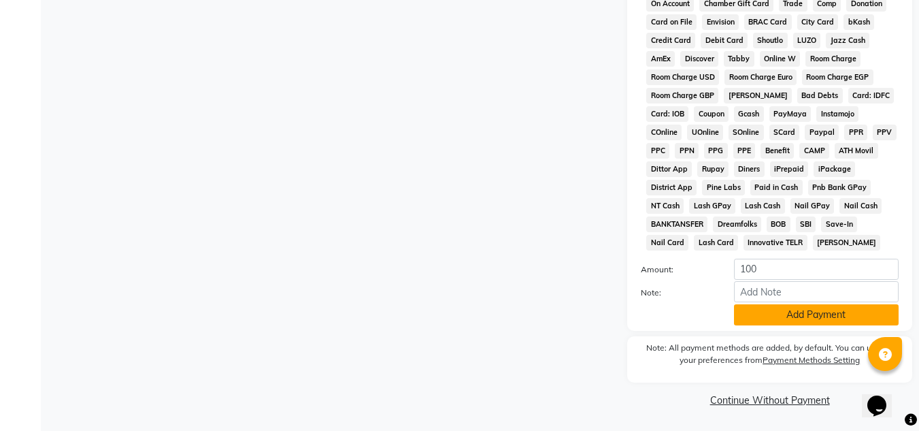
click at [786, 312] on button "Add Payment" at bounding box center [816, 314] width 165 height 21
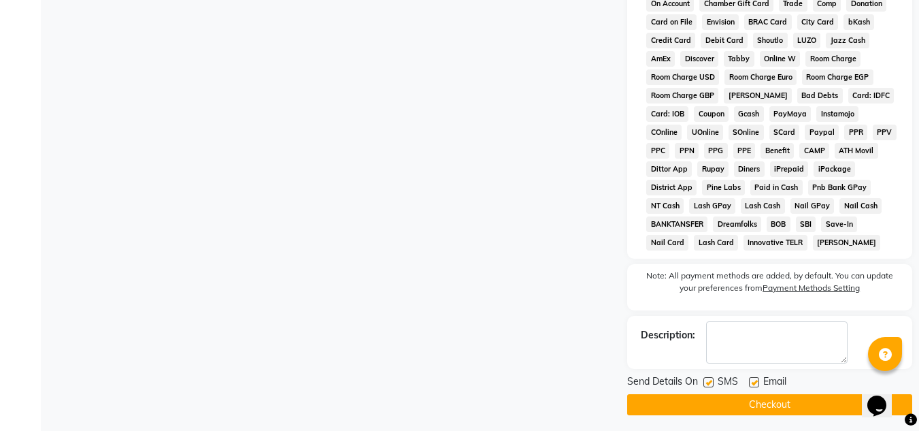
click at [708, 382] on label at bounding box center [708, 382] width 10 height 10
click at [708, 382] on input "checkbox" at bounding box center [707, 382] width 9 height 9
click at [756, 384] on label at bounding box center [754, 382] width 10 height 10
click at [756, 384] on input "checkbox" at bounding box center [753, 382] width 9 height 9
click at [759, 412] on button "Checkout" at bounding box center [769, 404] width 285 height 21
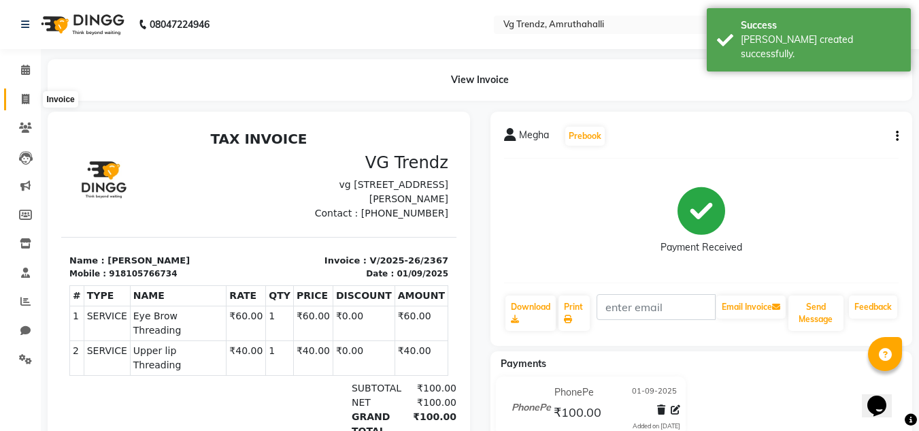
click at [22, 103] on icon at bounding box center [25, 99] width 7 height 10
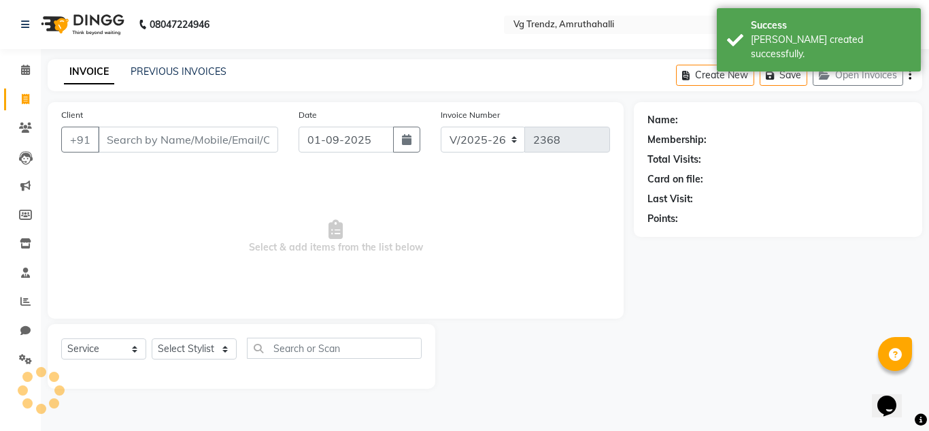
click at [129, 149] on input "Client" at bounding box center [188, 140] width 180 height 26
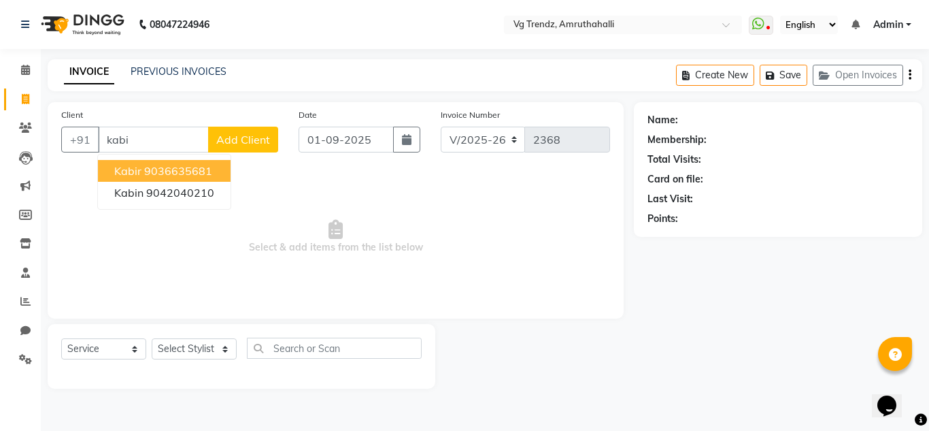
click at [148, 167] on ngb-highlight "9036635681" at bounding box center [178, 171] width 68 height 14
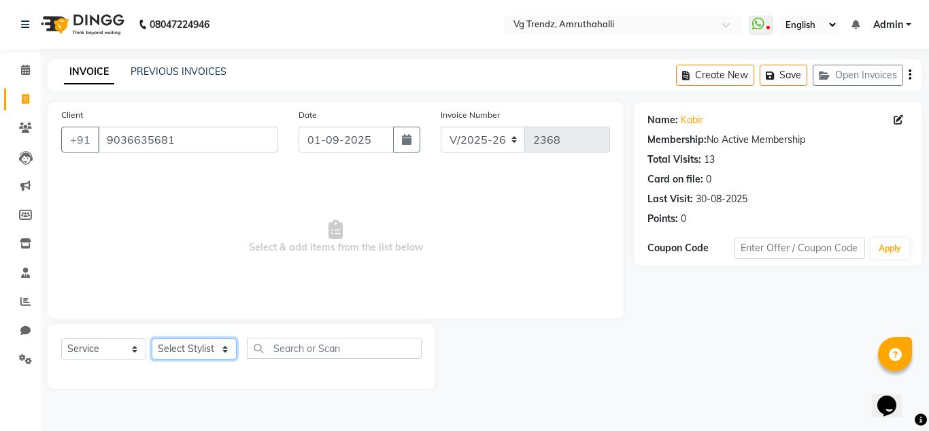
click at [188, 347] on select "Select Stylist Ashiwini N P Manjitha Chhetri Manjula S Mun Khan Naveen Kumar Ra…" at bounding box center [194, 348] width 85 height 21
click at [152, 338] on select "Select Stylist Ashiwini N P Manjitha Chhetri Manjula S Mun Khan Naveen Kumar Ra…" at bounding box center [194, 348] width 85 height 21
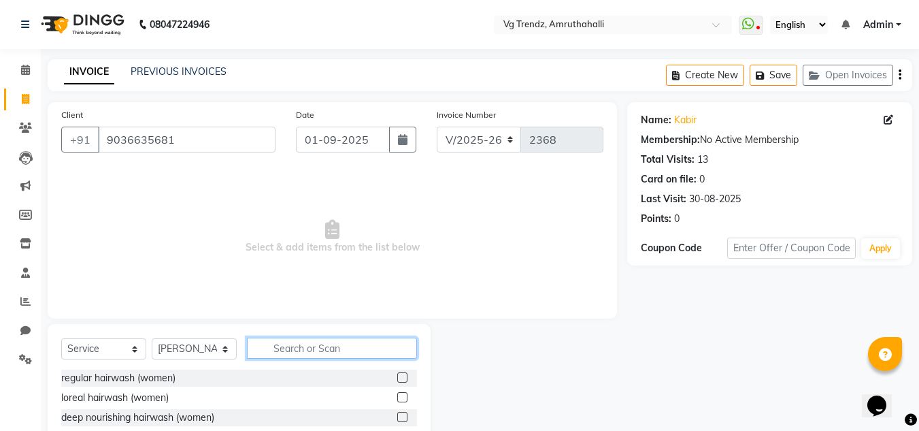
click at [322, 348] on input "text" at bounding box center [332, 347] width 170 height 21
click at [407, 376] on label at bounding box center [402, 377] width 10 height 10
click at [406, 376] on input "checkbox" at bounding box center [401, 377] width 9 height 9
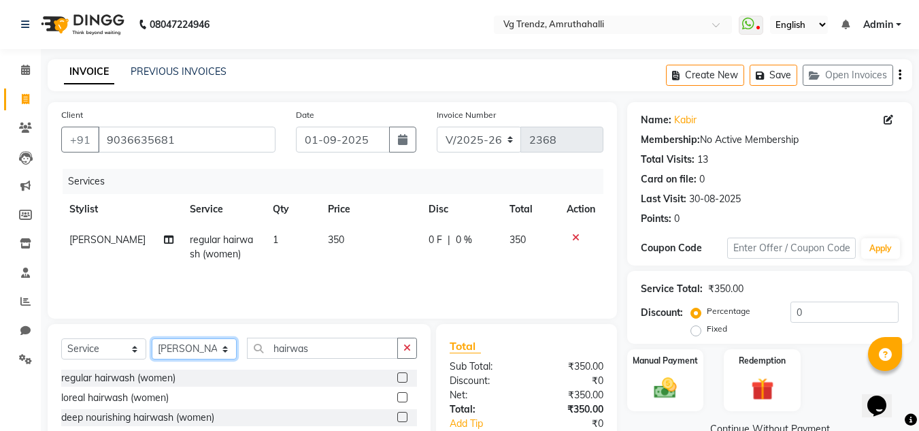
click at [212, 347] on select "Select Stylist Ashiwini N P Manjitha Chhetri Manjula S Mun Khan Naveen Kumar Ra…" at bounding box center [194, 348] width 85 height 21
click at [152, 338] on select "Select Stylist Ashiwini N P Manjitha Chhetri Manjula S Mun Khan Naveen Kumar Ra…" at bounding box center [194, 348] width 85 height 21
click at [341, 341] on input "hairwas" at bounding box center [322, 347] width 151 height 21
click at [84, 350] on select "Select Service Product Membership Package Voucher Prepaid Gift Card" at bounding box center [103, 348] width 85 height 21
click at [61, 338] on select "Select Service Product Membership Package Voucher Prepaid Gift Card" at bounding box center [103, 348] width 85 height 21
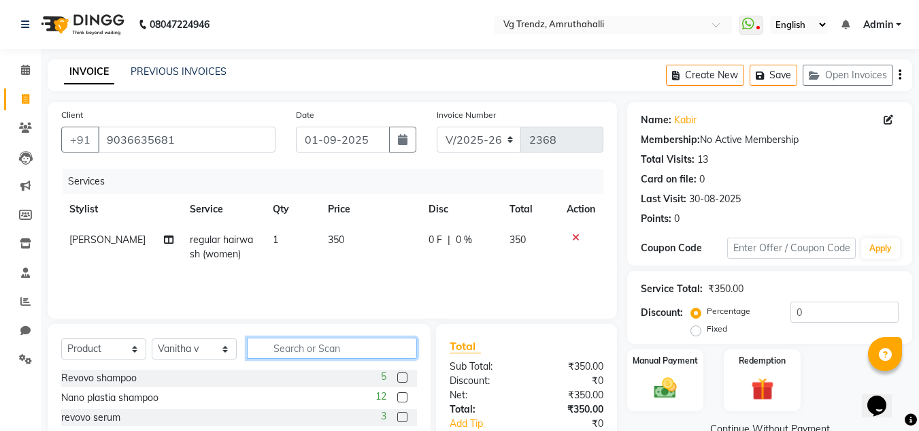
click at [311, 344] on input "text" at bounding box center [332, 347] width 170 height 21
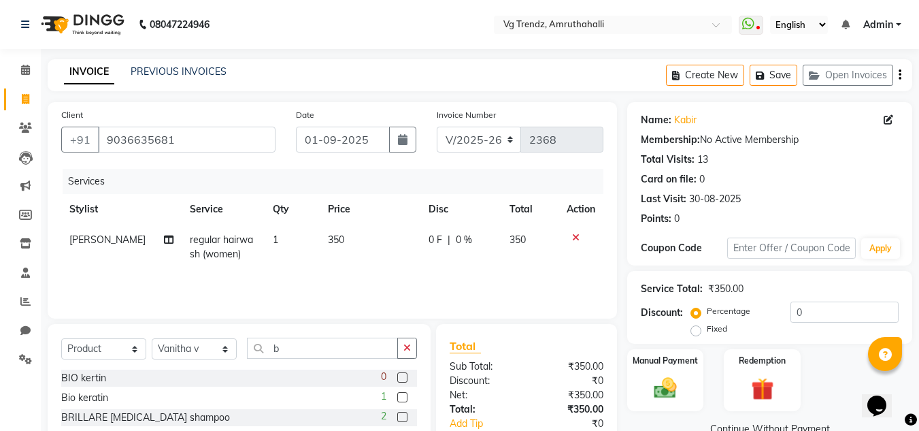
click at [397, 394] on label at bounding box center [402, 397] width 10 height 10
click at [397, 394] on input "checkbox" at bounding box center [401, 397] width 9 height 9
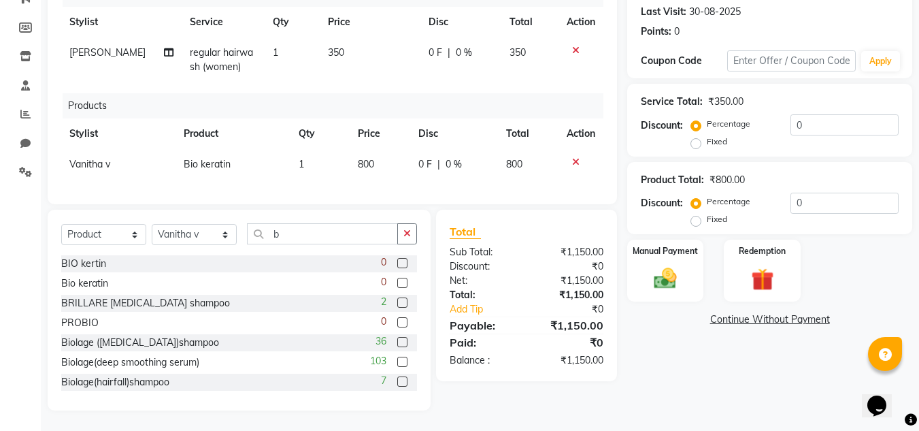
scroll to position [197, 0]
click at [397, 284] on label at bounding box center [402, 283] width 10 height 10
click at [397, 284] on input "checkbox" at bounding box center [401, 283] width 9 height 9
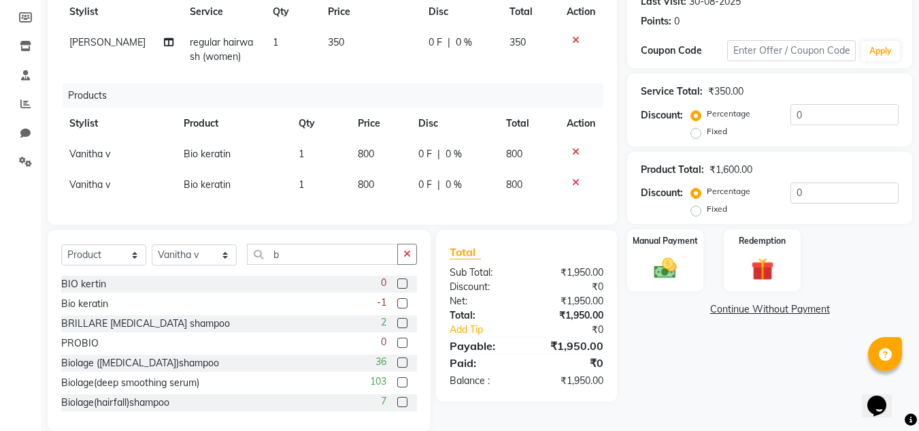
click at [571, 182] on div at bounding box center [581, 183] width 29 height 10
click at [576, 180] on icon at bounding box center [575, 183] width 7 height 10
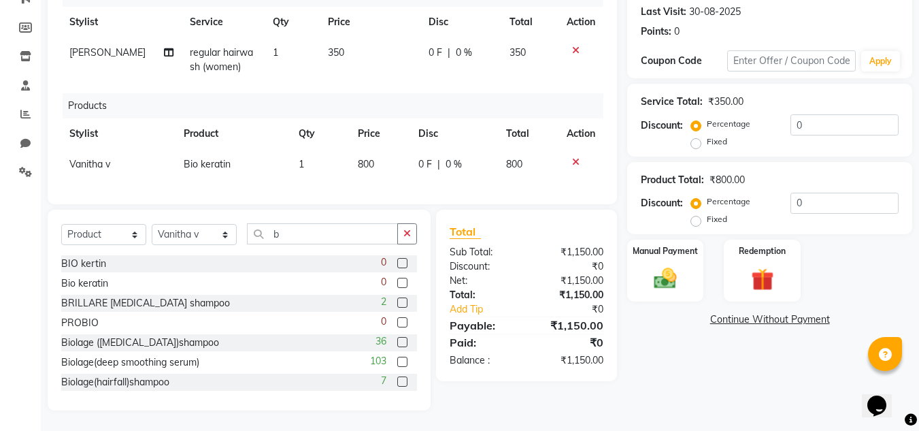
click at [576, 157] on icon at bounding box center [575, 162] width 7 height 10
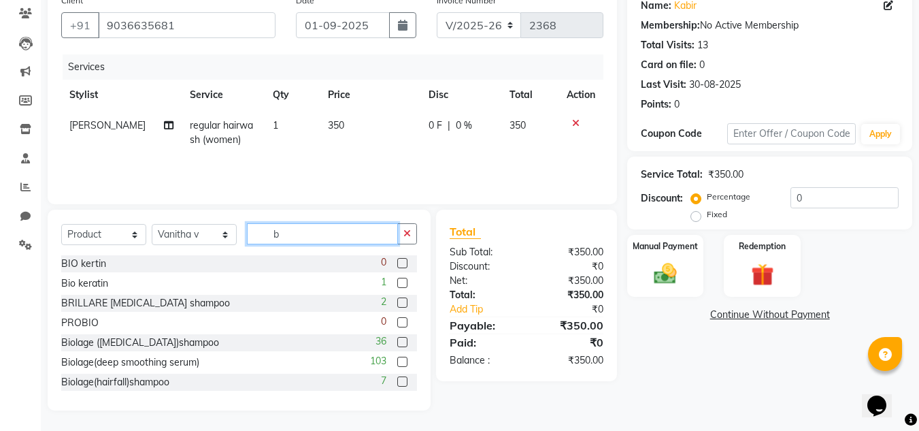
click at [320, 226] on input "b" at bounding box center [322, 233] width 151 height 21
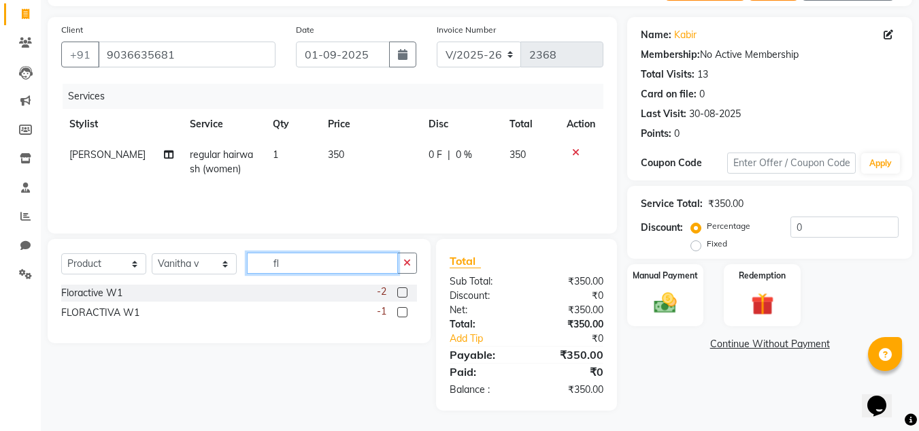
scroll to position [85, 0]
click at [403, 289] on label at bounding box center [402, 292] width 10 height 10
click at [403, 289] on input "checkbox" at bounding box center [401, 292] width 9 height 9
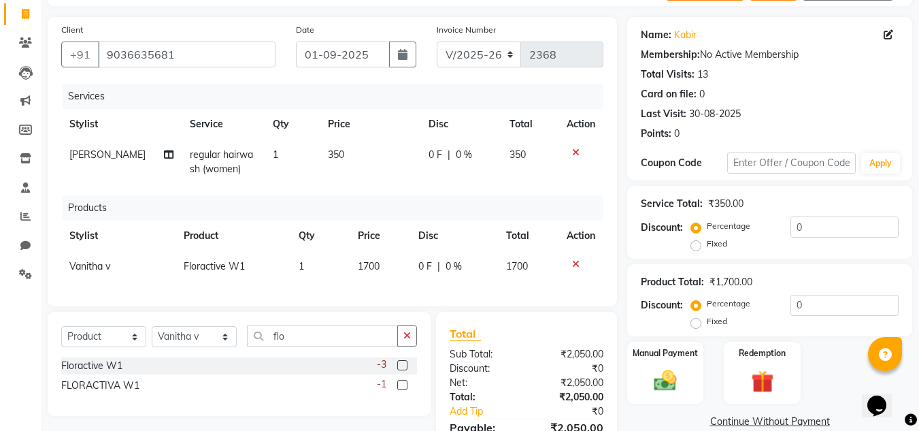
click at [405, 390] on label at bounding box center [402, 385] width 10 height 10
click at [405, 390] on input "checkbox" at bounding box center [401, 385] width 9 height 9
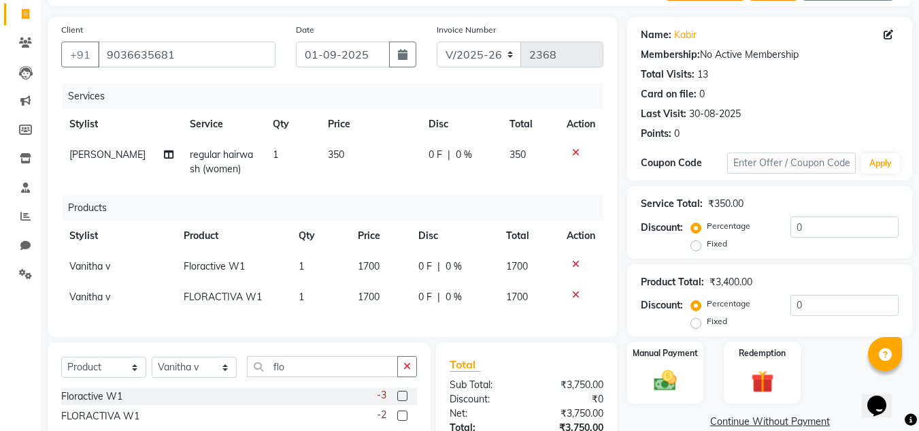
scroll to position [199, 0]
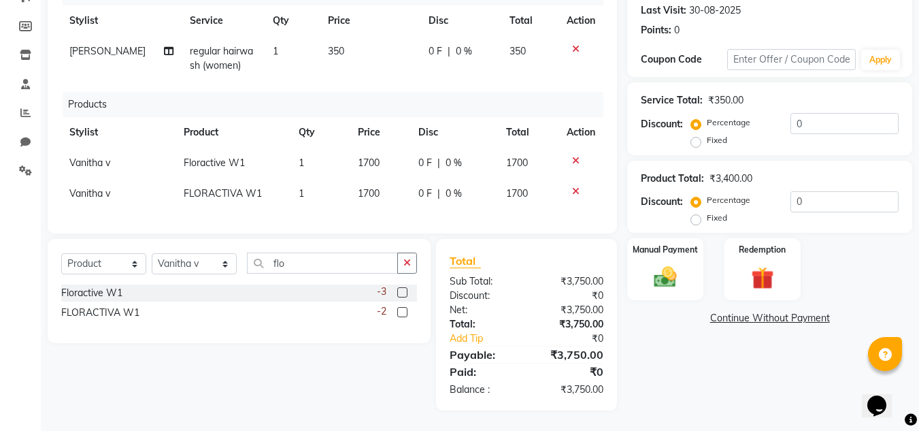
click at [435, 44] on span "0 F" at bounding box center [436, 51] width 14 height 14
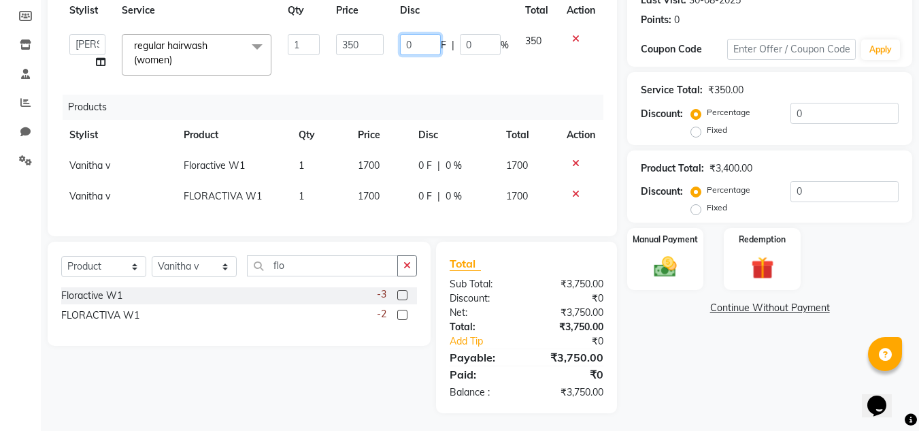
click at [423, 45] on input "0" at bounding box center [420, 44] width 41 height 21
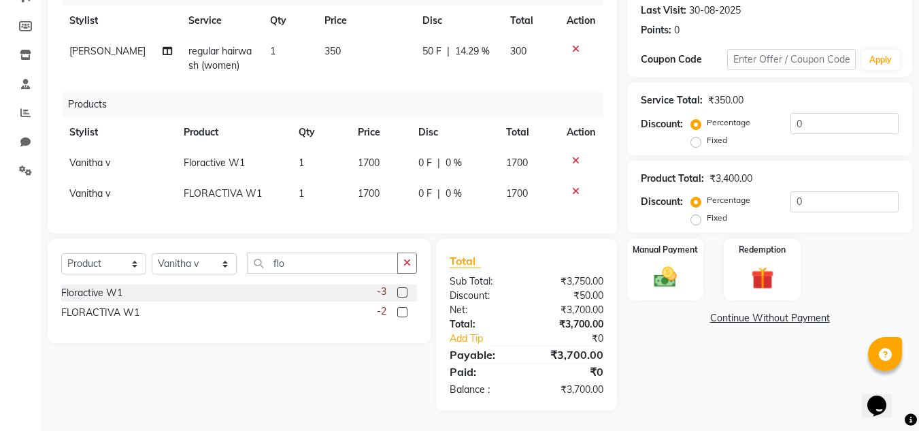
click at [350, 96] on div "Products" at bounding box center [338, 104] width 551 height 25
click at [657, 276] on img at bounding box center [665, 277] width 38 height 27
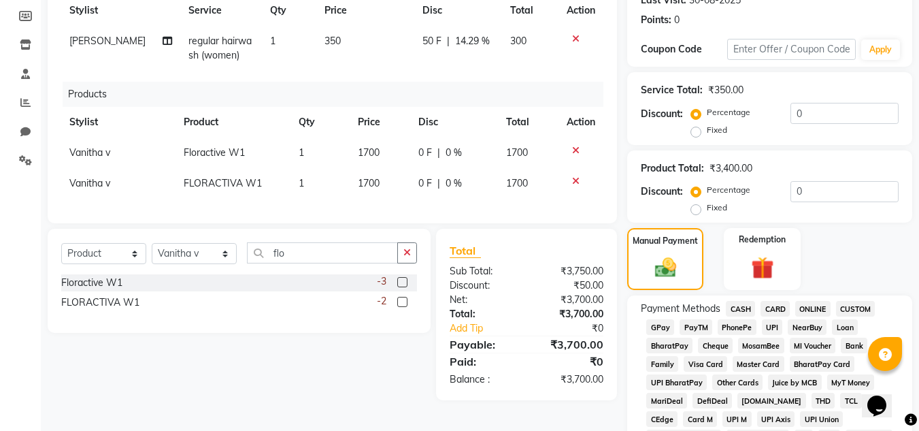
click at [737, 327] on span "PhonePe" at bounding box center [737, 327] width 39 height 16
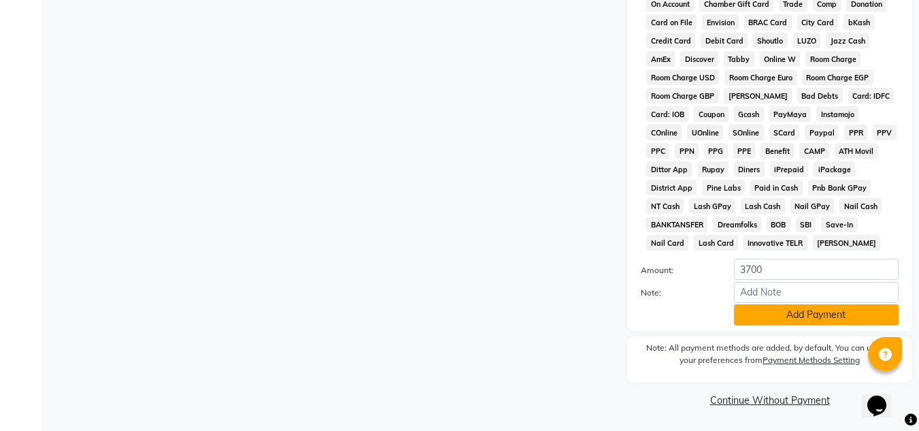
scroll to position [684, 0]
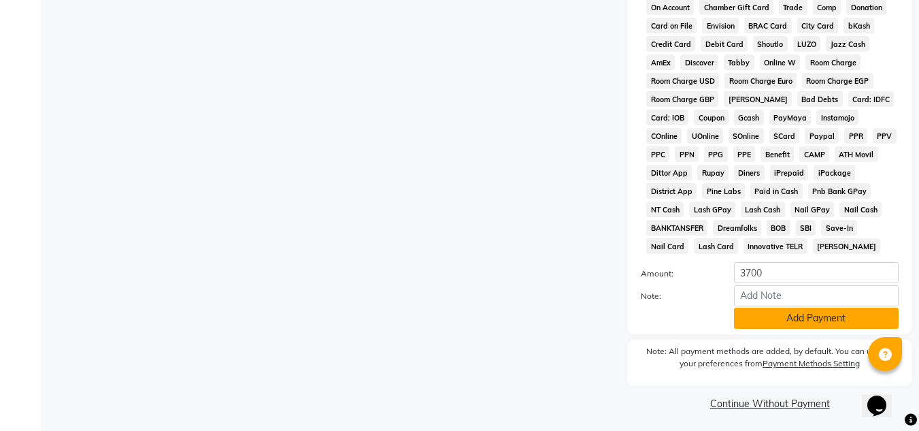
click at [803, 322] on button "Add Payment" at bounding box center [816, 317] width 165 height 21
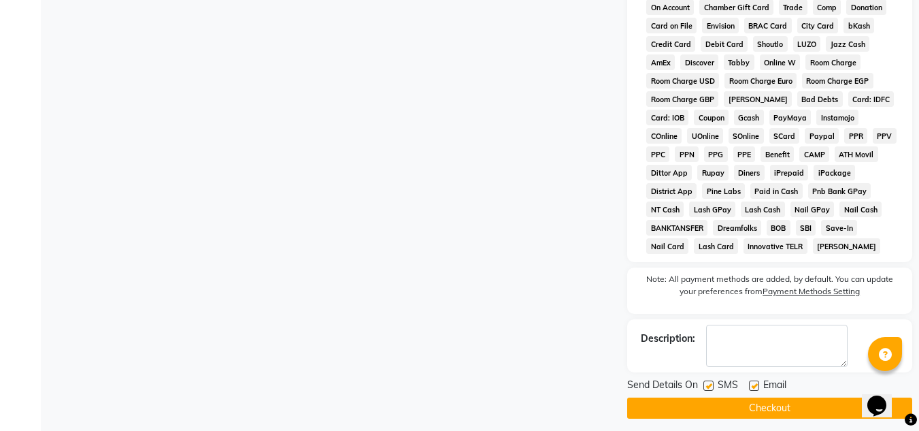
scroll to position [692, 0]
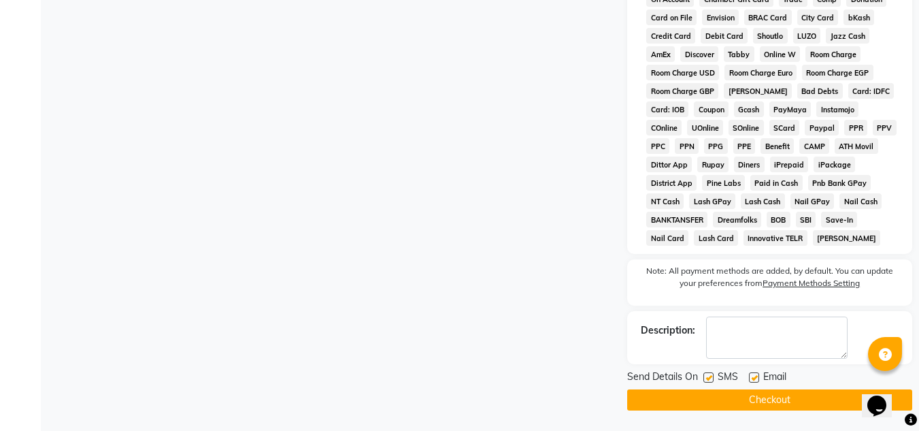
drag, startPoint x: 926, startPoint y: 307, endPoint x: 13, endPoint y: 14, distance: 958.9
click at [710, 372] on label at bounding box center [708, 377] width 10 height 10
click at [710, 373] on input "checkbox" at bounding box center [707, 377] width 9 height 9
click at [753, 378] on label at bounding box center [754, 377] width 10 height 10
click at [753, 378] on input "checkbox" at bounding box center [753, 377] width 9 height 9
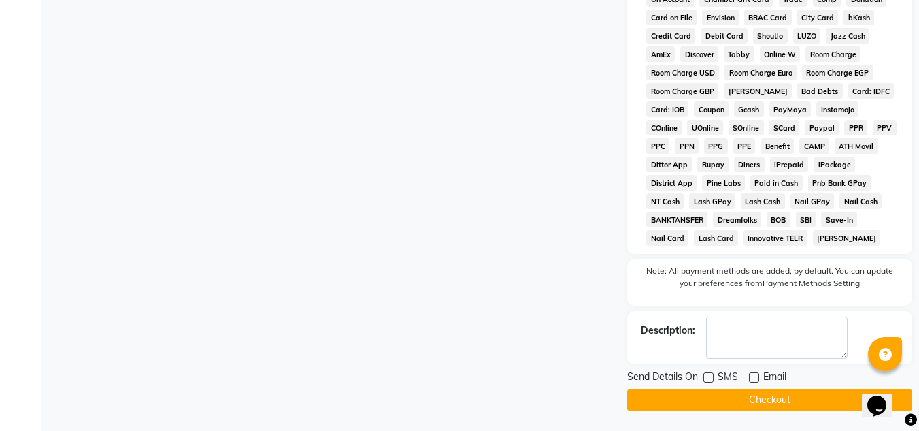
click at [755, 396] on button "Checkout" at bounding box center [769, 399] width 285 height 21
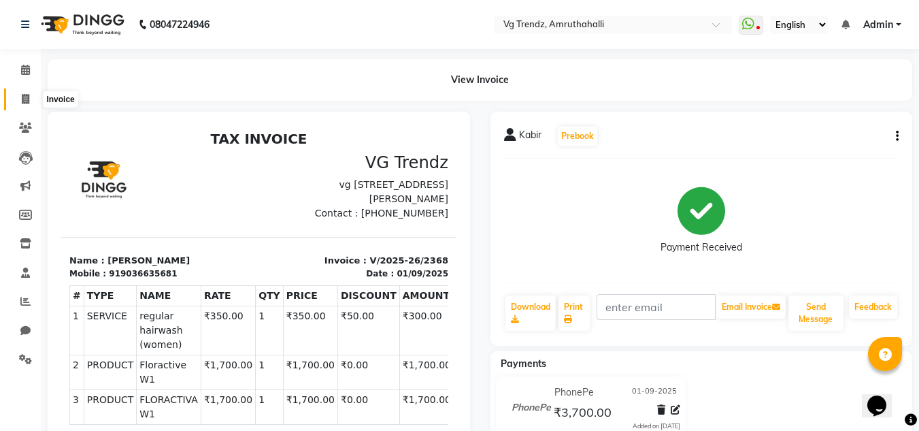
click at [29, 95] on icon at bounding box center [25, 99] width 7 height 10
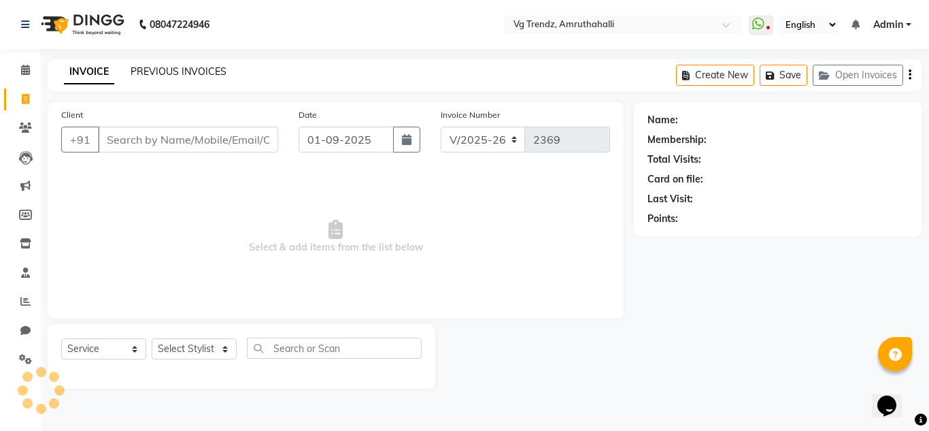
click at [206, 67] on link "PREVIOUS INVOICES" at bounding box center [179, 71] width 96 height 12
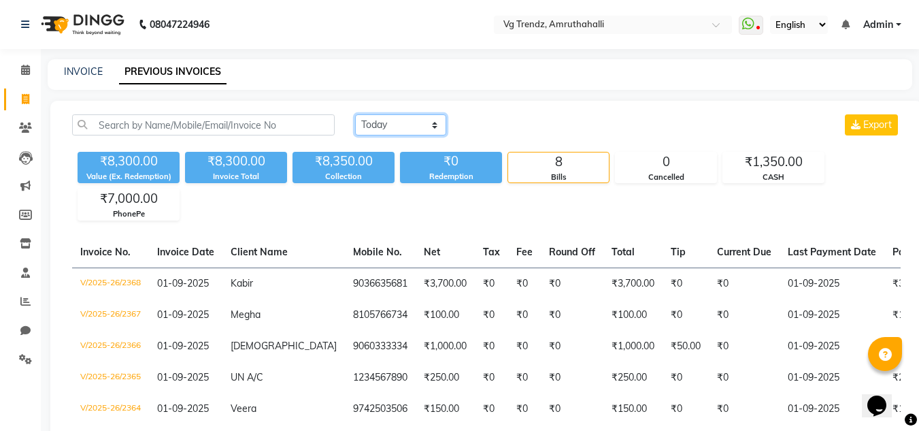
click at [414, 120] on select "Today Yesterday Custom Range" at bounding box center [400, 124] width 91 height 21
click at [432, 227] on div "Today Yesterday Custom Range Export ₹8,300.00 Value (Ex. Redemption) ₹8,300.00 …" at bounding box center [486, 336] width 872 height 471
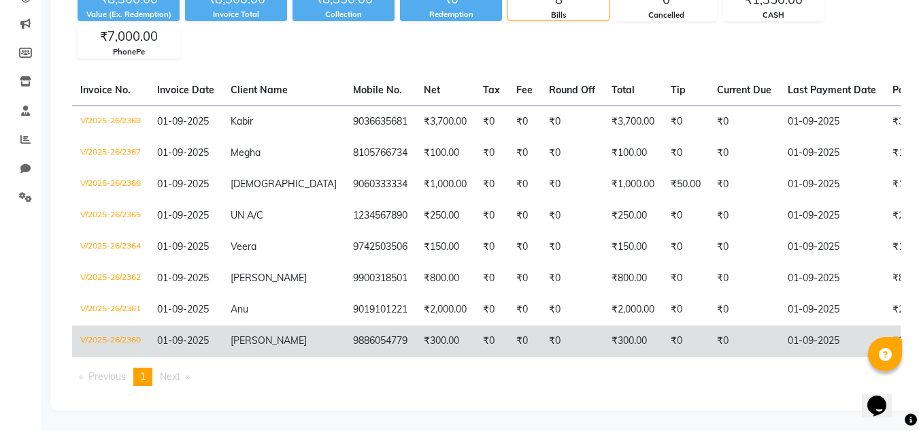
click at [709, 325] on td "₹0" at bounding box center [744, 340] width 71 height 31
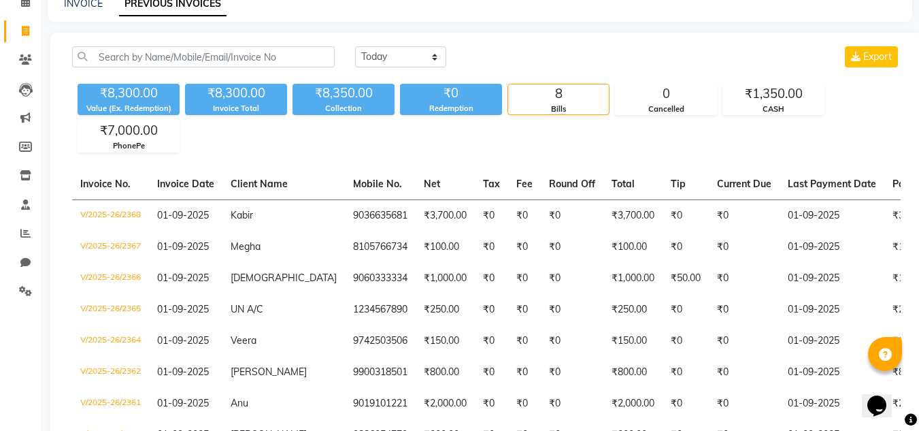
scroll to position [0, 0]
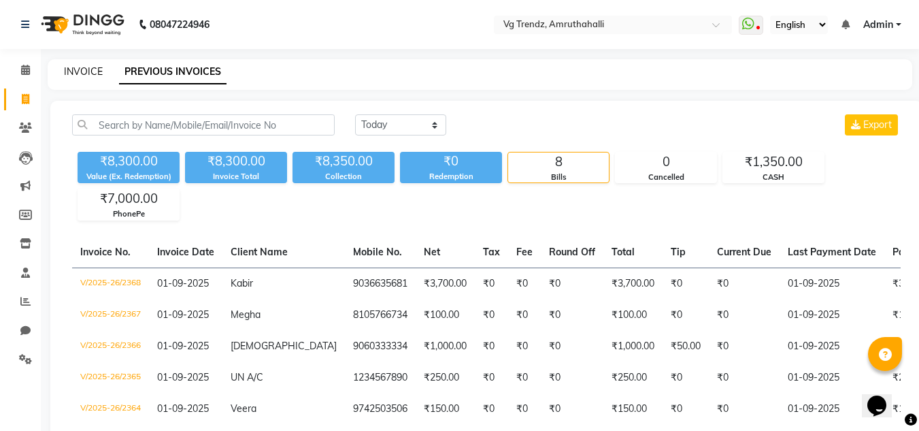
click at [92, 74] on link "INVOICE" at bounding box center [83, 71] width 39 height 12
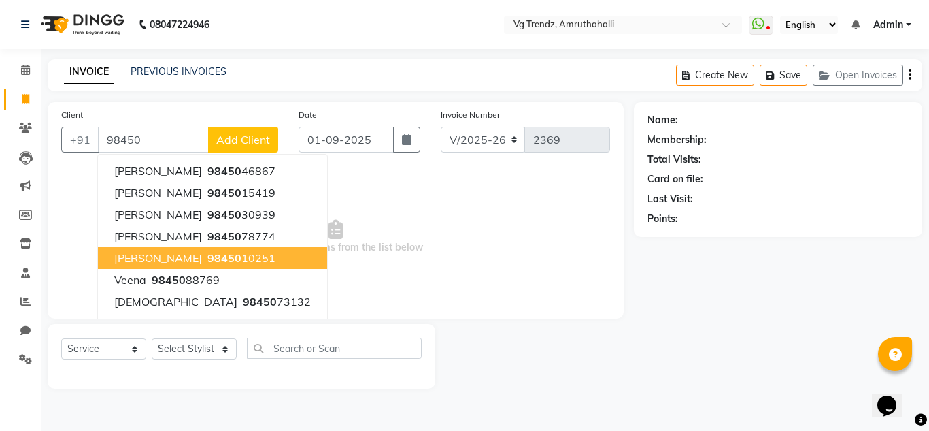
click at [221, 249] on button "Mamatha sharma 98450 10251" at bounding box center [212, 258] width 229 height 22
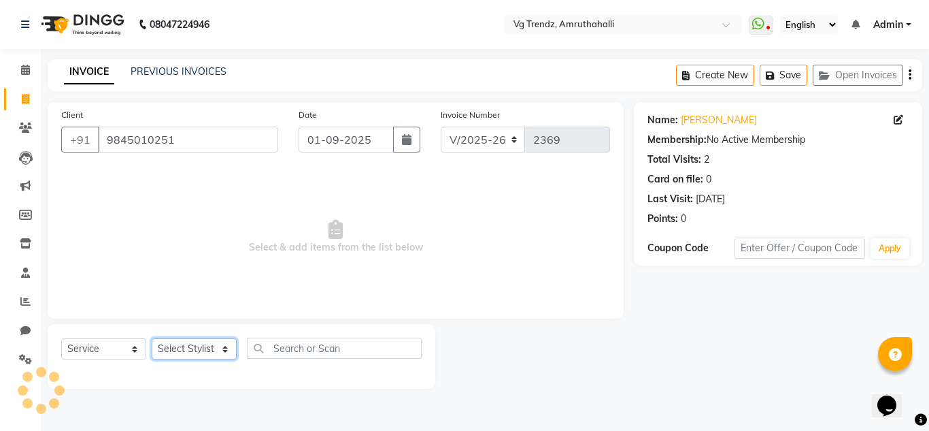
click at [199, 348] on select "Select Stylist Ashiwini N P Manjitha Chhetri Manjula S Mun Khan Naveen Kumar Ra…" at bounding box center [194, 348] width 85 height 21
click at [152, 338] on select "Select Stylist Ashiwini N P Manjitha Chhetri Manjula S Mun Khan Naveen Kumar Ra…" at bounding box center [194, 348] width 85 height 21
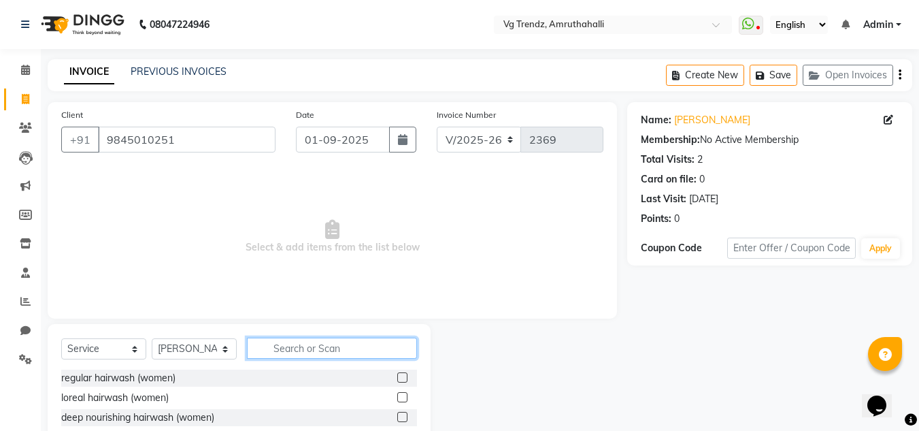
click at [305, 346] on input "text" at bounding box center [332, 347] width 170 height 21
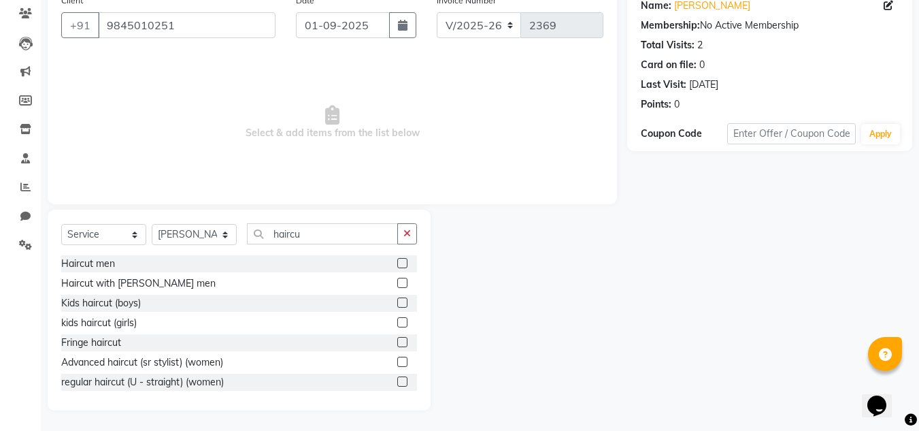
click at [397, 363] on label at bounding box center [402, 361] width 10 height 10
click at [397, 363] on input "checkbox" at bounding box center [401, 362] width 9 height 9
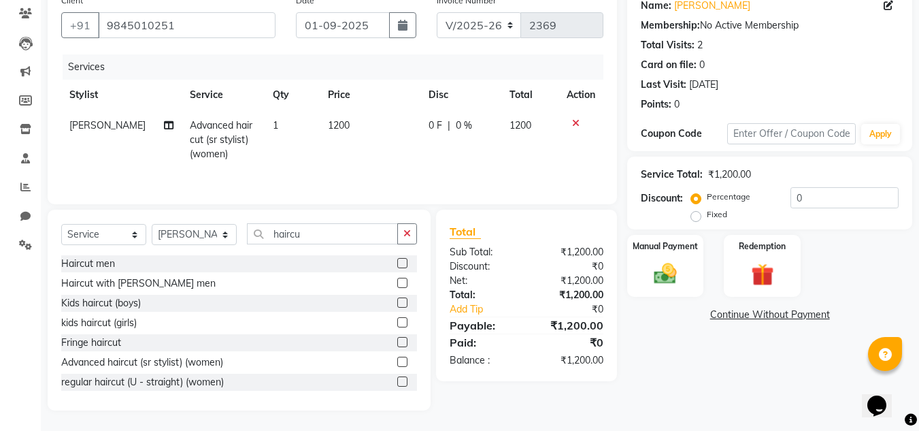
click at [335, 123] on span "1200" at bounding box center [339, 125] width 22 height 12
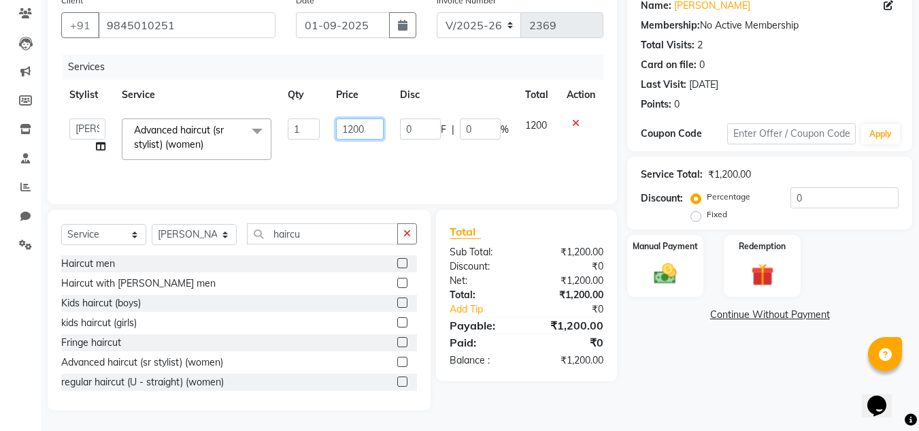
click at [357, 134] on input "1200" at bounding box center [359, 128] width 47 height 21
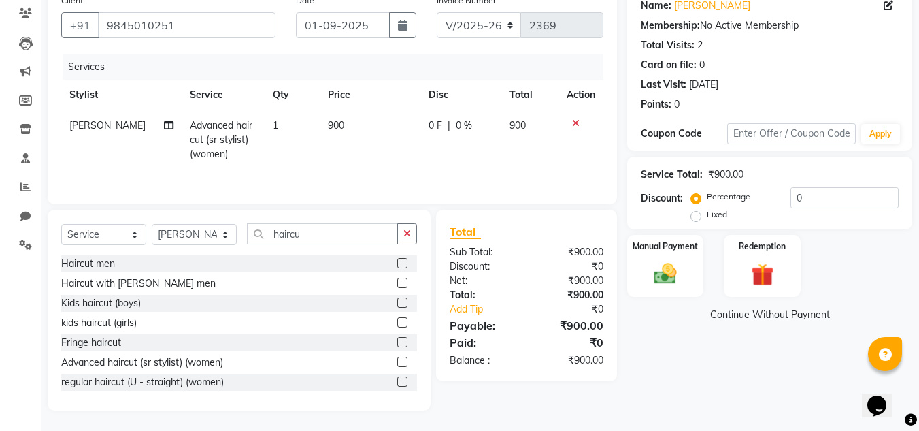
click at [361, 148] on td "900" at bounding box center [370, 139] width 101 height 59
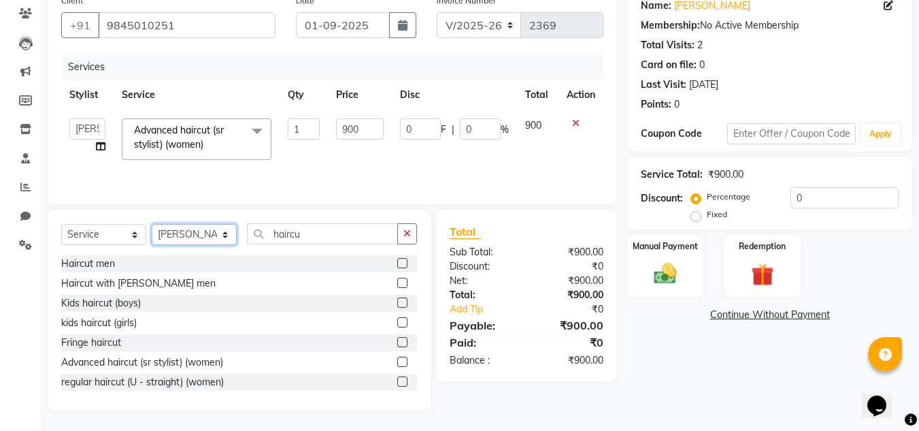
click at [226, 233] on select "Select Stylist Ashiwini N P Manjitha Chhetri Manjula S Mun Khan Naveen Kumar Ra…" at bounding box center [194, 234] width 85 height 21
click at [152, 224] on select "Select Stylist Ashiwini N P Manjitha Chhetri Manjula S Mun Khan Naveen Kumar Ra…" at bounding box center [194, 234] width 85 height 21
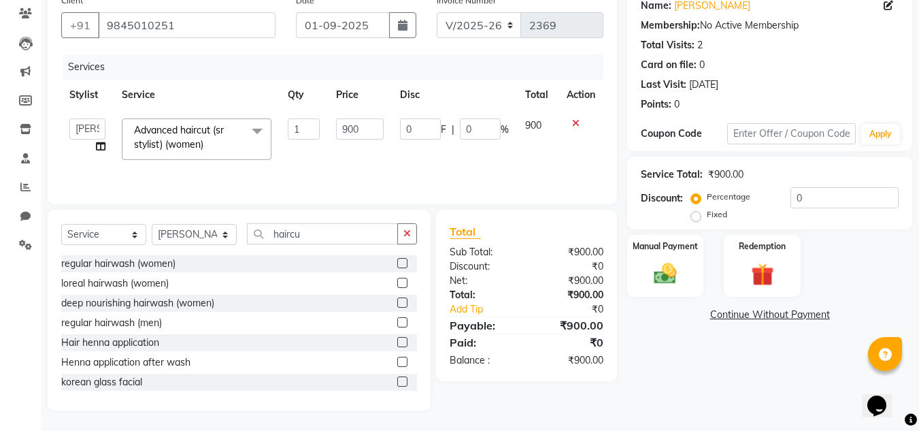
click at [333, 222] on div "Select Service Product Membership Package Voucher Prepaid Gift Card Select Styl…" at bounding box center [239, 310] width 383 height 201
click at [333, 226] on input "haircu" at bounding box center [322, 233] width 151 height 21
click at [397, 263] on label at bounding box center [402, 263] width 10 height 10
click at [397, 263] on input "checkbox" at bounding box center [401, 263] width 9 height 9
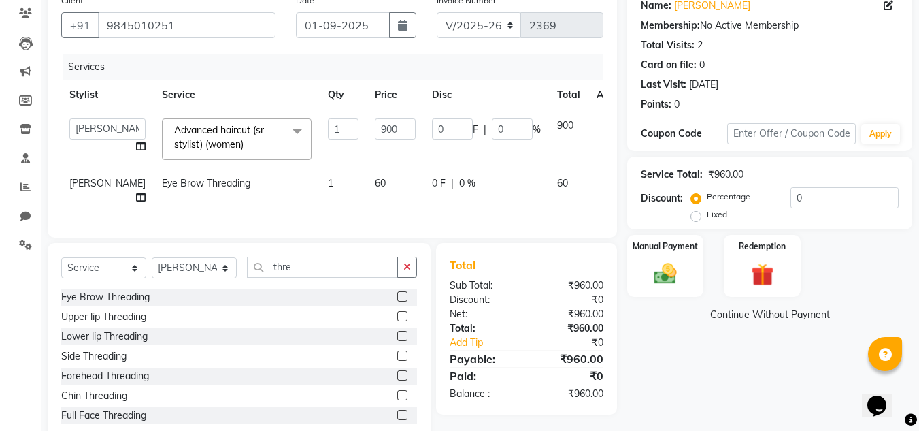
click at [375, 182] on span "60" at bounding box center [380, 183] width 11 height 12
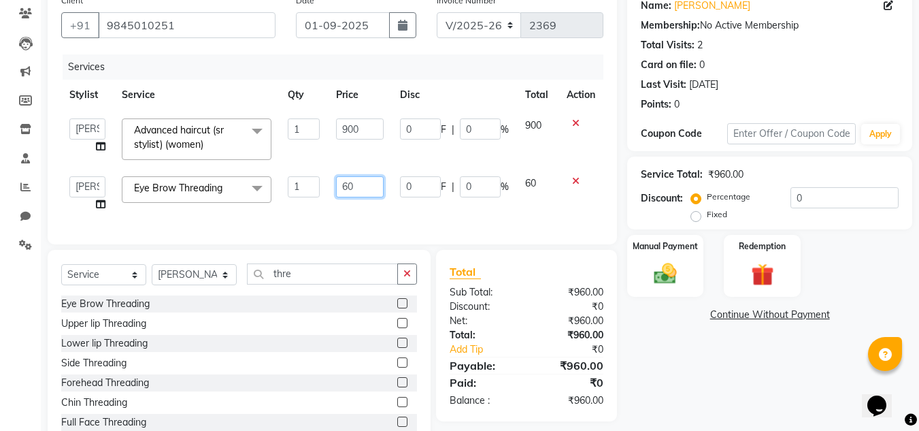
click at [349, 185] on input "60" at bounding box center [359, 186] width 47 height 21
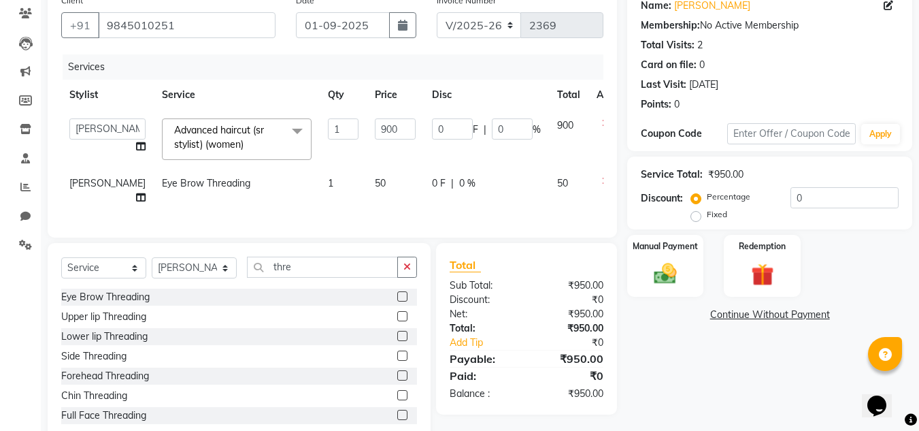
click at [367, 209] on td "50" at bounding box center [395, 190] width 57 height 45
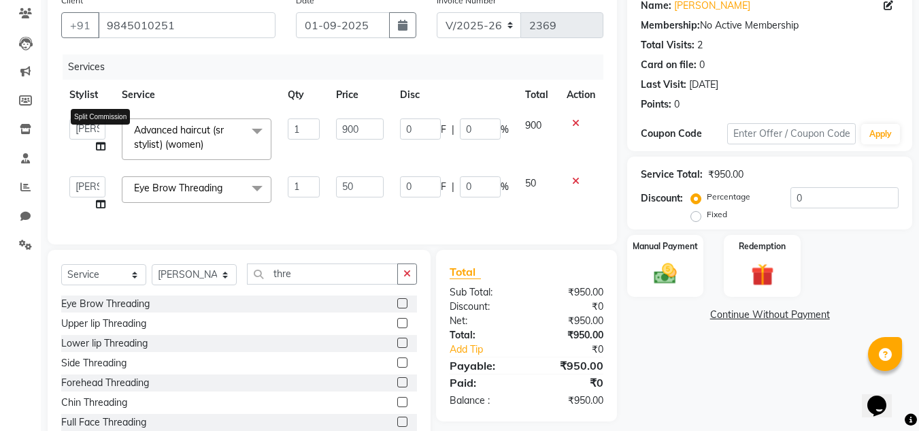
click at [99, 147] on icon at bounding box center [101, 147] width 10 height 10
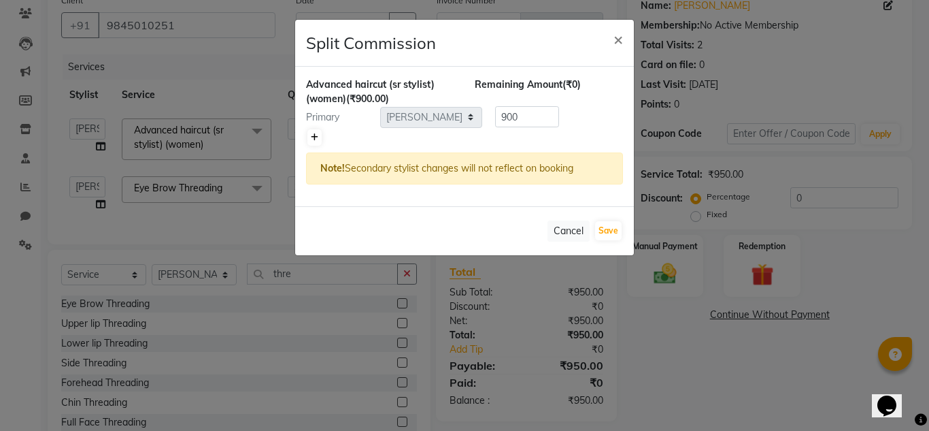
click at [319, 142] on link at bounding box center [314, 137] width 14 height 16
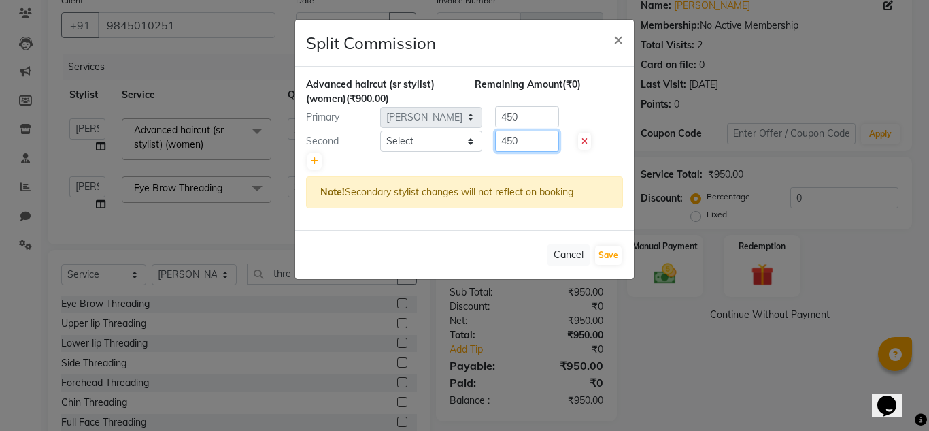
click at [550, 144] on input "450" at bounding box center [527, 141] width 64 height 21
click at [533, 118] on input "450" at bounding box center [527, 116] width 64 height 21
click at [601, 255] on button "Save" at bounding box center [608, 255] width 27 height 19
click at [448, 148] on select "Select Ashiwini N P Manjitha Chhetri Manjula S Mun Khan Naveen Kumar Rangashama…" at bounding box center [431, 141] width 102 height 21
click at [380, 131] on select "Select Ashiwini N P Manjitha Chhetri Manjula S Mun Khan Naveen Kumar Rangashama…" at bounding box center [431, 141] width 102 height 21
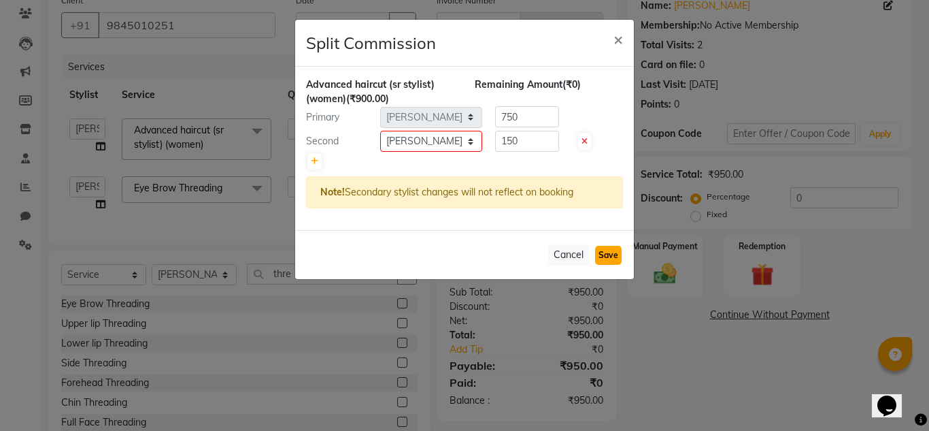
click at [605, 254] on button "Save" at bounding box center [608, 255] width 27 height 19
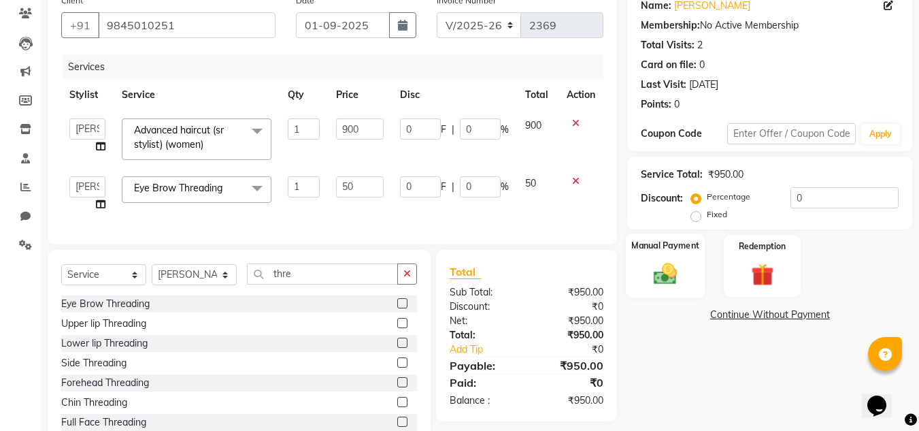
click at [652, 259] on div "Manual Payment" at bounding box center [666, 265] width 80 height 65
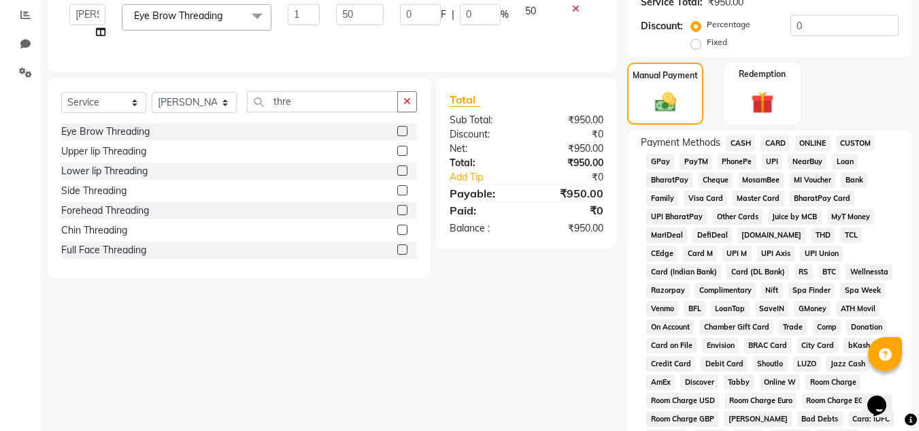
scroll to position [293, 0]
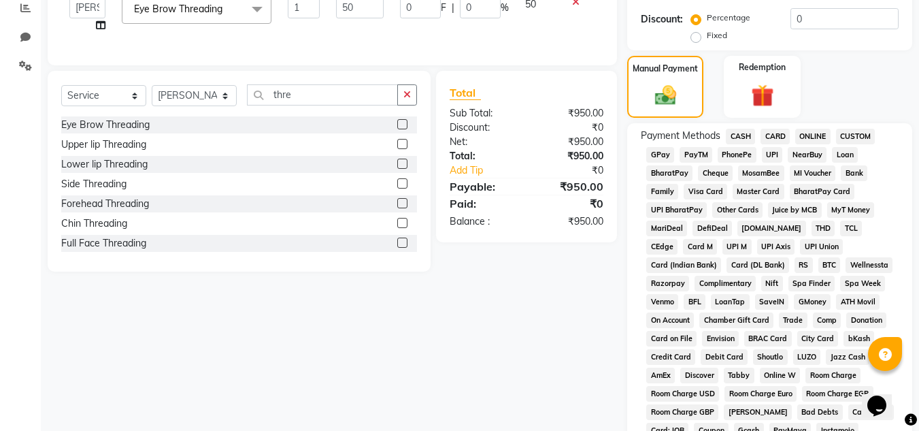
click at [739, 151] on span "PhonePe" at bounding box center [737, 155] width 39 height 16
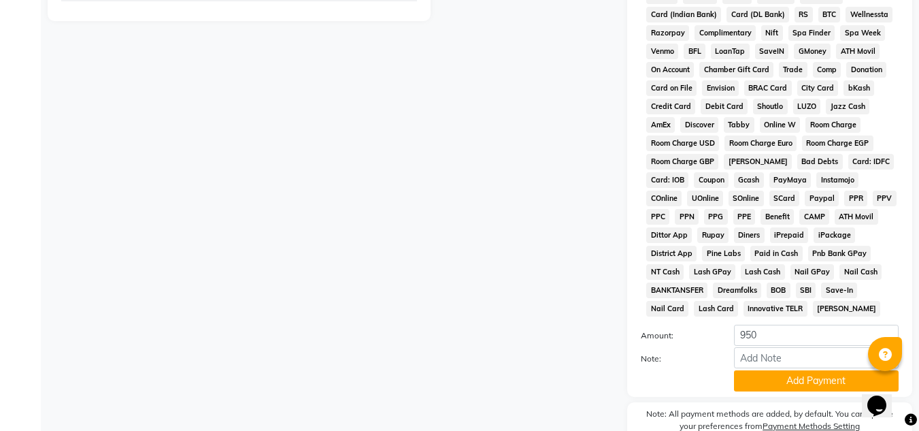
scroll to position [610, 0]
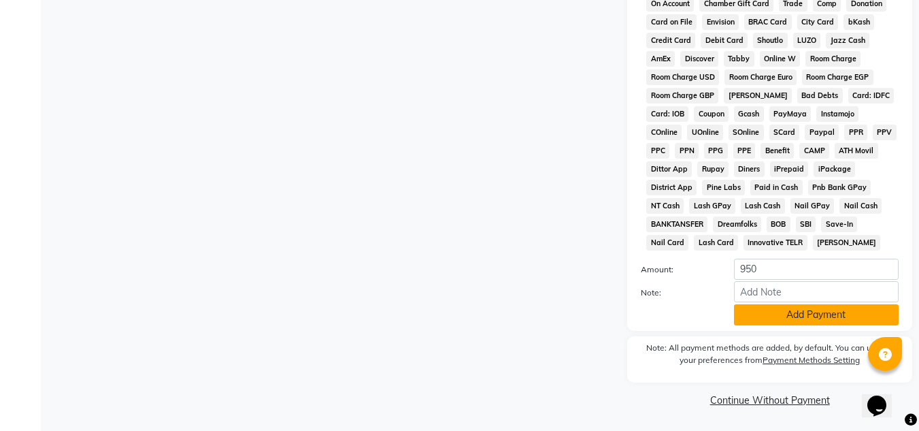
click at [775, 316] on button "Add Payment" at bounding box center [816, 314] width 165 height 21
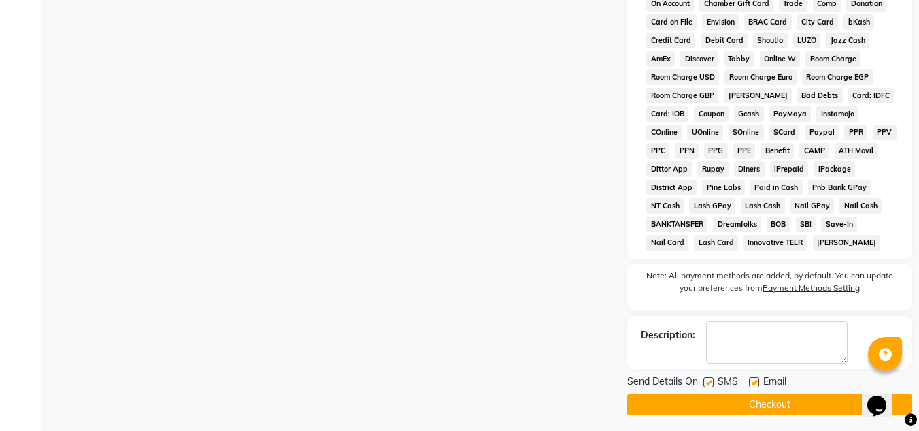
click at [710, 377] on label at bounding box center [708, 382] width 10 height 10
click at [710, 378] on input "checkbox" at bounding box center [707, 382] width 9 height 9
click at [754, 384] on label at bounding box center [754, 382] width 10 height 10
click at [754, 384] on input "checkbox" at bounding box center [753, 382] width 9 height 9
click at [761, 403] on button "Checkout" at bounding box center [769, 404] width 285 height 21
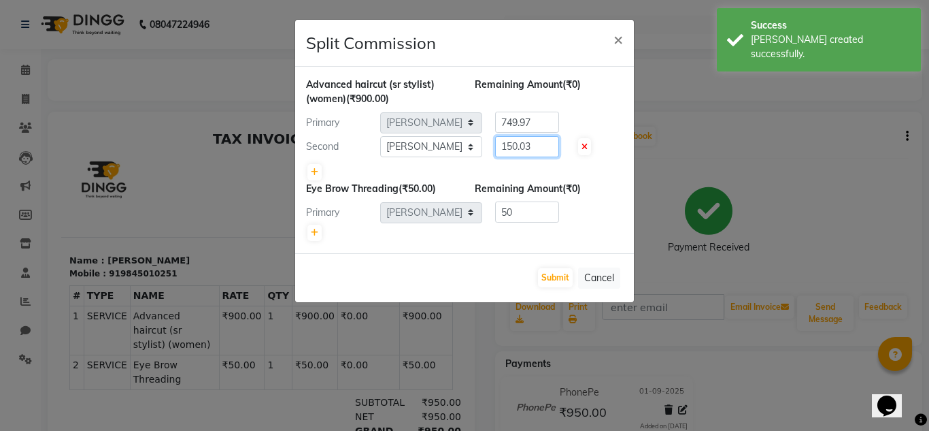
click at [531, 150] on input "150.03" at bounding box center [527, 146] width 64 height 21
click at [536, 120] on input "749.97" at bounding box center [527, 122] width 64 height 21
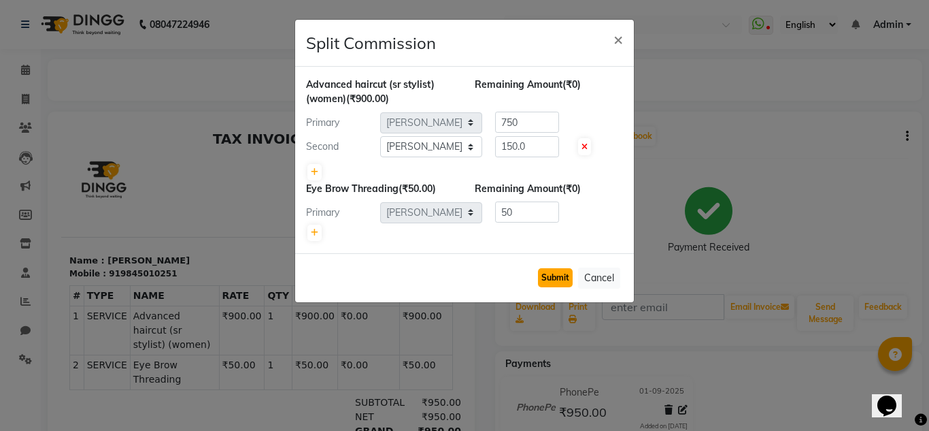
click at [567, 275] on button "Submit" at bounding box center [555, 277] width 35 height 19
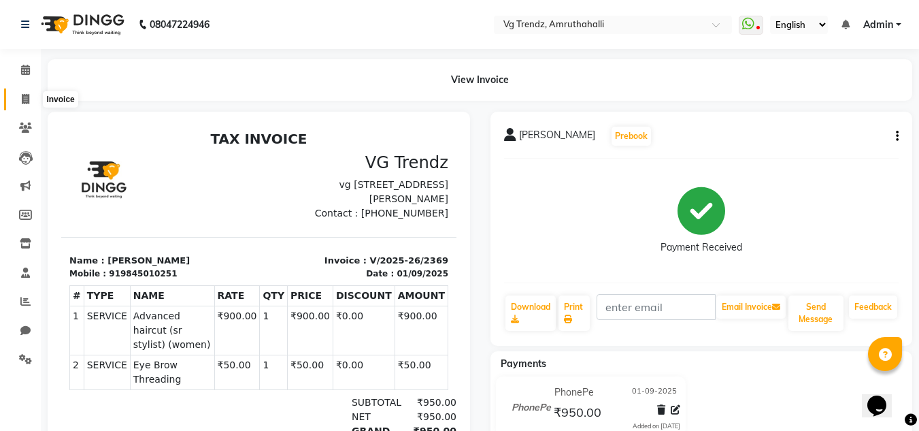
click at [16, 103] on span at bounding box center [26, 100] width 24 height 16
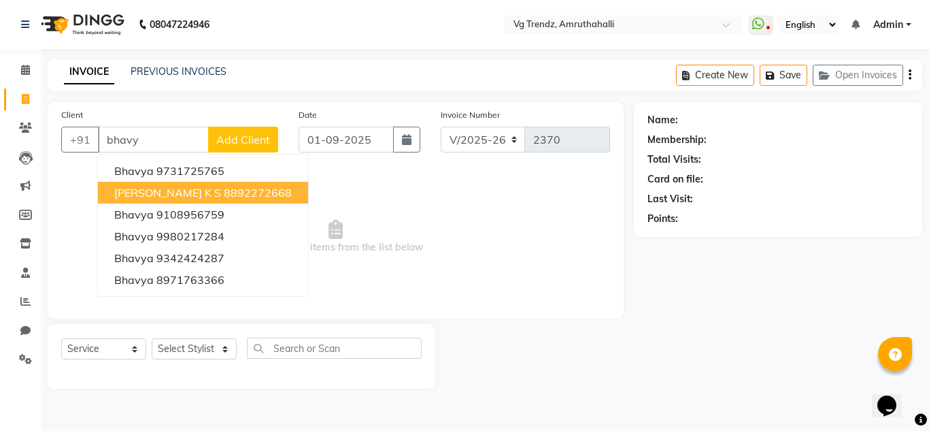
click at [230, 193] on ngb-highlight "8892272668" at bounding box center [258, 193] width 68 height 14
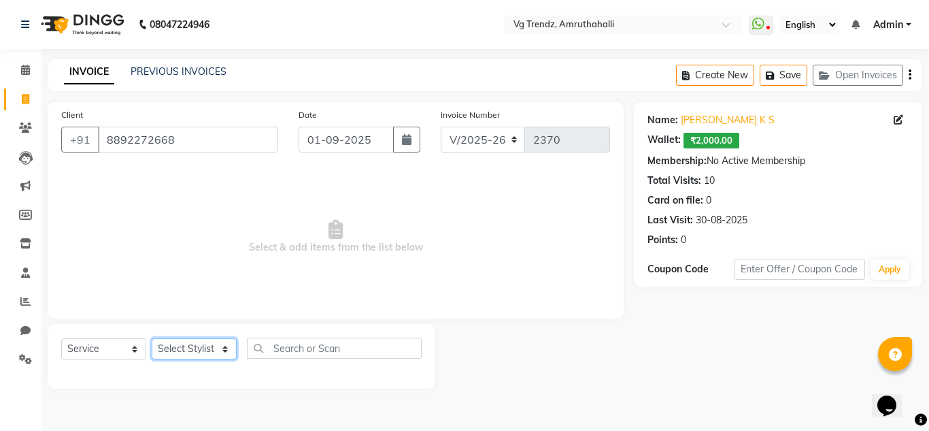
click at [222, 351] on select "Select Stylist Ashiwini N P Manjitha Chhetri Manjula S Mun Khan Naveen Kumar Ra…" at bounding box center [194, 348] width 85 height 21
click at [152, 338] on select "Select Stylist Ashiwini N P Manjitha Chhetri Manjula S Mun Khan Naveen Kumar Ra…" at bounding box center [194, 348] width 85 height 21
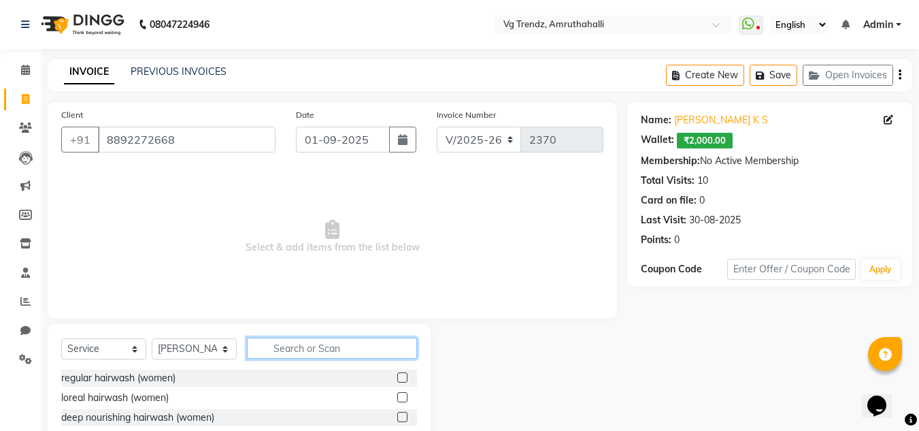
click at [299, 342] on input "text" at bounding box center [332, 347] width 170 height 21
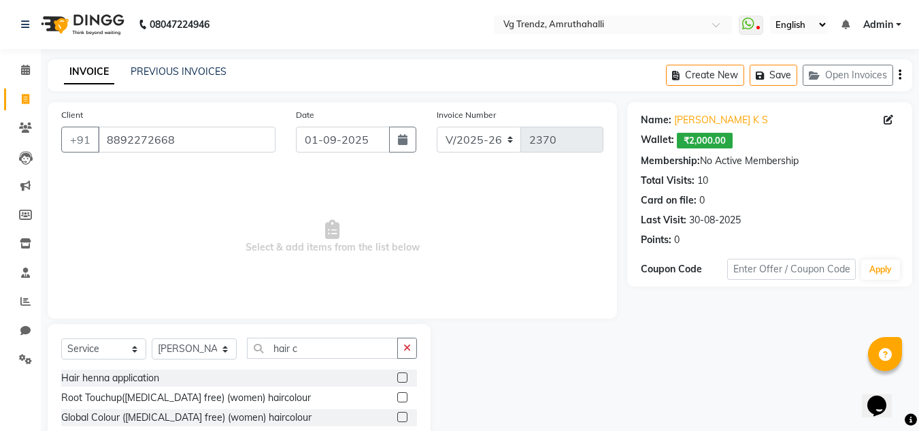
click at [397, 413] on label at bounding box center [402, 417] width 10 height 10
click at [397, 413] on input "checkbox" at bounding box center [401, 417] width 9 height 9
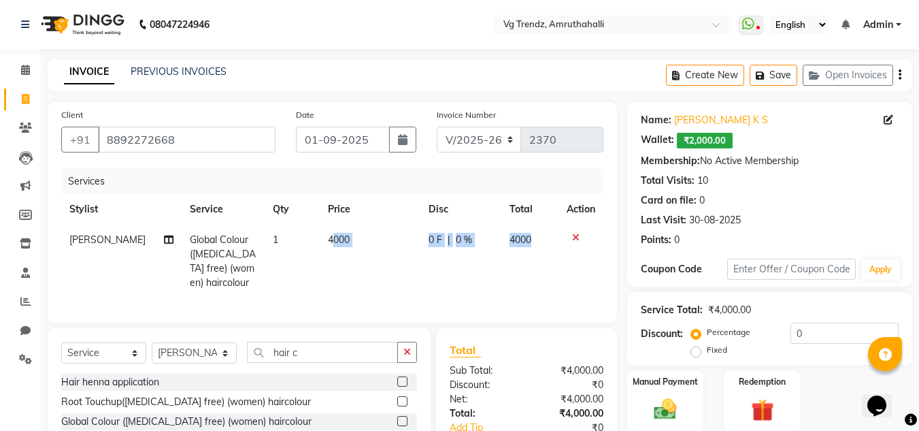
drag, startPoint x: 322, startPoint y: 231, endPoint x: 632, endPoint y: 232, distance: 309.5
click at [632, 232] on div "Client +91 8892272668 Date 01-09-2025 Invoice Number V/2025 V/2025-26 2370 Serv…" at bounding box center [479, 315] width 885 height 427
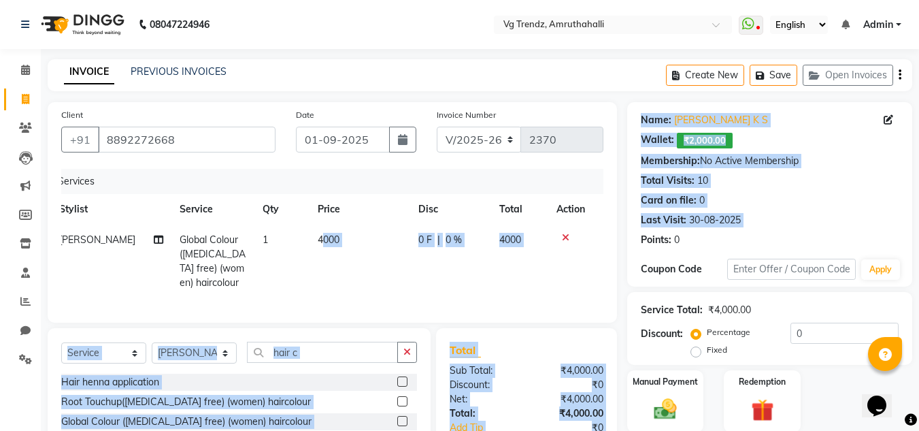
scroll to position [129, 0]
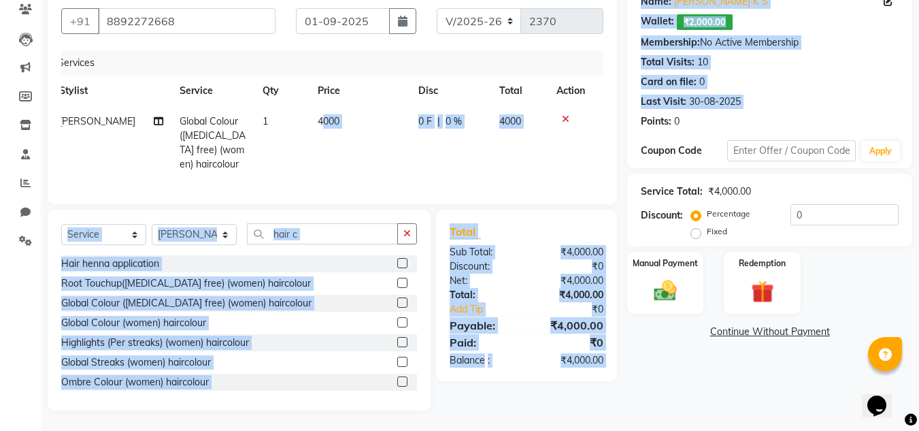
click at [397, 323] on label at bounding box center [402, 322] width 10 height 10
click at [397, 323] on input "checkbox" at bounding box center [401, 322] width 9 height 9
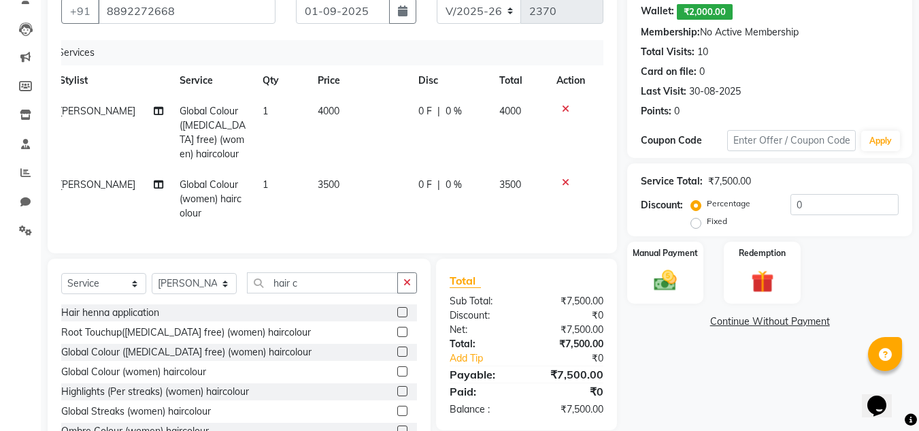
click at [558, 106] on div at bounding box center [570, 109] width 29 height 10
click at [560, 107] on div at bounding box center [570, 109] width 29 height 10
click at [562, 107] on icon at bounding box center [565, 109] width 7 height 10
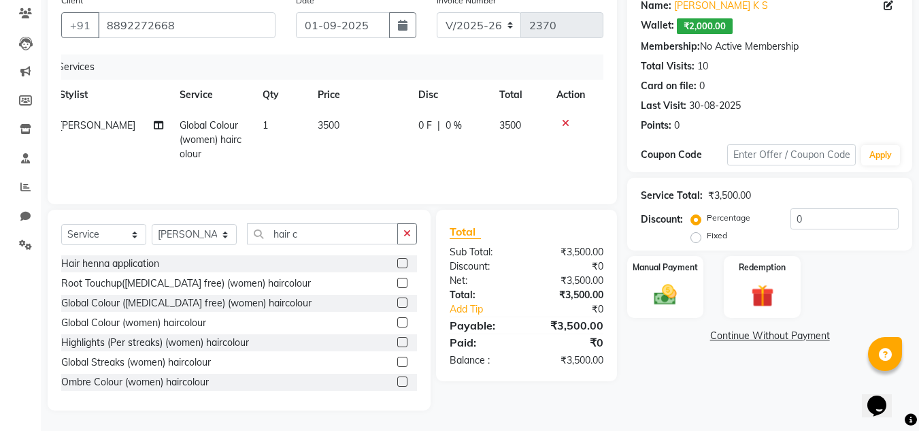
scroll to position [114, 0]
click at [318, 124] on span "3500" at bounding box center [329, 125] width 22 height 12
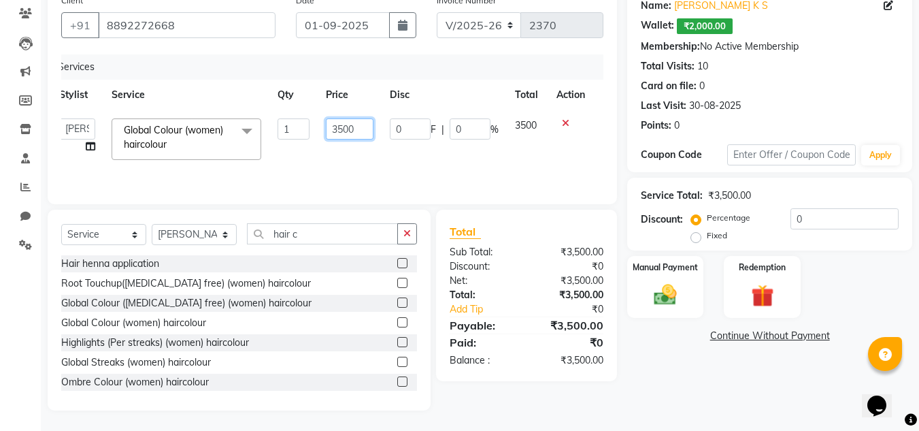
click at [346, 129] on input "3500" at bounding box center [349, 128] width 47 height 21
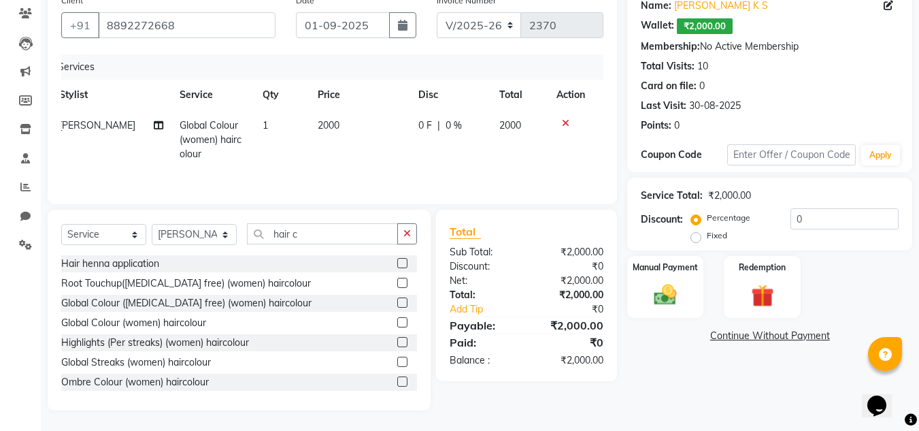
click at [370, 176] on div "Services Stylist Service Qty Price Disc Total Action Naveen Kumar Global Colour…" at bounding box center [332, 122] width 542 height 136
click at [680, 308] on img at bounding box center [665, 294] width 38 height 27
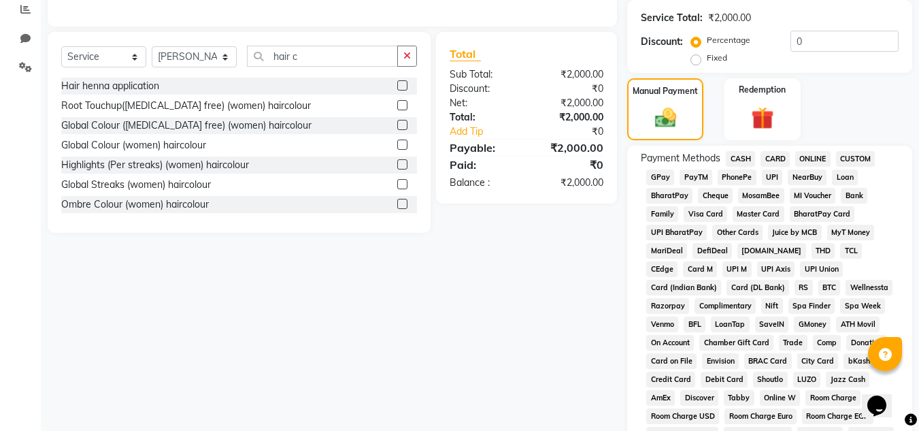
scroll to position [290, 0]
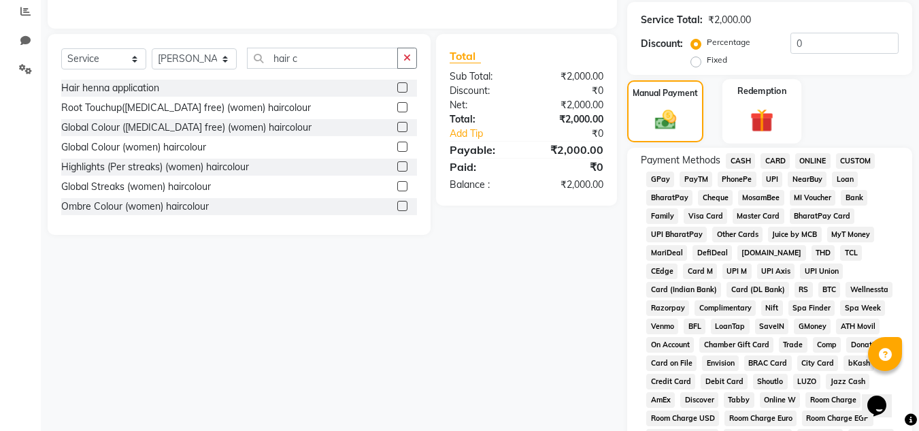
click at [773, 110] on img at bounding box center [762, 119] width 38 height 29
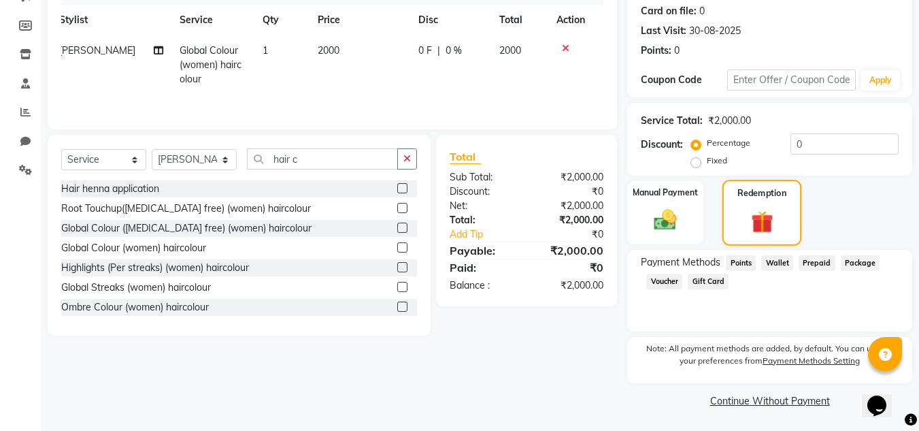
scroll to position [190, 0]
click at [772, 260] on span "Wallet" at bounding box center [777, 262] width 32 height 16
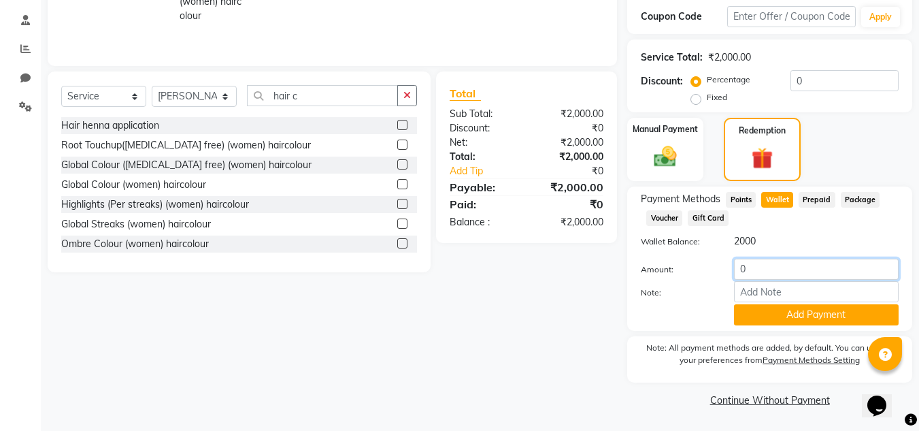
click at [778, 270] on input "0" at bounding box center [816, 269] width 165 height 21
click at [795, 314] on button "Add Payment" at bounding box center [816, 314] width 165 height 21
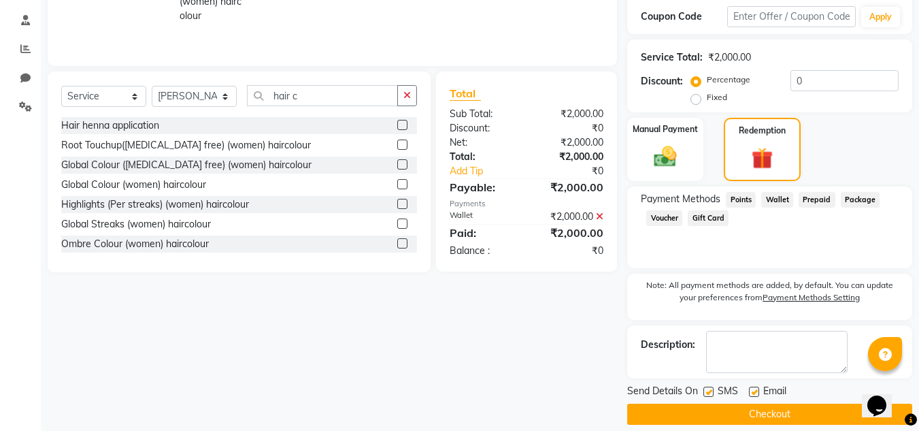
click at [710, 390] on label at bounding box center [708, 391] width 10 height 10
click at [710, 390] on input "checkbox" at bounding box center [707, 392] width 9 height 9
click at [752, 393] on label at bounding box center [754, 391] width 10 height 10
click at [752, 393] on input "checkbox" at bounding box center [753, 392] width 9 height 9
click at [756, 404] on button "Checkout" at bounding box center [769, 413] width 285 height 21
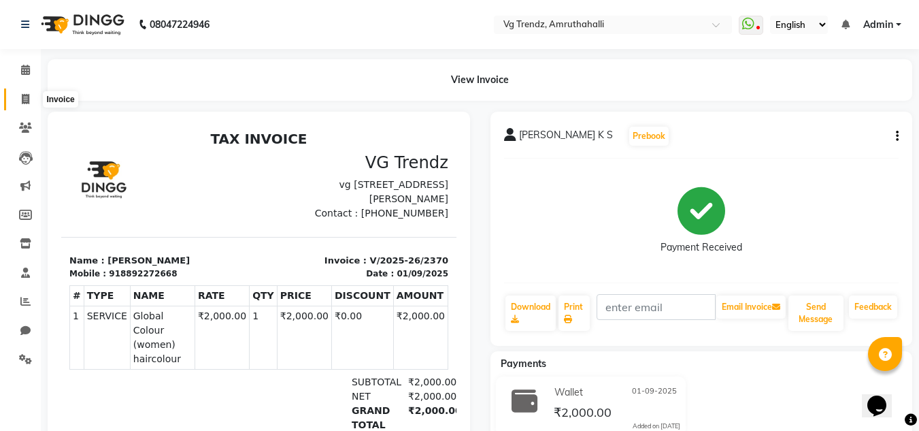
click at [16, 99] on span at bounding box center [26, 100] width 24 height 16
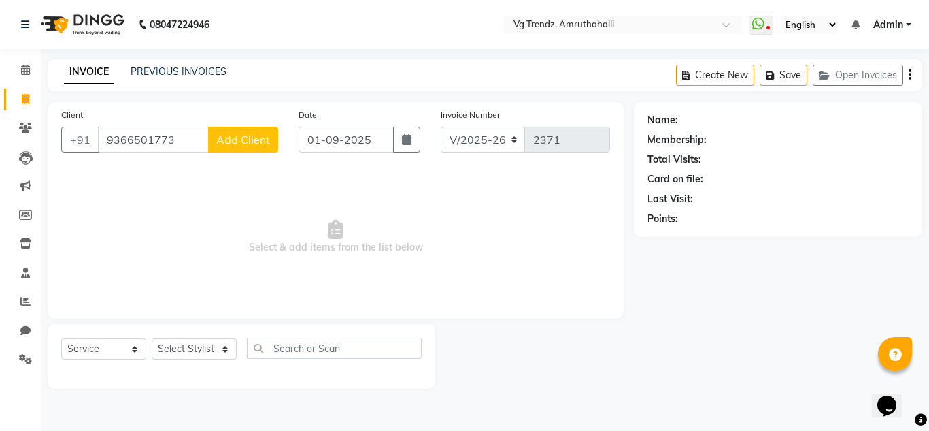
click at [244, 135] on span "Add Client" at bounding box center [243, 140] width 54 height 14
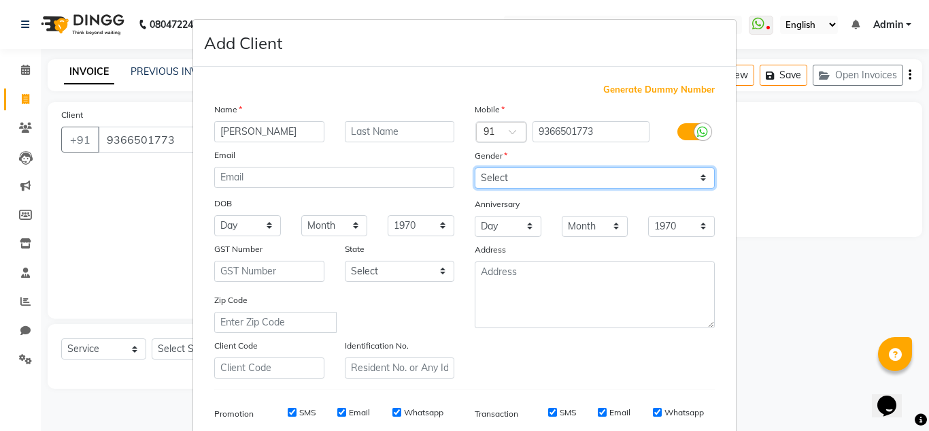
click at [497, 178] on select "Select Male Female Other Prefer Not To Say" at bounding box center [595, 177] width 240 height 21
click at [475, 167] on select "Select Male Female Other Prefer Not To Say" at bounding box center [595, 177] width 240 height 21
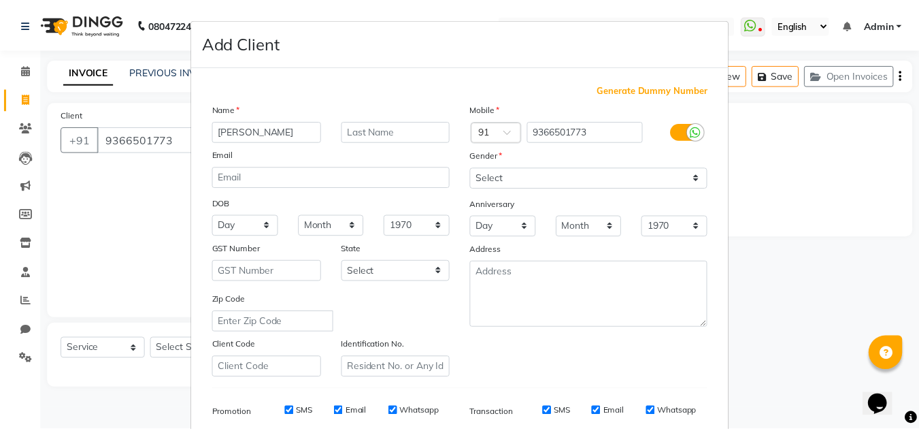
scroll to position [197, 0]
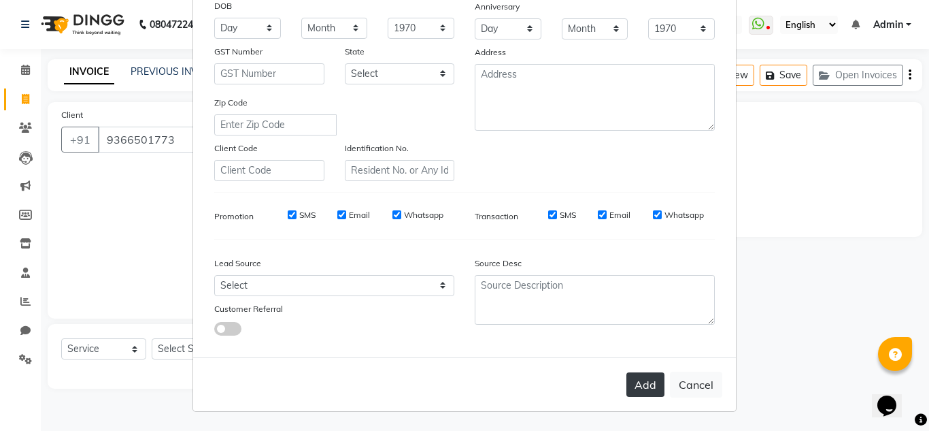
click at [629, 379] on button "Add" at bounding box center [646, 384] width 38 height 24
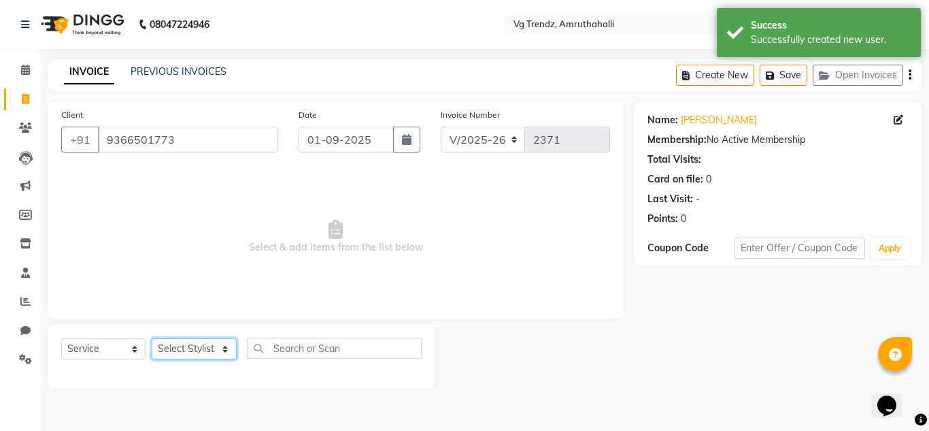
click at [189, 350] on select "Select Stylist Ashiwini N P Manjitha Chhetri Manjula S Mun Khan Naveen Kumar Ra…" at bounding box center [194, 348] width 85 height 21
click at [152, 338] on select "Select Stylist Ashiwini N P Manjitha Chhetri Manjula S Mun Khan Naveen Kumar Ra…" at bounding box center [194, 348] width 85 height 21
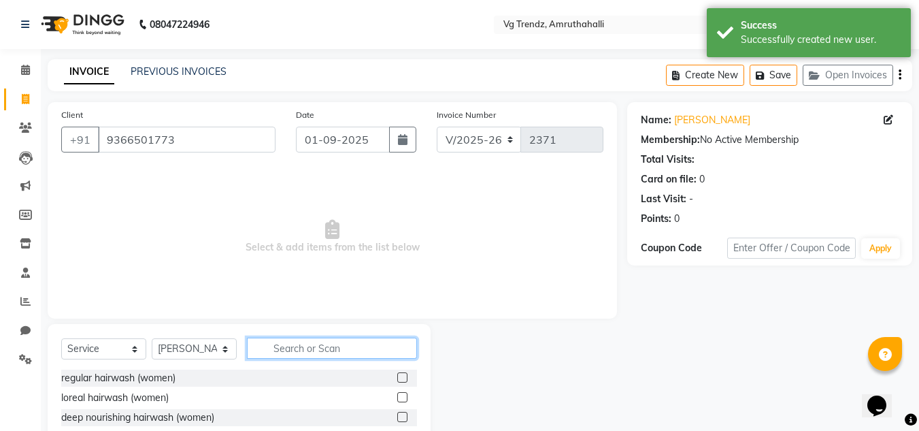
click at [307, 354] on input "text" at bounding box center [332, 347] width 170 height 21
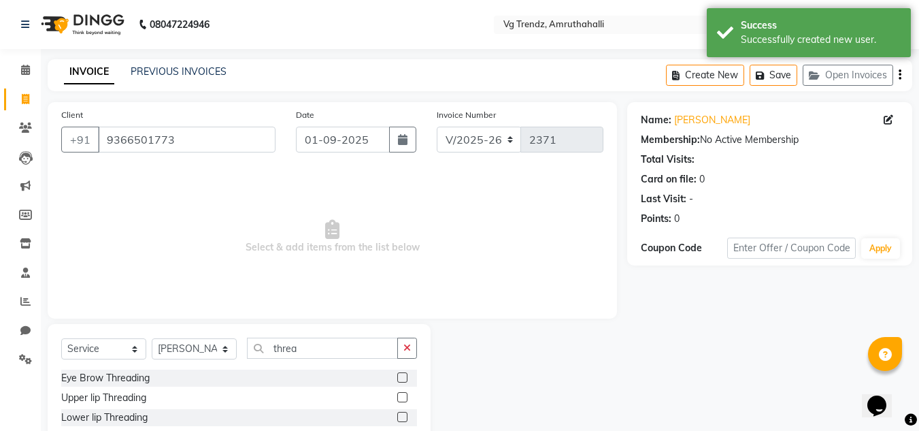
click at [397, 376] on label at bounding box center [402, 377] width 10 height 10
click at [397, 376] on input "checkbox" at bounding box center [401, 377] width 9 height 9
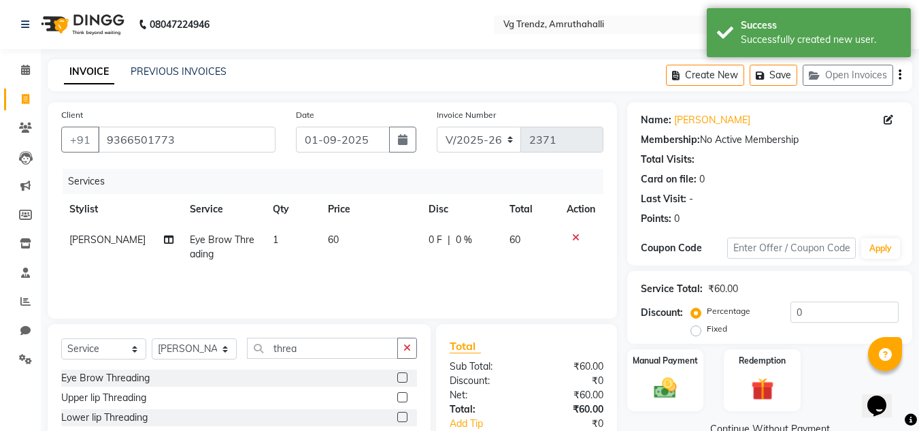
click at [397, 403] on div at bounding box center [401, 399] width 9 height 14
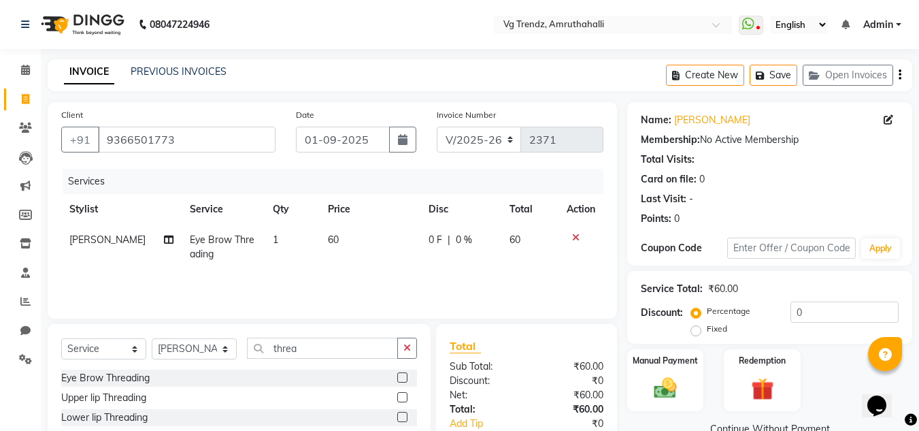
click at [397, 394] on label at bounding box center [402, 397] width 10 height 10
click at [397, 394] on input "checkbox" at bounding box center [401, 397] width 9 height 9
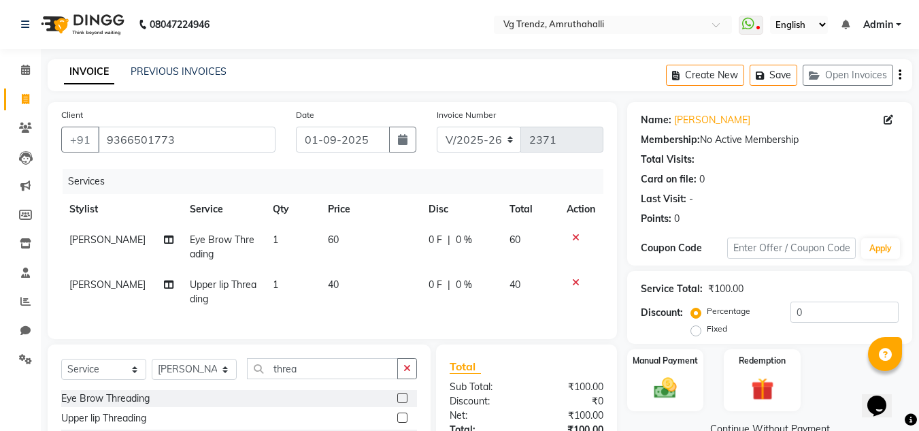
scroll to position [145, 0]
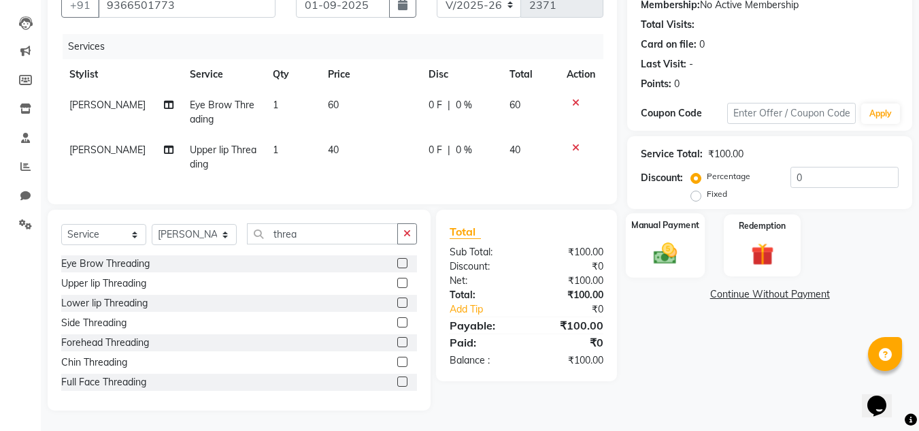
click at [635, 238] on div "Manual Payment" at bounding box center [666, 245] width 80 height 65
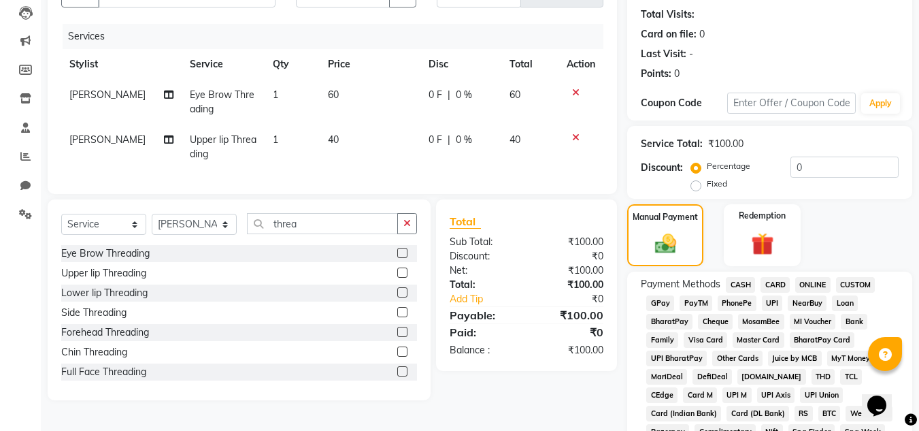
click at [728, 303] on span "PhonePe" at bounding box center [737, 303] width 39 height 16
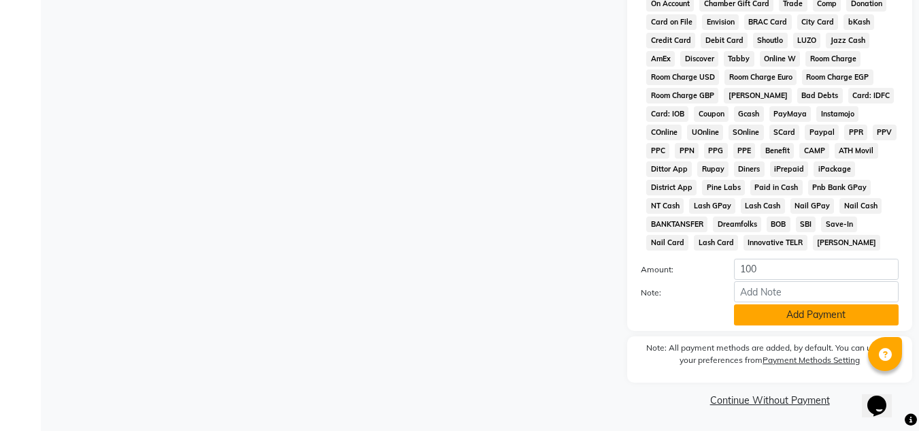
click at [780, 313] on button "Add Payment" at bounding box center [816, 314] width 165 height 21
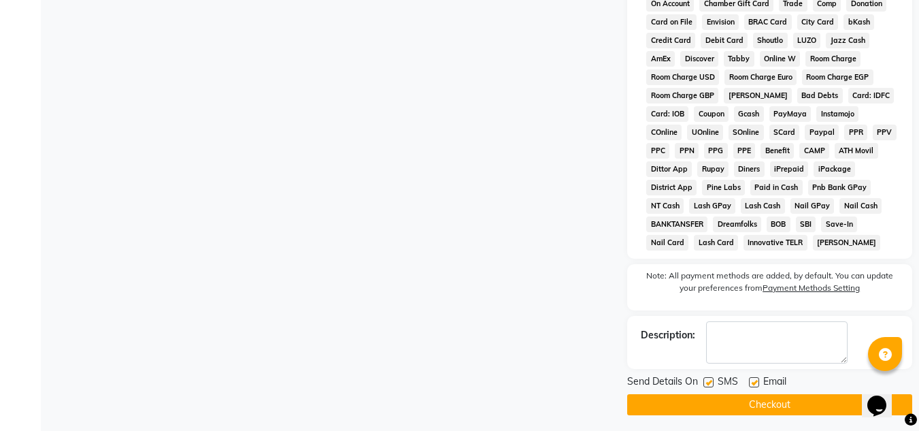
click at [710, 378] on label at bounding box center [708, 382] width 10 height 10
click at [710, 378] on input "checkbox" at bounding box center [707, 382] width 9 height 9
click at [756, 381] on label at bounding box center [754, 382] width 10 height 10
click at [756, 381] on input "checkbox" at bounding box center [753, 382] width 9 height 9
click at [757, 395] on button "Checkout" at bounding box center [769, 404] width 285 height 21
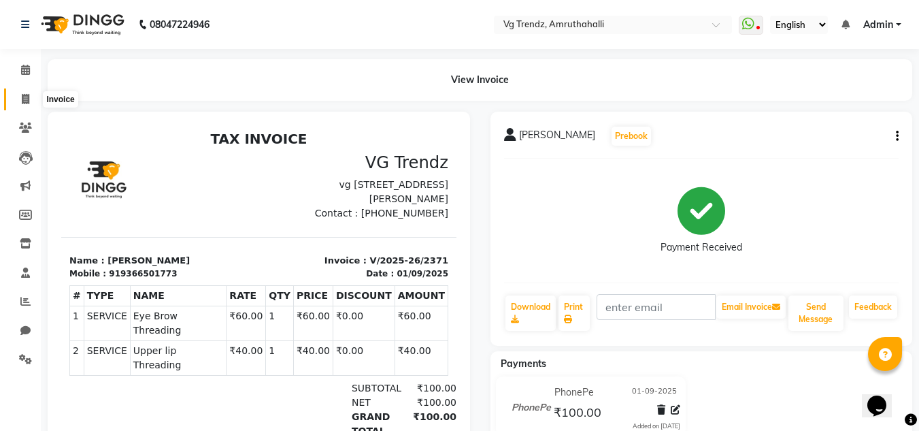
click at [19, 93] on span at bounding box center [26, 100] width 24 height 16
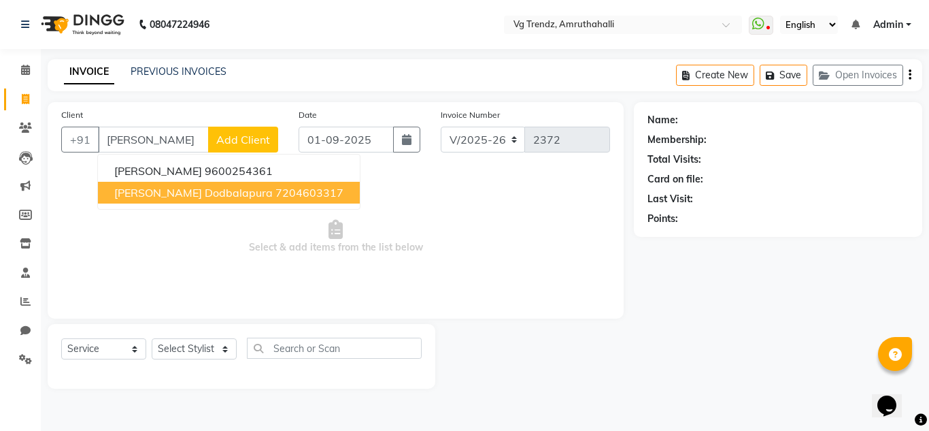
click at [276, 192] on ngb-highlight "7204603317" at bounding box center [310, 193] width 68 height 14
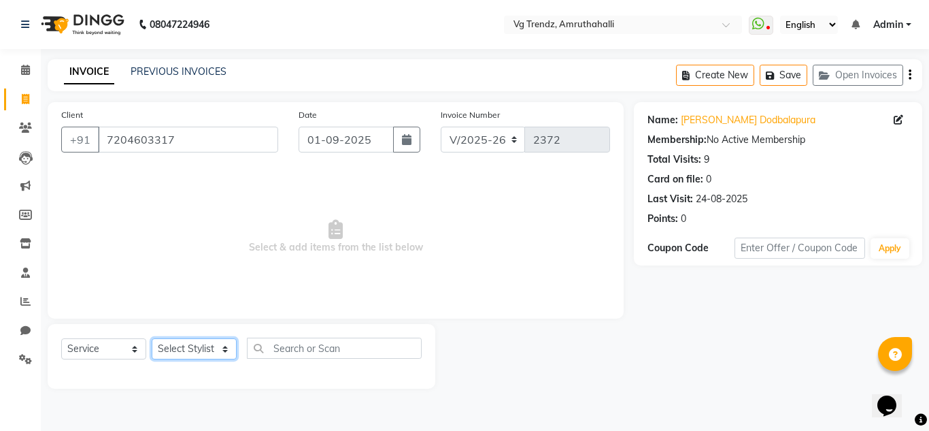
click at [193, 342] on select "Select Stylist Ashiwini N P Manjitha Chhetri Manjula S Mun Khan Naveen Kumar Ra…" at bounding box center [194, 348] width 85 height 21
click at [152, 338] on select "Select Stylist Ashiwini N P Manjitha Chhetri Manjula S Mun Khan Naveen Kumar Ra…" at bounding box center [194, 348] width 85 height 21
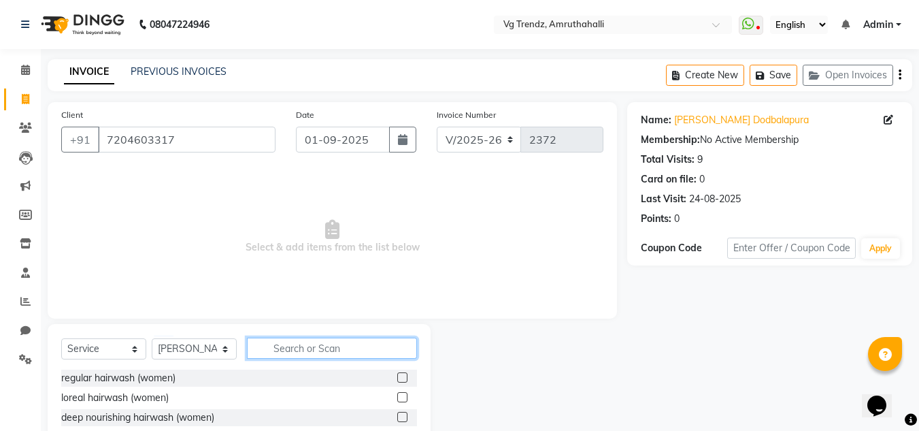
click at [298, 350] on input "text" at bounding box center [332, 347] width 170 height 21
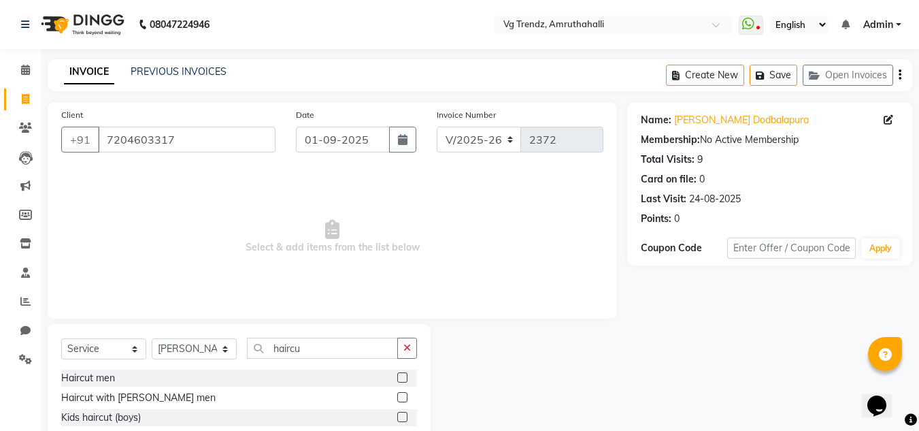
click at [387, 379] on div "Haircut men" at bounding box center [239, 377] width 356 height 17
click at [397, 379] on label at bounding box center [402, 377] width 10 height 10
click at [397, 379] on input "checkbox" at bounding box center [401, 377] width 9 height 9
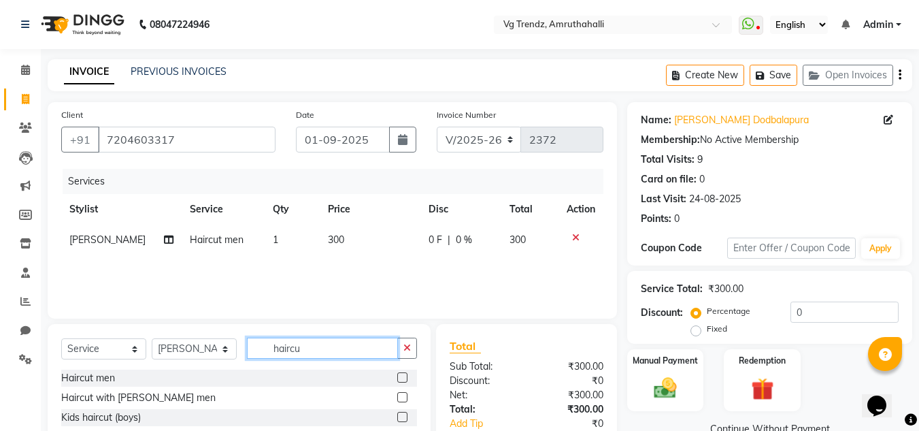
click at [310, 342] on input "haircu" at bounding box center [322, 347] width 151 height 21
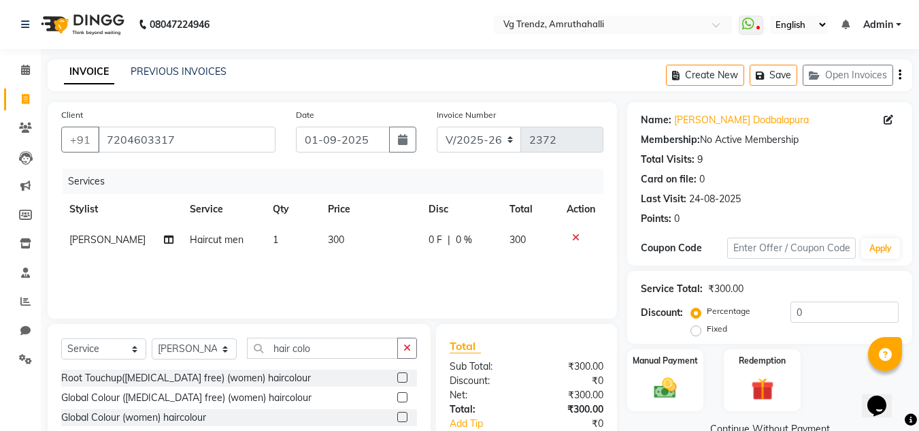
click at [483, 307] on div "Client +91 7204603317 Date 01-09-2025 Invoice Number V/2025 V/2025-26 2372 Serv…" at bounding box center [332, 210] width 569 height 216
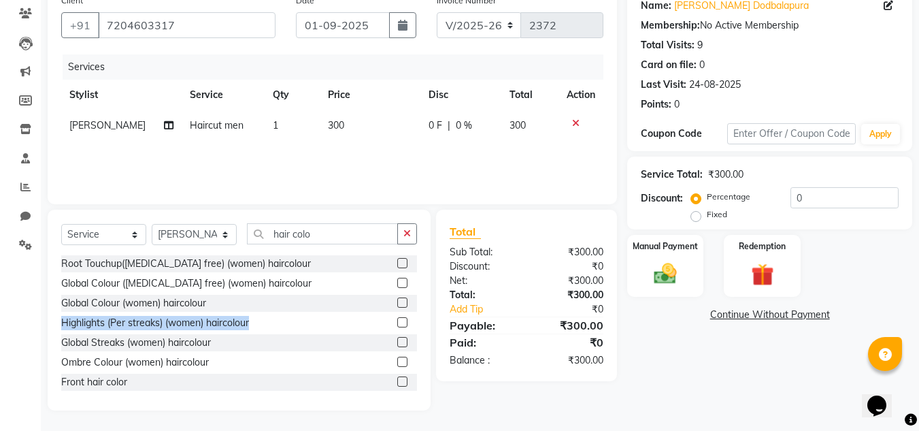
drag, startPoint x: 419, startPoint y: 310, endPoint x: 412, endPoint y: 318, distance: 10.6
click at [412, 318] on div "Select Service Product Membership Package Voucher Prepaid Gift Card Select Styl…" at bounding box center [239, 310] width 383 height 201
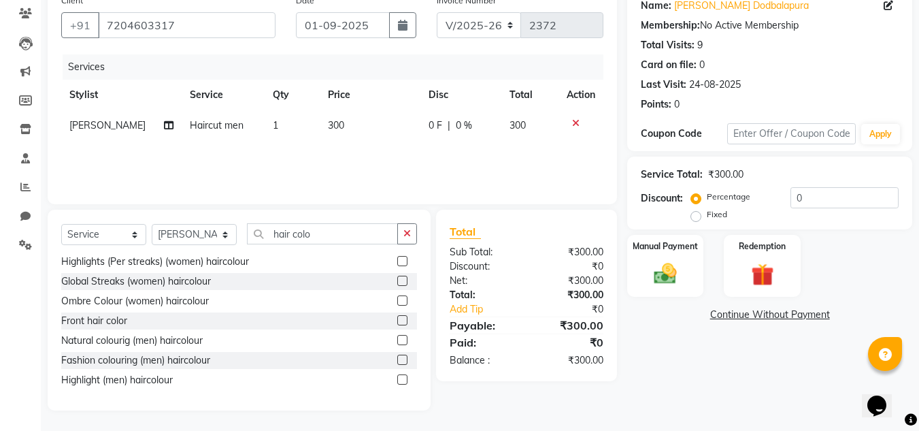
click at [397, 343] on label at bounding box center [402, 340] width 10 height 10
click at [397, 343] on input "checkbox" at bounding box center [401, 340] width 9 height 9
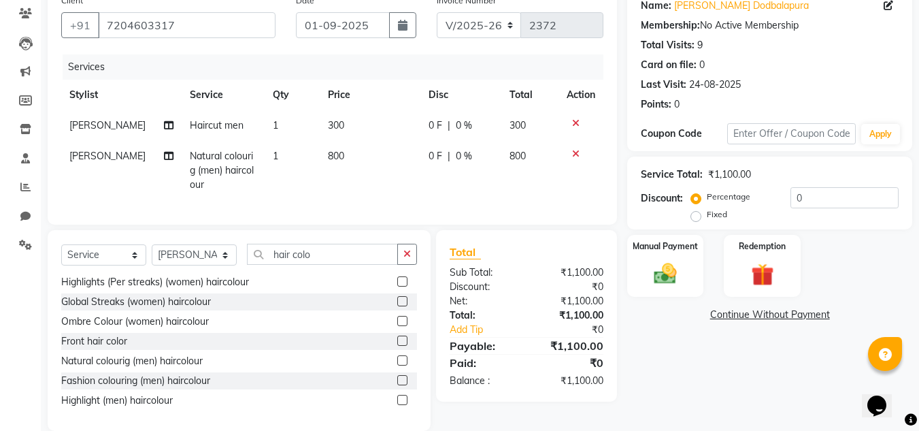
click at [429, 155] on span "0 F" at bounding box center [436, 156] width 14 height 14
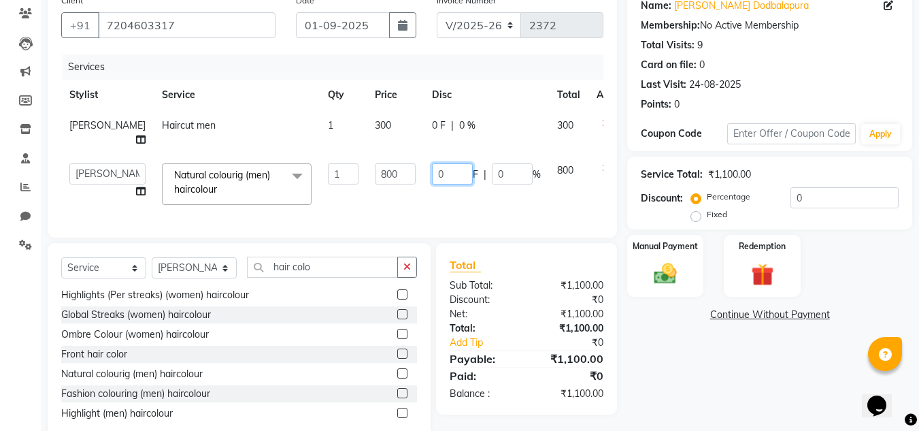
click at [432, 166] on input "0" at bounding box center [452, 173] width 41 height 21
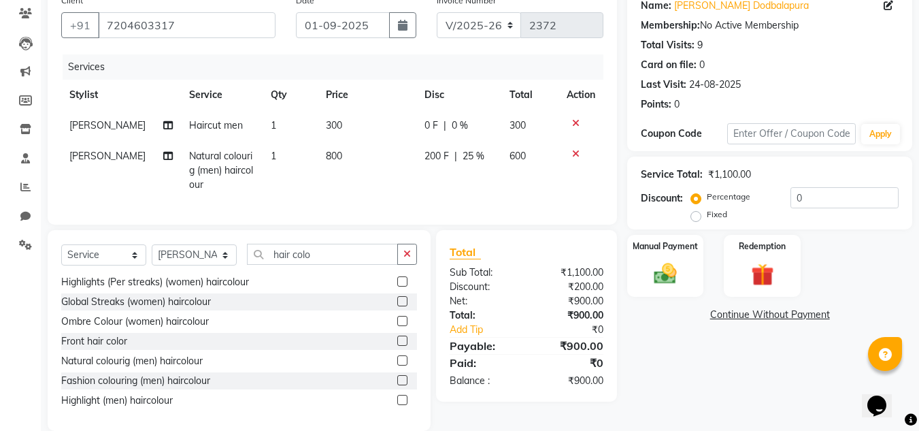
click at [429, 190] on td "200 F | 25 %" at bounding box center [458, 170] width 85 height 59
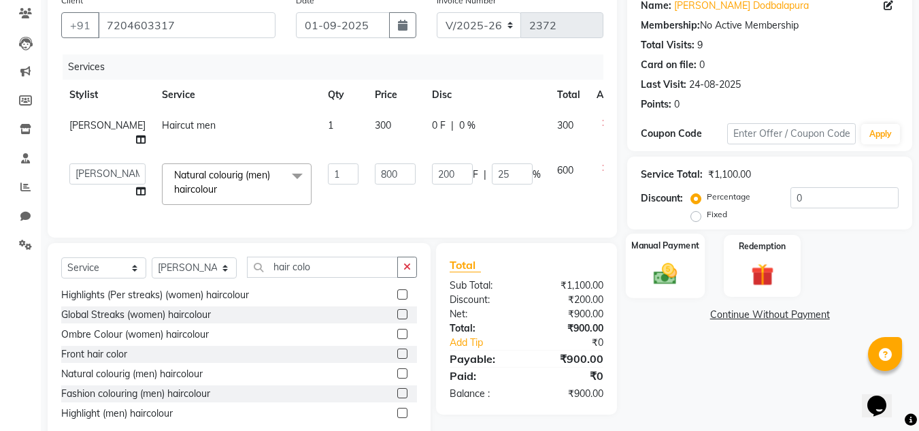
click at [669, 290] on div "Manual Payment" at bounding box center [666, 265] width 80 height 65
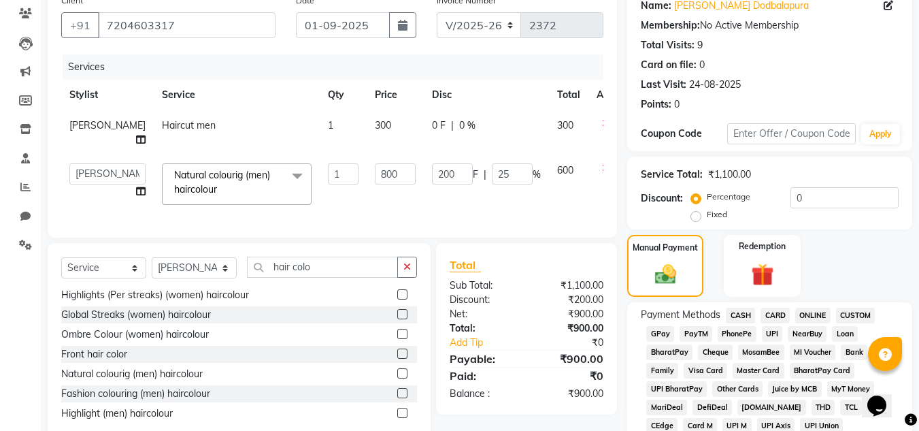
click at [739, 334] on span "PhonePe" at bounding box center [737, 334] width 39 height 16
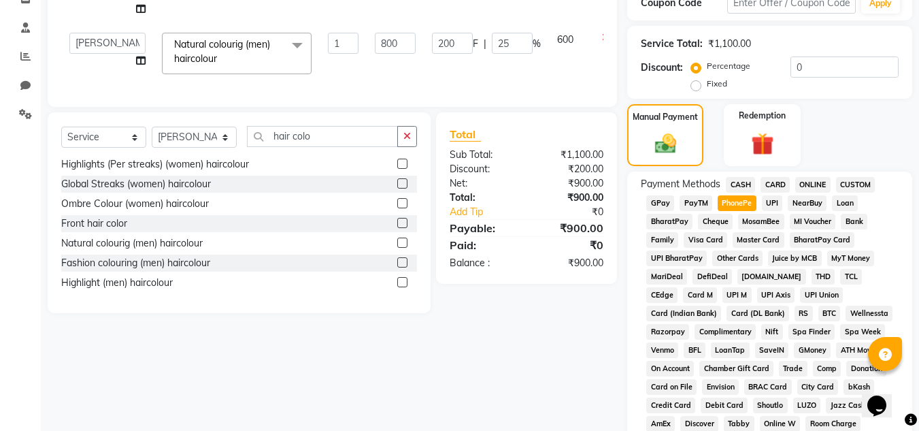
scroll to position [610, 0]
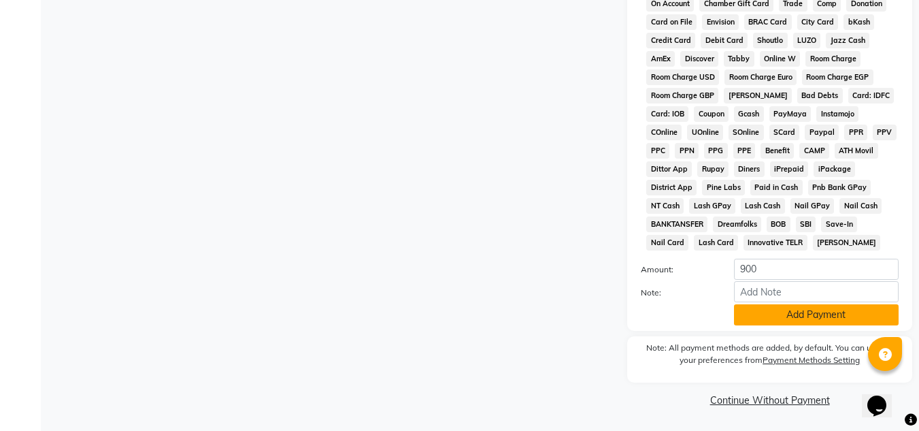
click at [822, 315] on button "Add Payment" at bounding box center [816, 314] width 165 height 21
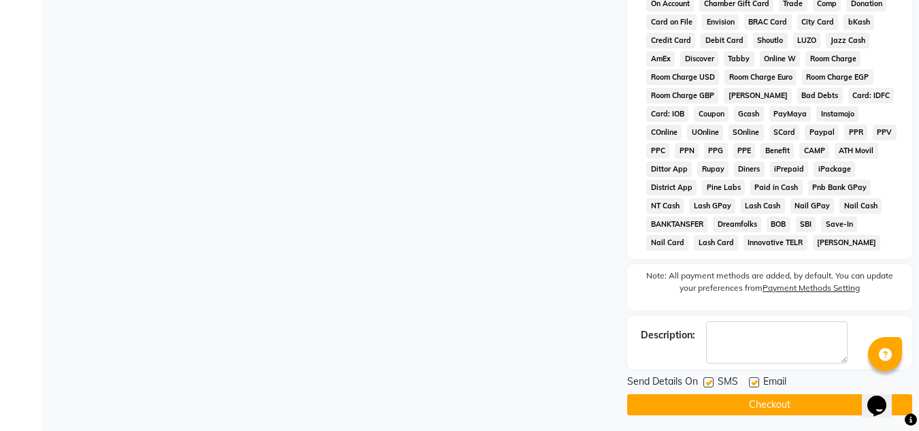
click at [710, 381] on label at bounding box center [708, 382] width 10 height 10
click at [710, 381] on input "checkbox" at bounding box center [707, 382] width 9 height 9
click at [754, 384] on label at bounding box center [754, 382] width 10 height 10
click at [754, 384] on input "checkbox" at bounding box center [753, 382] width 9 height 9
click at [761, 400] on button "Checkout" at bounding box center [769, 404] width 285 height 21
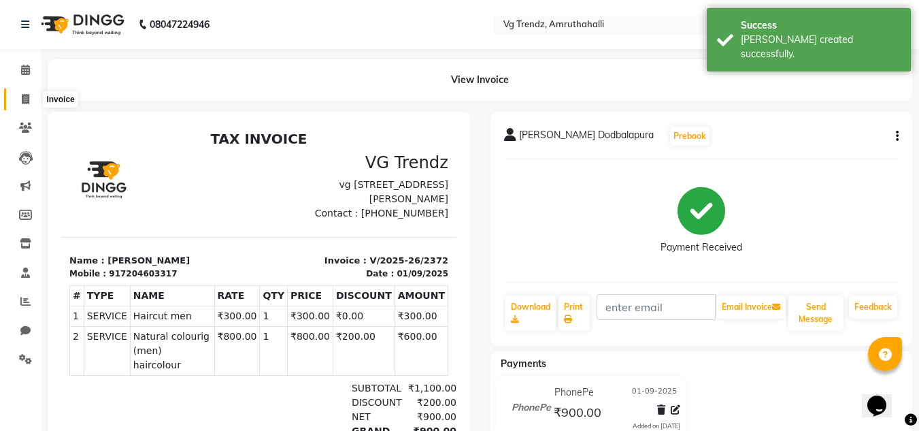
click at [24, 97] on icon at bounding box center [25, 99] width 7 height 10
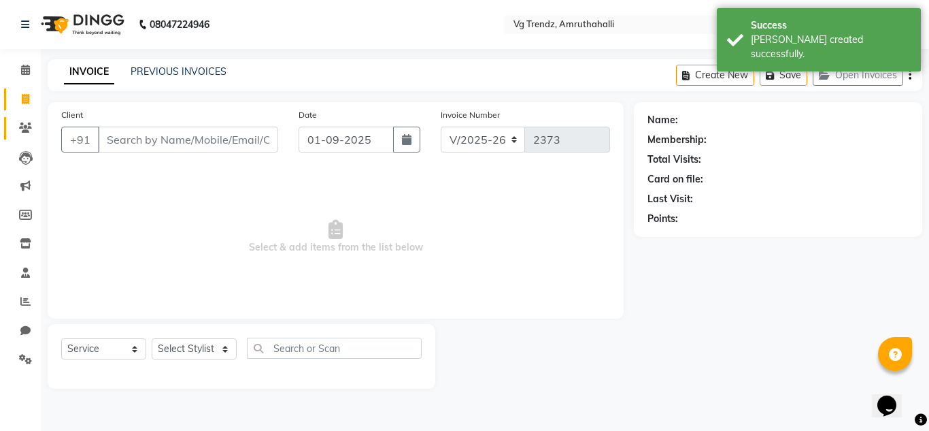
click at [9, 127] on link "Clients" at bounding box center [20, 128] width 33 height 22
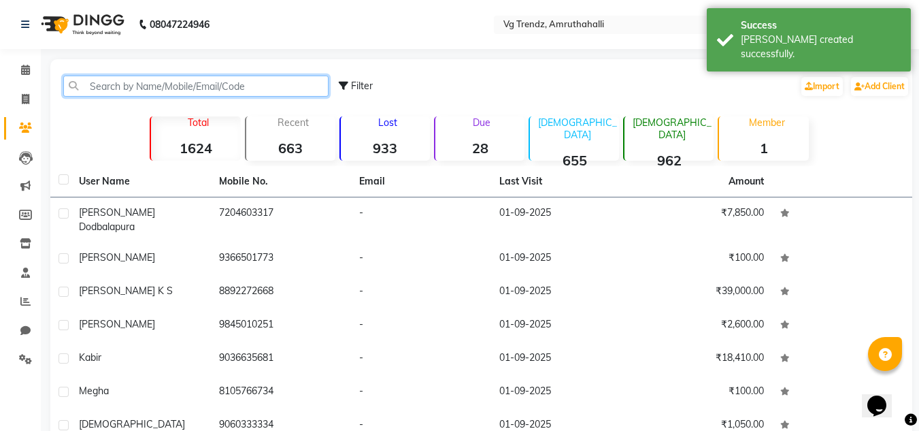
click at [184, 84] on input "text" at bounding box center [195, 86] width 265 height 21
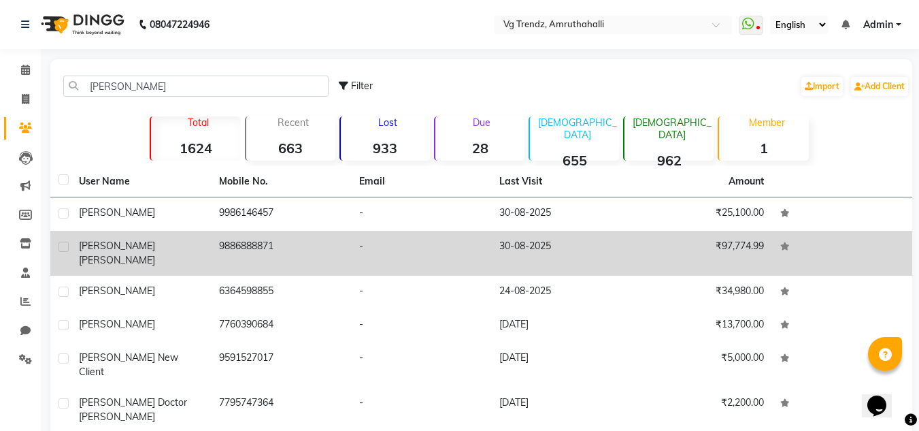
click at [335, 239] on td "9886888871" at bounding box center [281, 253] width 140 height 45
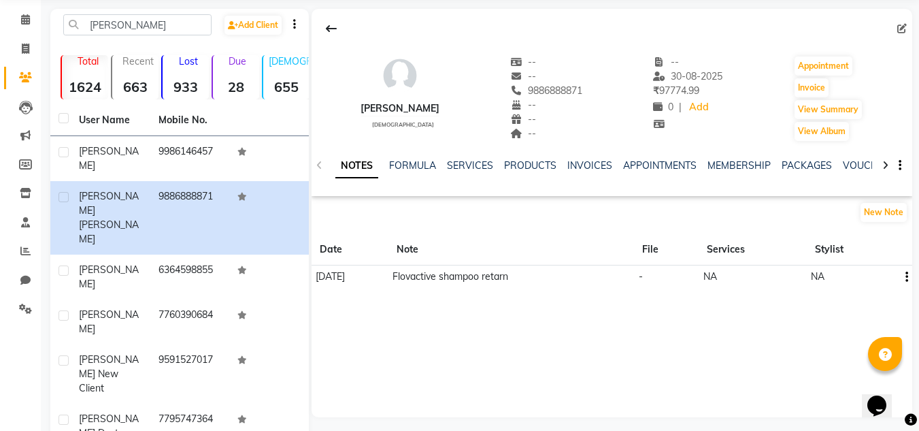
scroll to position [34, 0]
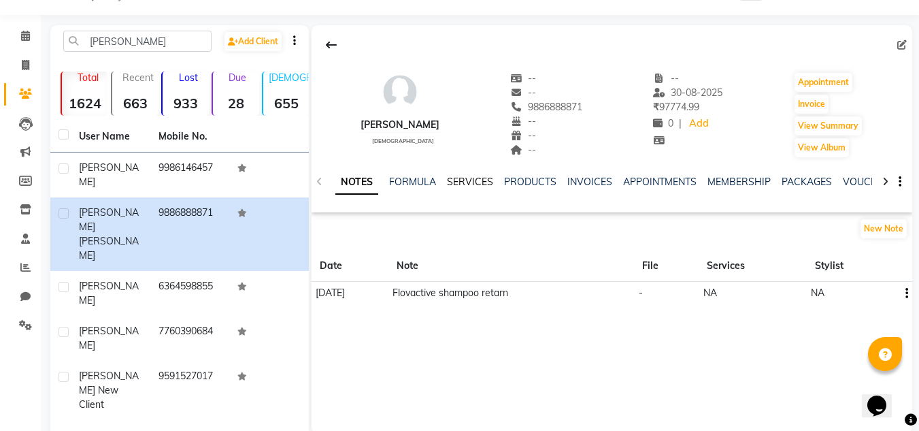
click at [455, 187] on link "SERVICES" at bounding box center [470, 182] width 46 height 12
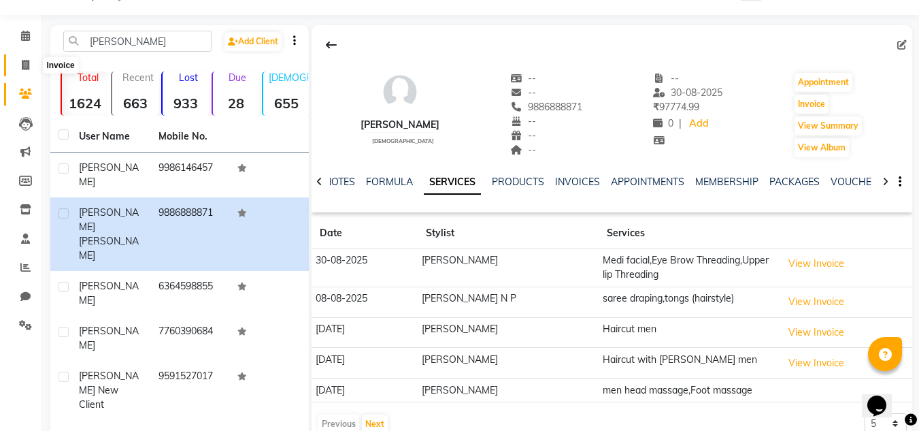
click at [27, 61] on icon at bounding box center [25, 65] width 7 height 10
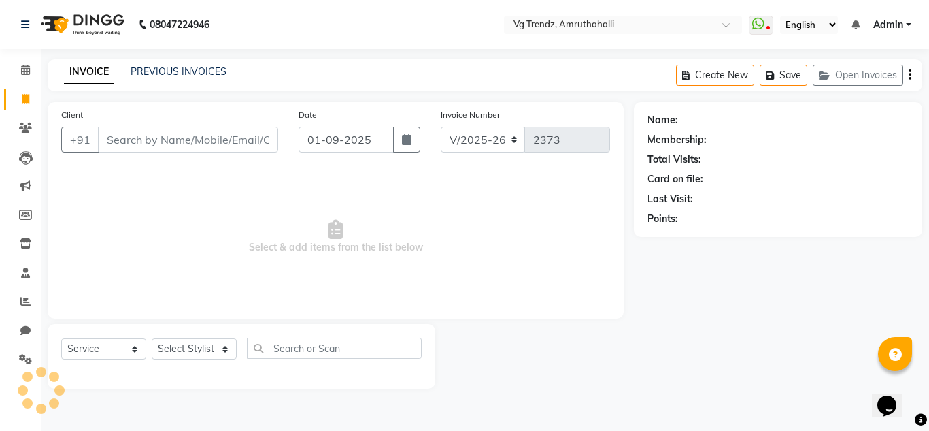
click at [180, 149] on input "Client" at bounding box center [188, 140] width 180 height 26
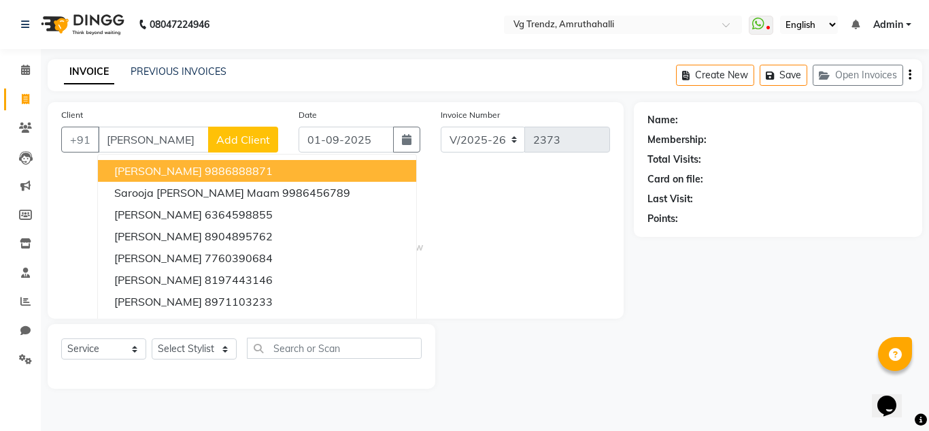
click at [205, 170] on ngb-highlight "9886888871" at bounding box center [239, 171] width 68 height 14
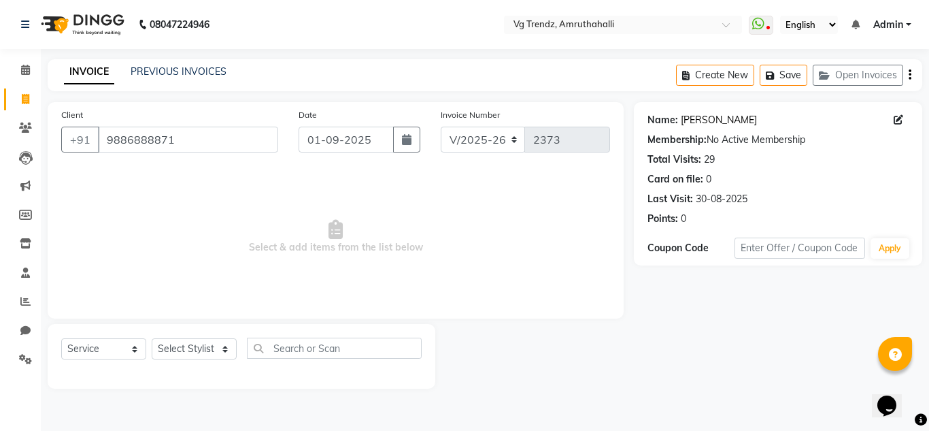
click at [689, 124] on link "Sahana Vibha" at bounding box center [719, 120] width 76 height 14
click at [216, 341] on select "Select Stylist Ashiwini N P Manjitha Chhetri Manjula S Mun Khan Naveen Kumar Ra…" at bounding box center [194, 348] width 85 height 21
click at [152, 338] on select "Select Stylist Ashiwini N P Manjitha Chhetri Manjula S Mun Khan Naveen Kumar Ra…" at bounding box center [194, 348] width 85 height 21
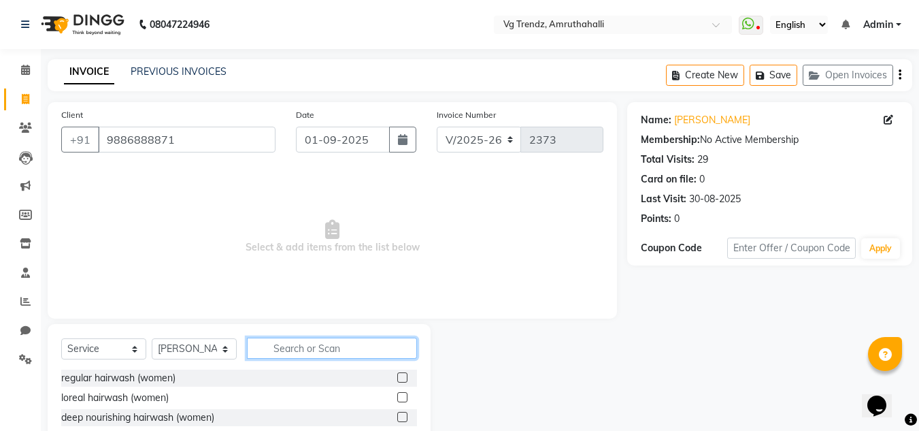
click at [302, 348] on input "text" at bounding box center [332, 347] width 170 height 21
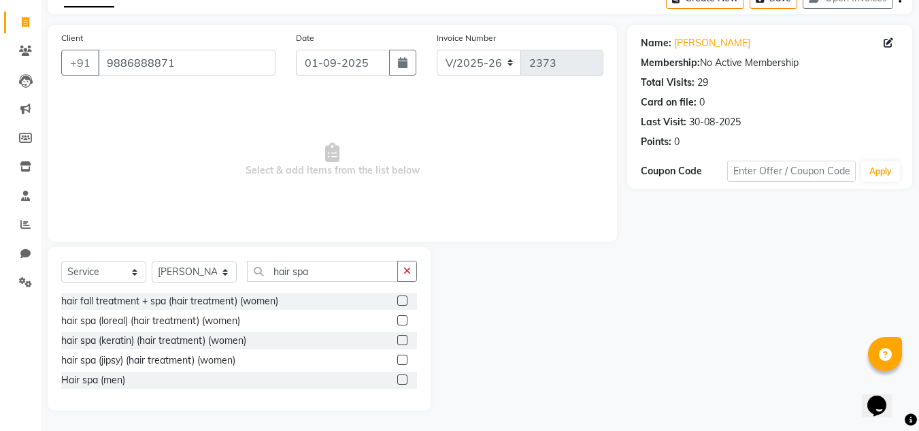
click at [403, 359] on label at bounding box center [402, 359] width 10 height 10
click at [403, 359] on input "checkbox" at bounding box center [401, 360] width 9 height 9
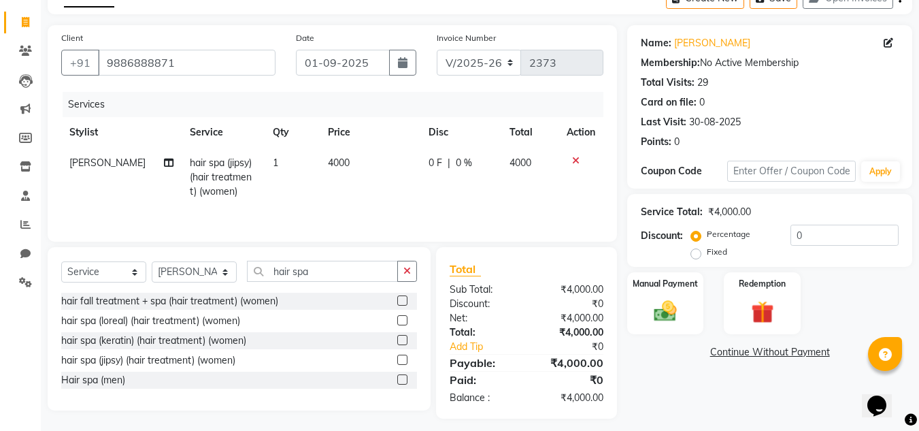
click at [339, 161] on span "4000" at bounding box center [339, 162] width 22 height 12
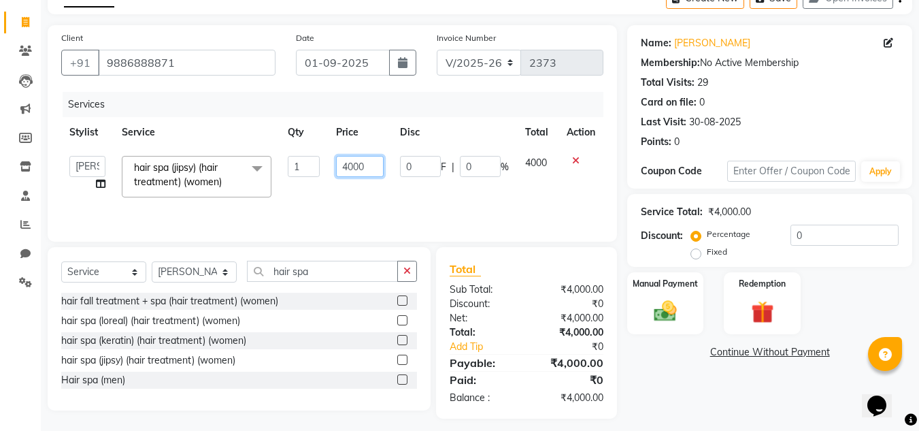
click at [352, 163] on input "4000" at bounding box center [359, 166] width 47 height 21
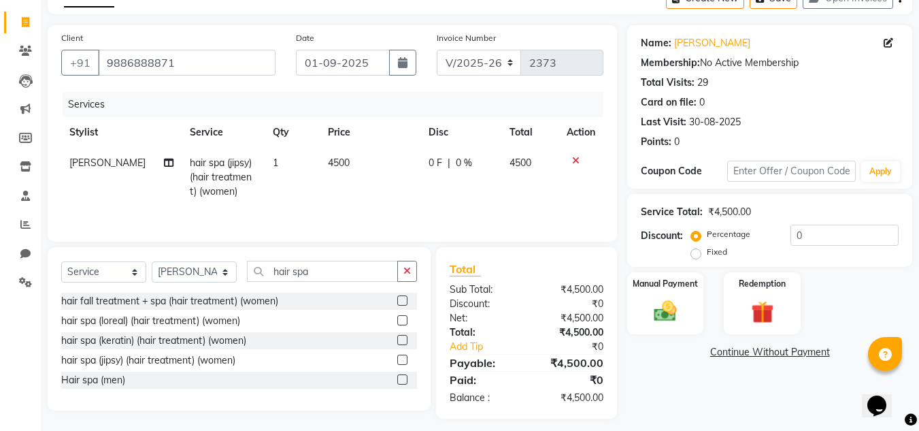
click at [398, 205] on div "Services Stylist Service Qty Price Disc Total Action Naveen Kumar hair spa (jip…" at bounding box center [332, 160] width 542 height 136
click at [636, 297] on div "Manual Payment" at bounding box center [666, 303] width 80 height 65
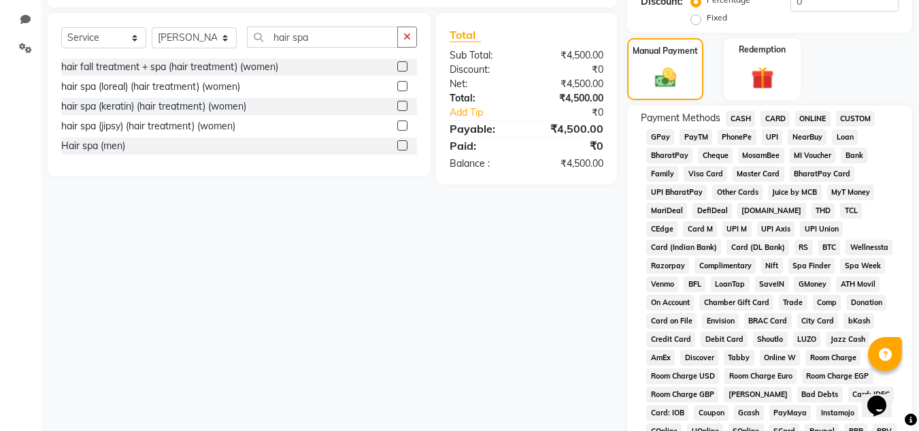
scroll to position [304, 0]
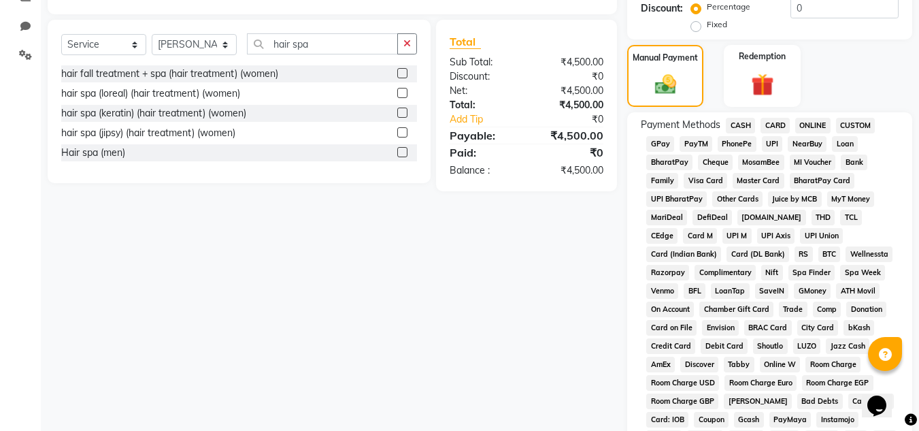
click at [731, 126] on span "CASH" at bounding box center [740, 126] width 29 height 16
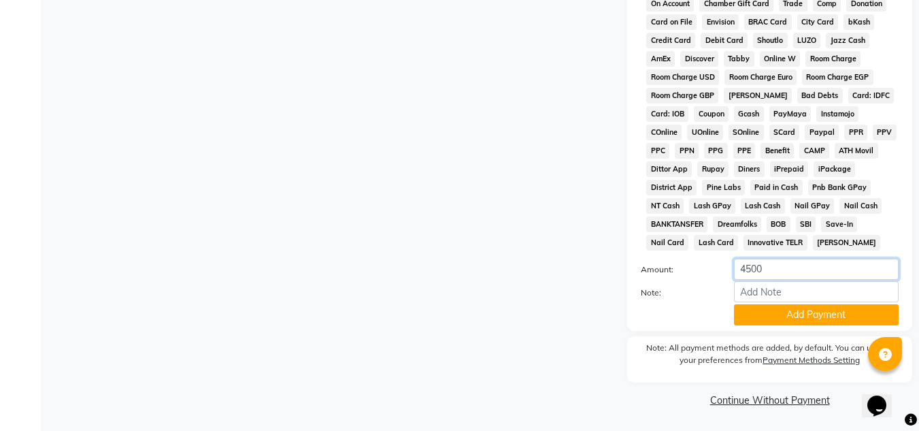
click at [753, 271] on input "4500" at bounding box center [816, 269] width 165 height 21
click at [778, 311] on button "Add Payment" at bounding box center [816, 314] width 165 height 21
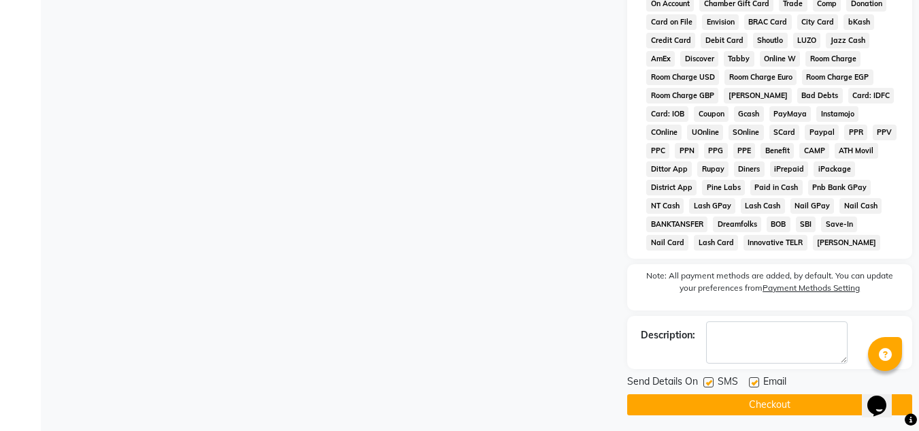
click at [756, 381] on label at bounding box center [754, 382] width 10 height 10
click at [756, 381] on input "checkbox" at bounding box center [753, 382] width 9 height 9
click at [705, 384] on label at bounding box center [708, 382] width 10 height 10
click at [705, 384] on input "checkbox" at bounding box center [707, 382] width 9 height 9
click at [731, 399] on button "Checkout" at bounding box center [769, 404] width 285 height 21
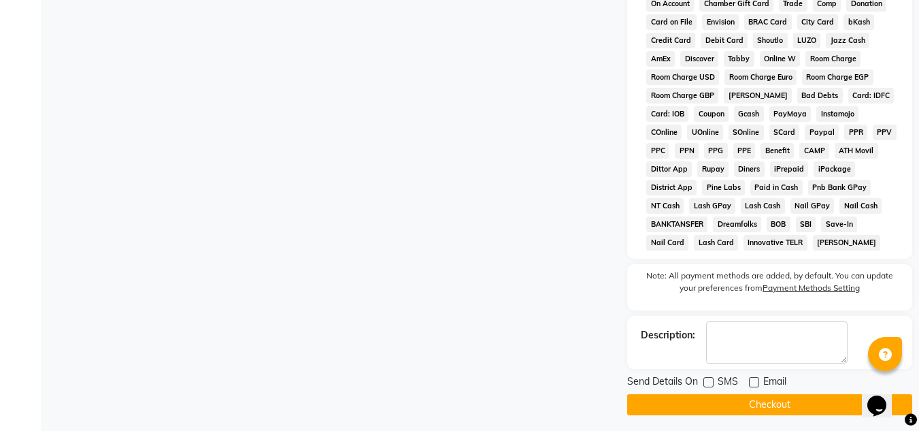
scroll to position [597, 0]
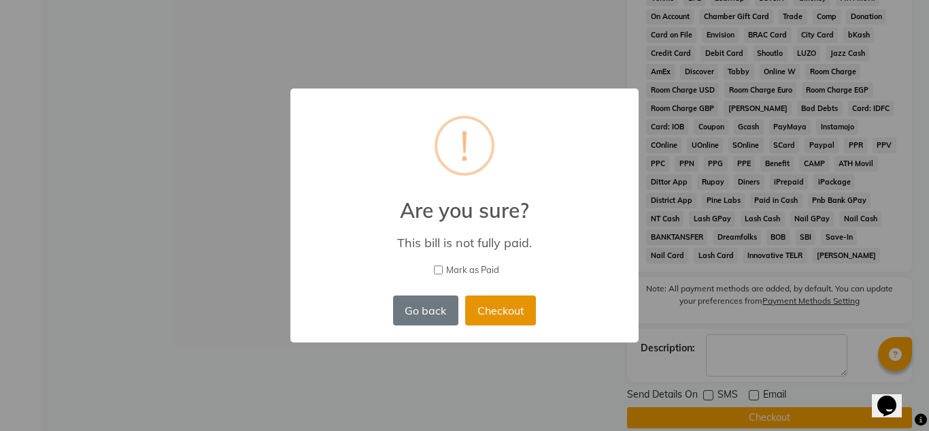
click at [482, 298] on button "Checkout" at bounding box center [500, 310] width 71 height 30
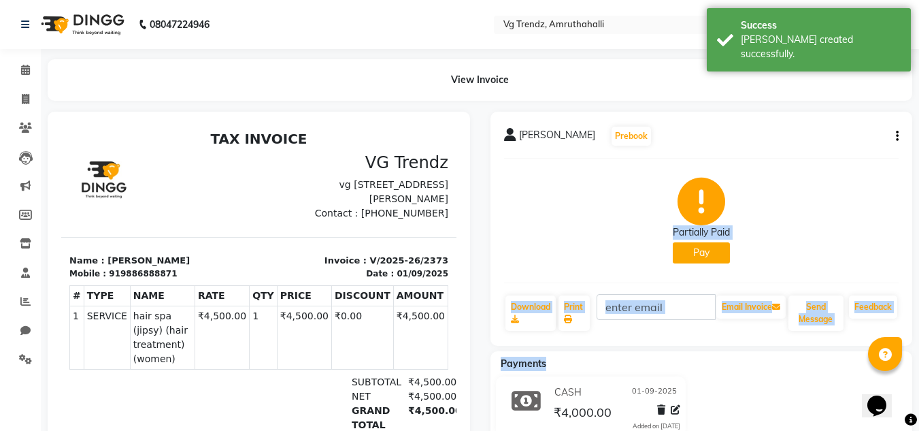
drag, startPoint x: 918, startPoint y: 224, endPoint x: 929, endPoint y: 337, distance: 114.1
click at [919, 351] on html "08047224946 Select Location × Vg Trendz, Amruthahalli WhatsApp Status ✕ Status:…" at bounding box center [459, 215] width 919 height 431
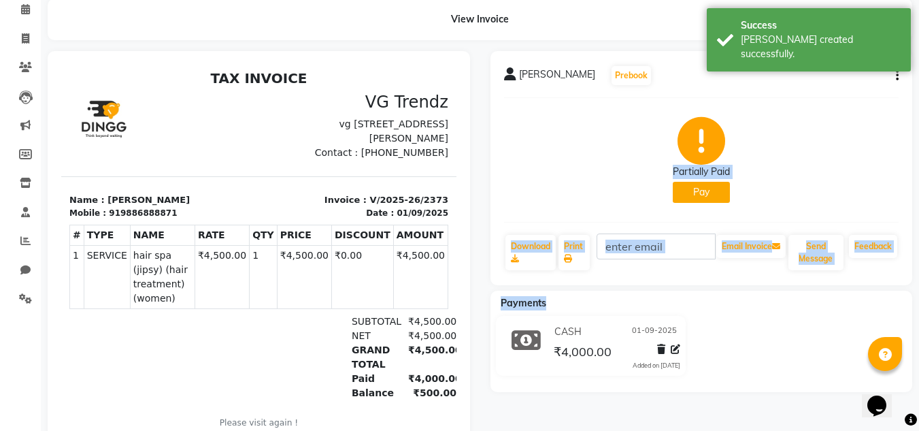
scroll to position [133, 0]
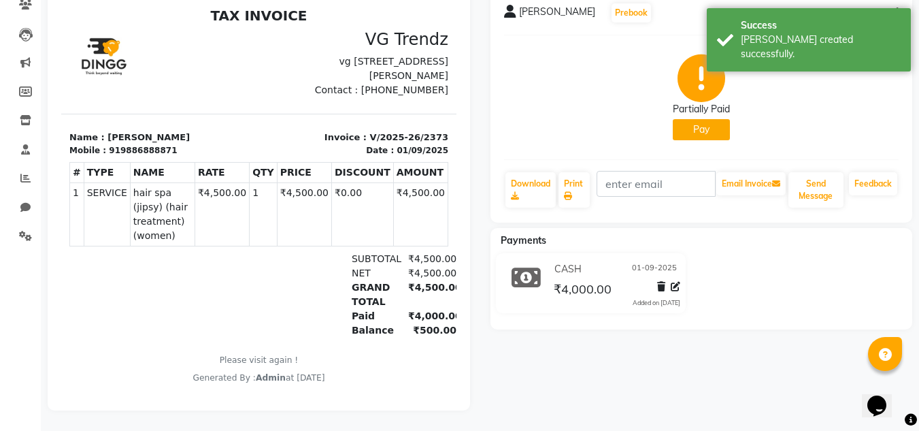
click at [724, 290] on div "CASH 01-09-2025 ₹4,000.00 Added on 01-09-2025" at bounding box center [701, 285] width 443 height 65
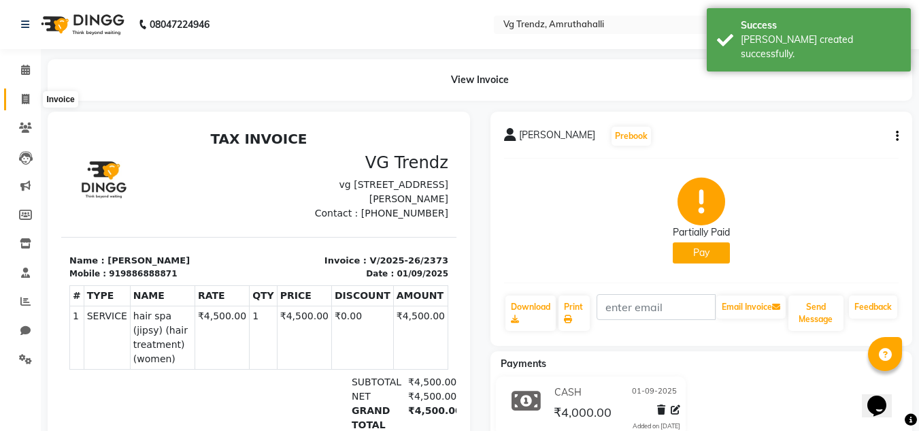
click at [22, 99] on icon at bounding box center [25, 99] width 7 height 10
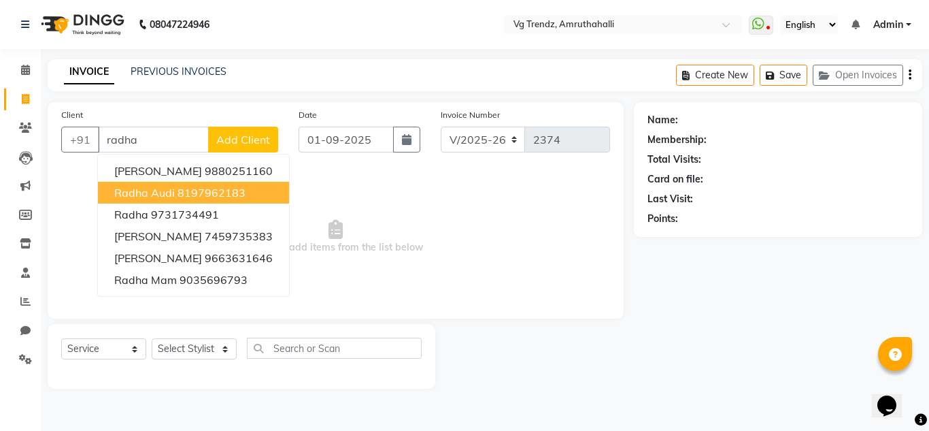
click at [169, 186] on span "Radha Audi" at bounding box center [144, 193] width 61 height 14
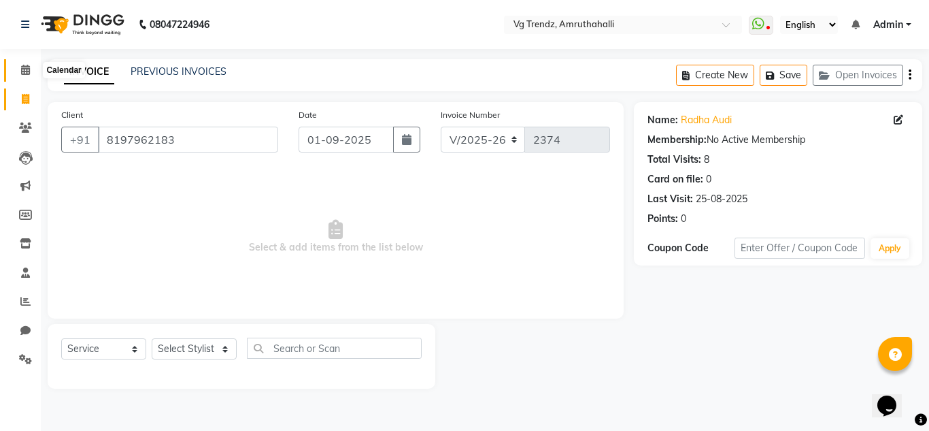
click at [20, 73] on span at bounding box center [26, 71] width 24 height 16
click at [173, 67] on link "PREVIOUS INVOICES" at bounding box center [179, 71] width 96 height 12
click at [221, 344] on select "Select Stylist Ashiwini N P Manjitha Chhetri Manjula S Mun Khan Naveen Kumar Ra…" at bounding box center [194, 348] width 85 height 21
click at [152, 338] on select "Select Stylist Ashiwini N P Manjitha Chhetri Manjula S Mun Khan Naveen Kumar Ra…" at bounding box center [194, 348] width 85 height 21
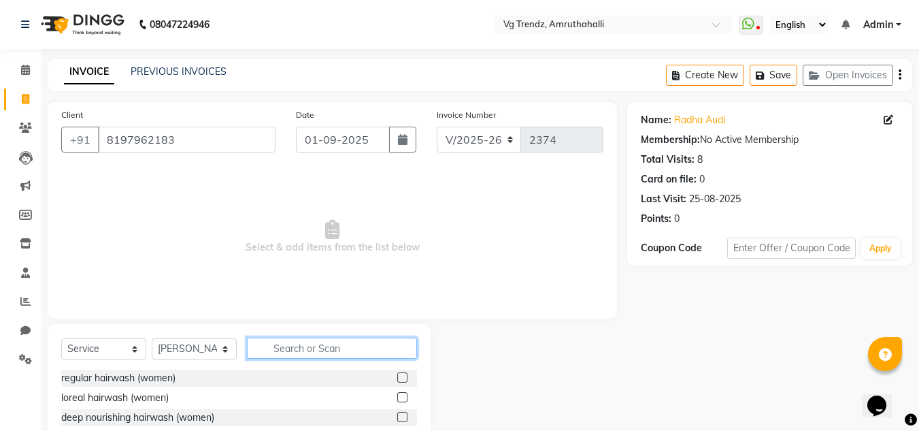
click at [283, 354] on input "text" at bounding box center [332, 347] width 170 height 21
click at [401, 376] on label at bounding box center [402, 377] width 10 height 10
click at [401, 376] on input "checkbox" at bounding box center [401, 377] width 9 height 9
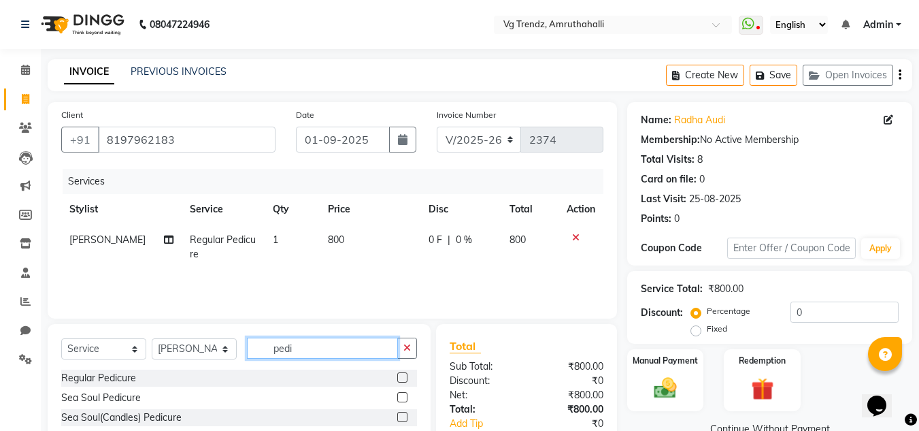
click at [329, 348] on input "pedi" at bounding box center [322, 347] width 151 height 21
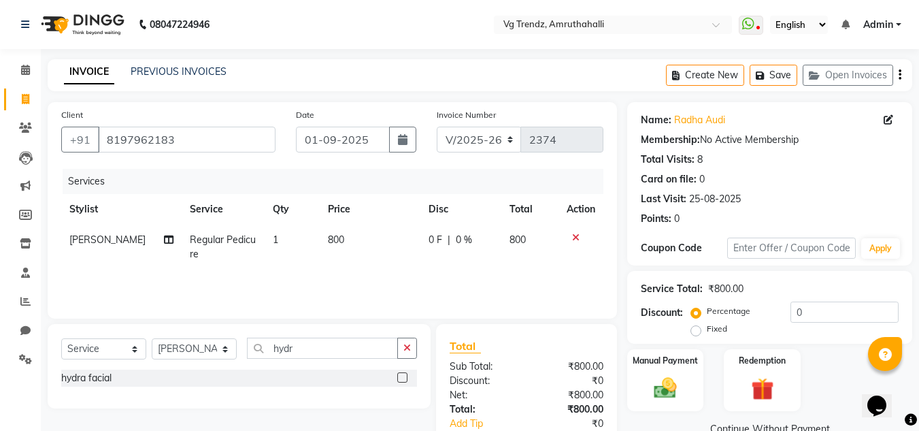
click at [402, 376] on label at bounding box center [402, 377] width 10 height 10
click at [402, 376] on input "checkbox" at bounding box center [401, 377] width 9 height 9
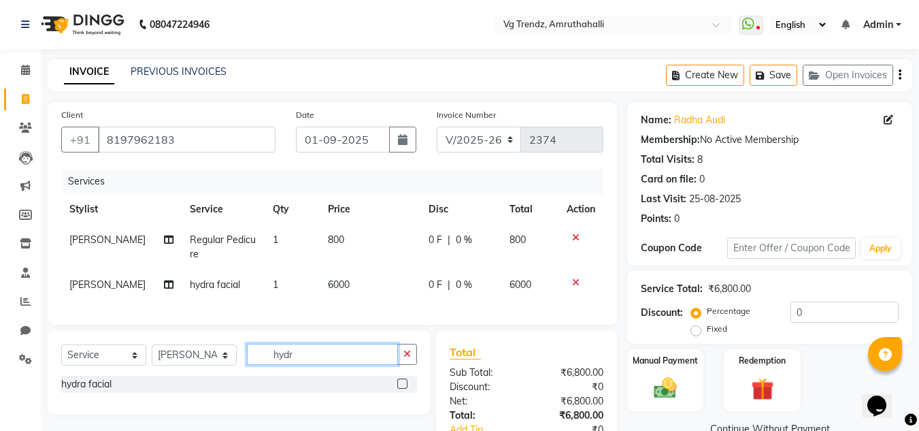
click at [321, 365] on input "hydr" at bounding box center [322, 354] width 151 height 21
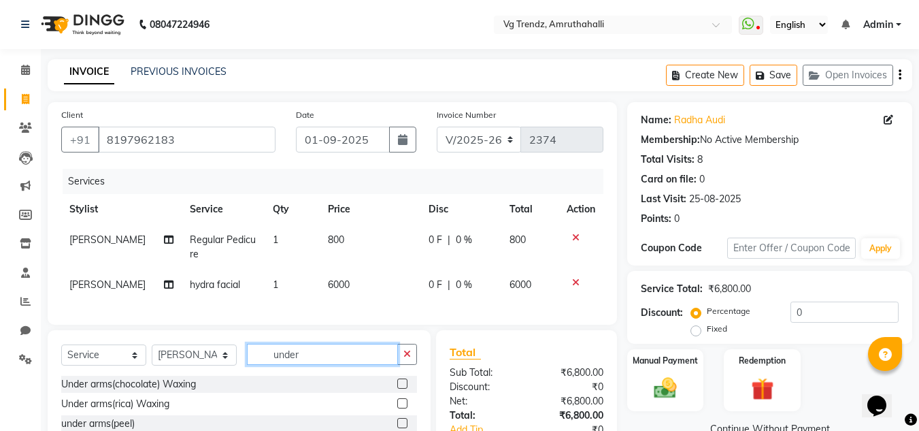
scroll to position [101, 0]
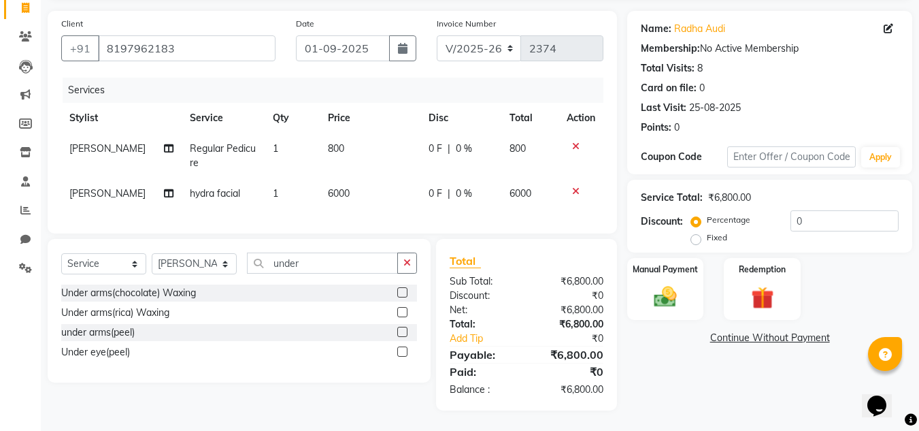
click at [405, 296] on label at bounding box center [402, 292] width 10 height 10
click at [405, 296] on input "checkbox" at bounding box center [401, 292] width 9 height 9
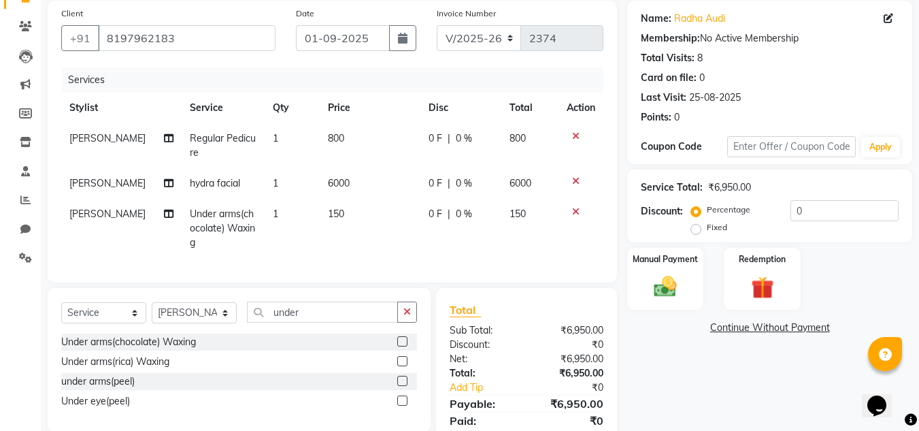
click at [328, 185] on span "6000" at bounding box center [339, 183] width 22 height 12
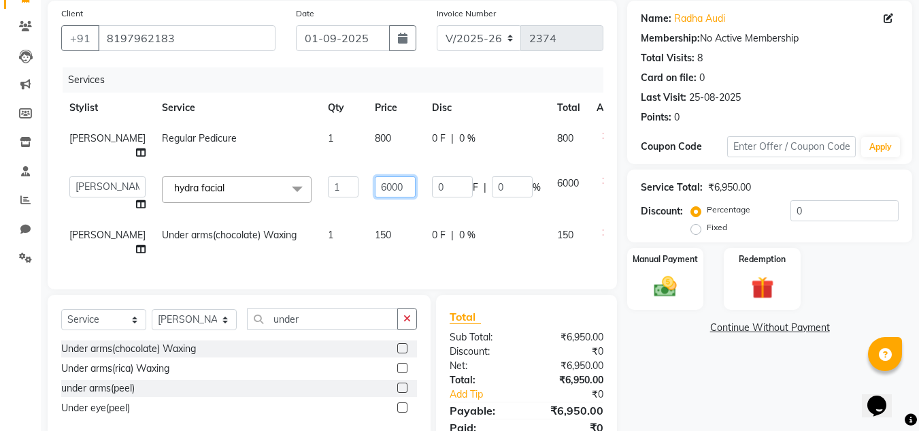
click at [375, 188] on input "6000" at bounding box center [395, 186] width 41 height 21
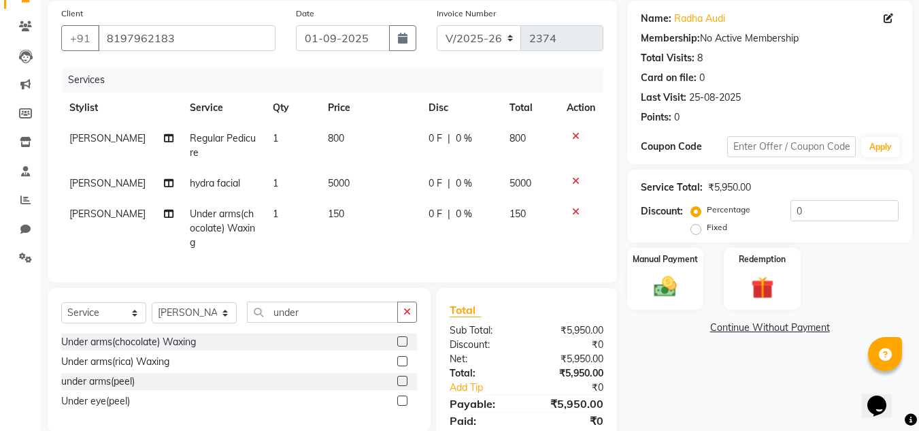
click at [374, 261] on div "Services Stylist Service Qty Price Disc Total Action Manjitha Chhetri Regular P…" at bounding box center [332, 167] width 542 height 201
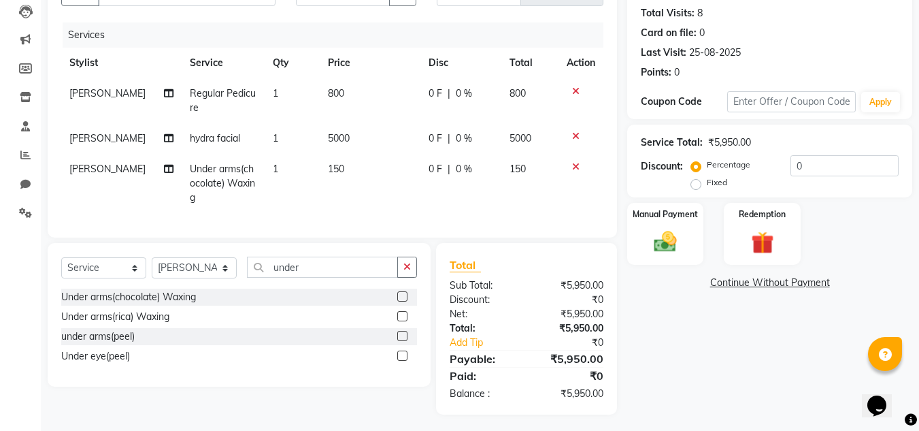
scroll to position [161, 0]
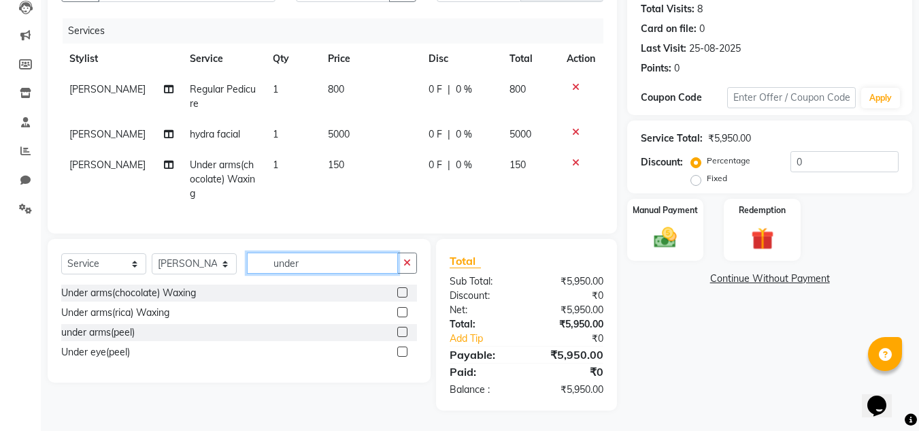
click at [312, 254] on input "under" at bounding box center [322, 262] width 151 height 21
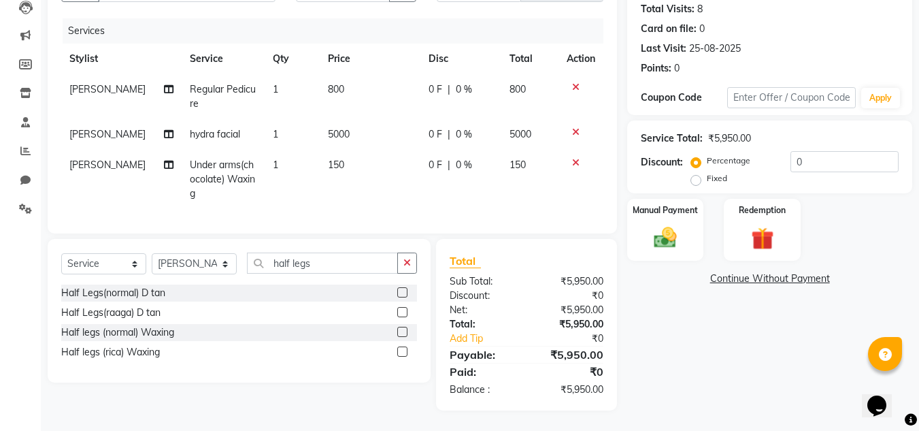
click at [401, 330] on label at bounding box center [402, 332] width 10 height 10
click at [401, 330] on input "checkbox" at bounding box center [401, 332] width 9 height 9
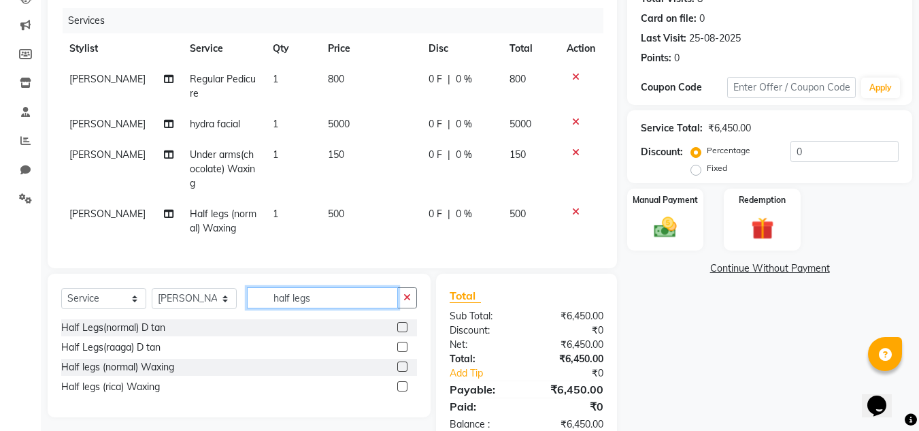
click at [384, 308] on input "half legs" at bounding box center [322, 297] width 151 height 21
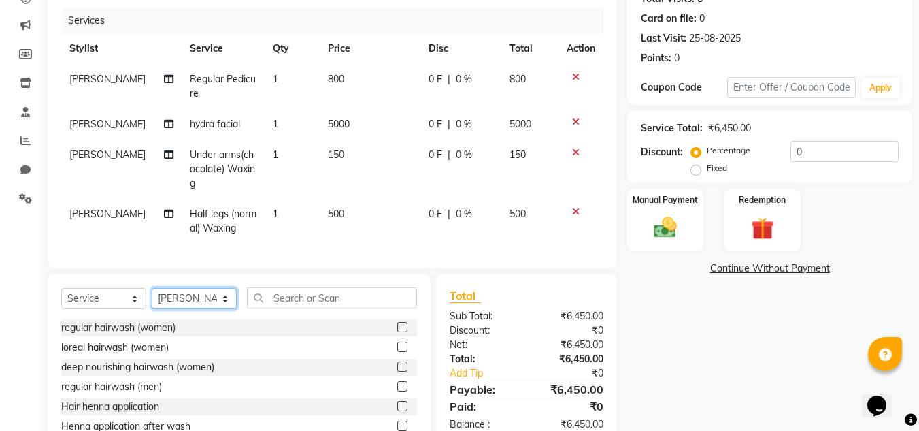
click at [228, 309] on select "Select Stylist Ashiwini N P Manjitha Chhetri Manjula S Mun Khan Naveen Kumar Ra…" at bounding box center [194, 298] width 85 height 21
click at [152, 298] on select "Select Stylist Ashiwini N P Manjitha Chhetri Manjula S Mun Khan Naveen Kumar Ra…" at bounding box center [194, 298] width 85 height 21
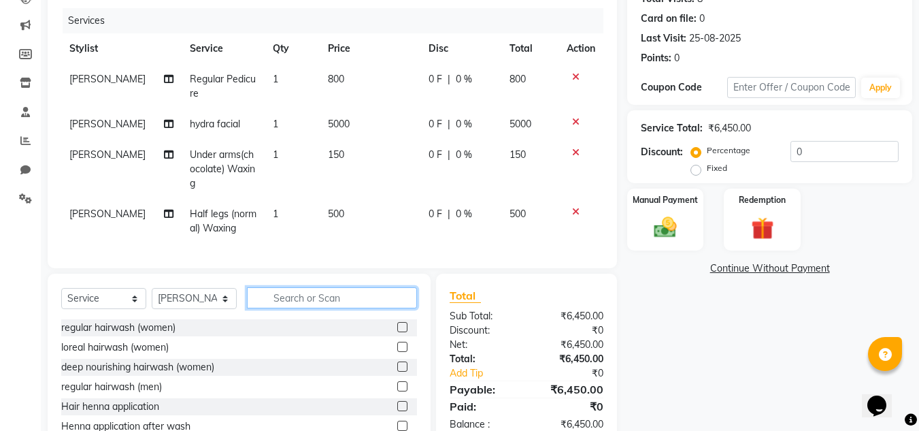
click at [281, 304] on input "text" at bounding box center [332, 297] width 170 height 21
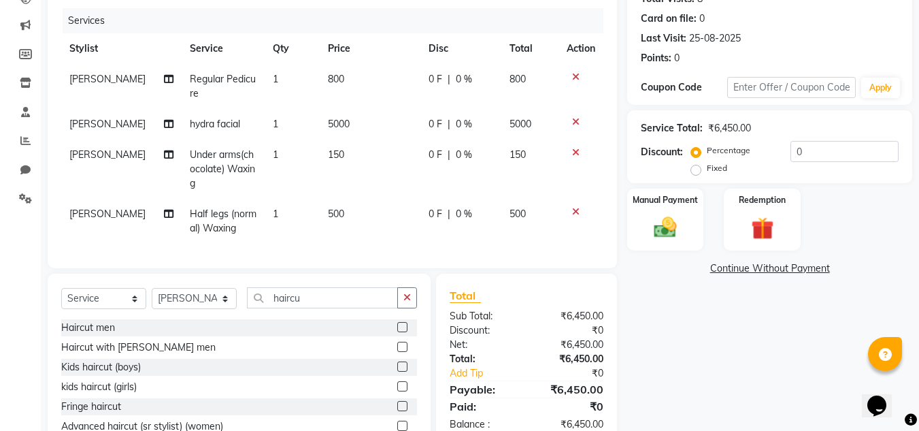
click at [397, 352] on label at bounding box center [402, 347] width 10 height 10
click at [397, 352] on input "checkbox" at bounding box center [401, 347] width 9 height 9
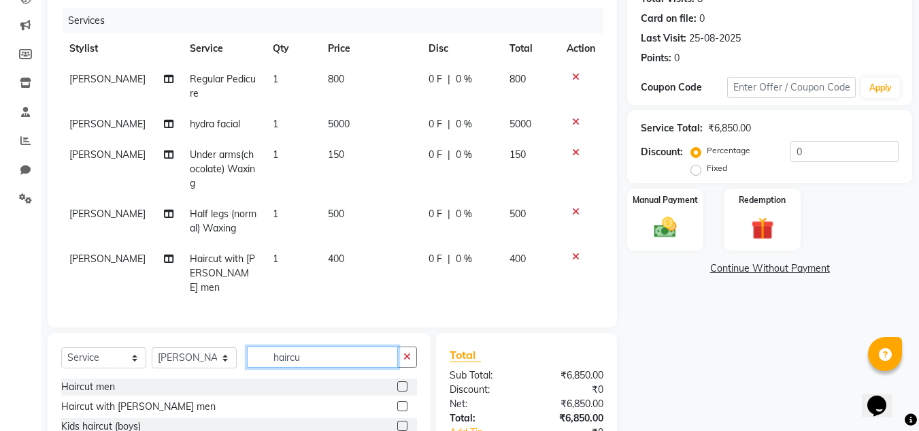
click at [343, 353] on input "haircu" at bounding box center [322, 356] width 151 height 21
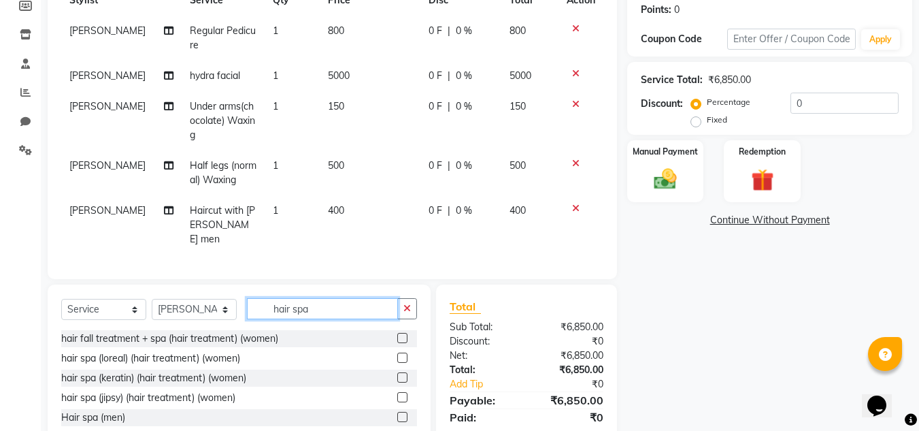
scroll to position [250, 0]
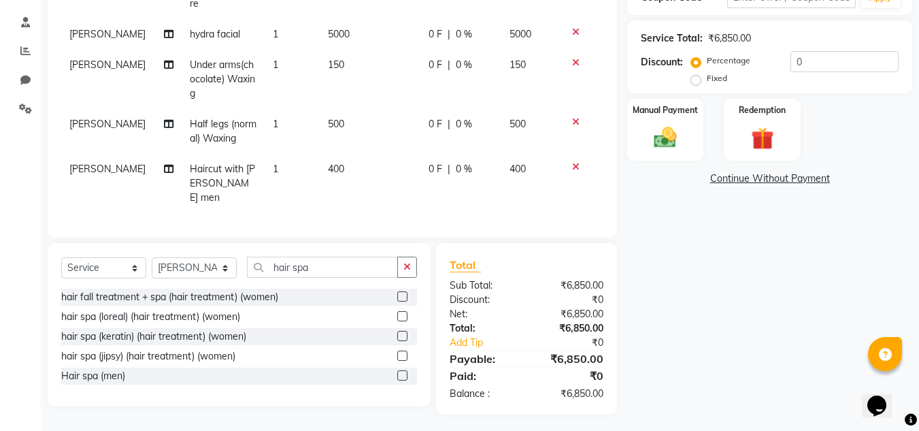
click at [403, 370] on label at bounding box center [402, 375] width 10 height 10
click at [403, 371] on input "checkbox" at bounding box center [401, 375] width 9 height 9
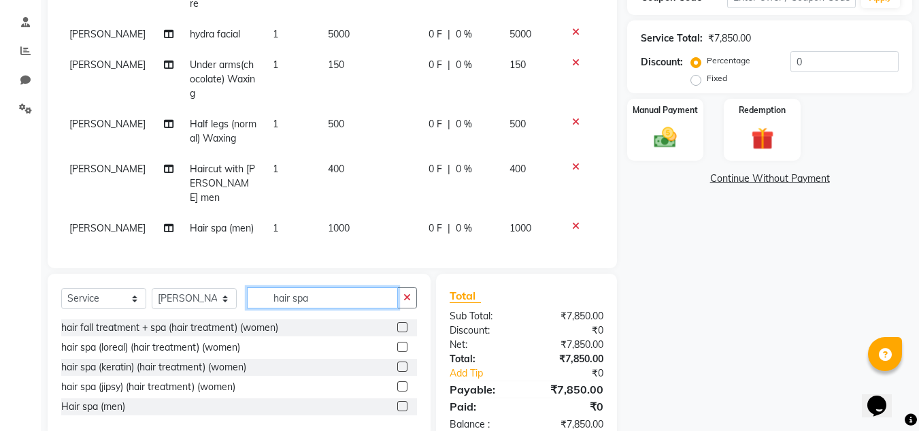
click at [335, 297] on input "hair spa" at bounding box center [322, 297] width 151 height 21
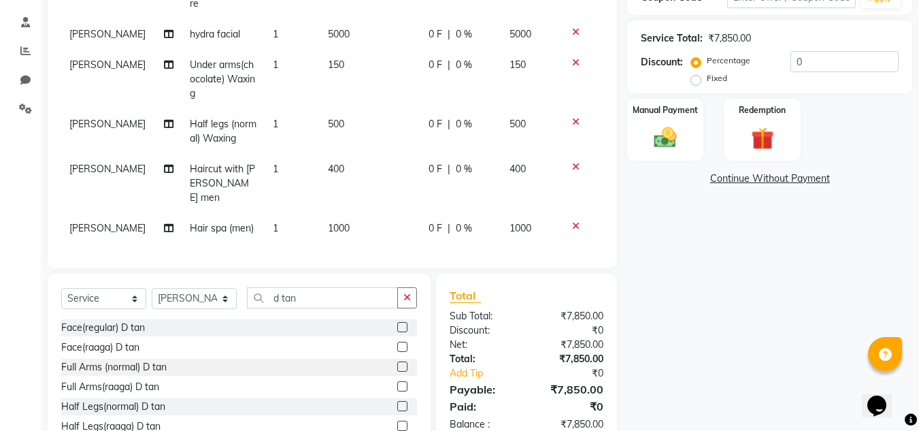
click at [397, 322] on label at bounding box center [402, 327] width 10 height 10
click at [397, 323] on input "checkbox" at bounding box center [401, 327] width 9 height 9
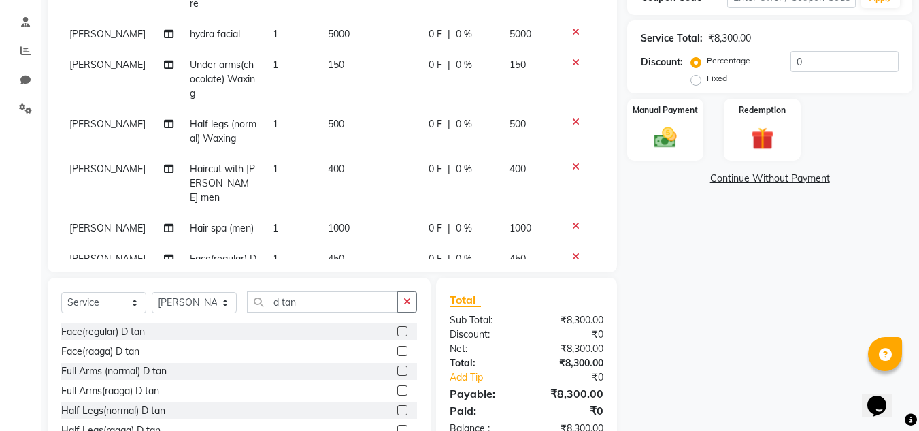
scroll to position [37, 0]
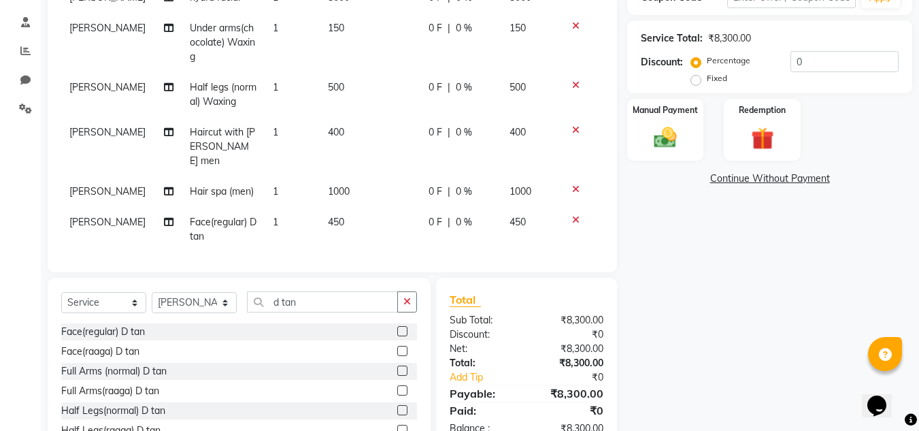
click at [397, 348] on label at bounding box center [402, 351] width 10 height 10
click at [397, 348] on input "checkbox" at bounding box center [401, 351] width 9 height 9
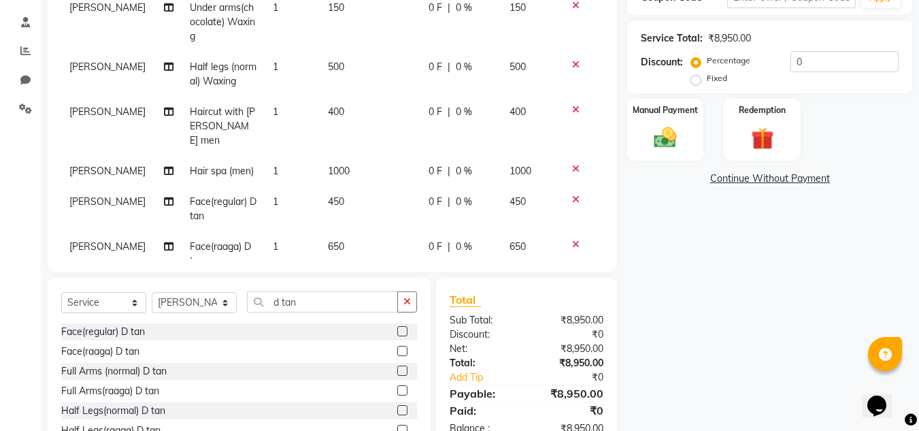
scroll to position [82, 0]
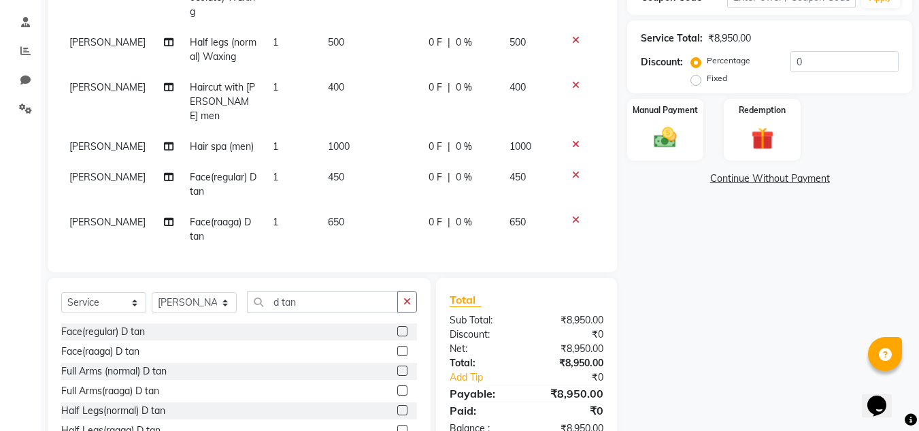
click at [564, 167] on td at bounding box center [581, 184] width 45 height 45
click at [572, 170] on icon at bounding box center [575, 175] width 7 height 10
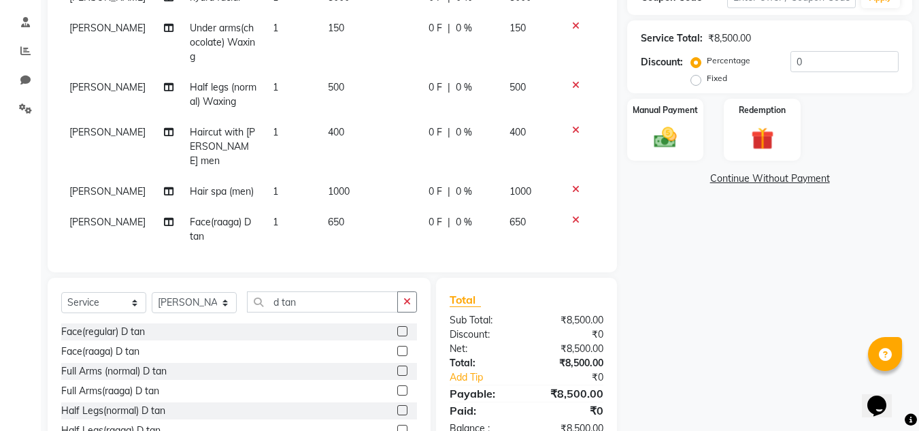
click at [320, 176] on td "1000" at bounding box center [370, 191] width 101 height 31
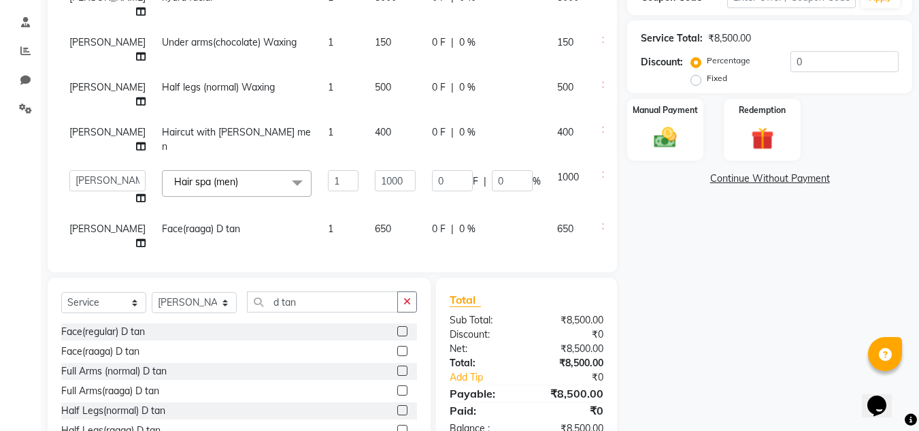
scroll to position [82, 0]
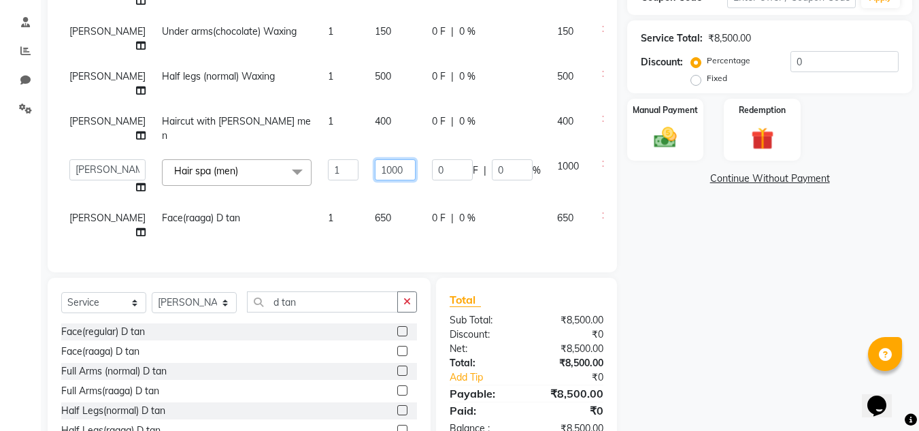
click at [375, 180] on input "1000" at bounding box center [395, 169] width 41 height 21
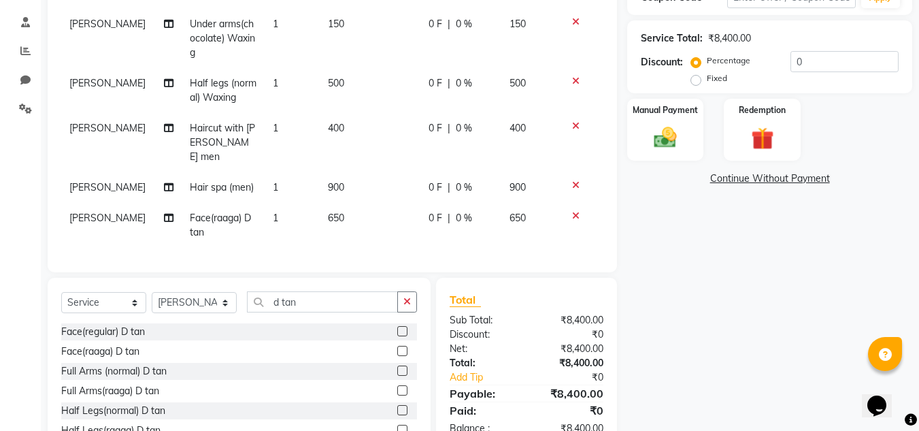
scroll to position [37, 0]
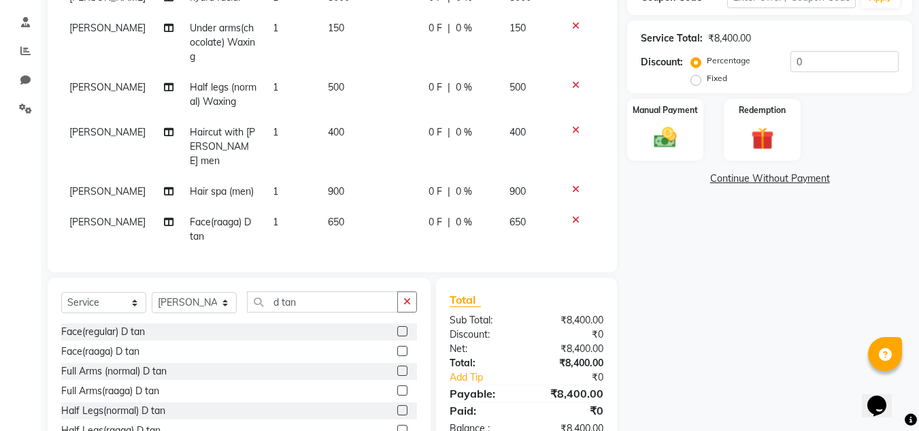
click at [727, 255] on div "Name: Radha Audi Membership: No Active Membership Total Visits: 8 Card on file:…" at bounding box center [774, 165] width 295 height 627
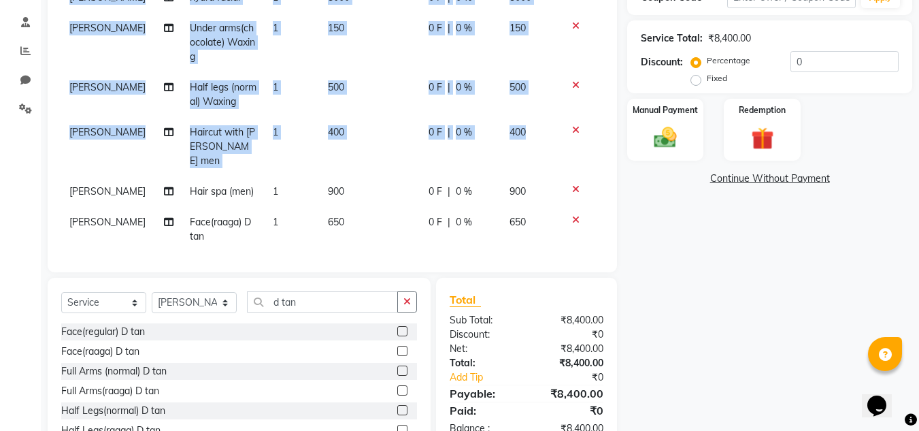
scroll to position [37, 10]
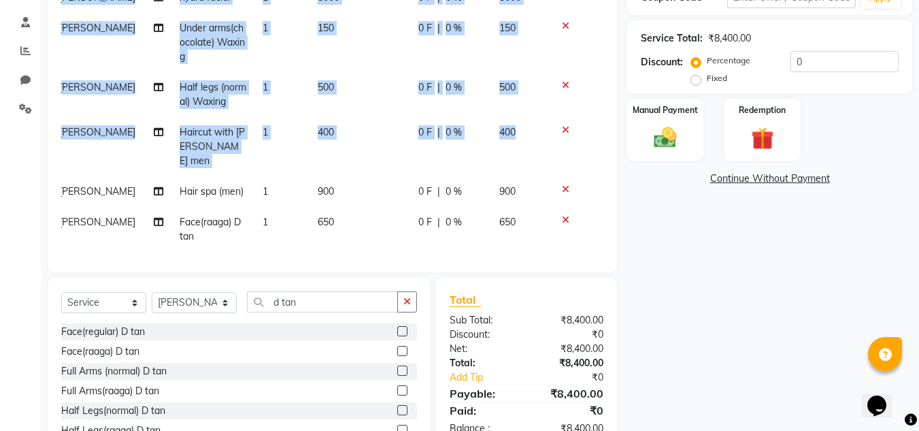
drag, startPoint x: 593, startPoint y: 156, endPoint x: 606, endPoint y: 233, distance: 78.1
click at [606, 233] on div "Client +91 8197962183 Date 01-09-2025 Invoice Number V/2025 V/2025-26 2374 Serv…" at bounding box center [332, 62] width 569 height 420
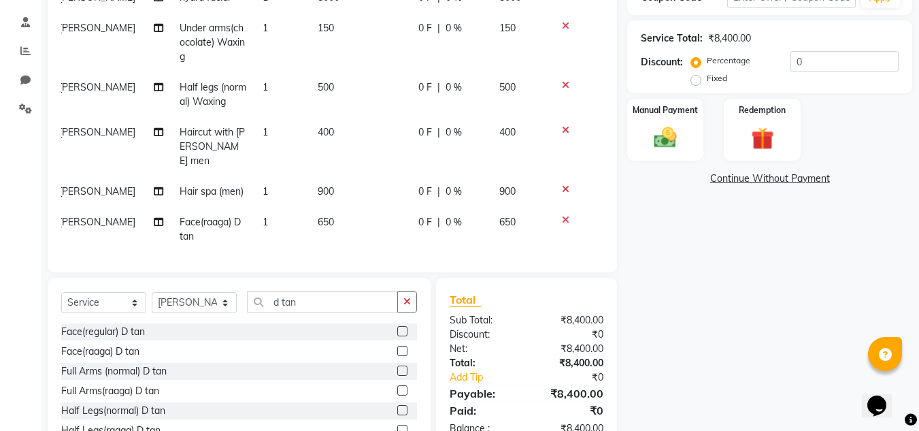
click at [704, 204] on div "Name: Radha Audi Membership: No Active Membership Total Visits: 8 Card on file:…" at bounding box center [774, 165] width 295 height 627
click at [352, 302] on input "d tan" at bounding box center [322, 301] width 151 height 21
click at [206, 298] on select "Select Stylist Ashiwini N P Manjitha Chhetri Manjula S Mun Khan Naveen Kumar Ra…" at bounding box center [194, 302] width 85 height 21
click at [152, 292] on select "Select Stylist Ashiwini N P Manjitha Chhetri Manjula S Mun Khan Naveen Kumar Ra…" at bounding box center [194, 302] width 85 height 21
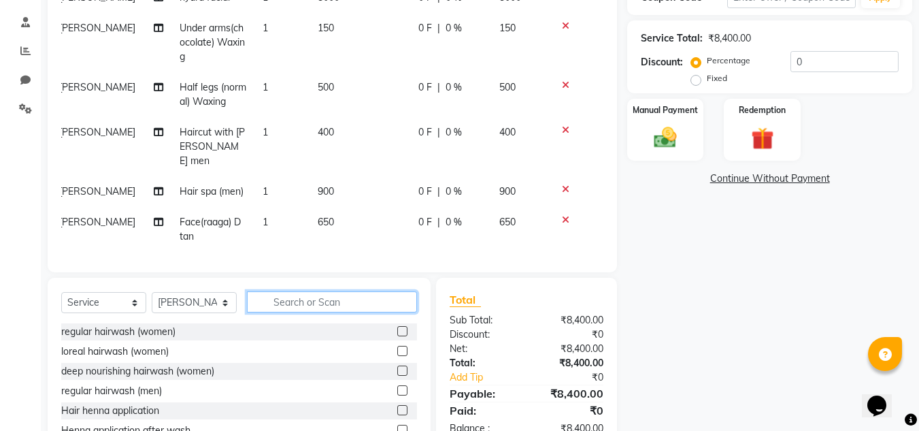
click at [295, 297] on input "text" at bounding box center [332, 301] width 170 height 21
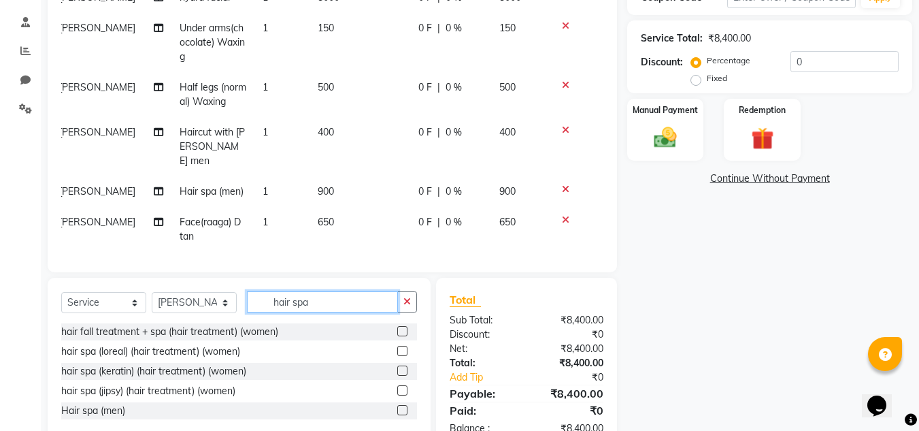
scroll to position [289, 0]
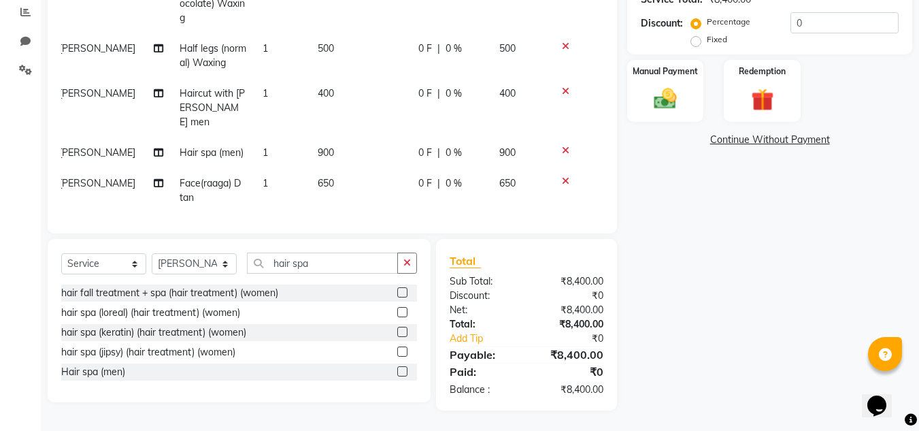
click at [401, 331] on label at bounding box center [402, 332] width 10 height 10
click at [401, 331] on input "checkbox" at bounding box center [401, 332] width 9 height 9
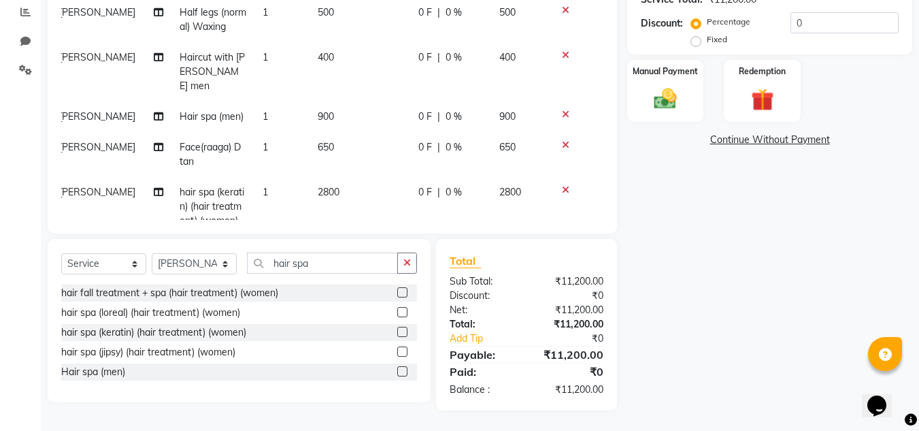
scroll to position [96, 10]
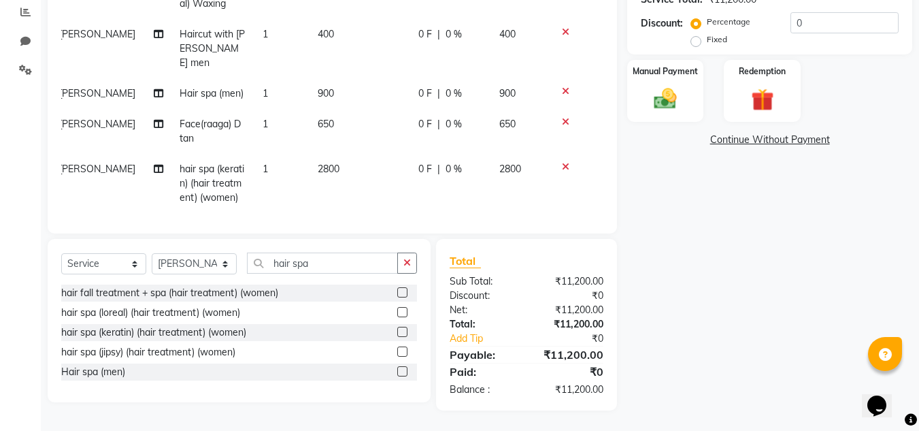
click at [399, 350] on label at bounding box center [402, 351] width 10 height 10
click at [399, 350] on input "checkbox" at bounding box center [401, 352] width 9 height 9
click at [562, 162] on icon at bounding box center [565, 167] width 7 height 10
click at [351, 256] on input "hair spa" at bounding box center [322, 262] width 151 height 21
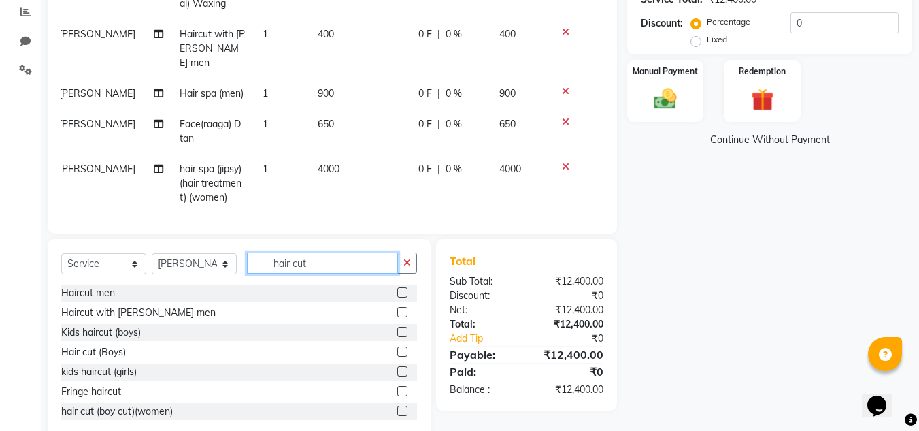
scroll to position [61, 0]
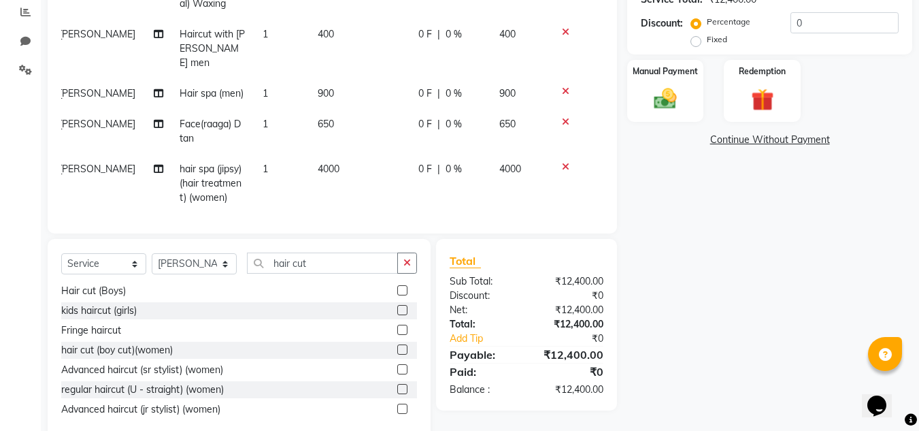
click at [397, 389] on label at bounding box center [402, 389] width 10 height 10
click at [397, 389] on input "checkbox" at bounding box center [401, 389] width 9 height 9
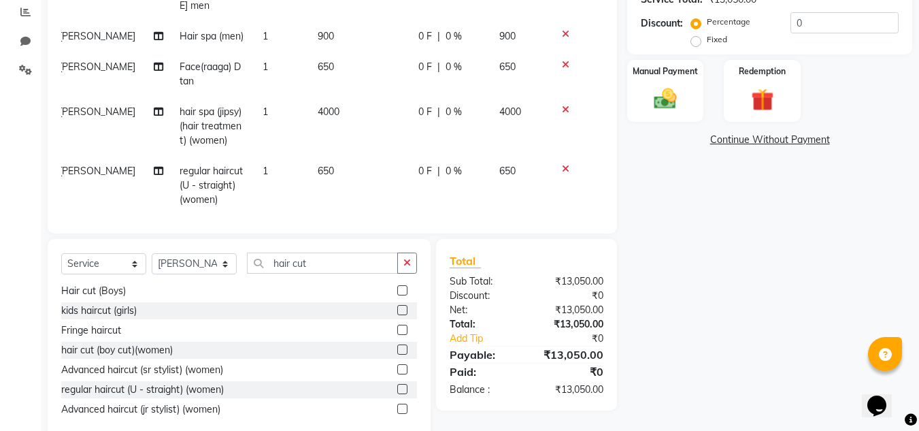
scroll to position [155, 10]
click at [318, 163] on span "650" at bounding box center [326, 169] width 16 height 12
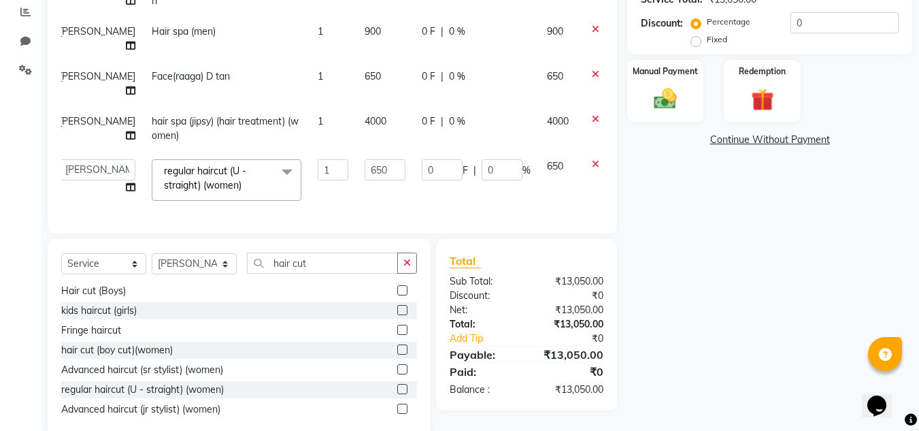
drag, startPoint x: 592, startPoint y: 132, endPoint x: 597, endPoint y: 154, distance: 22.3
click at [597, 154] on div "Services Stylist Service Qty Price Disc Total Action Manjitha Chhetri Regular P…" at bounding box center [332, 50] width 542 height 340
click at [365, 163] on input "650" at bounding box center [385, 169] width 41 height 21
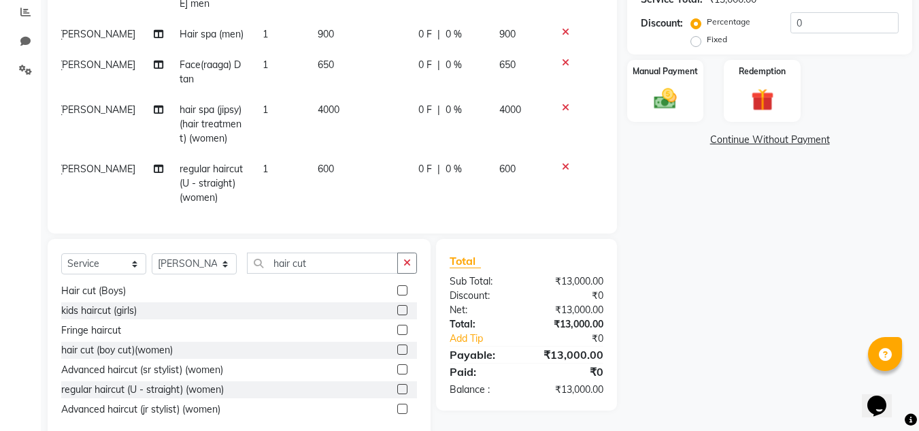
click at [724, 236] on div "Name: Radha Audi Membership: No Active Membership Total Visits: 8 Card on file:…" at bounding box center [774, 126] width 295 height 627
drag, startPoint x: 607, startPoint y: 154, endPoint x: 617, endPoint y: 213, distance: 59.4
click at [617, 207] on div "Client +91 8197962183 Date 01-09-2025 Invoice Number V/2025 V/2025-26 2374 Serv…" at bounding box center [332, 23] width 569 height 420
click at [331, 272] on input "hair cut" at bounding box center [322, 262] width 151 height 21
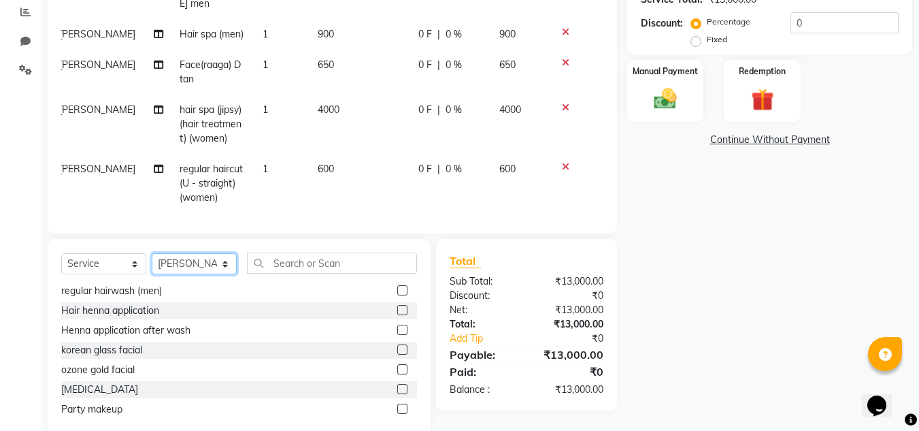
click at [206, 263] on select "Select Stylist Ashiwini N P Manjitha Chhetri Manjula S Mun Khan Naveen Kumar Ra…" at bounding box center [194, 263] width 85 height 21
click at [152, 253] on select "Select Stylist Ashiwini N P Manjitha Chhetri Manjula S Mun Khan Naveen Kumar Ra…" at bounding box center [194, 263] width 85 height 21
click at [288, 272] on input "text" at bounding box center [332, 262] width 170 height 21
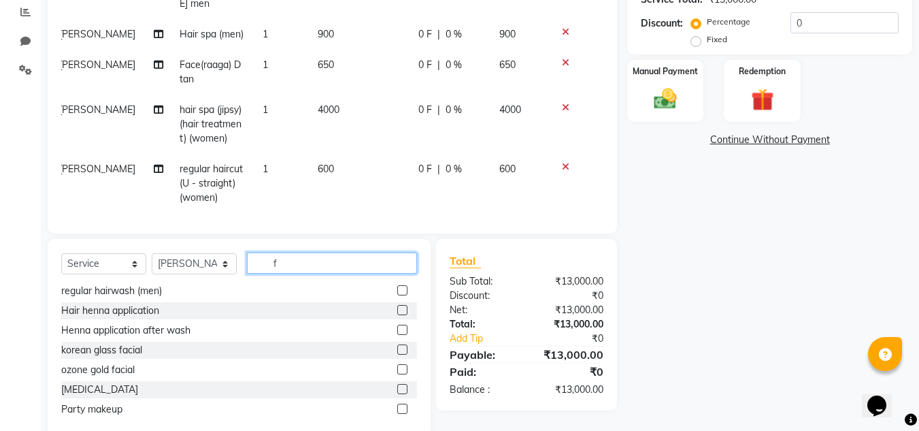
scroll to position [0, 0]
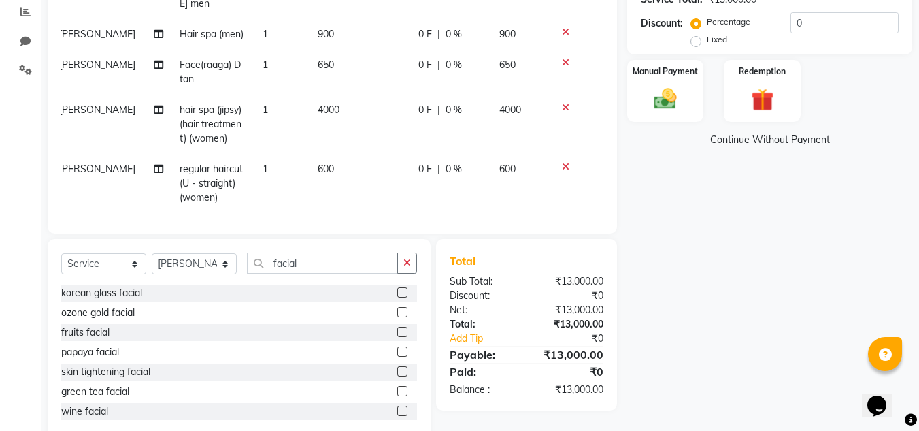
click at [397, 290] on label at bounding box center [402, 292] width 10 height 10
click at [397, 290] on input "checkbox" at bounding box center [401, 292] width 9 height 9
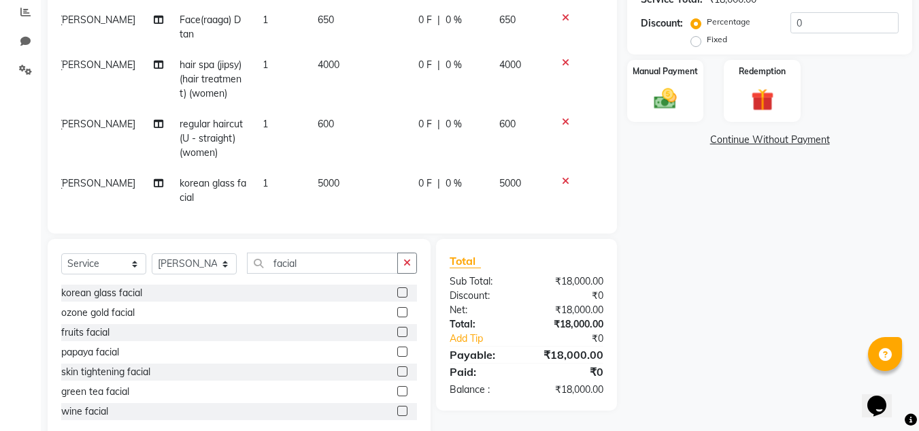
drag, startPoint x: 593, startPoint y: 163, endPoint x: 589, endPoint y: 174, distance: 11.4
click at [590, 173] on div "Services Stylist Service Qty Price Disc Total Action Manjitha Chhetri Regular P…" at bounding box center [332, 50] width 542 height 340
click at [562, 176] on icon at bounding box center [565, 181] width 7 height 10
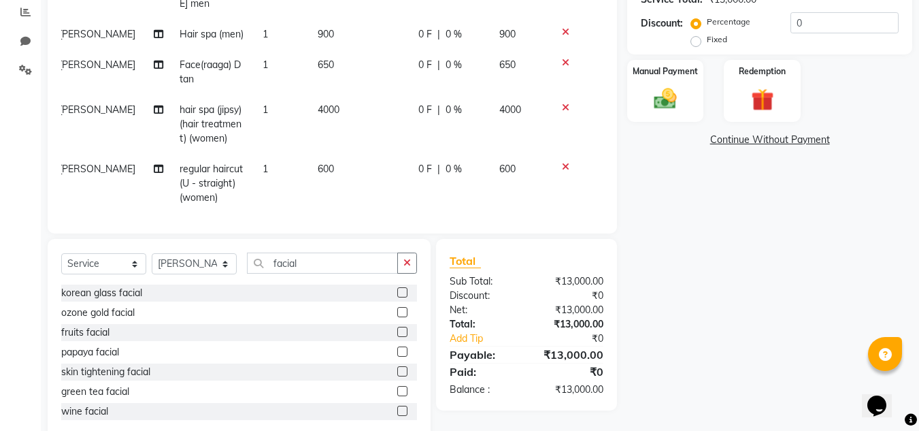
click at [397, 311] on label at bounding box center [402, 312] width 10 height 10
click at [397, 311] on input "checkbox" at bounding box center [401, 312] width 9 height 9
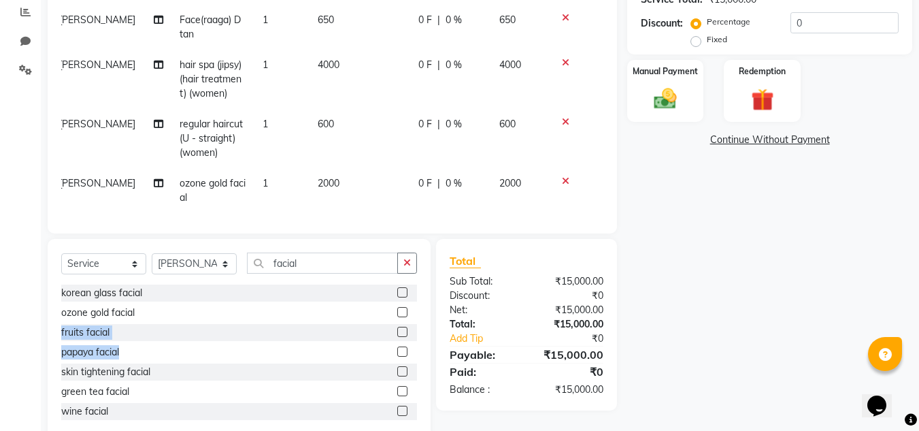
drag, startPoint x: 418, startPoint y: 312, endPoint x: 424, endPoint y: 361, distance: 50.0
click at [424, 361] on div "Select Service Product Membership Package Voucher Prepaid Gift Card Select Styl…" at bounding box center [239, 339] width 383 height 201
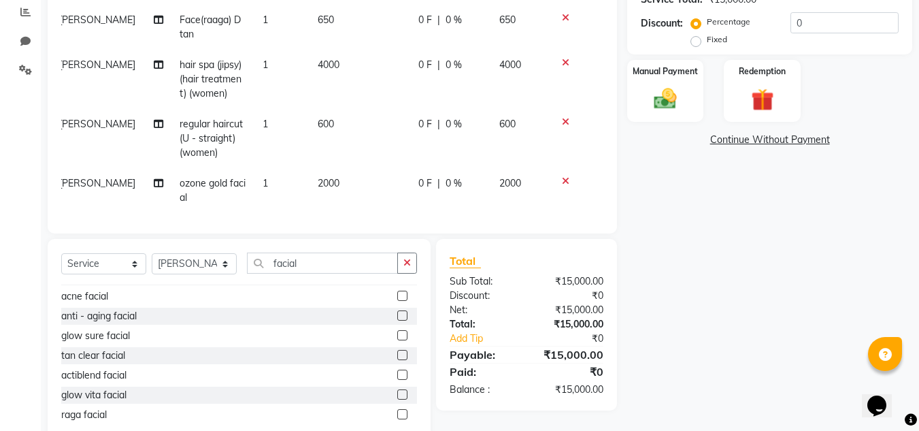
scroll to position [180, 0]
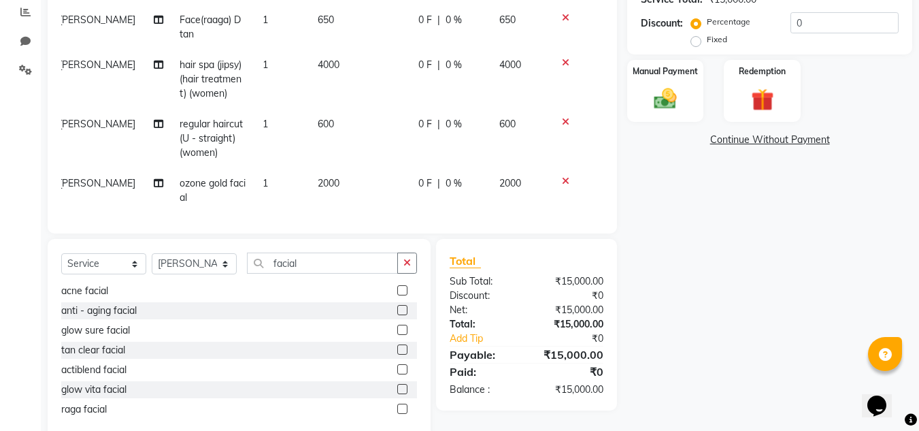
click at [397, 350] on label at bounding box center [402, 349] width 10 height 10
click at [397, 350] on input "checkbox" at bounding box center [401, 350] width 9 height 9
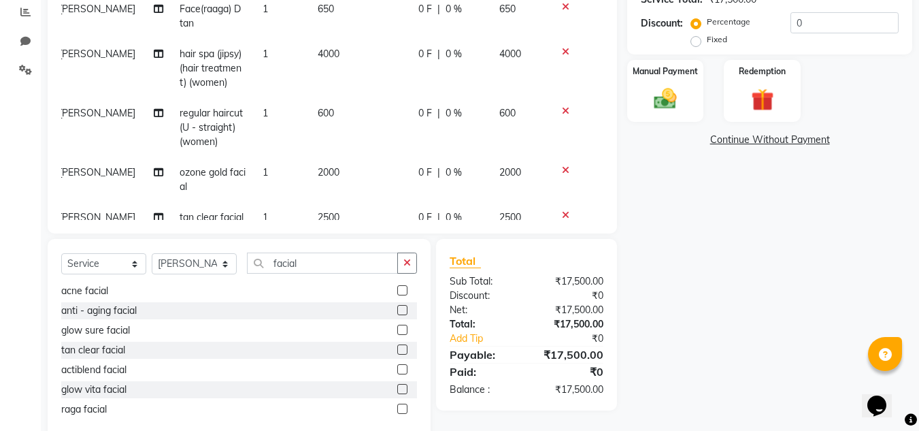
drag, startPoint x: 593, startPoint y: 165, endPoint x: 593, endPoint y: 210, distance: 44.2
click at [593, 210] on div "Services Stylist Service Qty Price Disc Total Action Manjitha Chhetri Regular P…" at bounding box center [332, 50] width 542 height 340
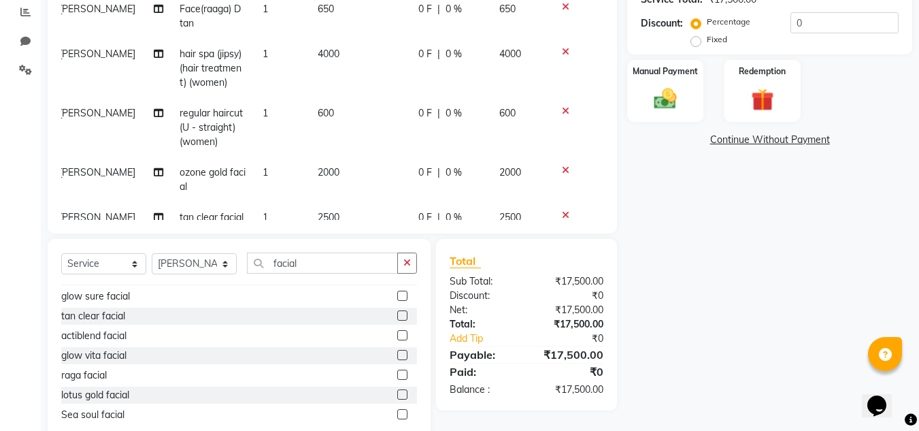
scroll to position [216, 0]
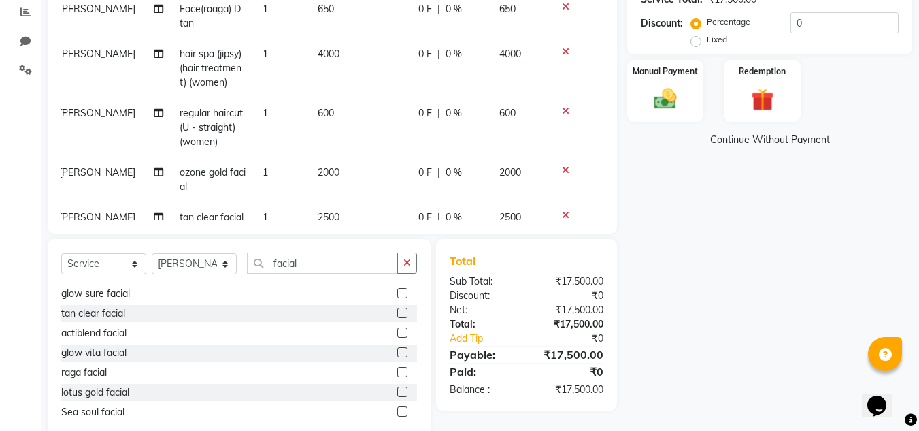
click at [397, 295] on label at bounding box center [402, 293] width 10 height 10
click at [397, 295] on input "checkbox" at bounding box center [401, 293] width 9 height 9
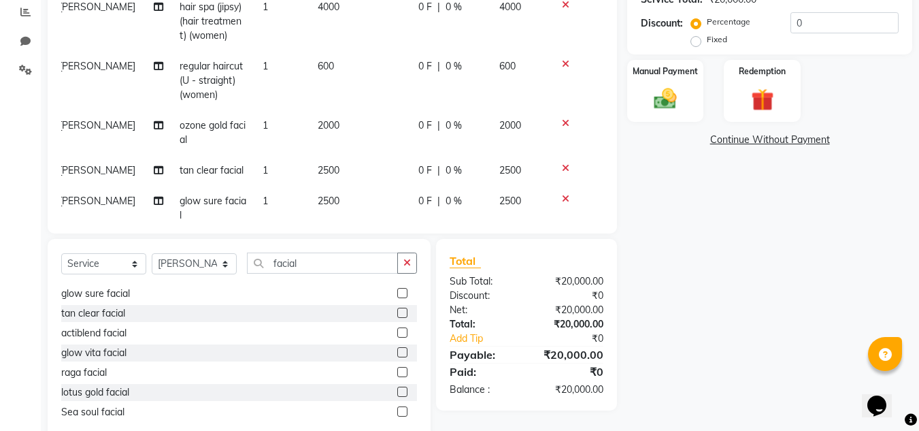
scroll to position [276, 10]
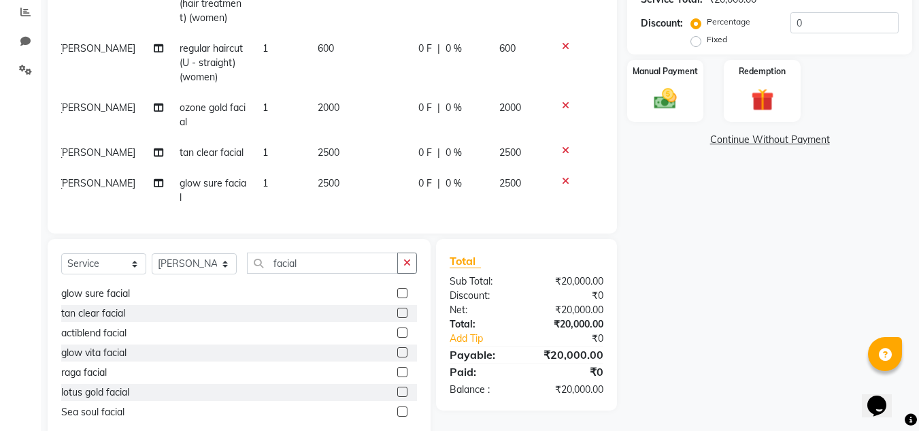
click at [562, 101] on icon at bounding box center [565, 106] width 7 height 10
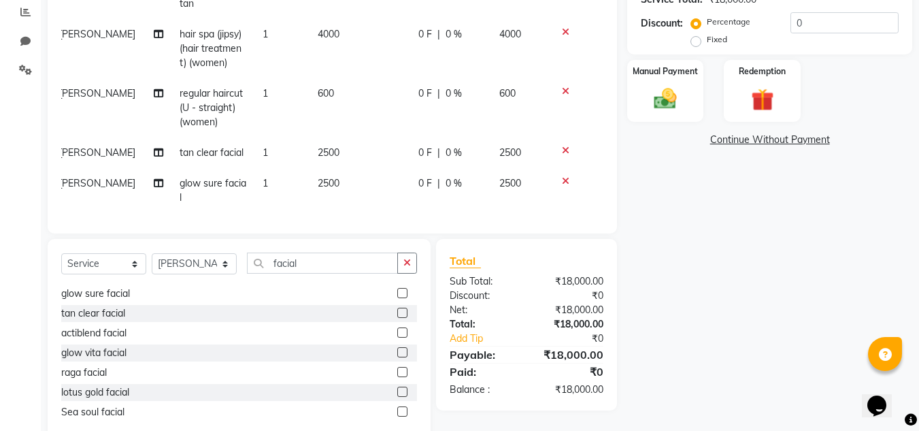
click at [562, 146] on icon at bounding box center [565, 151] width 7 height 10
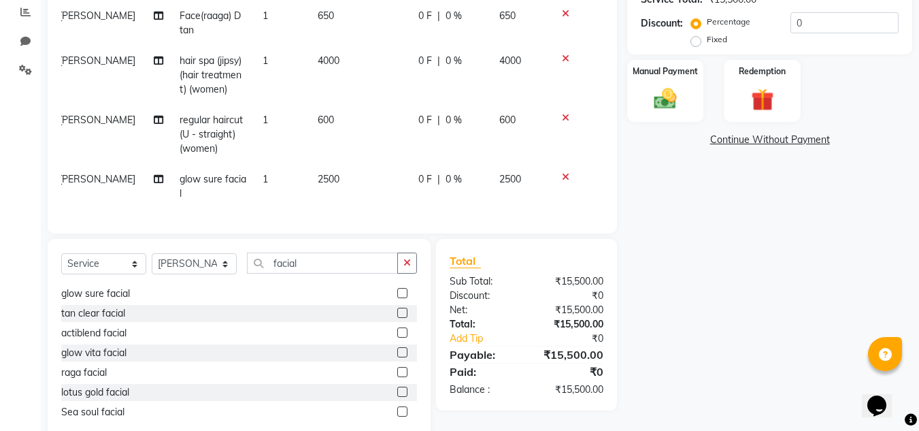
scroll to position [200, 10]
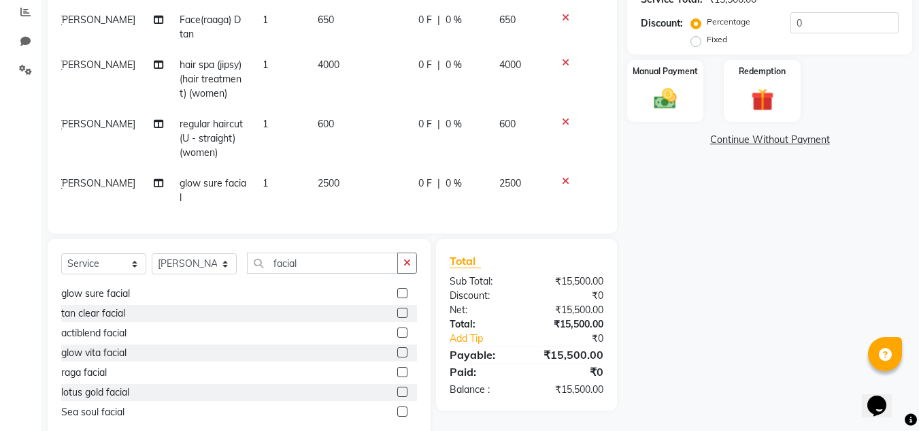
click at [318, 177] on span "2500" at bounding box center [329, 183] width 22 height 12
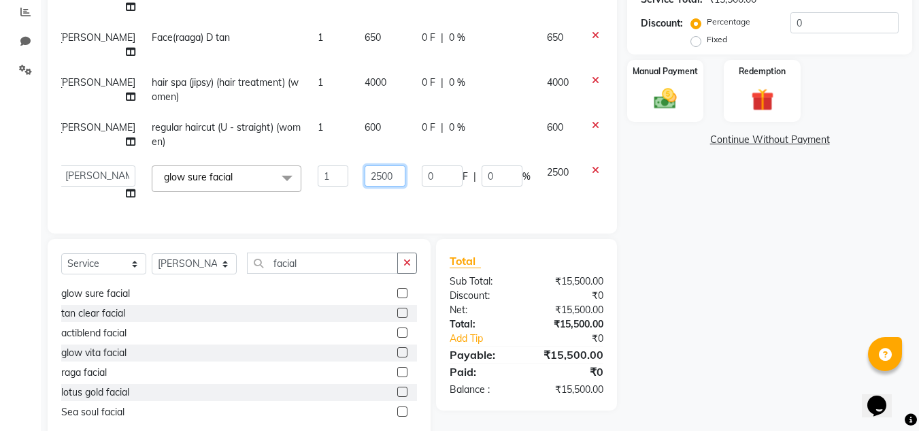
click at [365, 165] on input "2500" at bounding box center [385, 175] width 41 height 21
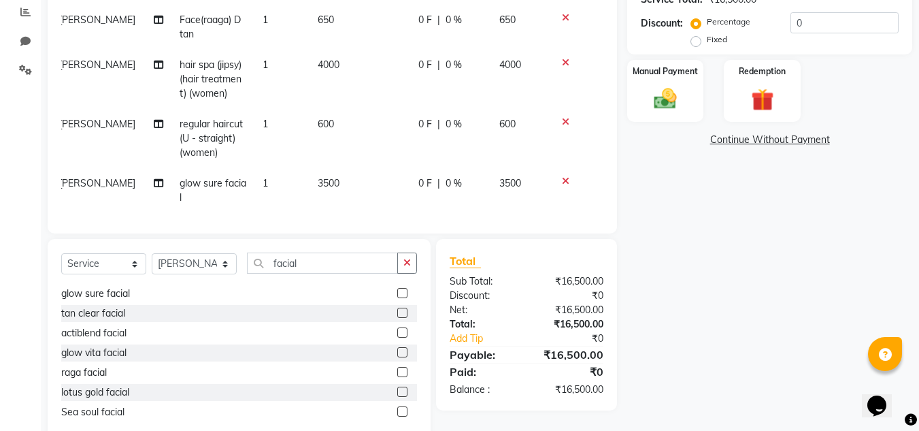
click at [348, 184] on td "3500" at bounding box center [360, 190] width 101 height 45
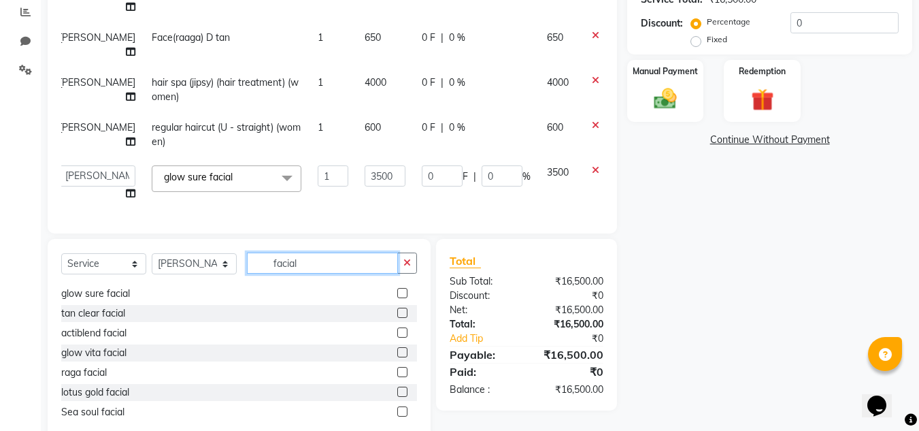
click at [333, 267] on input "facial" at bounding box center [322, 262] width 151 height 21
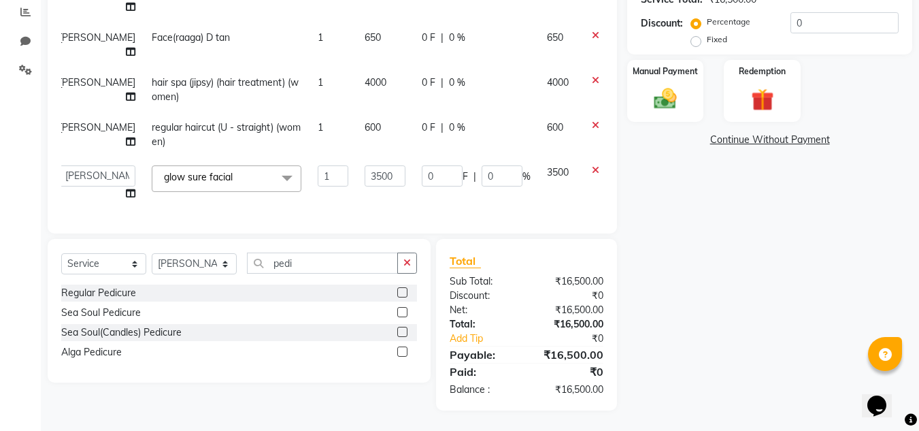
click at [401, 292] on label at bounding box center [402, 292] width 10 height 10
click at [401, 292] on input "checkbox" at bounding box center [401, 292] width 9 height 9
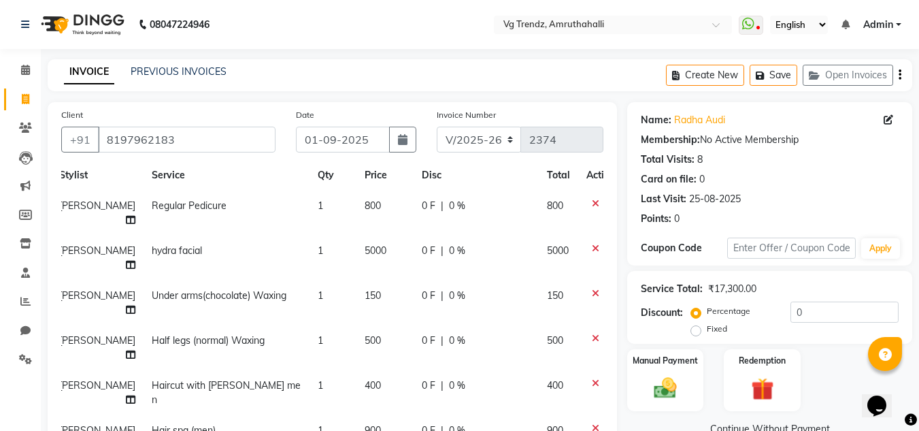
scroll to position [0, 10]
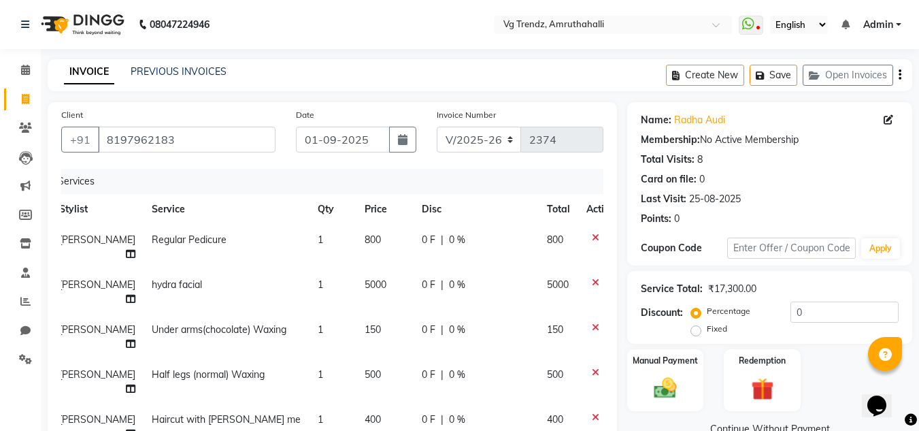
click at [422, 237] on span "0 F" at bounding box center [429, 240] width 14 height 14
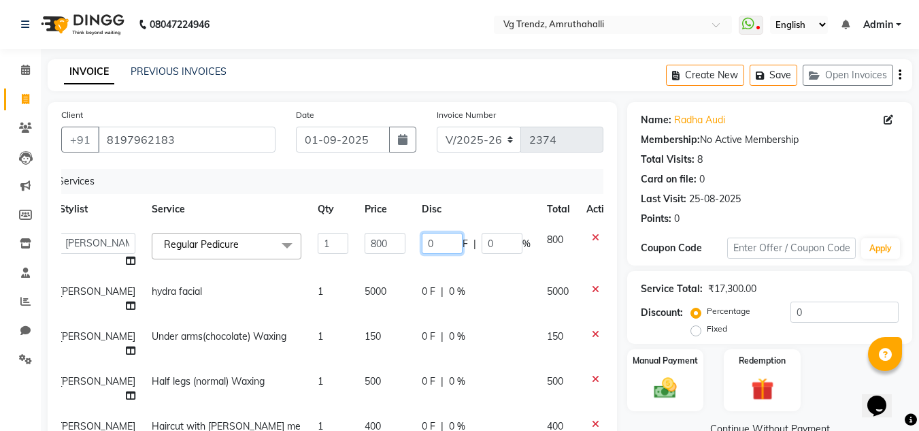
click at [422, 243] on input "0" at bounding box center [442, 243] width 41 height 21
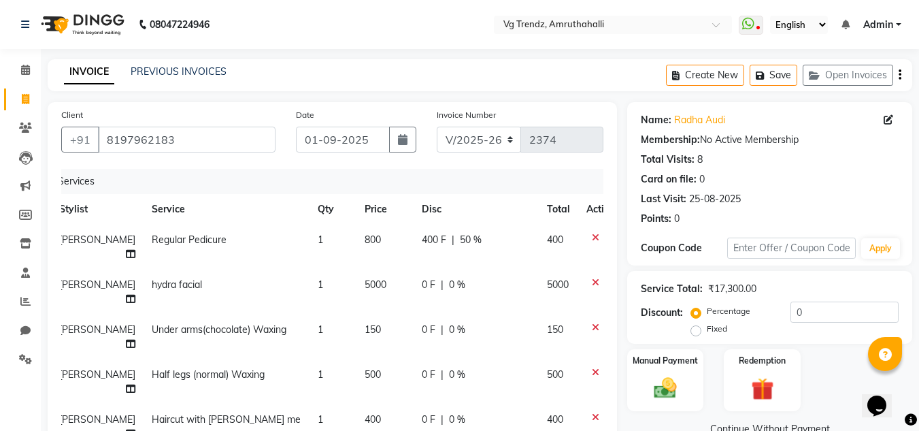
click at [619, 241] on div "Client +91 8197962183 Date 01-09-2025 Invoice Number V/2025 V/2025-26 2374 Serv…" at bounding box center [332, 400] width 590 height 597
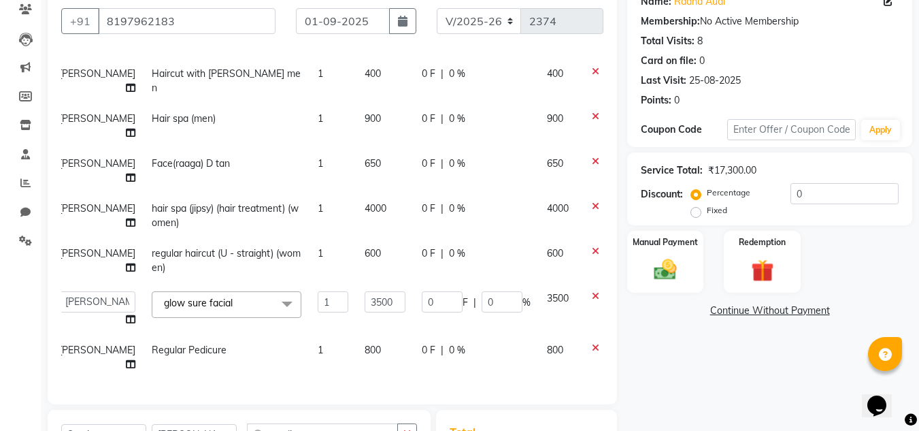
scroll to position [337, 10]
click at [422, 295] on input "0" at bounding box center [442, 301] width 41 height 21
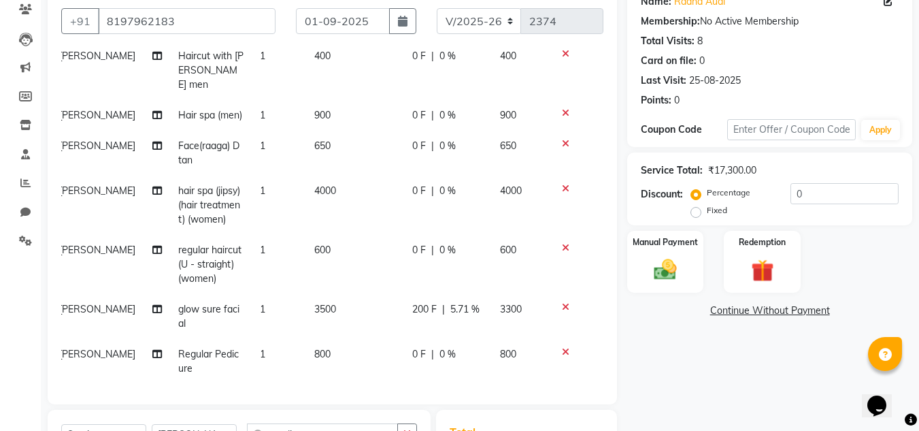
click at [404, 248] on td "0 F | 0 %" at bounding box center [448, 264] width 88 height 59
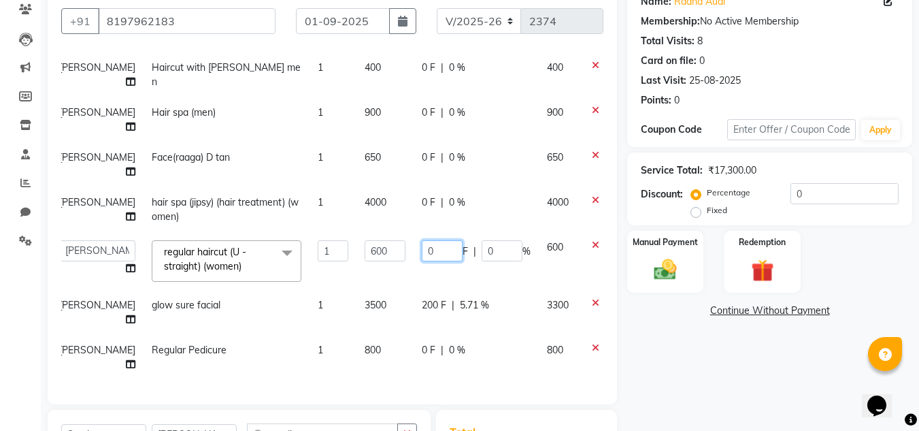
click at [422, 248] on input "0" at bounding box center [442, 250] width 41 height 21
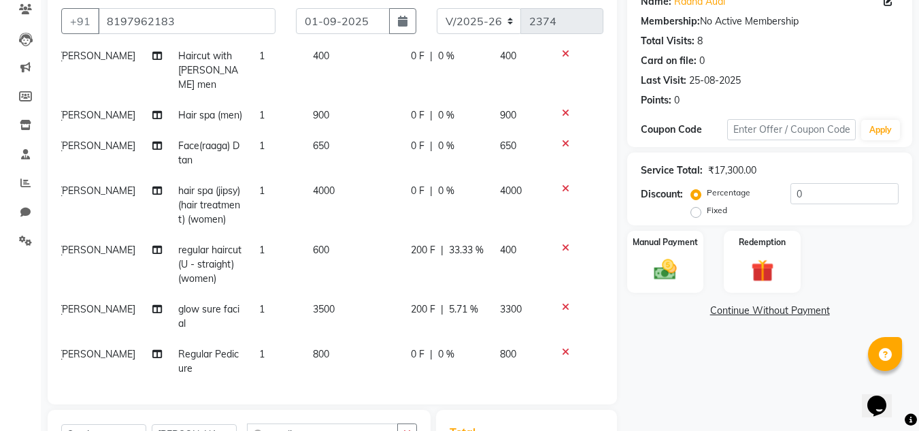
click at [636, 348] on div "Name: Radha Audi Membership: No Active Membership Total Visits: 8 Card on file:…" at bounding box center [774, 282] width 295 height 597
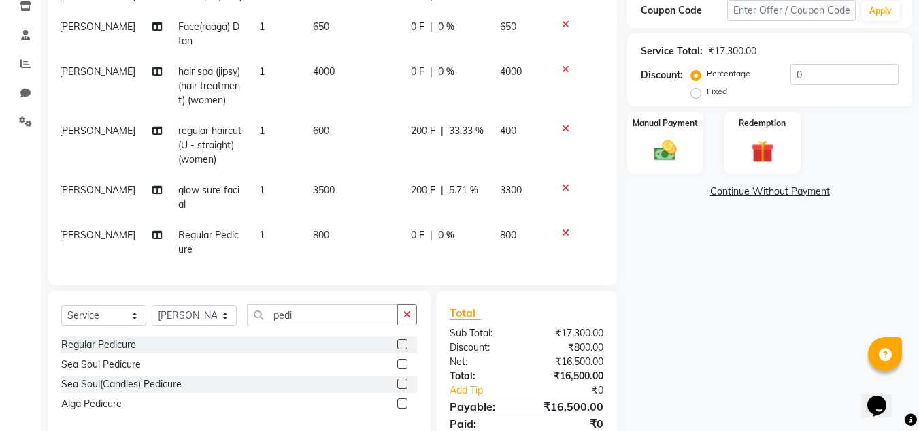
scroll to position [289, 0]
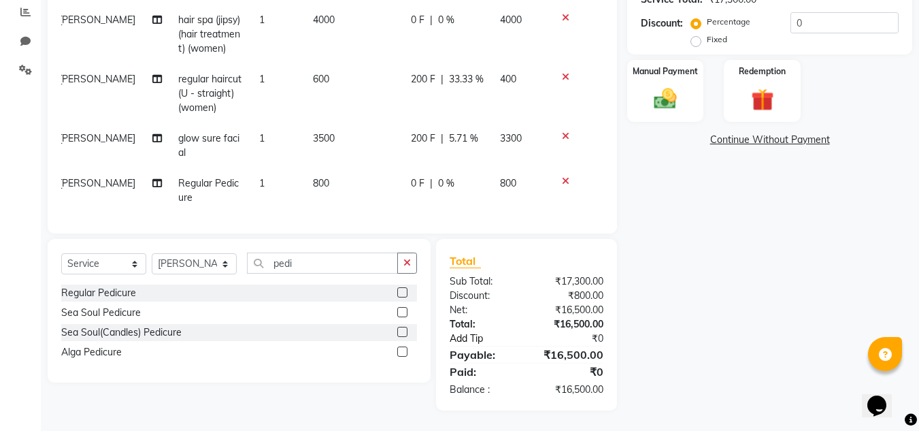
click at [471, 341] on link "Add Tip" at bounding box center [489, 338] width 101 height 14
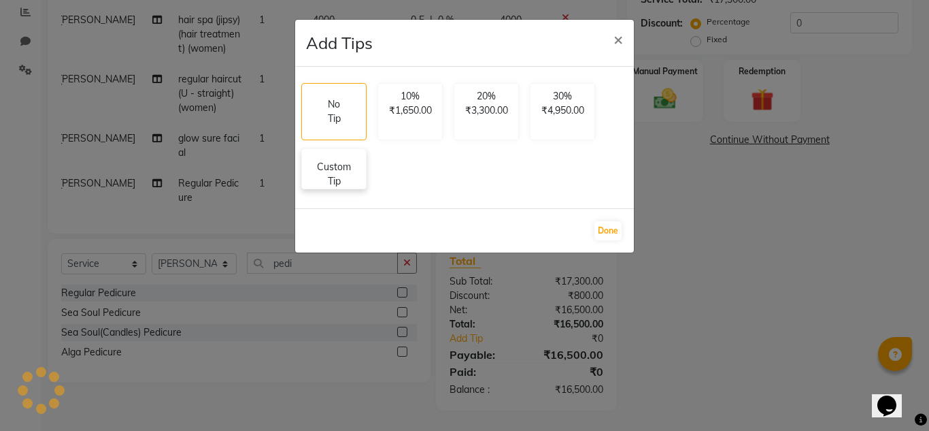
click at [339, 169] on p "Custom Tip" at bounding box center [334, 174] width 48 height 29
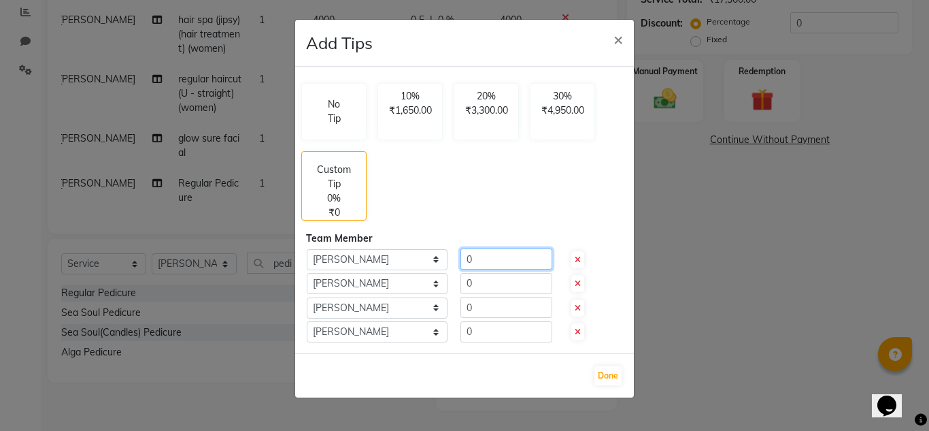
click at [484, 254] on input "0" at bounding box center [507, 258] width 92 height 21
click at [484, 274] on input "0" at bounding box center [507, 283] width 92 height 21
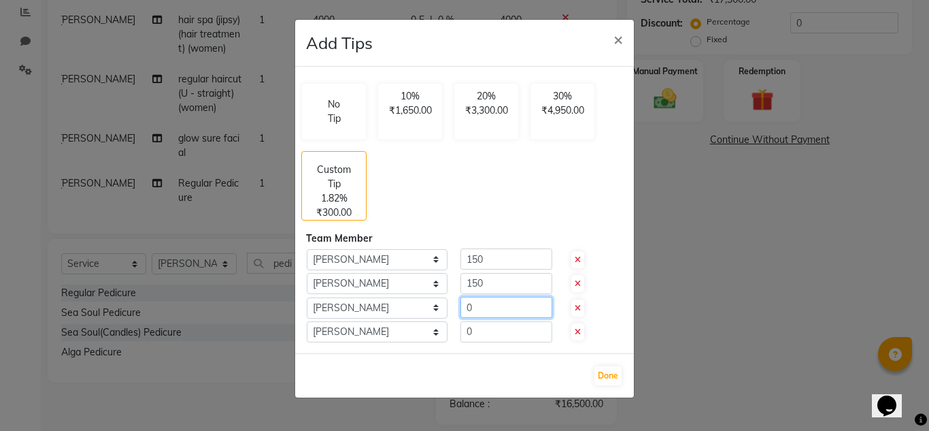
click at [480, 312] on input "0" at bounding box center [507, 307] width 92 height 21
click at [481, 333] on input "0" at bounding box center [507, 331] width 92 height 21
click at [610, 382] on button "Done" at bounding box center [608, 375] width 27 height 19
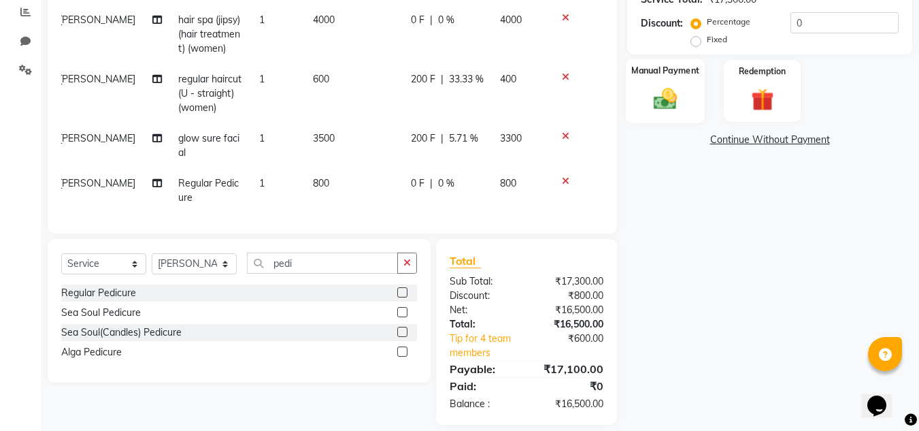
click at [648, 64] on label "Manual Payment" at bounding box center [665, 70] width 68 height 13
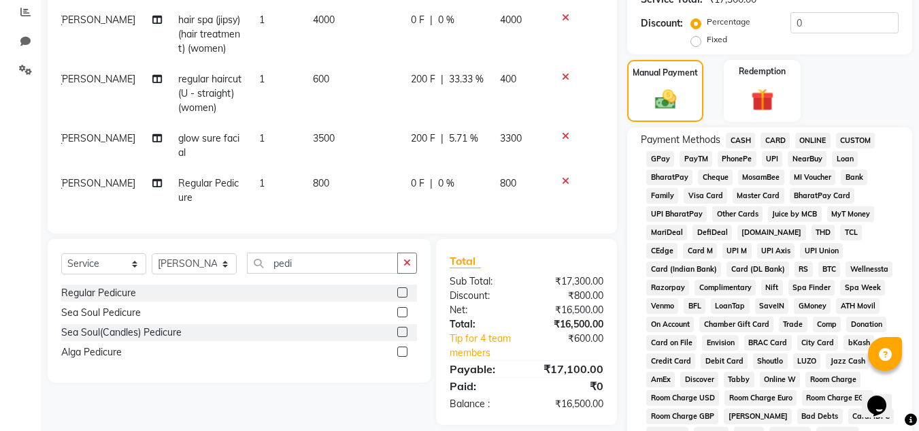
click at [742, 141] on span "CASH" at bounding box center [740, 141] width 29 height 16
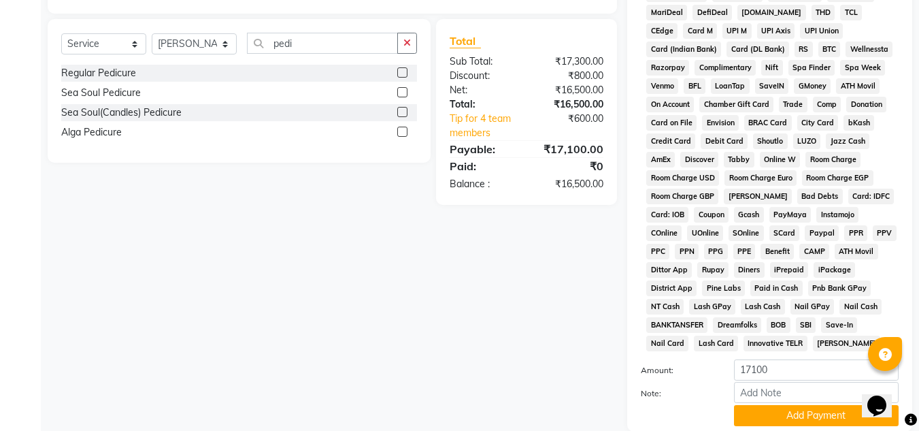
scroll to position [610, 0]
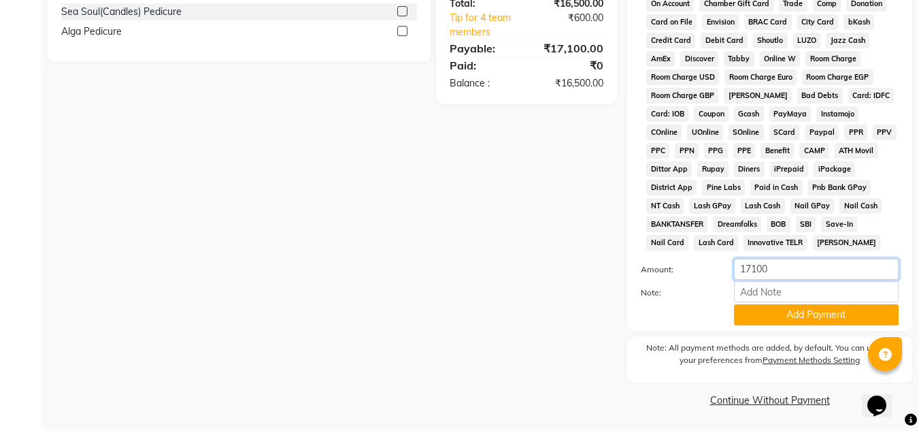
click at [789, 275] on input "17100" at bounding box center [816, 269] width 165 height 21
click at [816, 310] on button "Add Payment" at bounding box center [816, 314] width 165 height 21
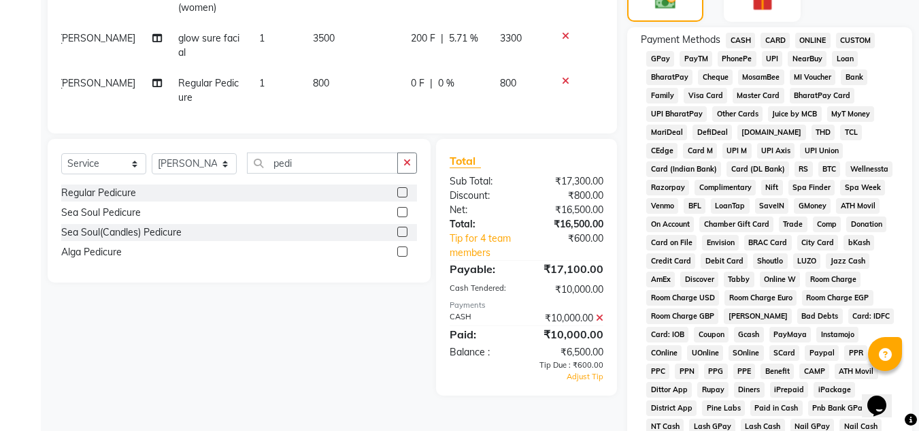
scroll to position [378, 0]
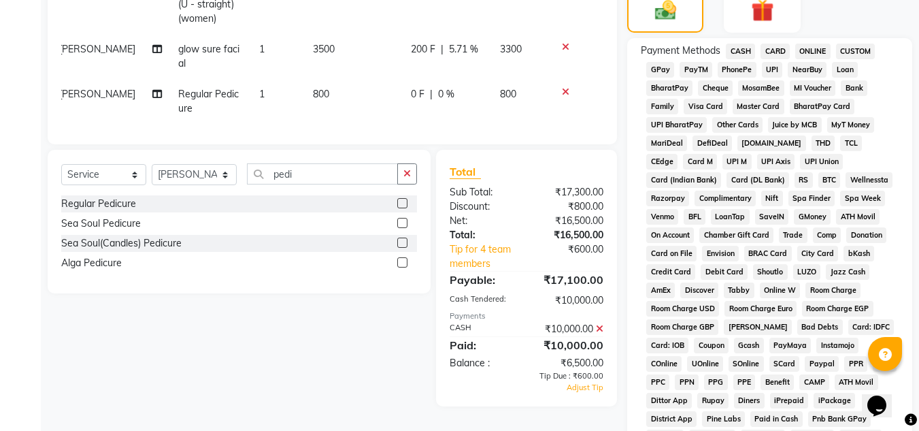
click at [727, 67] on span "PhonePe" at bounding box center [737, 70] width 39 height 16
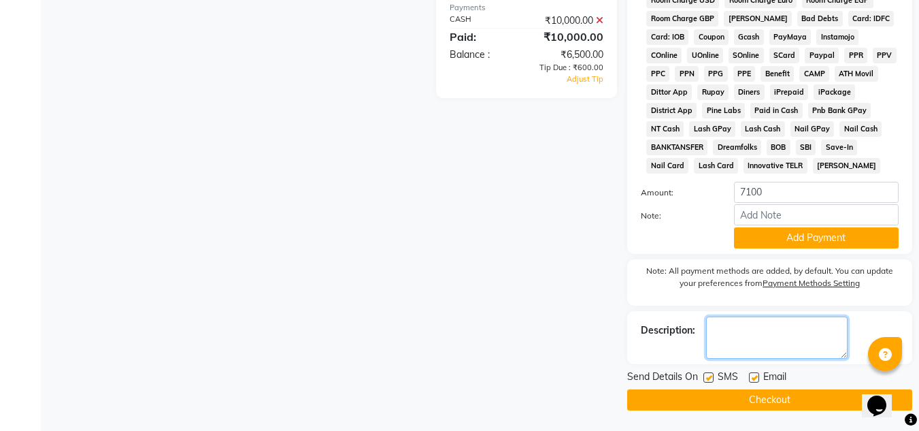
click at [755, 322] on textarea at bounding box center [777, 337] width 142 height 42
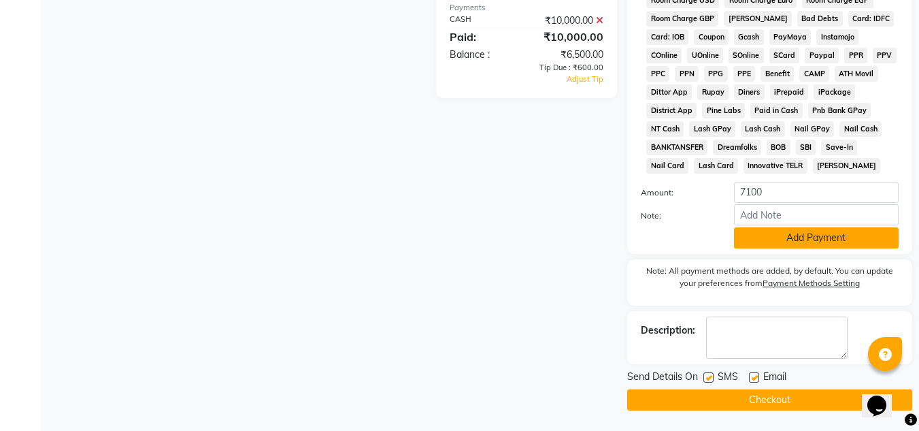
click at [773, 228] on button "Add Payment" at bounding box center [816, 237] width 165 height 21
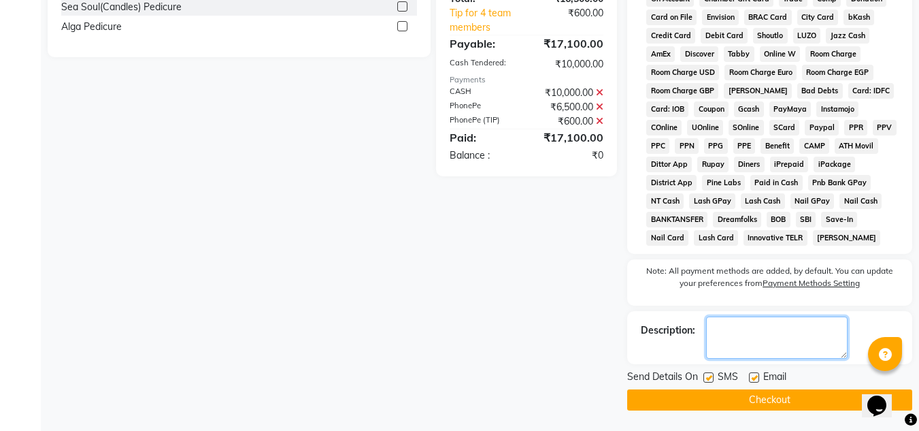
click at [747, 324] on textarea at bounding box center [777, 337] width 142 height 42
click at [709, 378] on label at bounding box center [708, 377] width 10 height 10
click at [709, 378] on input "checkbox" at bounding box center [707, 377] width 9 height 9
click at [752, 379] on label at bounding box center [754, 377] width 10 height 10
click at [752, 379] on input "checkbox" at bounding box center [753, 377] width 9 height 9
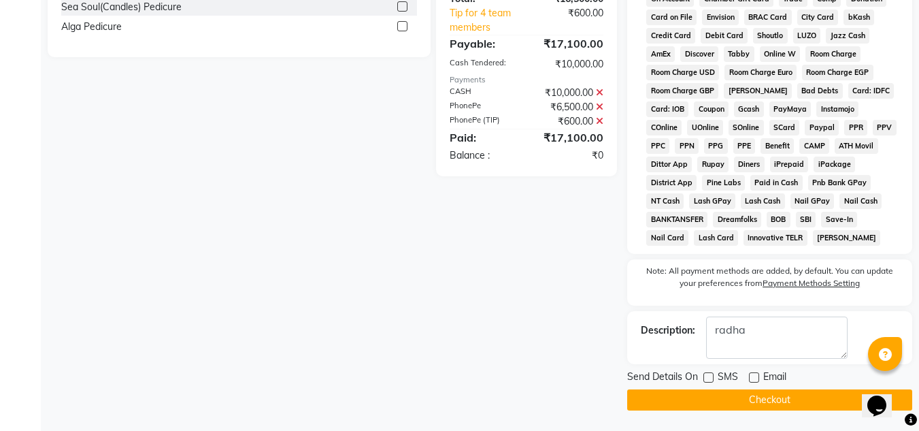
click at [822, 402] on button "Checkout" at bounding box center [769, 399] width 285 height 21
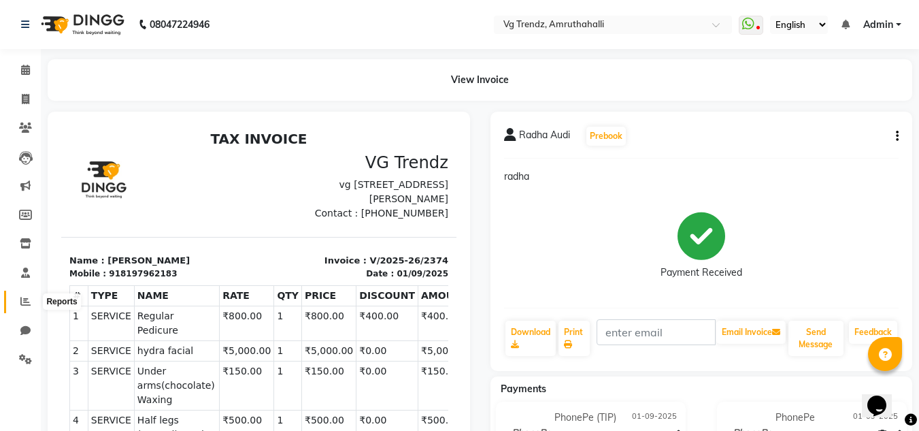
click at [24, 295] on span at bounding box center [26, 302] width 24 height 16
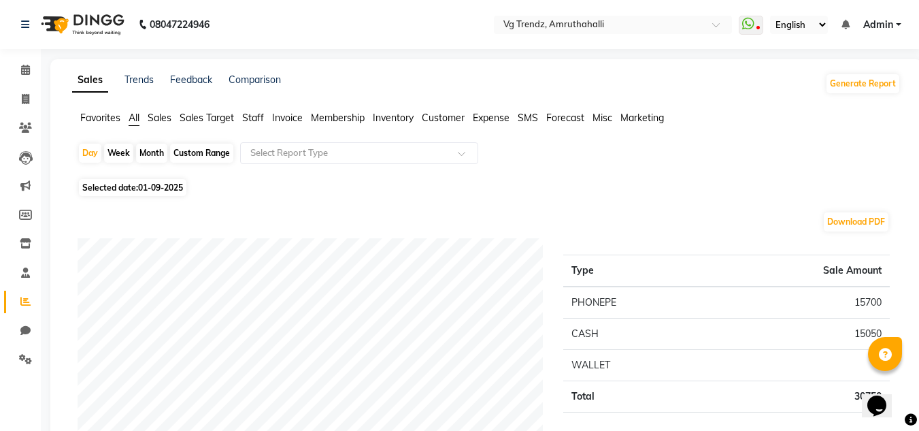
click at [260, 113] on span "Staff" at bounding box center [253, 118] width 22 height 12
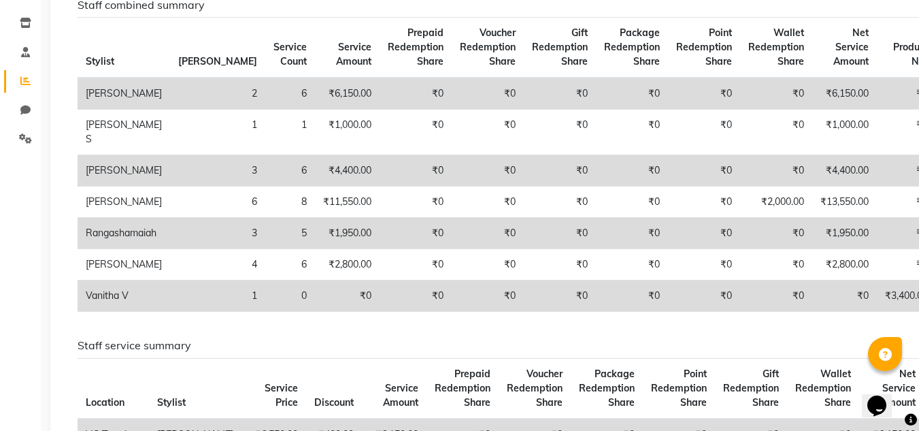
scroll to position [241, 0]
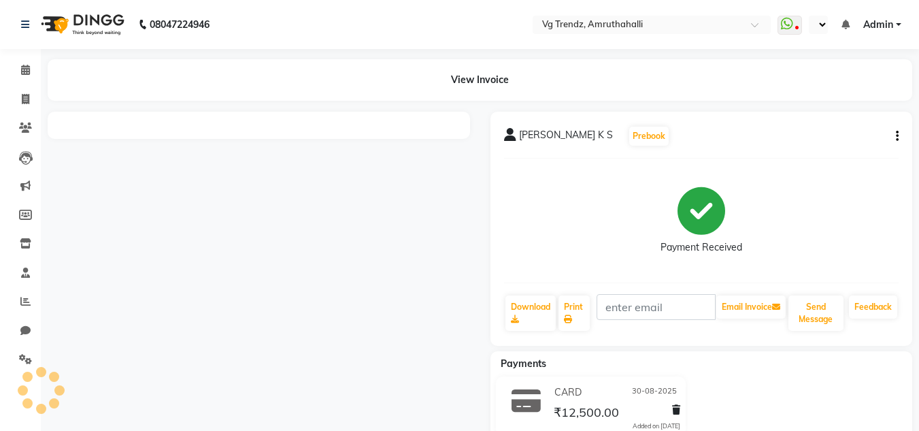
select select "en"
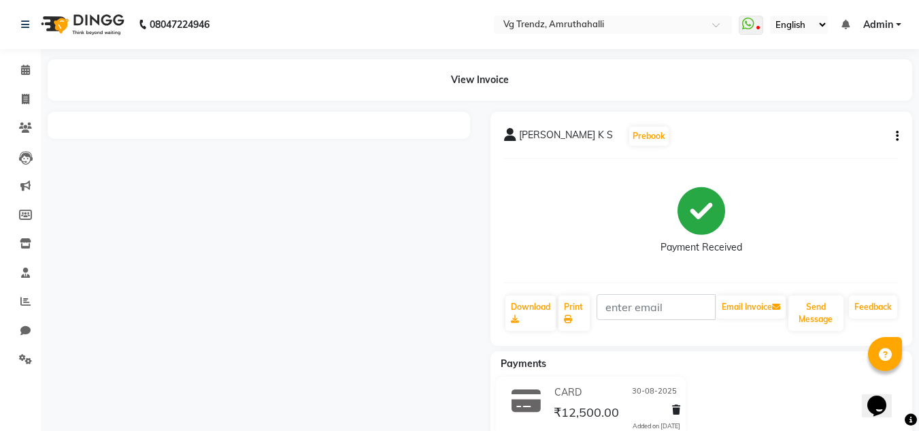
scroll to position [42, 0]
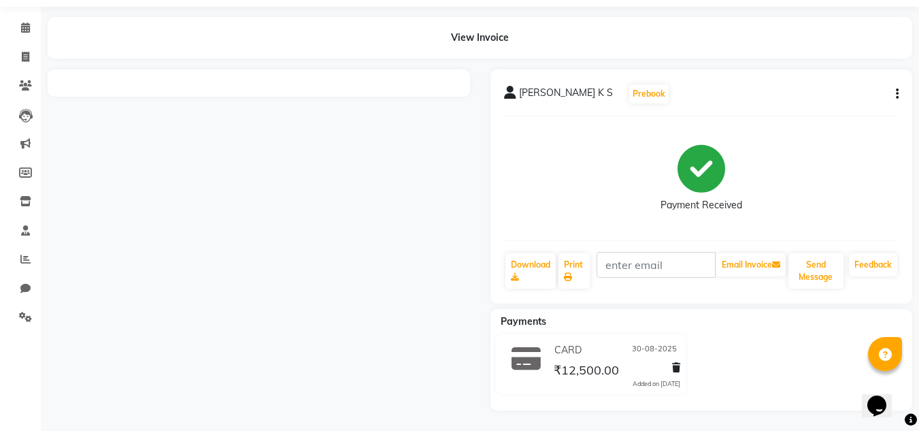
click at [298, 149] on div at bounding box center [258, 239] width 443 height 341
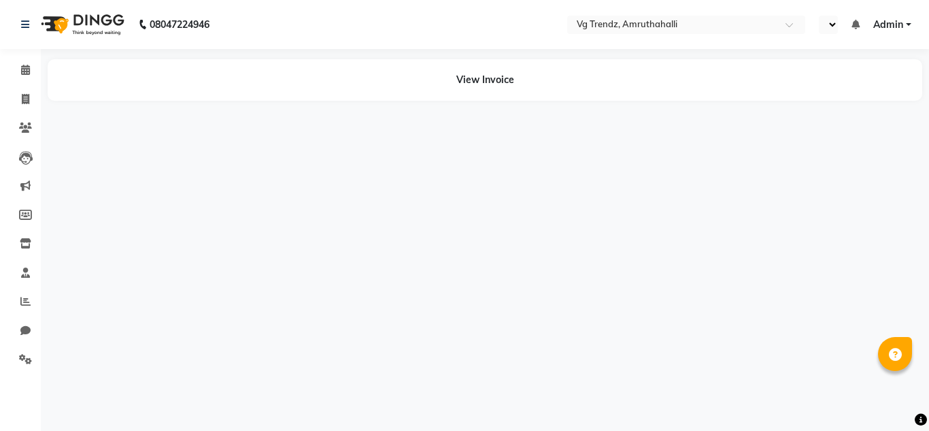
select select "en"
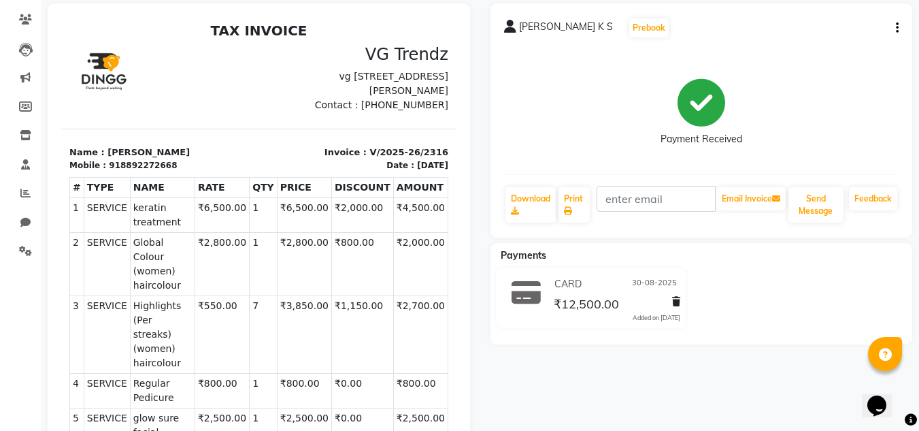
scroll to position [105, 0]
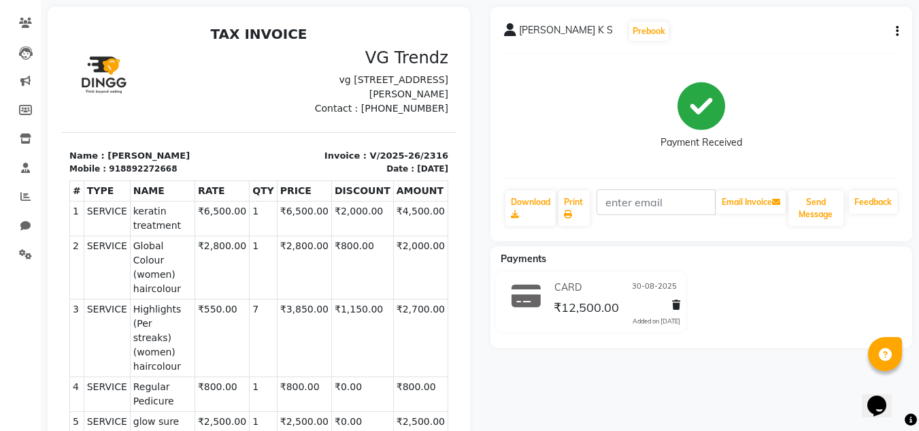
click at [899, 35] on div "Bhavya K S Prebook Payment Received Download Print Email Invoice Send Message F…" at bounding box center [701, 124] width 422 height 234
click at [896, 31] on icon "button" at bounding box center [897, 31] width 3 height 1
click at [825, 50] on div "Edit Invoice" at bounding box center [829, 48] width 93 height 17
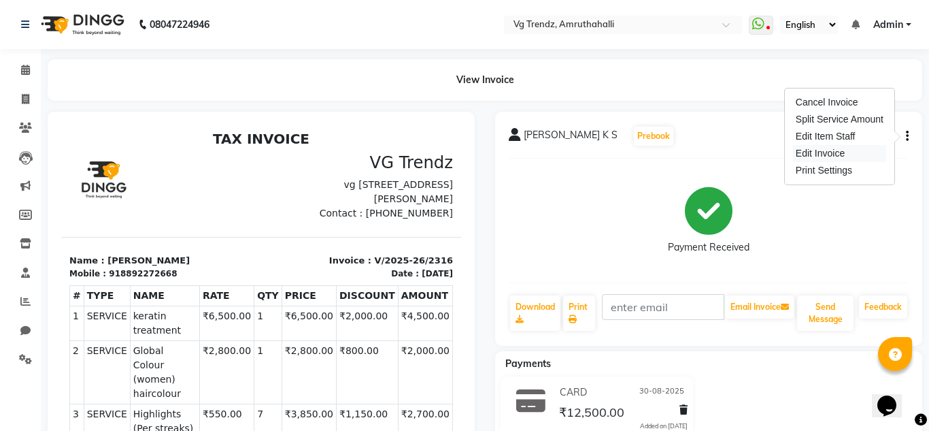
select select "service"
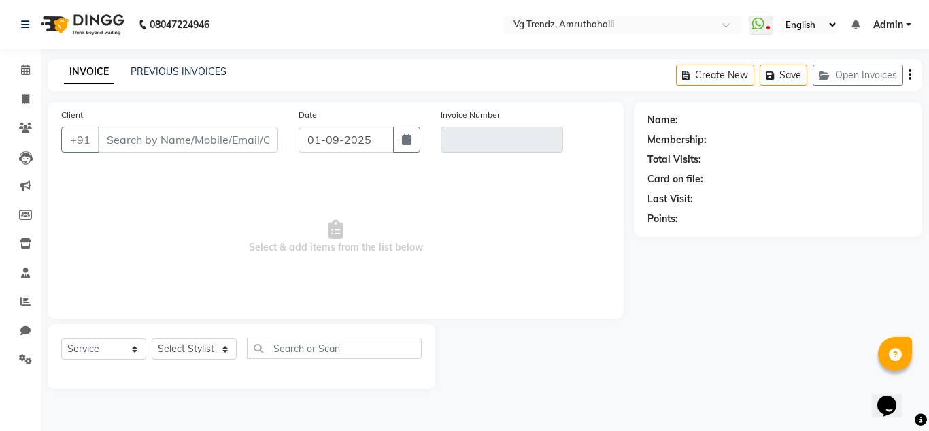
type input "8892272668"
type input "V/2025-26/2316"
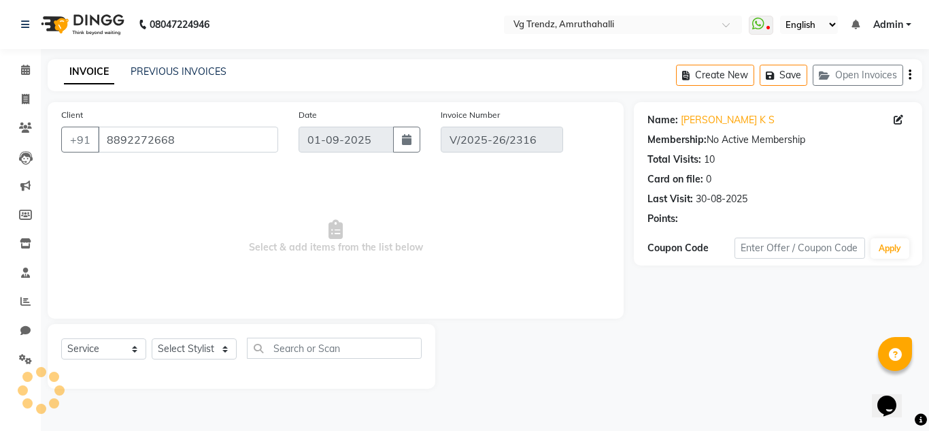
type input "30-08-2025"
select select "select"
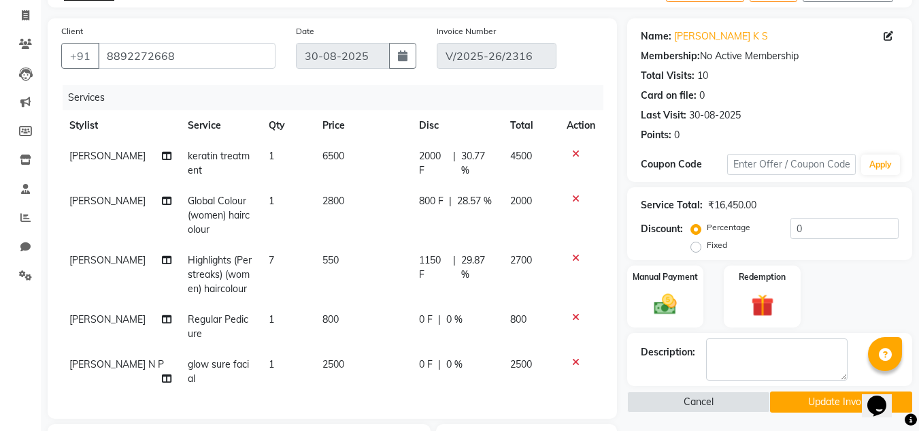
scroll to position [103, 0]
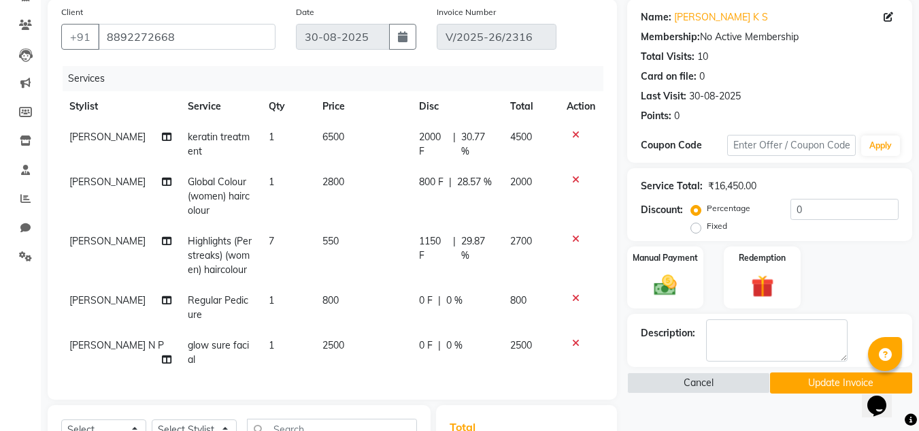
click at [572, 182] on icon at bounding box center [575, 180] width 7 height 10
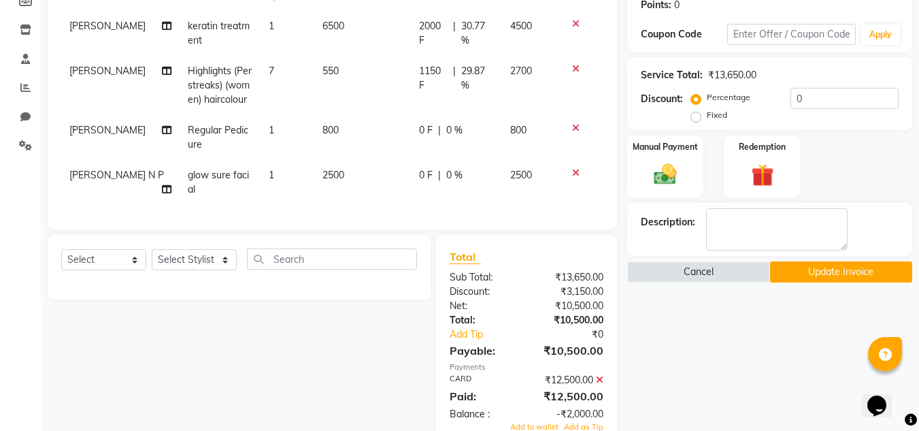
scroll to position [260, 0]
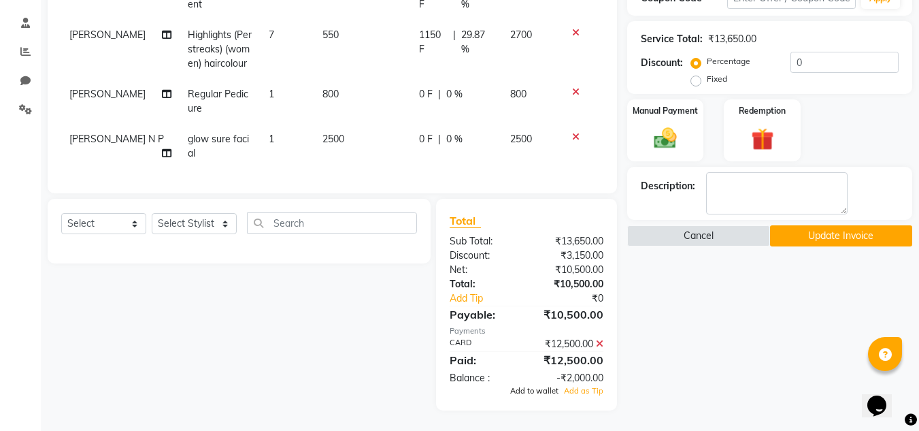
click at [532, 388] on span "Add to wallet" at bounding box center [534, 391] width 48 height 10
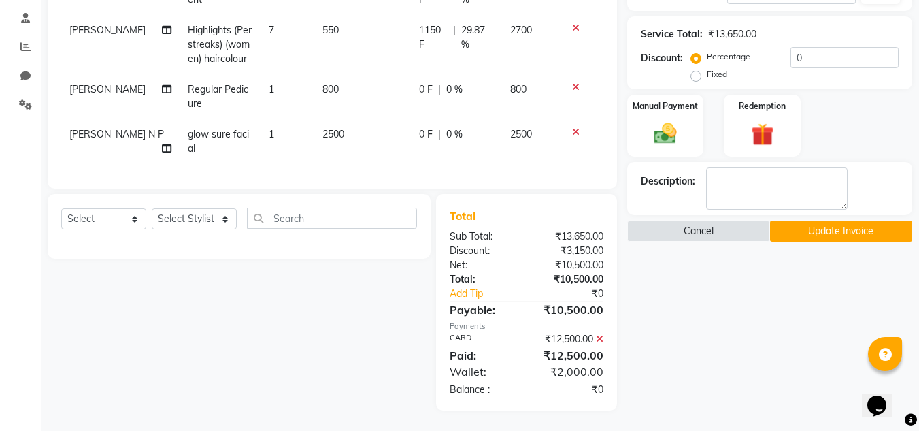
click at [817, 228] on button "Update Invoice" at bounding box center [841, 230] width 142 height 21
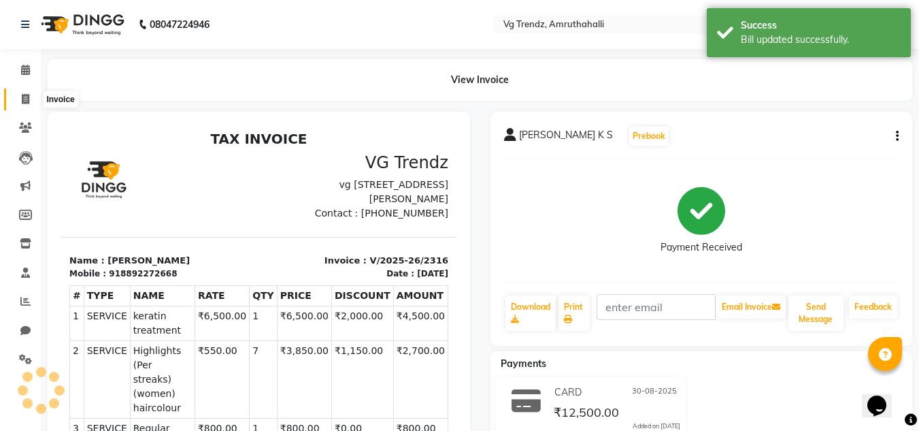
click at [33, 97] on span at bounding box center [26, 100] width 24 height 16
select select "service"
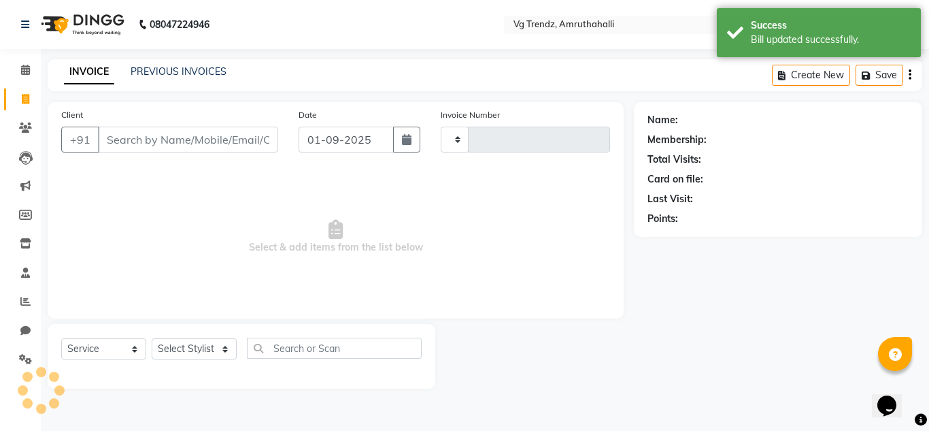
type input "2360"
select select "5536"
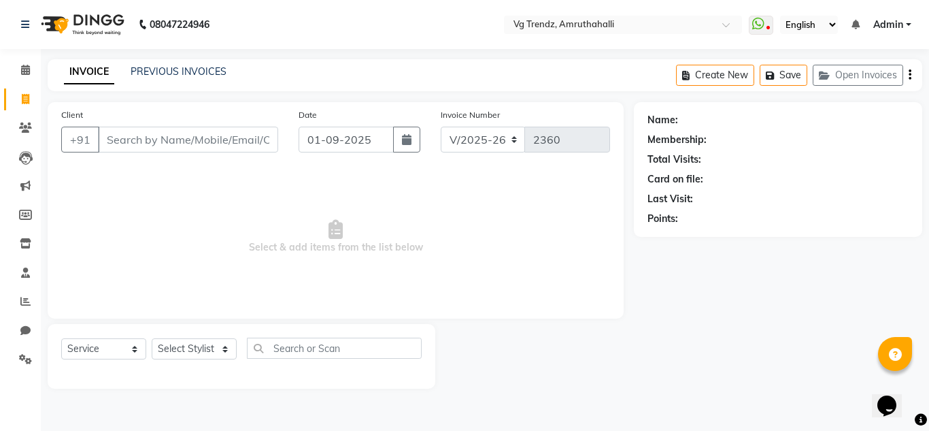
drag, startPoint x: 228, startPoint y: 115, endPoint x: 186, endPoint y: 65, distance: 65.7
click at [186, 65] on div "PREVIOUS INVOICES" at bounding box center [179, 72] width 96 height 14
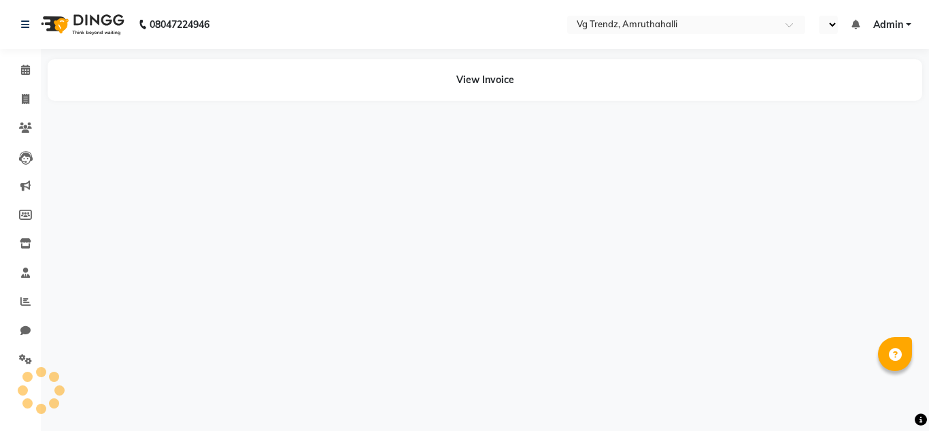
select select "en"
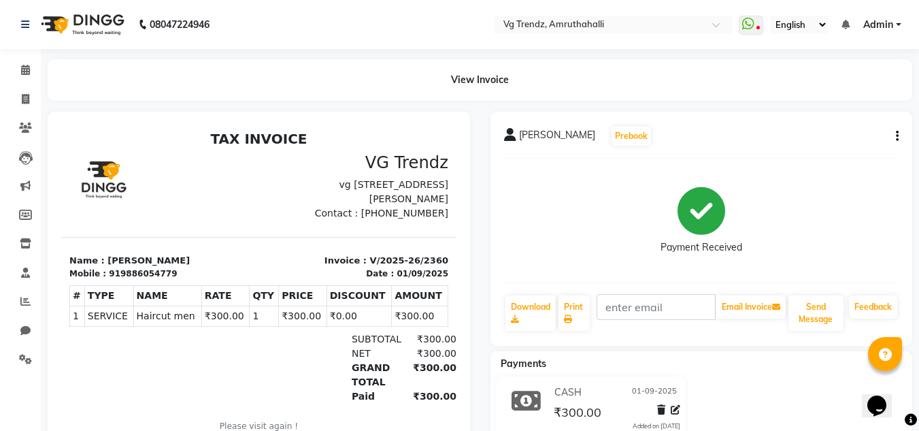
click at [679, 401] on div "CASH [DATE]" at bounding box center [615, 392] width 129 height 21
click at [677, 407] on icon at bounding box center [676, 410] width 10 height 10
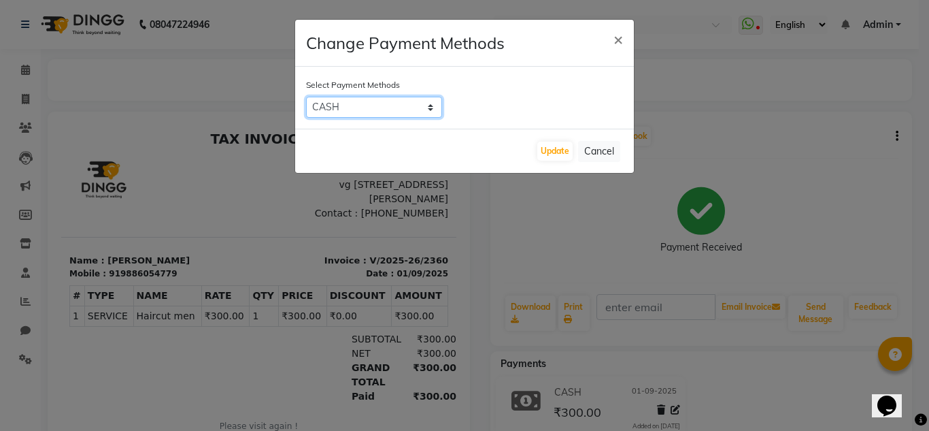
click at [417, 107] on select "CASH CARD ONLINE CUSTOM GPay PayTM PhonePe UPI NearBuy Loan BharatPay Cheque Mo…" at bounding box center [374, 107] width 136 height 21
select select "7"
click at [306, 97] on select "CASH CARD ONLINE CUSTOM GPay PayTM PhonePe UPI NearBuy Loan BharatPay Cheque Mo…" at bounding box center [374, 107] width 136 height 21
click at [544, 146] on button "Update" at bounding box center [554, 151] width 35 height 19
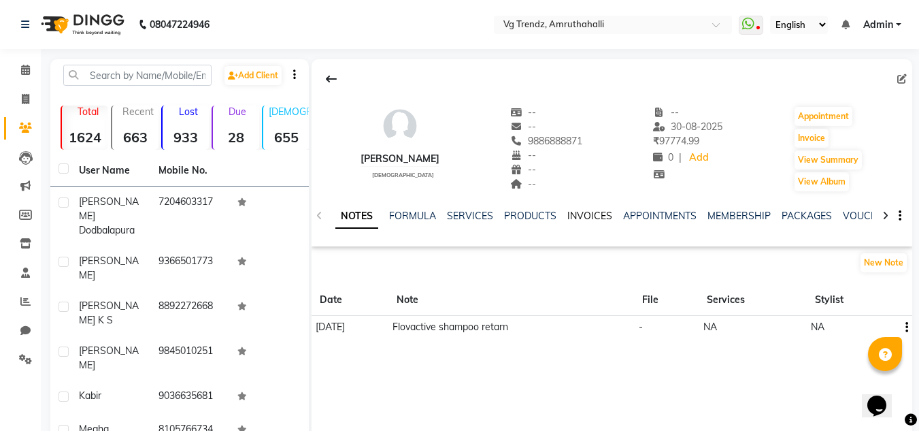
click at [593, 213] on link "INVOICES" at bounding box center [589, 216] width 45 height 12
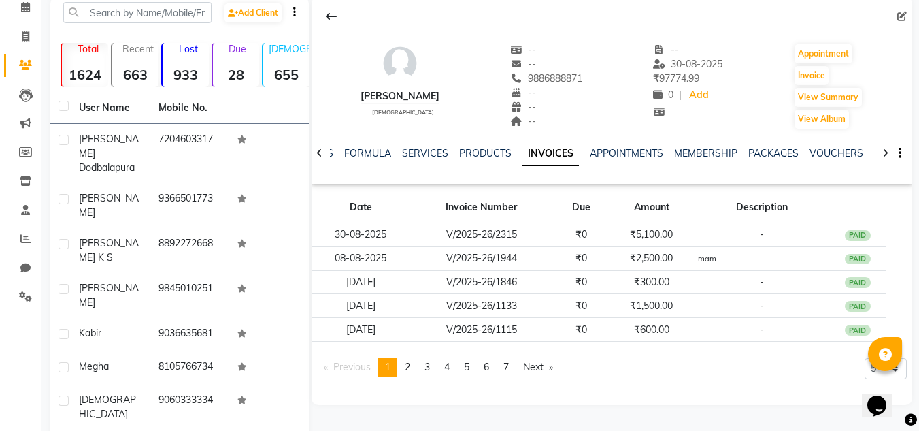
scroll to position [65, 0]
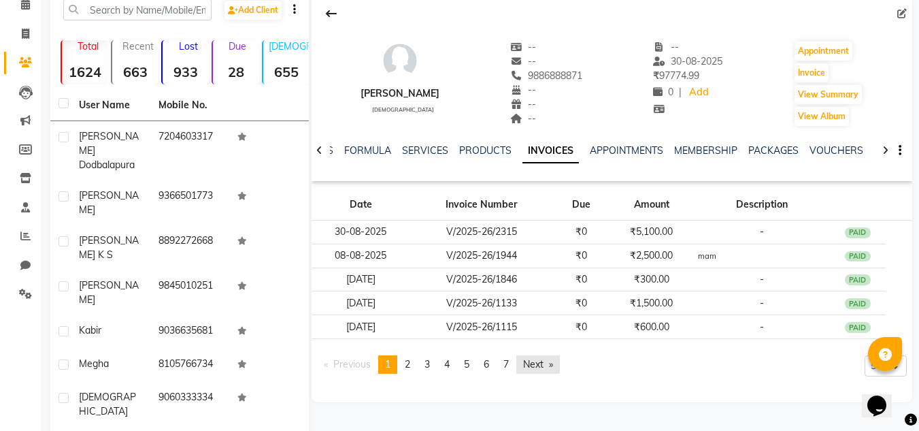
click at [546, 369] on link "Next page" at bounding box center [538, 364] width 44 height 18
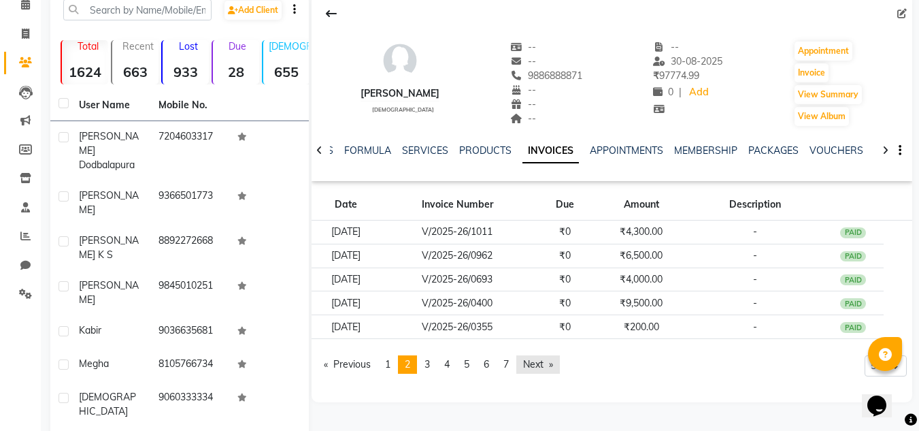
click at [546, 369] on link "Next page" at bounding box center [538, 364] width 44 height 18
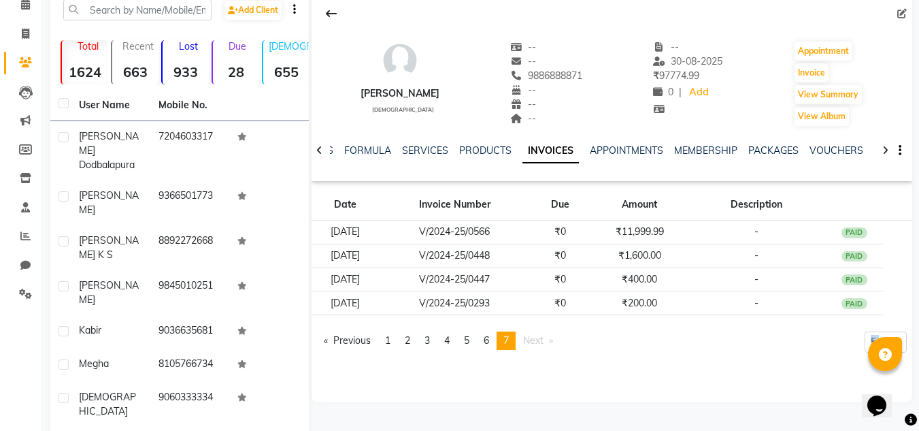
click at [546, 369] on div "[PERSON_NAME] [DEMOGRAPHIC_DATA] -- -- 9886888871 -- -- -- -- [DATE] ₹ 97774.99…" at bounding box center [612, 198] width 601 height 408
click at [331, 339] on link "Previous page" at bounding box center [347, 340] width 61 height 18
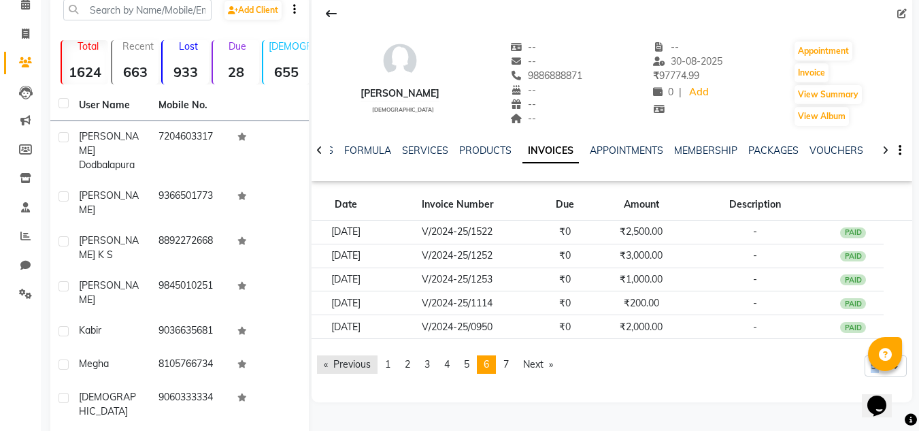
click at [338, 364] on link "Previous page" at bounding box center [347, 364] width 61 height 18
